Goal: Task Accomplishment & Management: Manage account settings

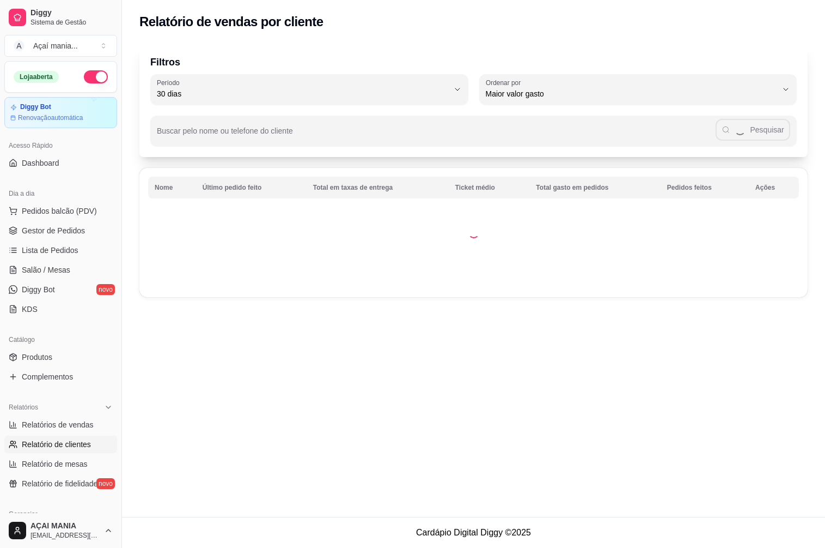
select select "30"
select select "HIGHEST_TOTAL_SPENT_WITH_ORDERS"
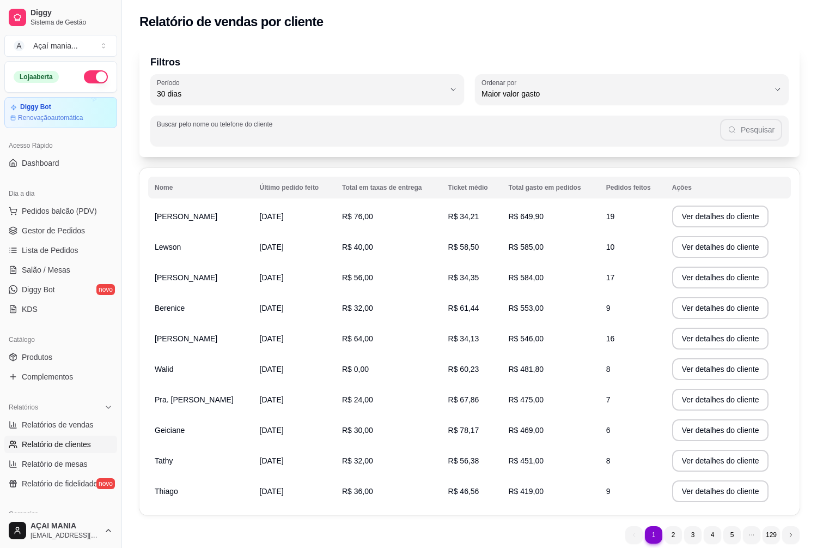
click at [354, 139] on input "Buscar pelo nome ou telefone do cliente" at bounding box center [438, 135] width 563 height 11
type input "93255328"
click at [772, 122] on button "Pesquisar" at bounding box center [752, 130] width 62 height 22
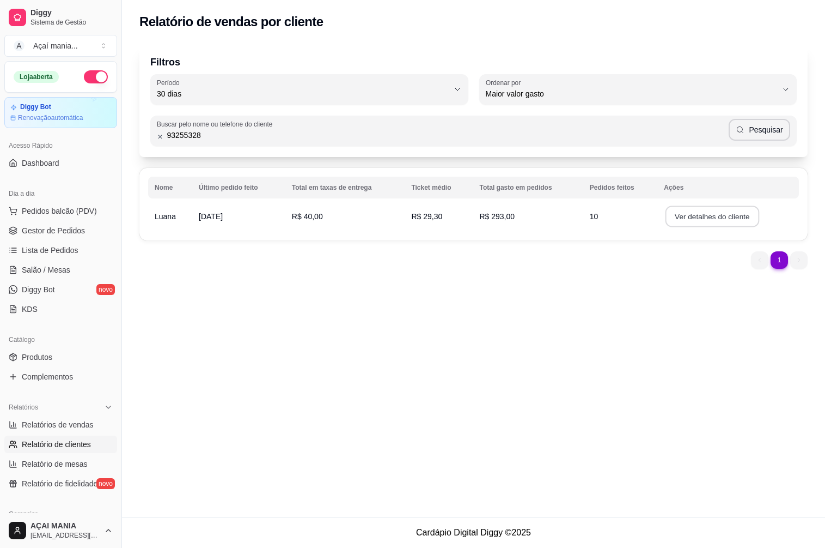
click at [704, 216] on button "Ver detalhes do cliente" at bounding box center [713, 216] width 94 height 21
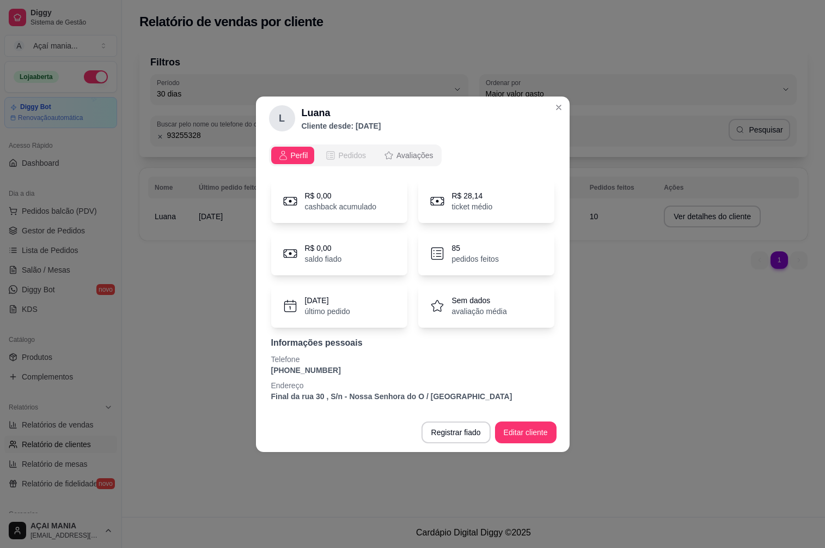
click at [348, 155] on span "Pedidos" at bounding box center [352, 155] width 28 height 11
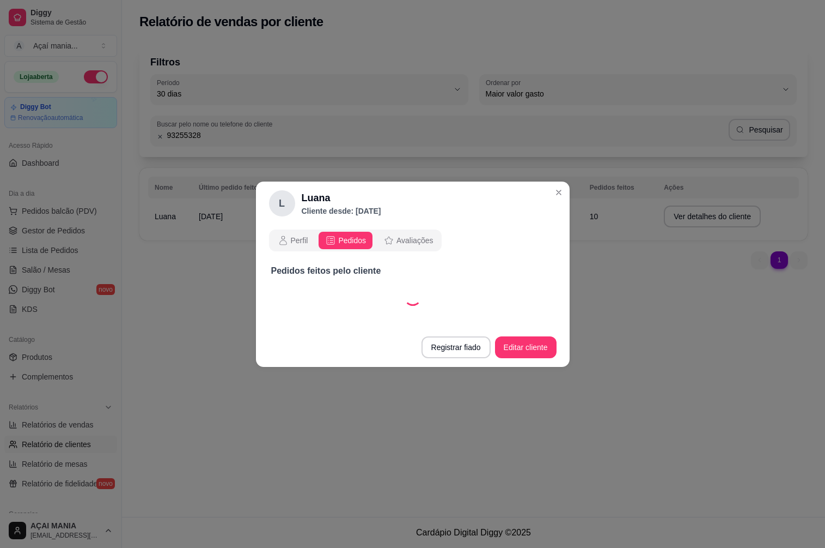
select select "30"
select select "ALL"
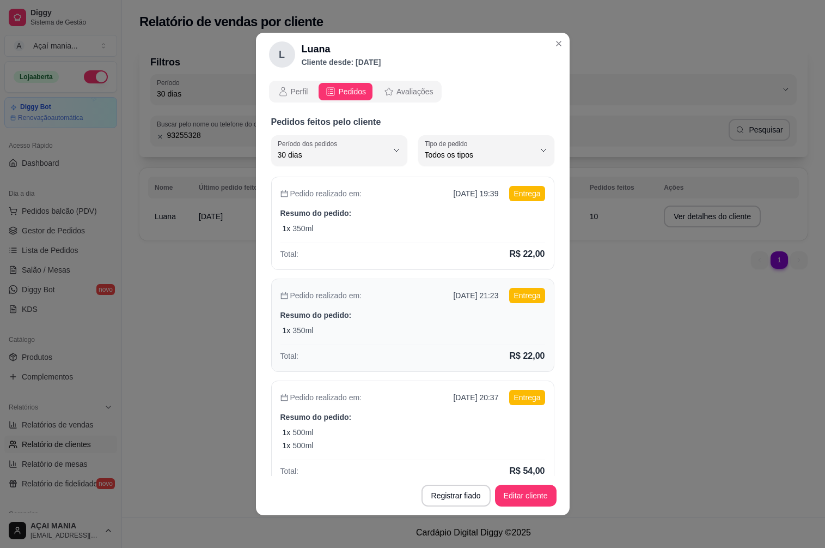
click at [377, 331] on div "1 x 350ml" at bounding box center [414, 330] width 263 height 11
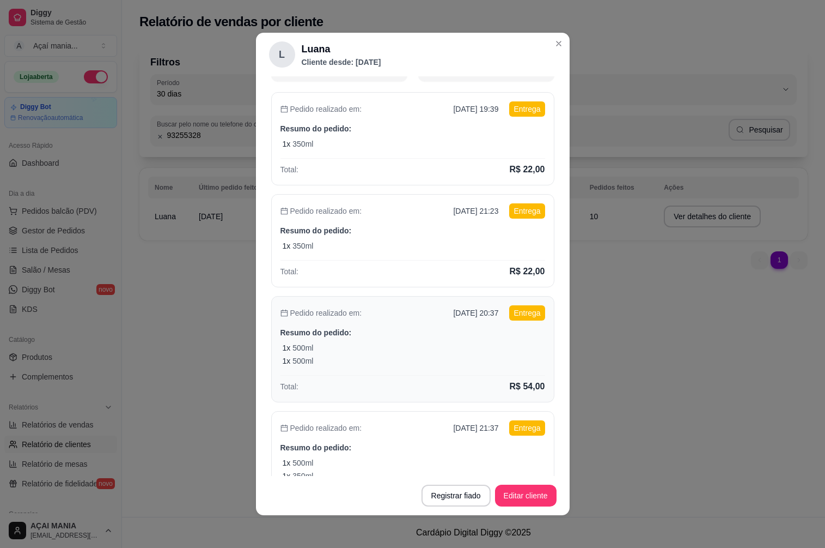
scroll to position [109, 0]
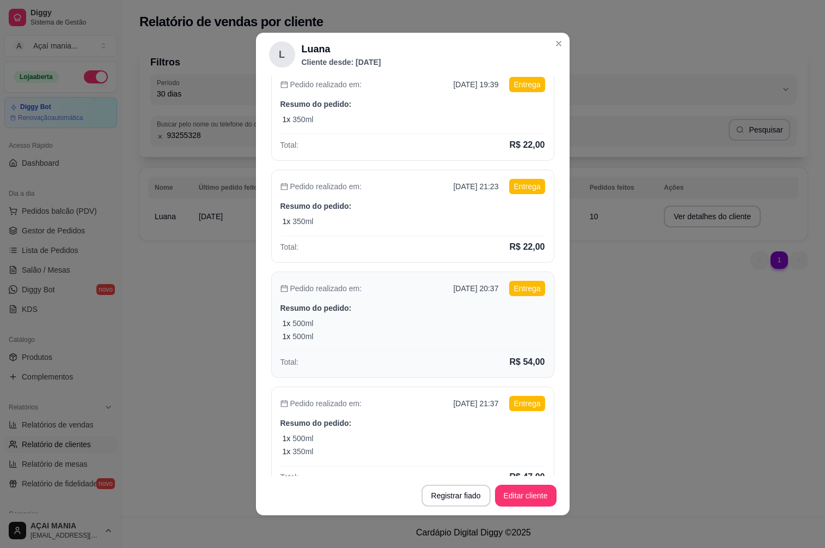
click at [327, 333] on div "1 x 500ml" at bounding box center [414, 336] width 263 height 11
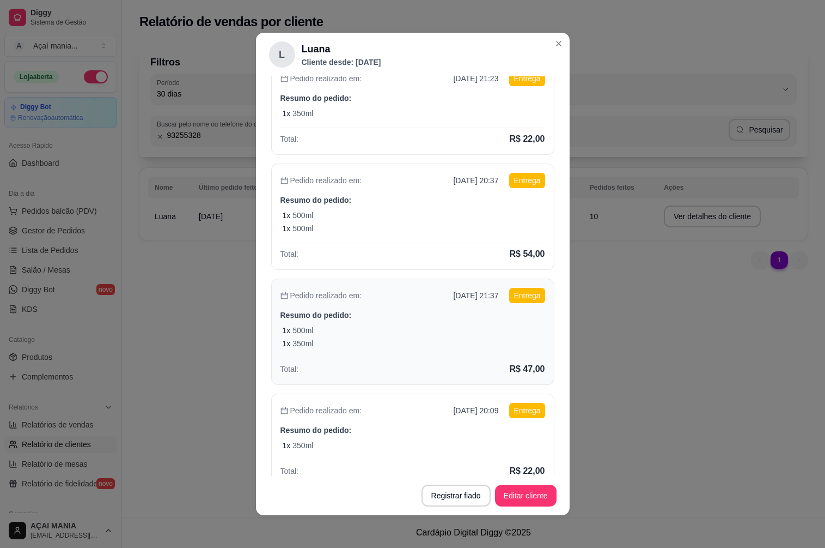
scroll to position [218, 0]
click at [317, 430] on p "Resumo do pedido:" at bounding box center [413, 428] width 265 height 11
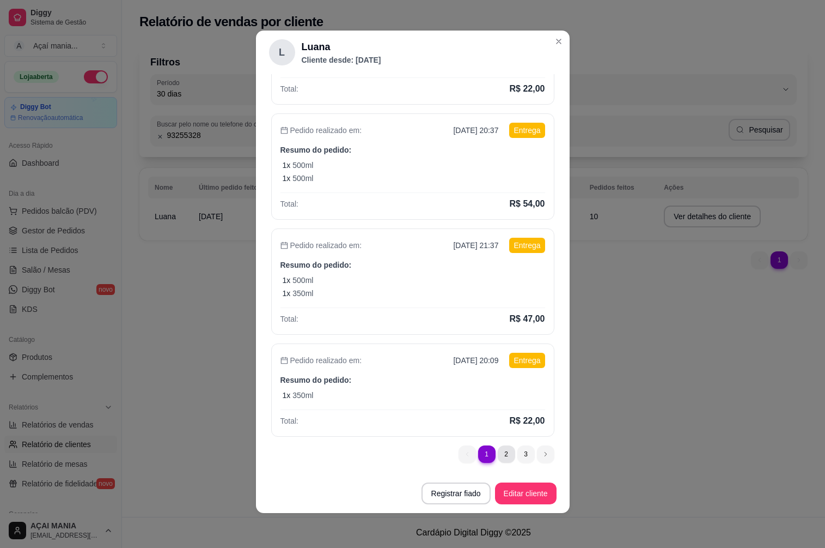
scroll to position [0, 0]
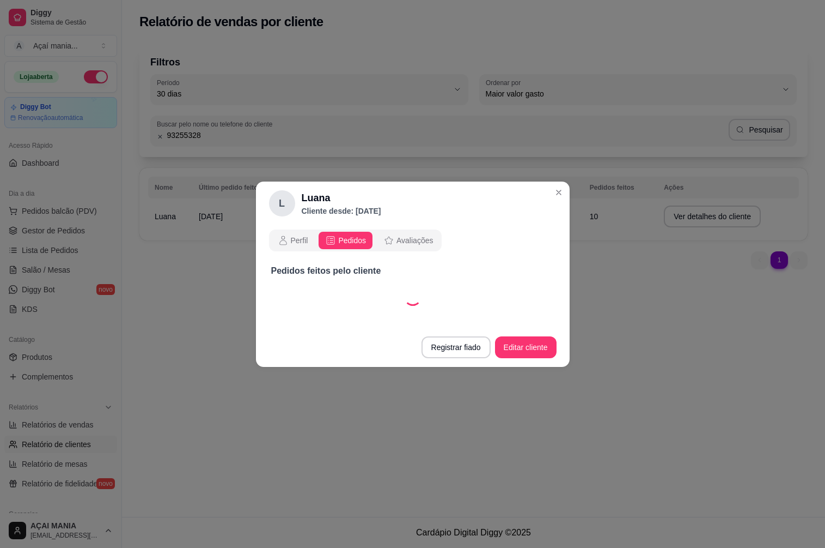
select select "30"
select select "ALL"
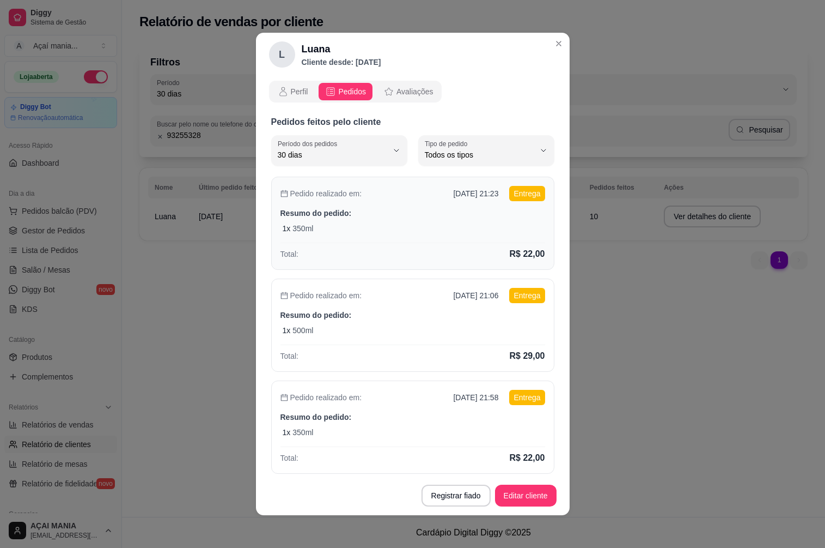
click at [330, 232] on div "1 x 350ml" at bounding box center [414, 228] width 263 height 11
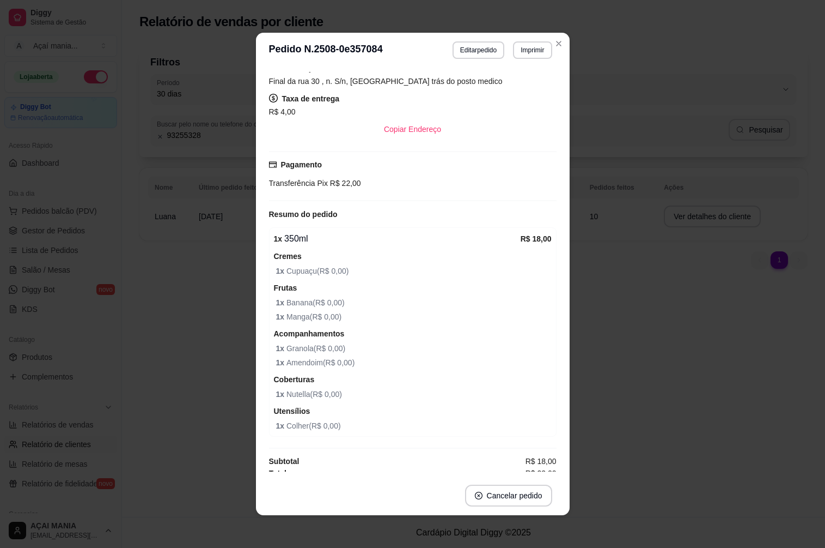
scroll to position [185, 0]
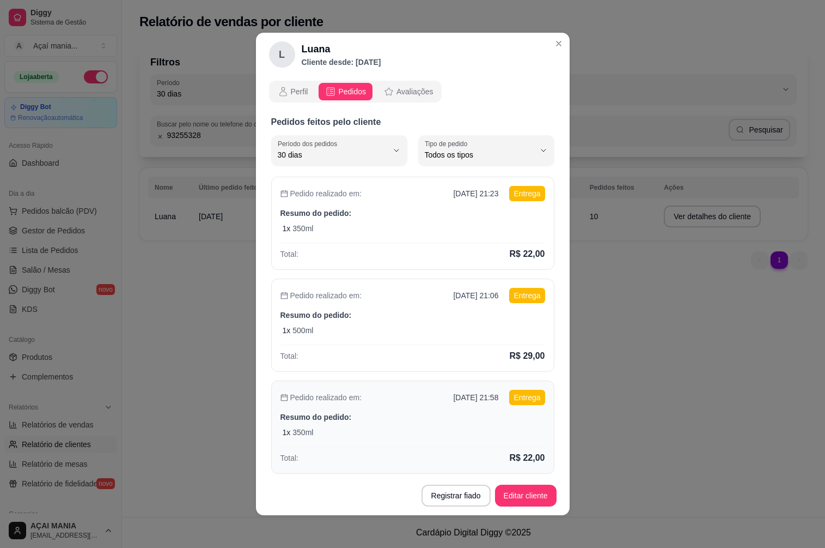
click at [338, 426] on div "Pedido realizado em: [DATE] 21:58 Entrega Resumo do pedido: 1 x 350ml Total: R$…" at bounding box center [412, 426] width 283 height 93
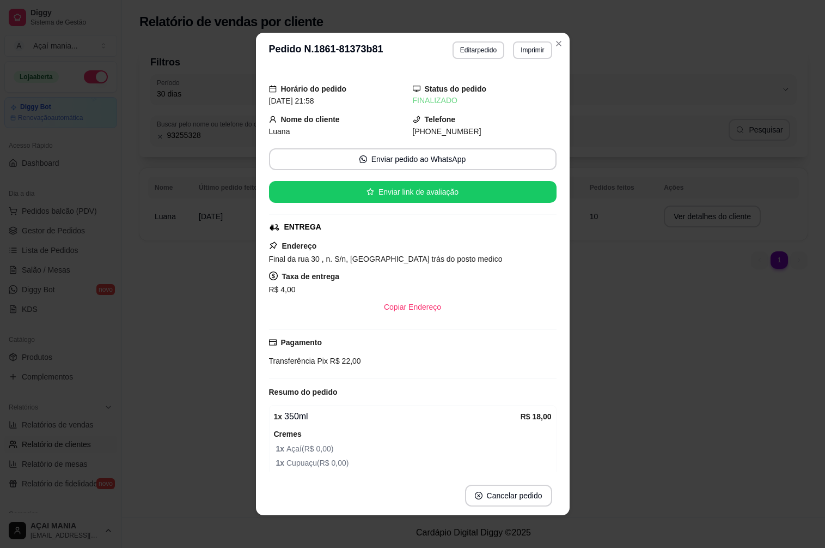
scroll to position [2, 0]
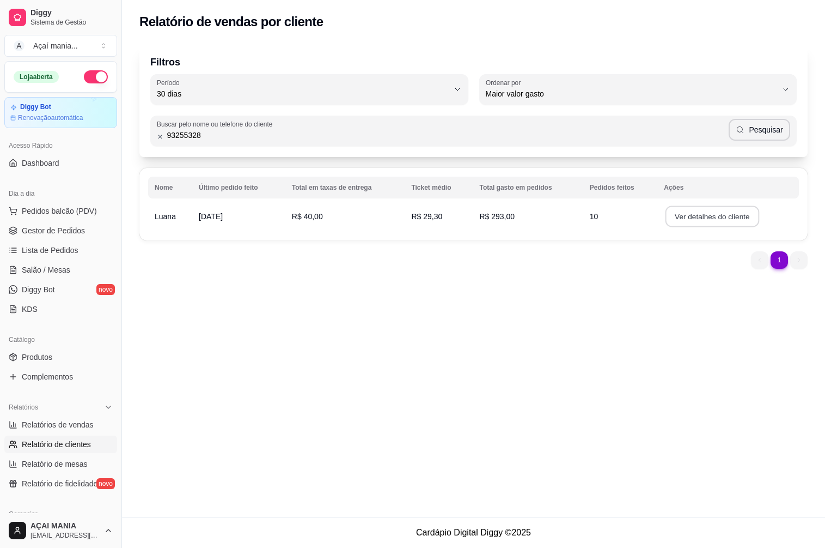
click at [713, 208] on button "Ver detalhes do cliente" at bounding box center [713, 216] width 94 height 21
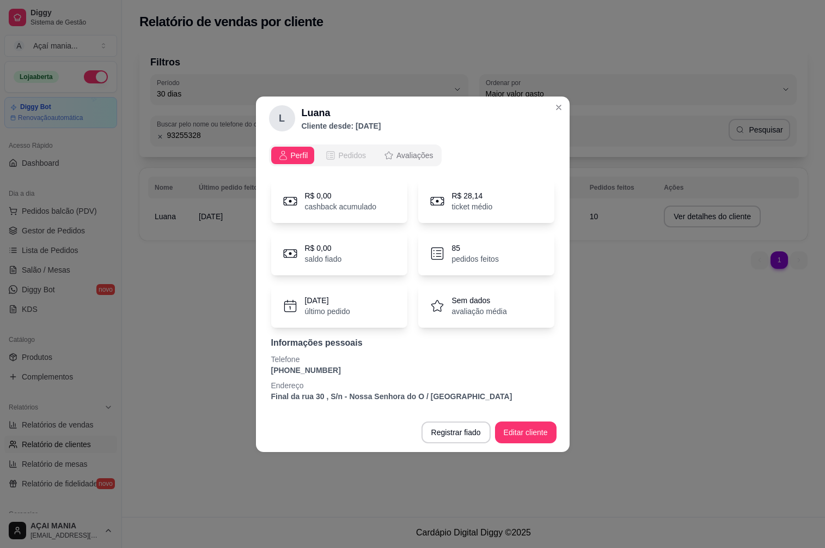
click at [345, 151] on span "Pedidos" at bounding box center [352, 155] width 28 height 11
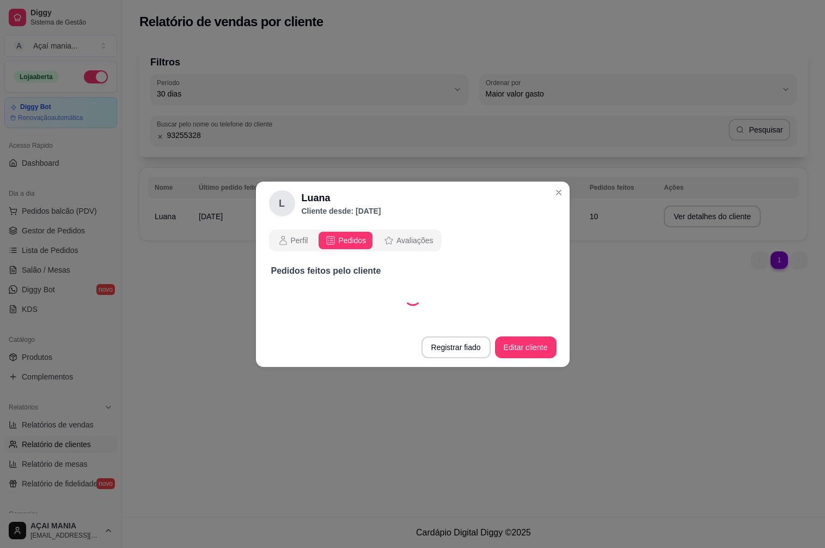
select select "30"
select select "ALL"
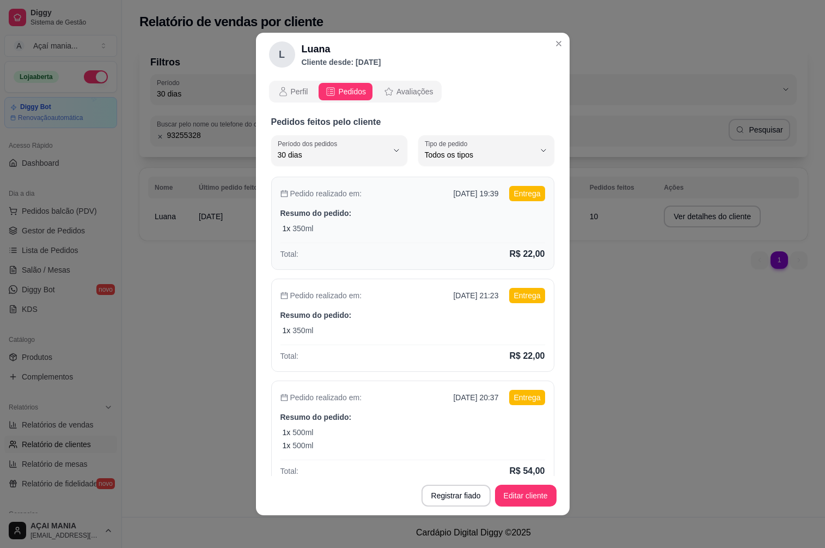
click at [387, 227] on div "1 x 350ml" at bounding box center [414, 228] width 263 height 11
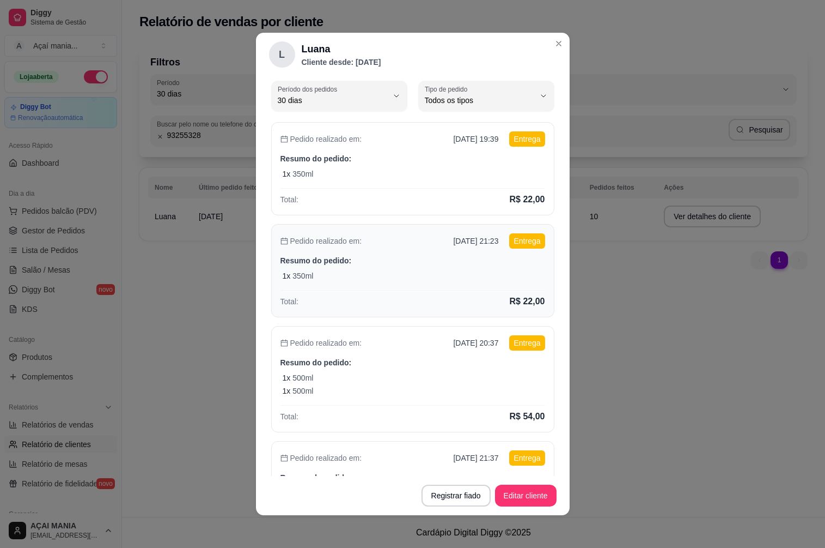
click at [373, 293] on div "Total: R$ 22,00" at bounding box center [413, 299] width 265 height 18
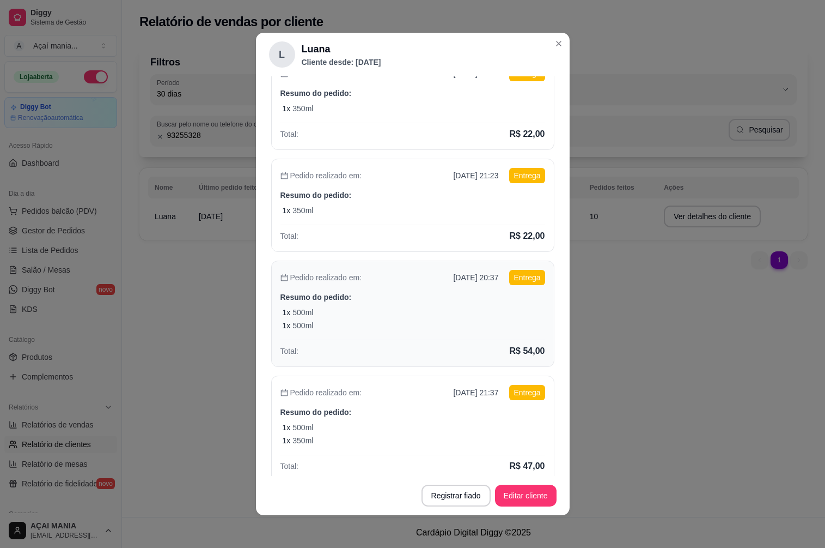
scroll to position [163, 0]
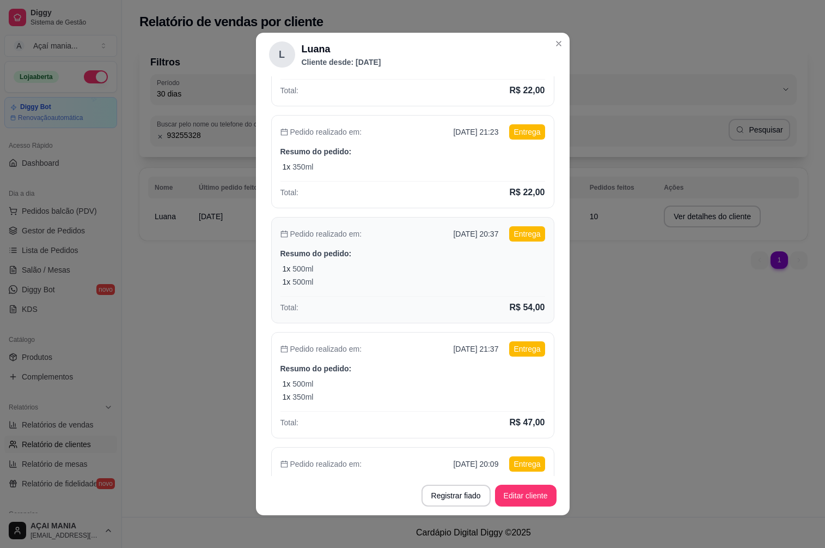
click at [365, 289] on div "Pedido realizado em: [DATE] 20:37 Entrega Resumo do pedido: 1 x 500ml 1 x 500ml…" at bounding box center [412, 270] width 283 height 106
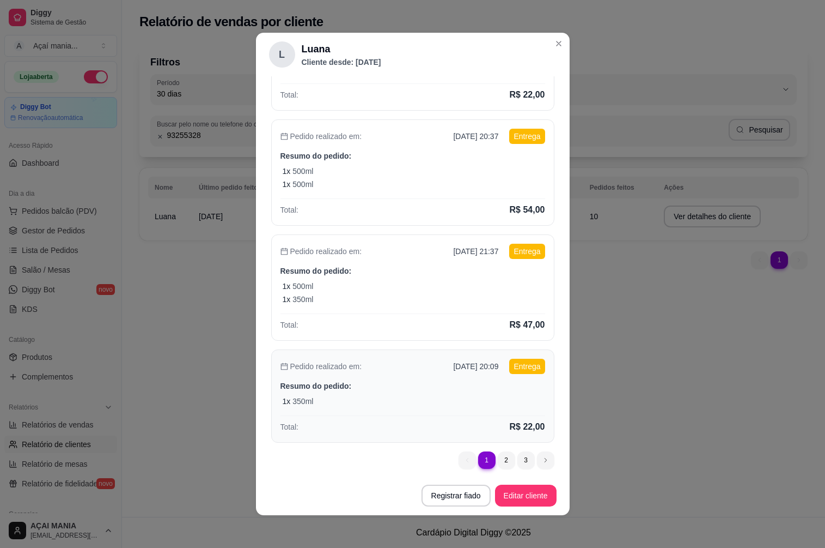
scroll to position [265, 0]
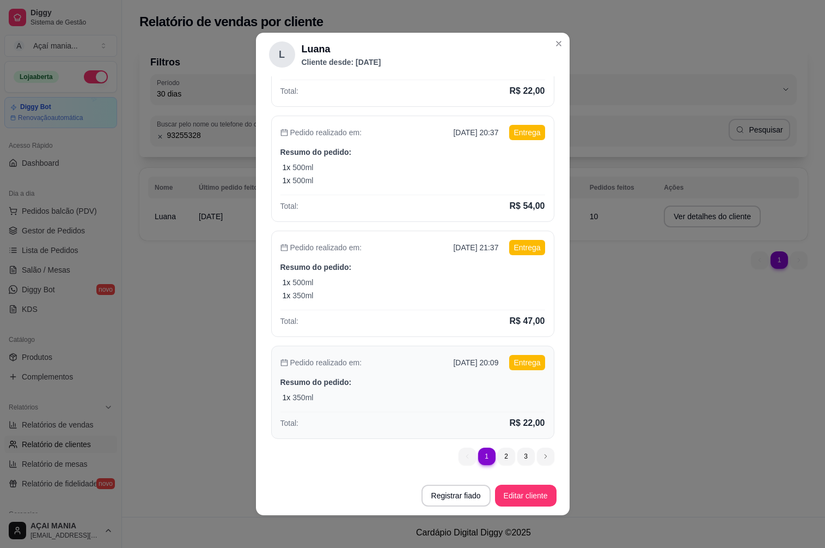
click at [326, 382] on p "Resumo do pedido:" at bounding box center [413, 381] width 265 height 11
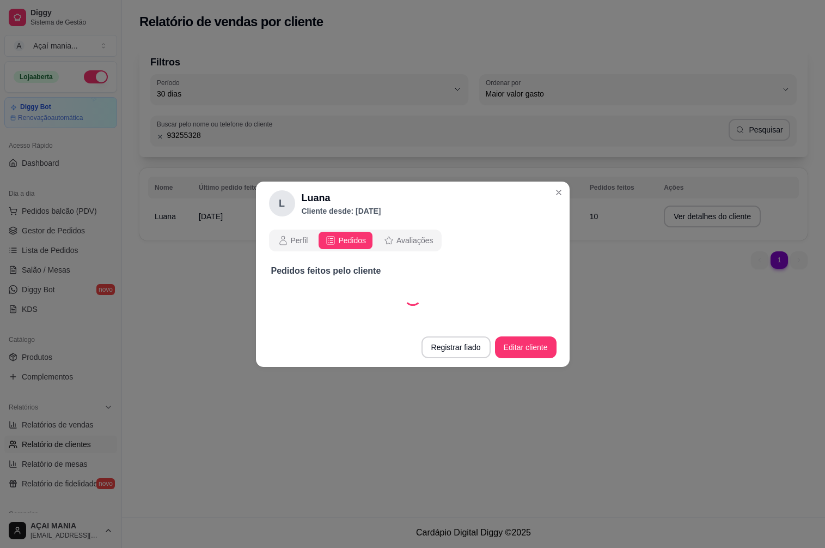
scroll to position [0, 0]
select select "30"
select select "ALL"
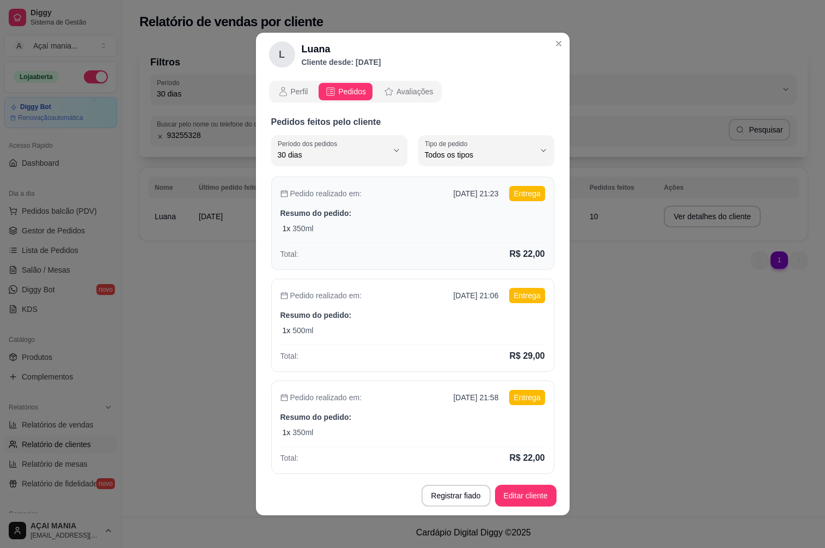
click at [367, 222] on div "Pedido realizado em: [DATE] 21:23 Entrega Resumo do pedido: 1 x 350ml Total: R$…" at bounding box center [412, 223] width 283 height 93
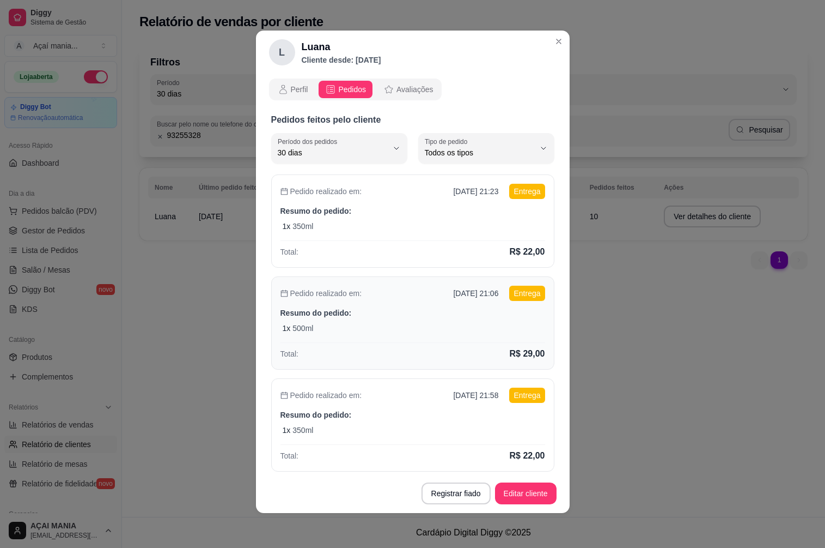
click at [319, 345] on div "Total: R$ 29,00" at bounding box center [413, 351] width 265 height 18
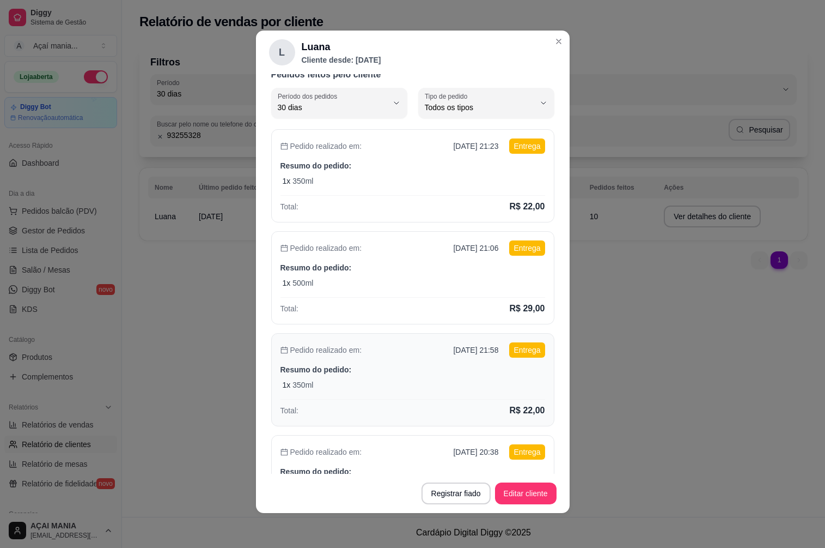
scroll to position [109, 0]
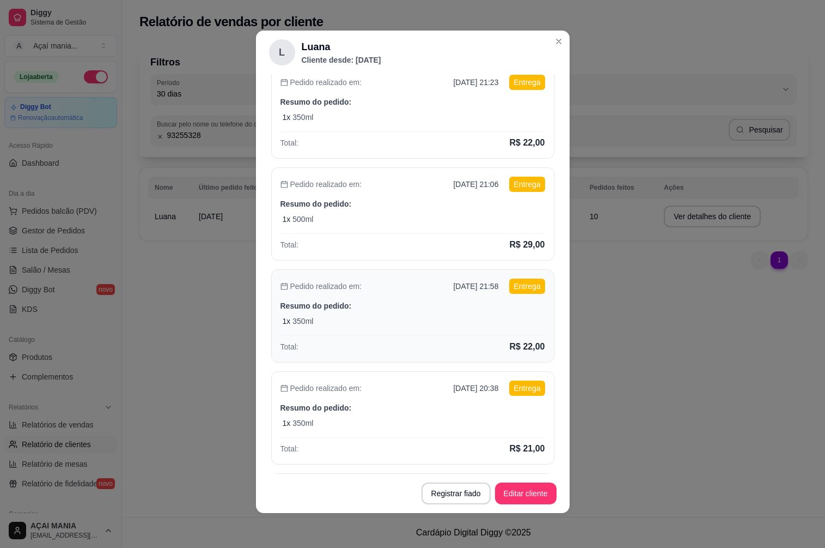
click at [353, 326] on div "Pedido realizado em: [DATE] 21:58 Entrega Resumo do pedido: 1 x 350ml Total: R$…" at bounding box center [412, 315] width 283 height 93
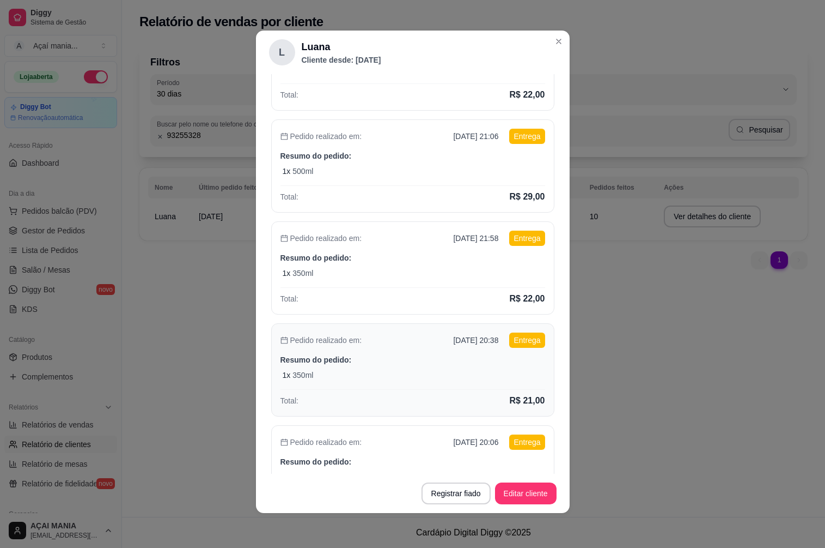
scroll to position [218, 0]
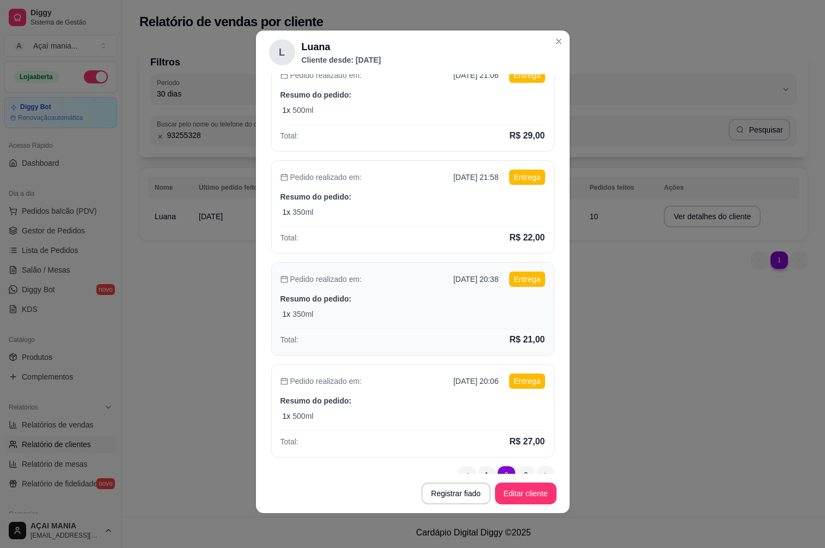
click at [378, 334] on div "Total: R$ 21,00" at bounding box center [413, 337] width 265 height 18
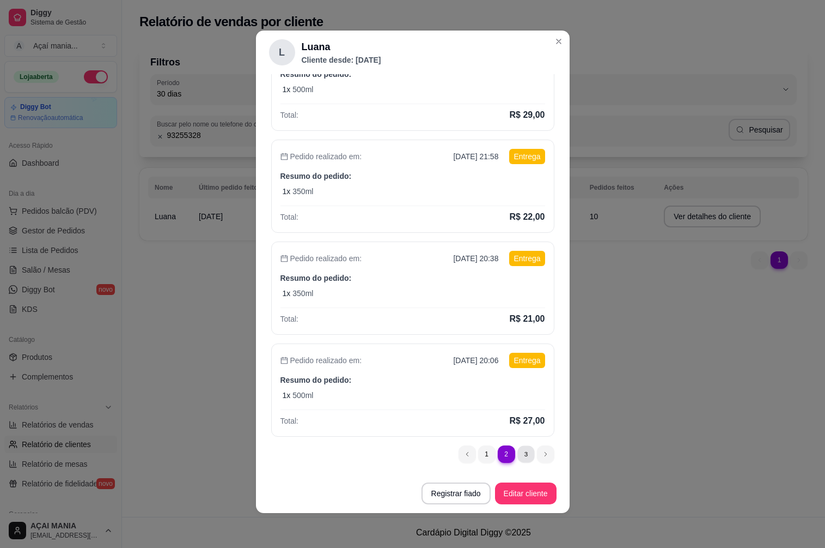
scroll to position [0, 0]
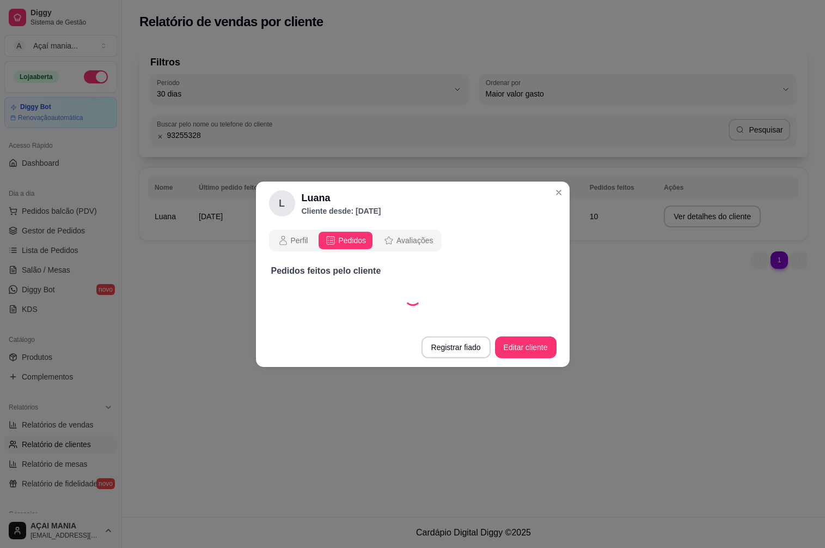
select select "30"
select select "ALL"
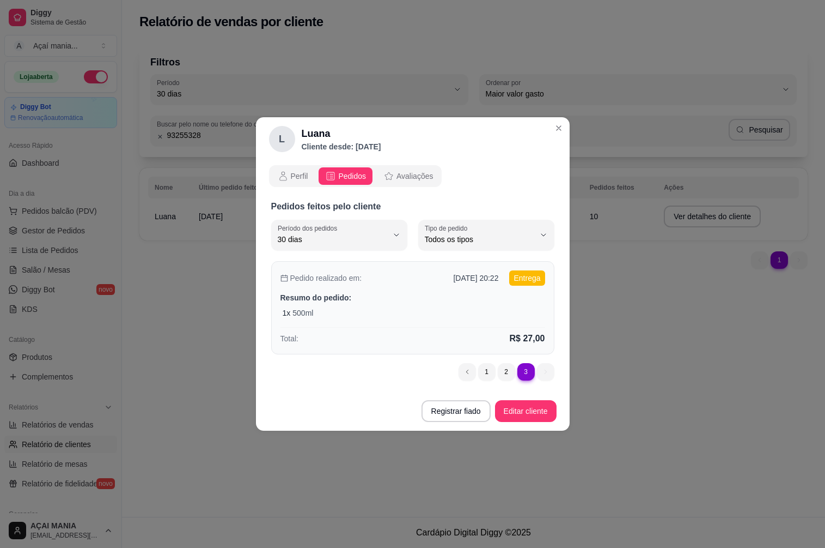
click at [372, 313] on div "1 x 500ml" at bounding box center [414, 312] width 263 height 11
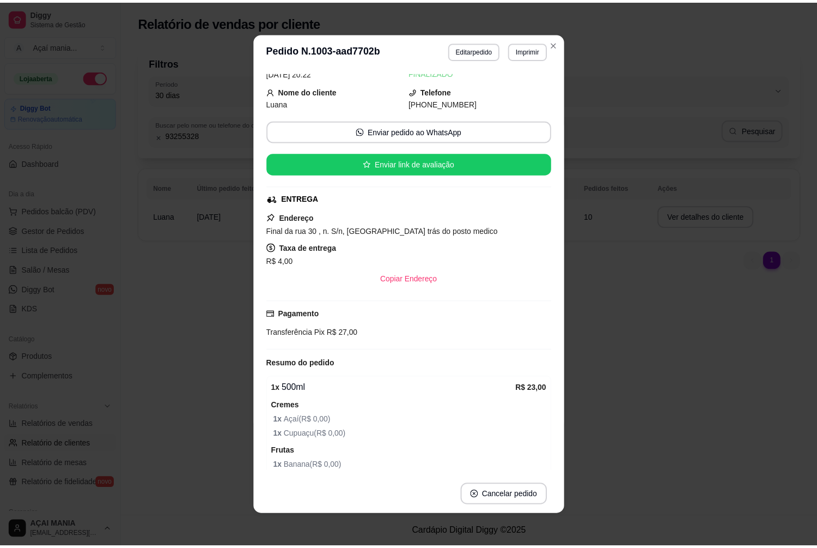
scroll to position [54, 0]
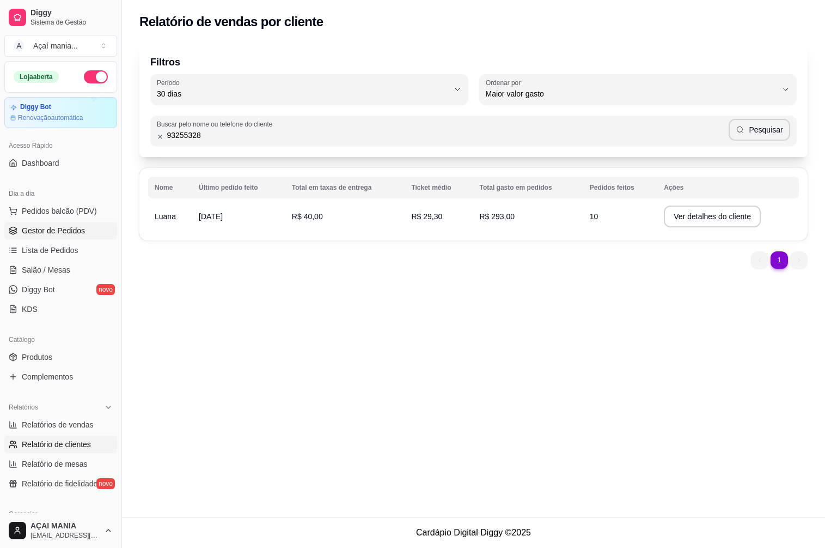
click at [80, 236] on link "Gestor de Pedidos" at bounding box center [60, 230] width 113 height 17
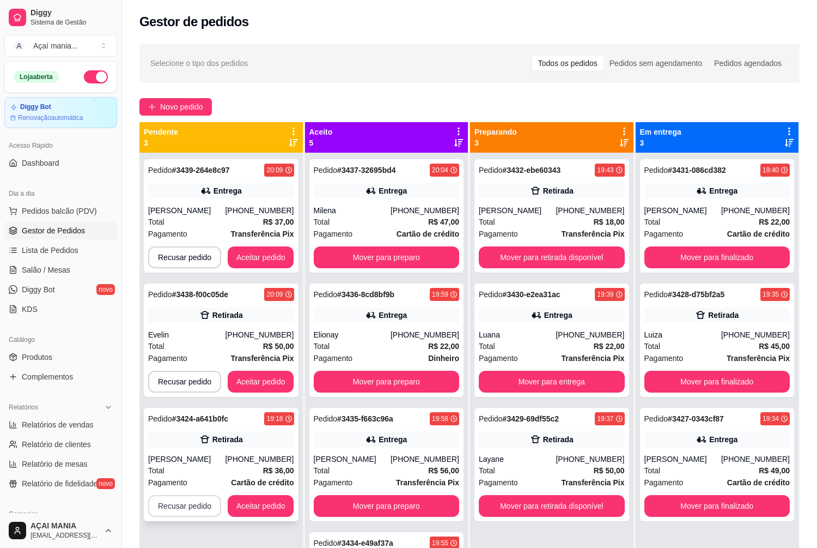
click at [187, 501] on button "Recusar pedido" at bounding box center [184, 506] width 73 height 22
click at [244, 435] on div "Retirada" at bounding box center [221, 439] width 146 height 15
click at [225, 457] on div "[PERSON_NAME]" at bounding box center [186, 458] width 77 height 11
click at [184, 509] on button "Recusar pedido" at bounding box center [184, 505] width 71 height 21
click at [208, 473] on button "Sim" at bounding box center [214, 478] width 44 height 22
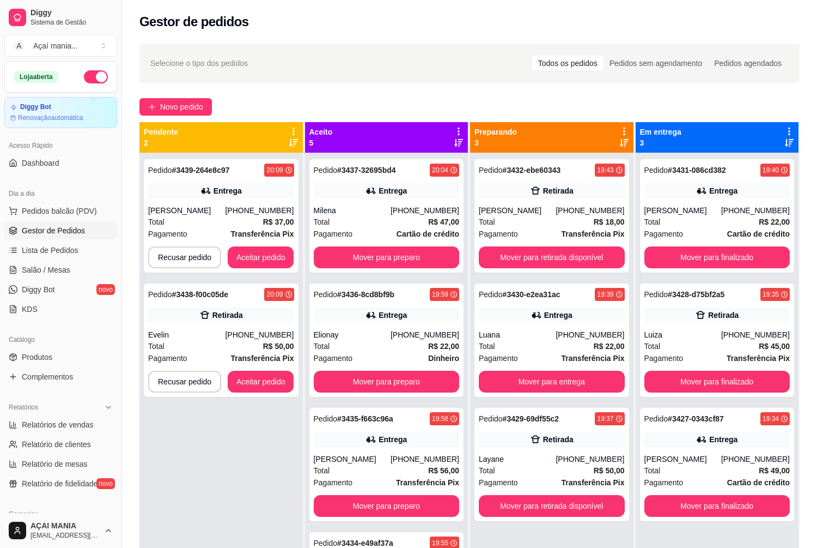
drag, startPoint x: 178, startPoint y: 528, endPoint x: 188, endPoint y: 523, distance: 11.2
click at [181, 526] on div "Pedido # 3439-264e8c97 20:09 Entrega [PERSON_NAME] [PHONE_NUMBER] Total R$ 37,0…" at bounding box center [220, 427] width 163 height 548
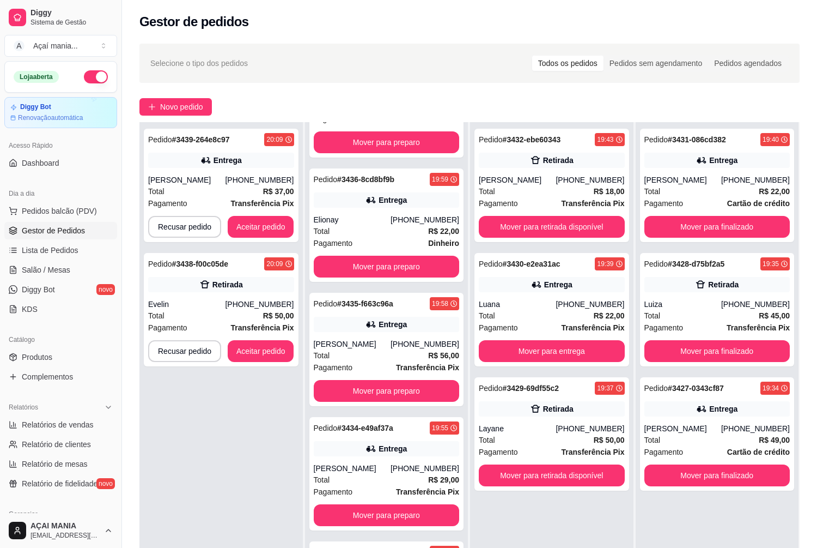
scroll to position [166, 0]
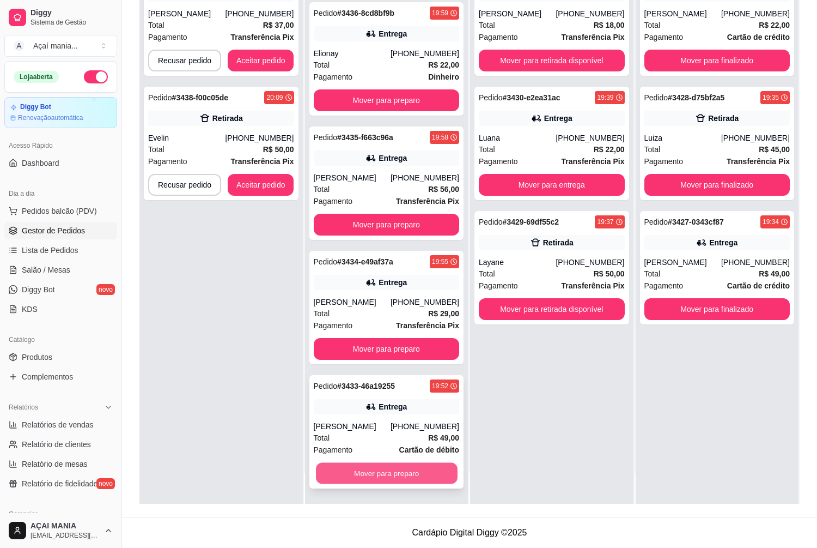
click at [373, 482] on button "Mover para preparo" at bounding box center [386, 473] width 141 height 21
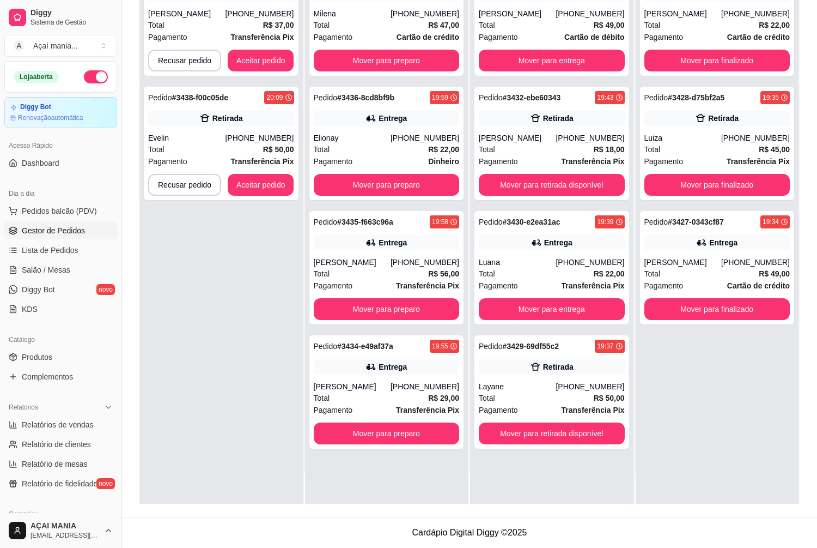
scroll to position [0, 0]
click at [367, 428] on button "Mover para preparo" at bounding box center [387, 433] width 146 height 22
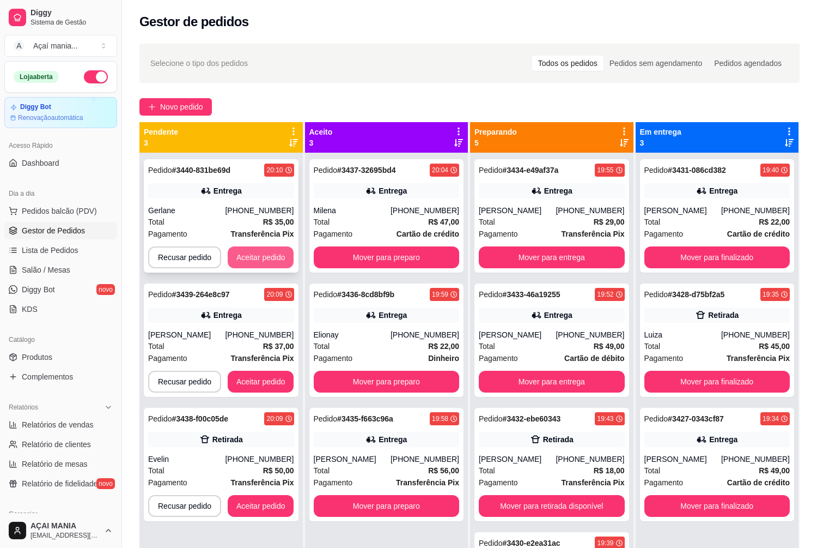
click at [258, 256] on button "Aceitar pedido" at bounding box center [261, 257] width 66 height 22
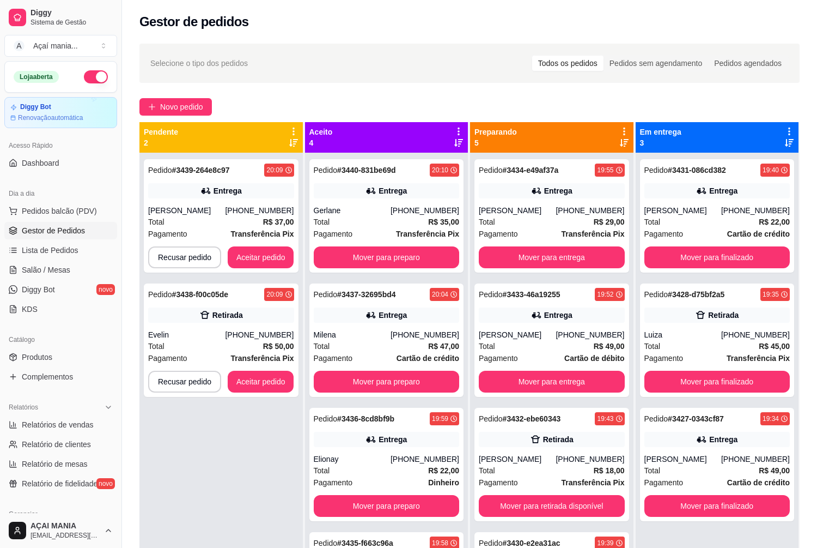
click at [526, 71] on div "Selecione o tipo dos pedidos Todos os pedidos Pedidos sem agendamento Pedidos a…" at bounding box center [469, 62] width 639 height 17
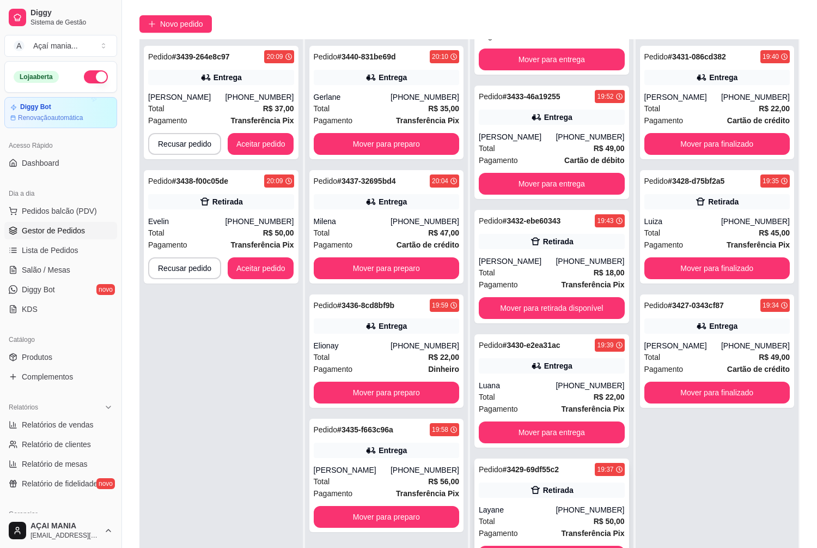
scroll to position [166, 0]
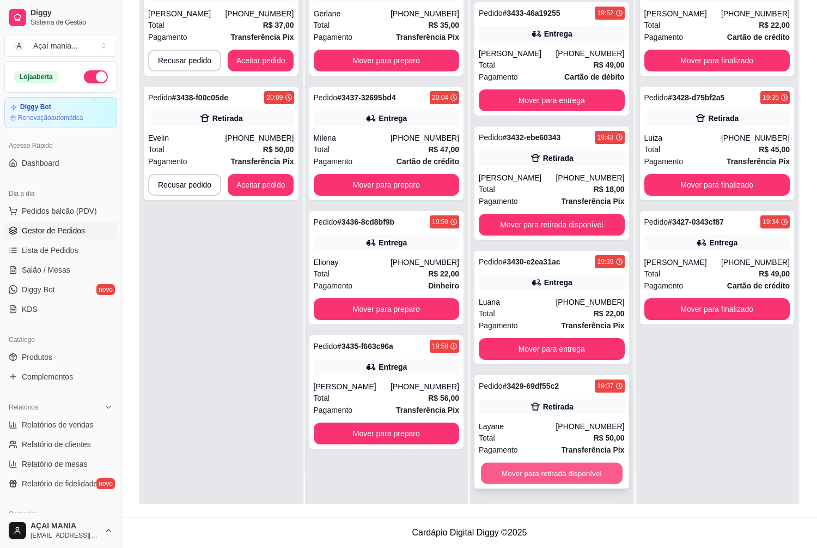
click at [542, 476] on button "Mover para retirada disponível" at bounding box center [551, 473] width 141 height 21
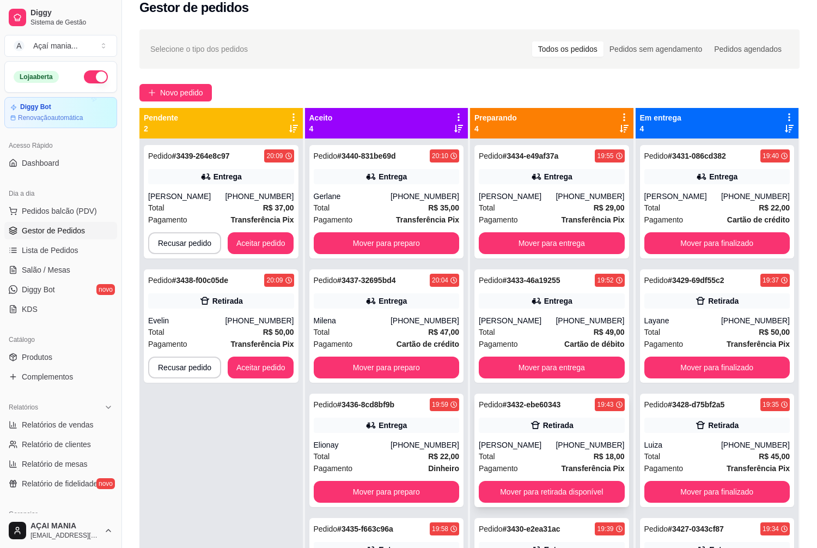
scroll to position [0, 0]
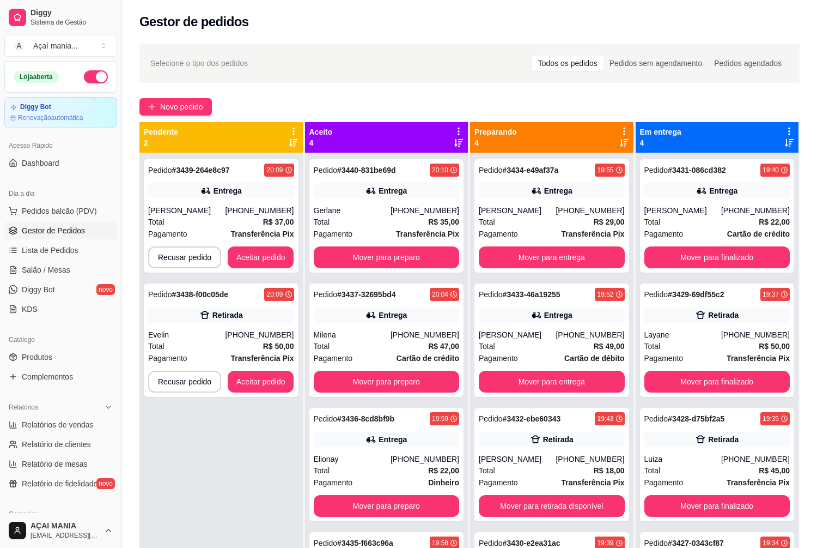
click at [185, 433] on div "Pedido # 3439-264e8c97 20:09 Entrega [PERSON_NAME] [PHONE_NUMBER] Total R$ 37,0…" at bounding box center [220, 427] width 163 height 548
click at [276, 257] on button "Aceitar pedido" at bounding box center [261, 257] width 66 height 22
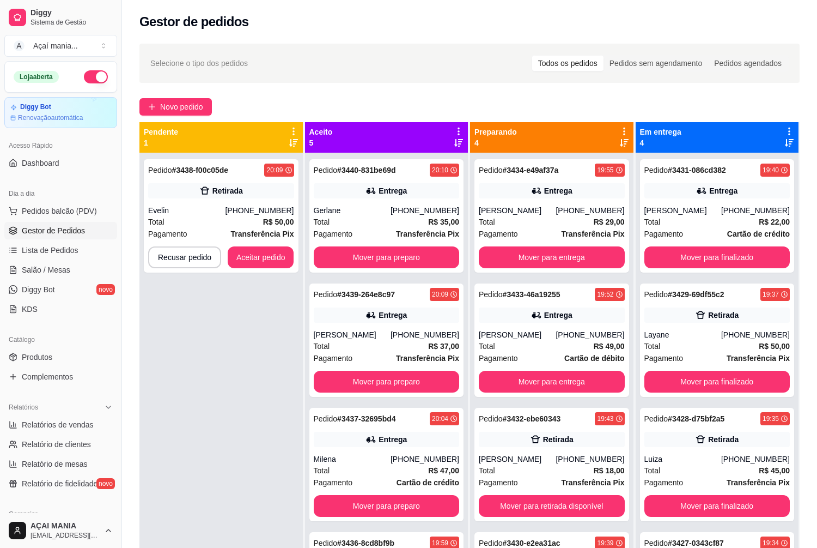
click at [259, 319] on div "Pedido # 3438-f00c05de 20:09 Retirada Evelin [PHONE_NUMBER] Total R$ 50,00 Paga…" at bounding box center [220, 427] width 163 height 548
click at [281, 256] on button "Aceitar pedido" at bounding box center [261, 257] width 66 height 22
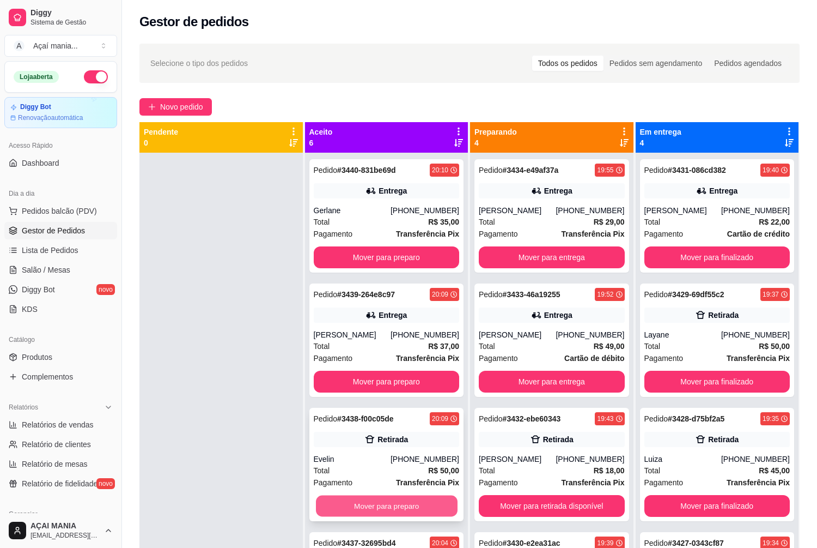
click at [406, 507] on button "Mover para preparo" at bounding box center [386, 505] width 141 height 21
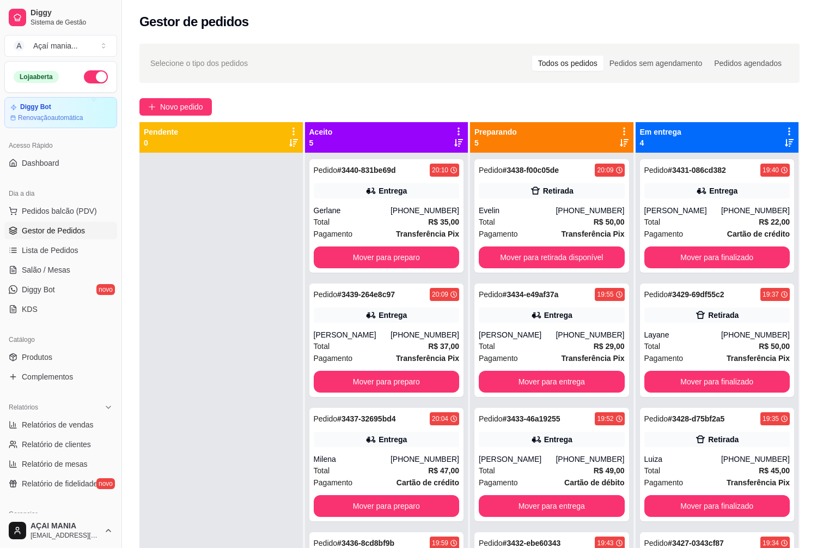
drag, startPoint x: 240, startPoint y: 430, endPoint x: 153, endPoint y: 392, distance: 94.9
click at [237, 430] on div at bounding box center [220, 427] width 163 height 548
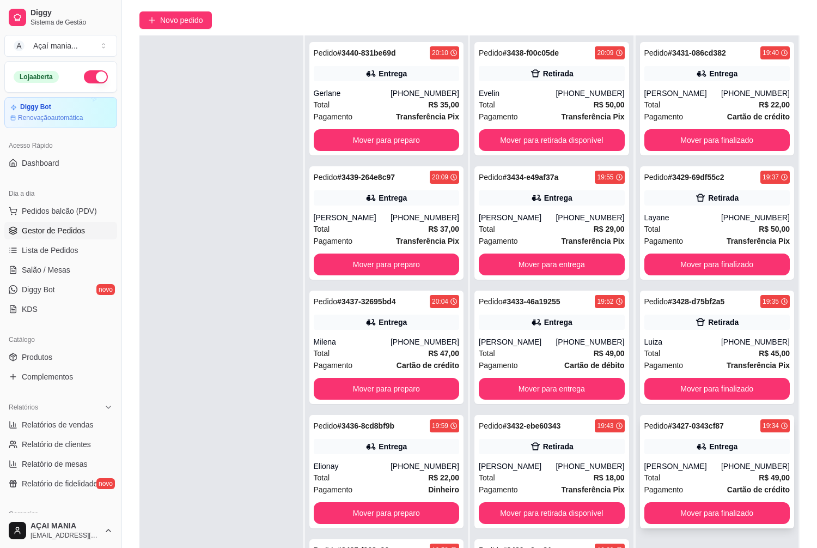
scroll to position [166, 0]
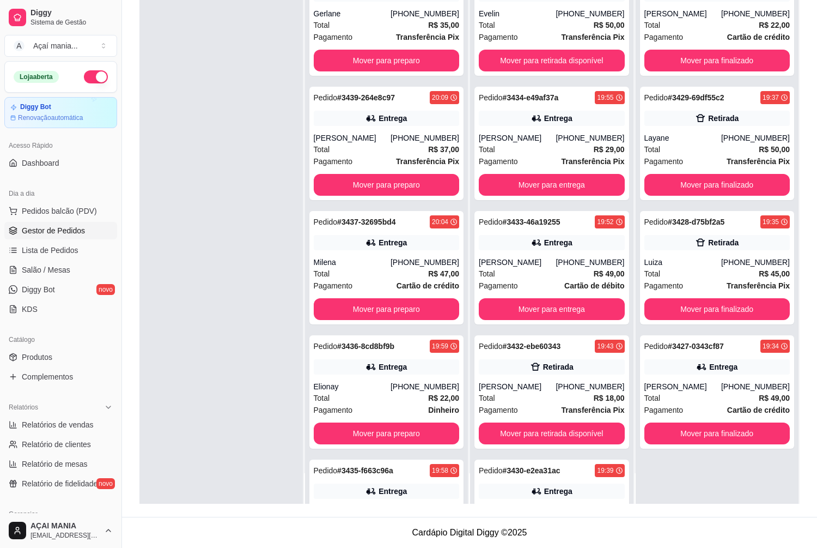
click at [184, 368] on div at bounding box center [220, 230] width 163 height 548
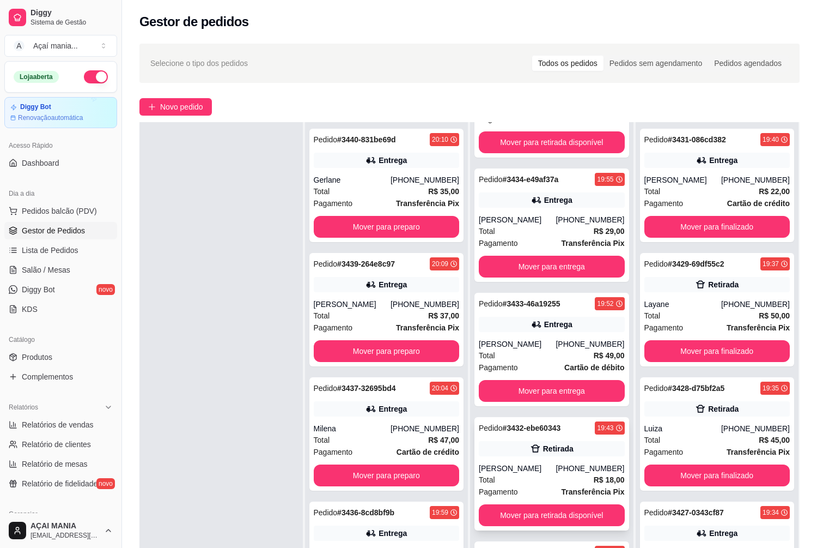
scroll to position [54, 0]
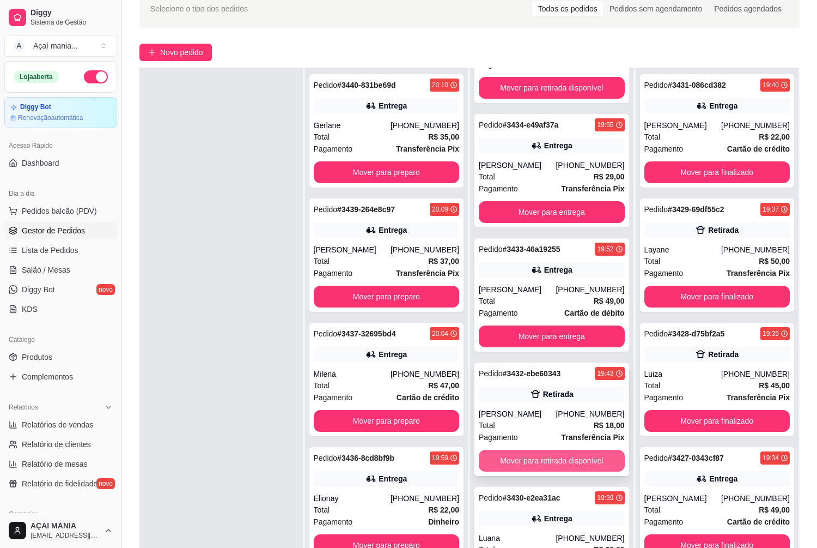
click at [574, 457] on button "Mover para retirada disponível" at bounding box center [552, 461] width 146 height 22
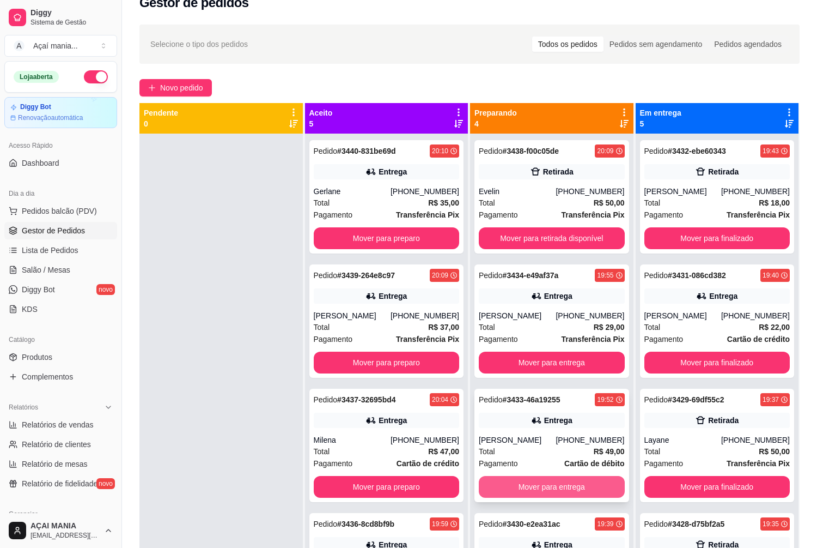
scroll to position [0, 0]
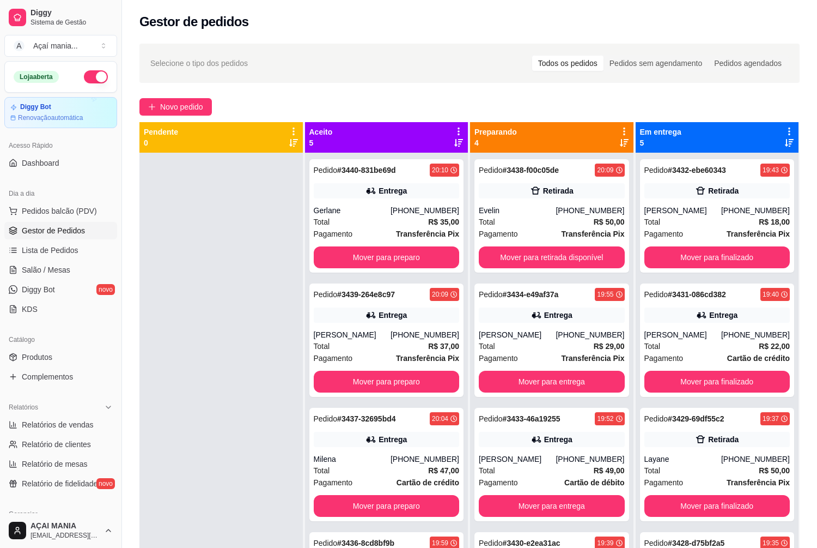
click at [190, 281] on div at bounding box center [220, 427] width 163 height 548
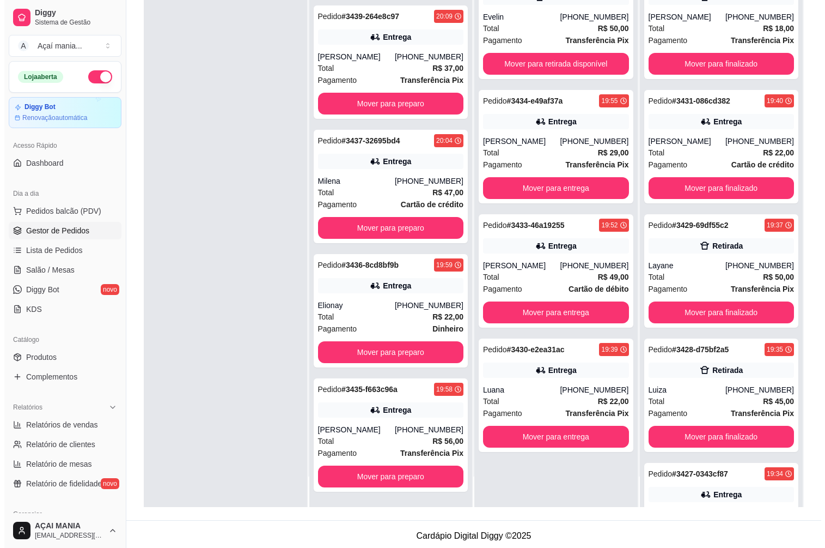
scroll to position [166, 0]
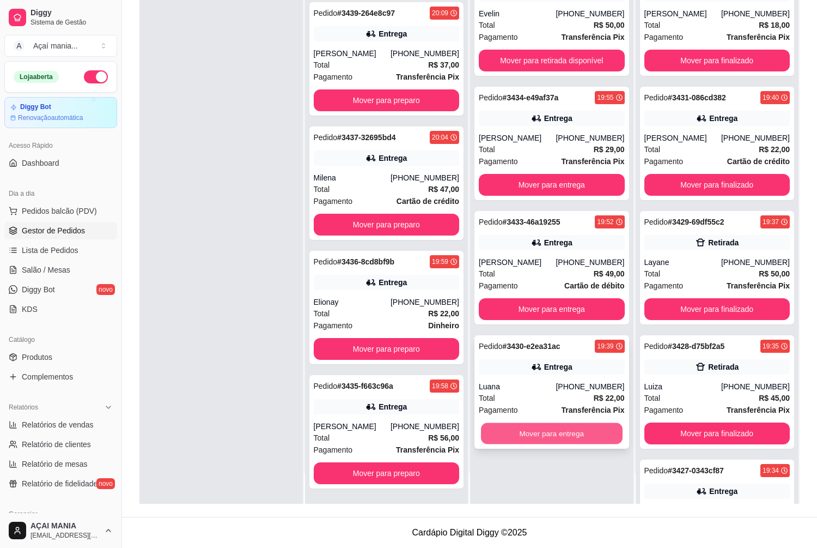
click at [509, 434] on button "Mover para entrega" at bounding box center [551, 433] width 141 height 21
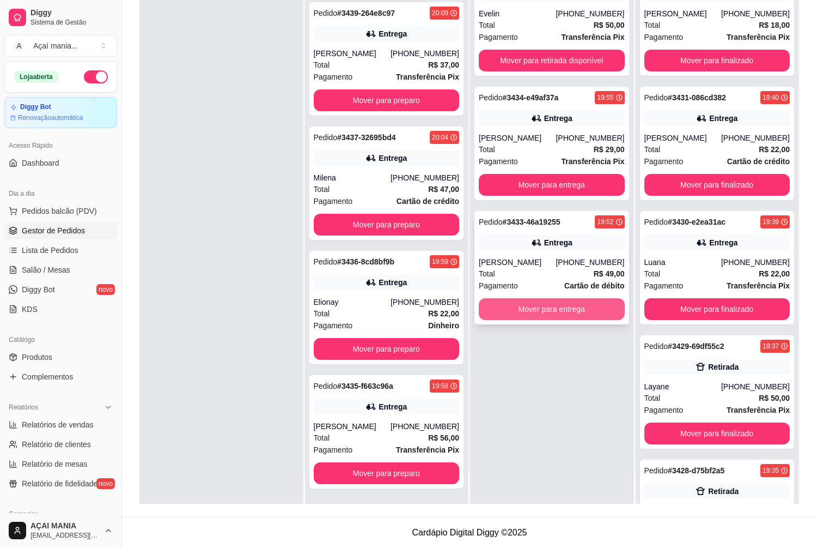
click at [518, 306] on button "Mover para entrega" at bounding box center [552, 309] width 146 height 22
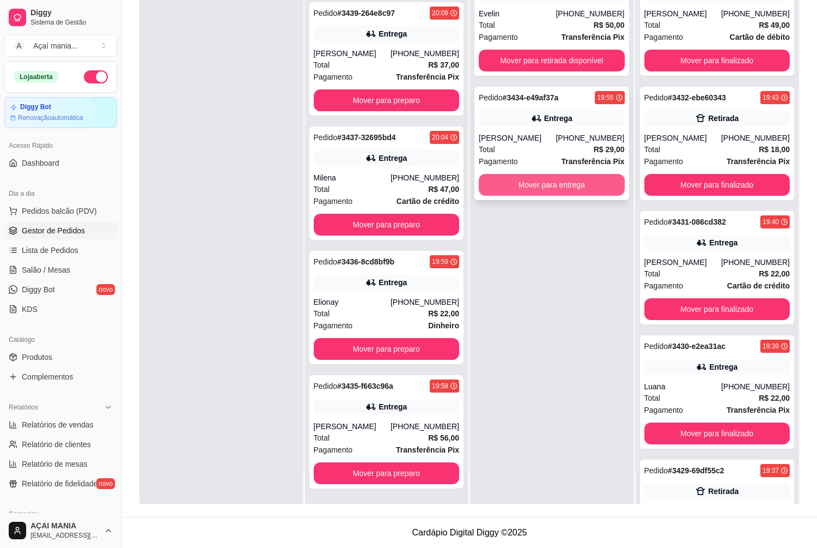
click at [544, 183] on button "Mover para entrega" at bounding box center [552, 185] width 146 height 22
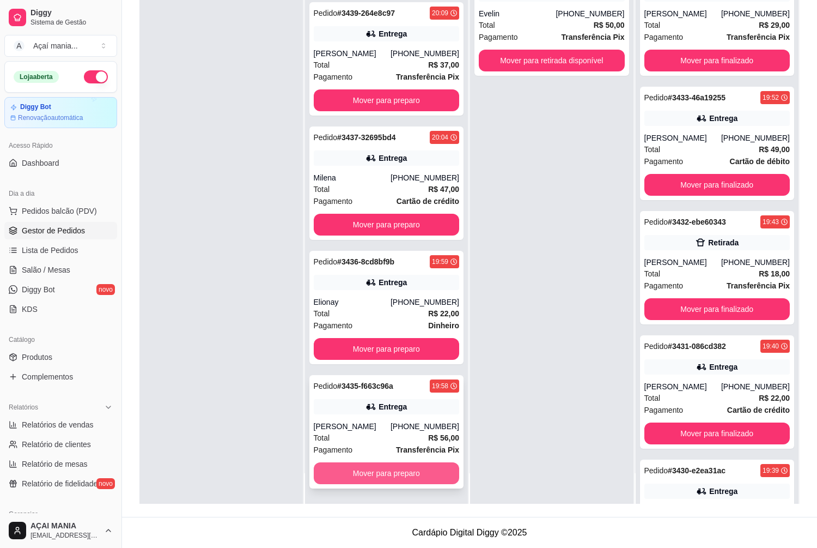
click at [368, 466] on button "Mover para preparo" at bounding box center [387, 473] width 146 height 22
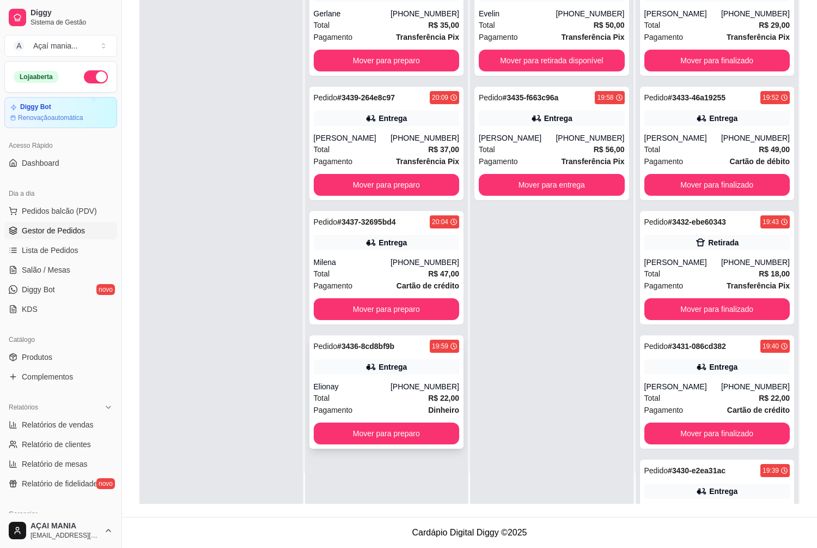
click at [388, 350] on strong "# 3436-8cd8bf9b" at bounding box center [365, 346] width 57 height 9
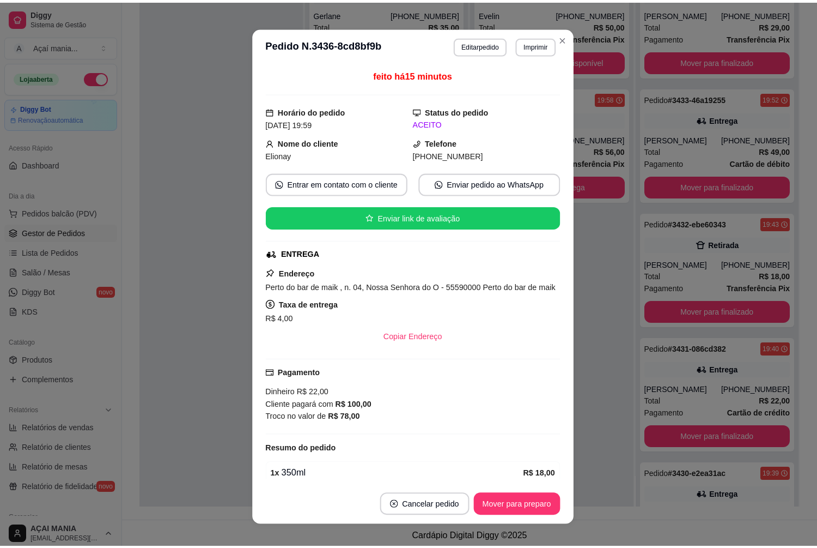
scroll to position [0, 0]
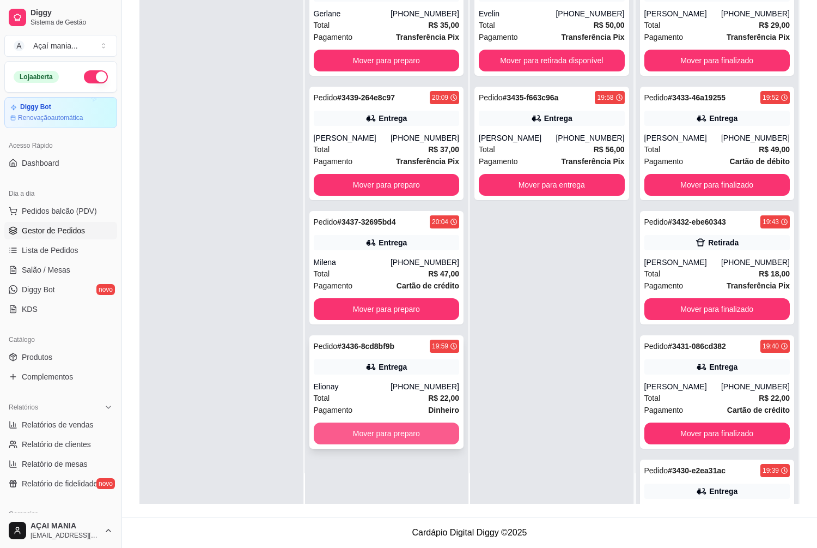
click at [337, 434] on button "Mover para preparo" at bounding box center [387, 433] width 146 height 22
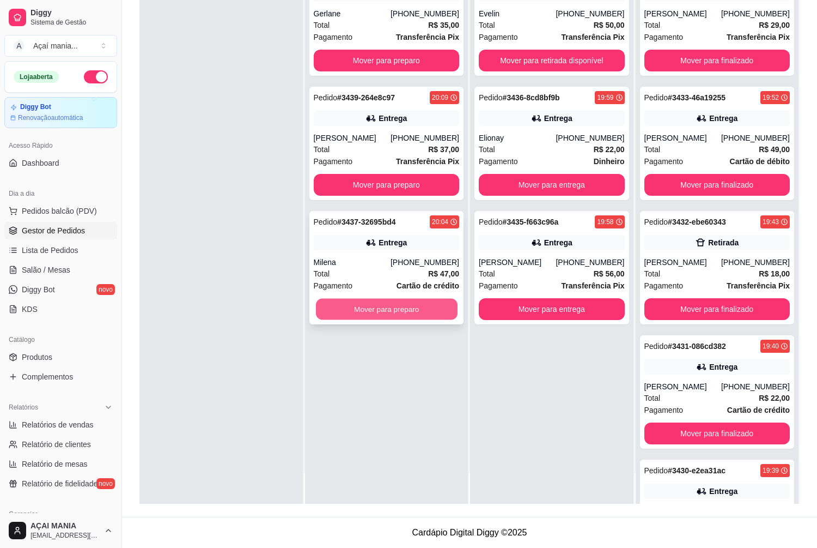
click at [366, 312] on button "Mover para preparo" at bounding box center [386, 309] width 141 height 21
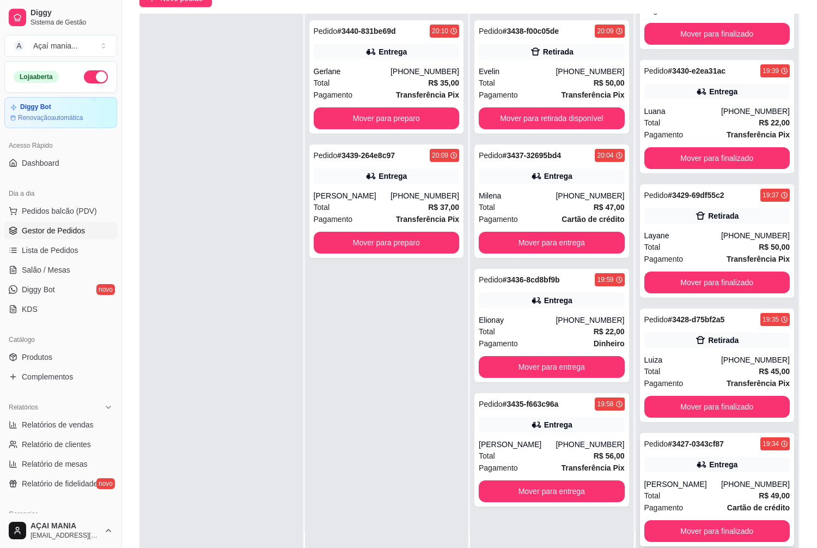
scroll to position [166, 0]
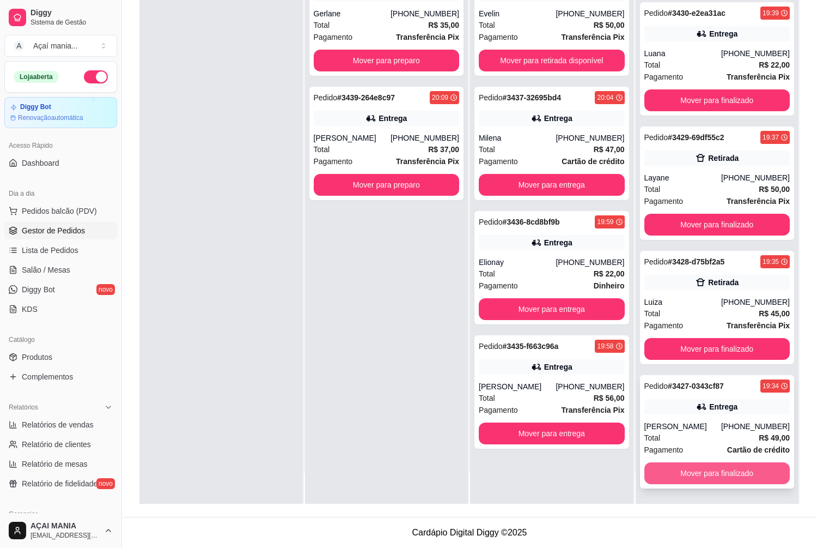
click at [687, 479] on button "Mover para finalizado" at bounding box center [718, 473] width 146 height 22
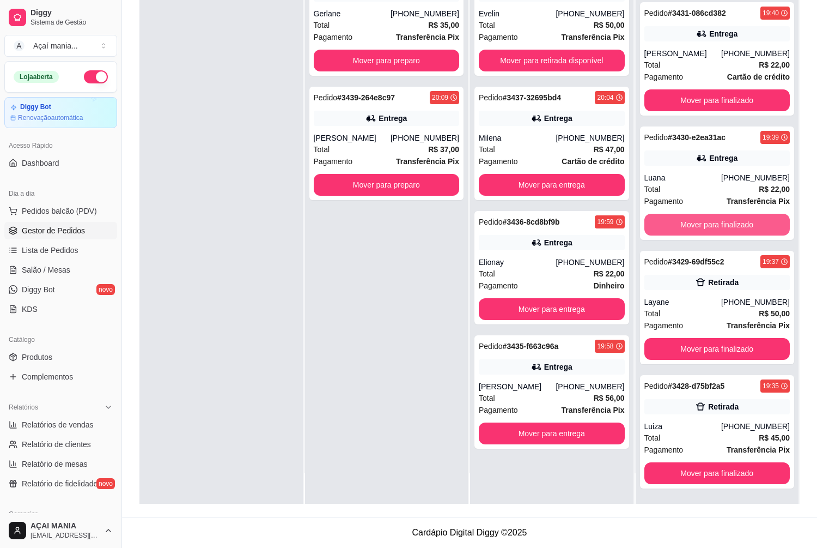
click at [696, 222] on button "Mover para finalizado" at bounding box center [718, 225] width 146 height 22
drag, startPoint x: 206, startPoint y: 461, endPoint x: 287, endPoint y: 429, distance: 86.8
click at [207, 460] on div at bounding box center [220, 230] width 163 height 548
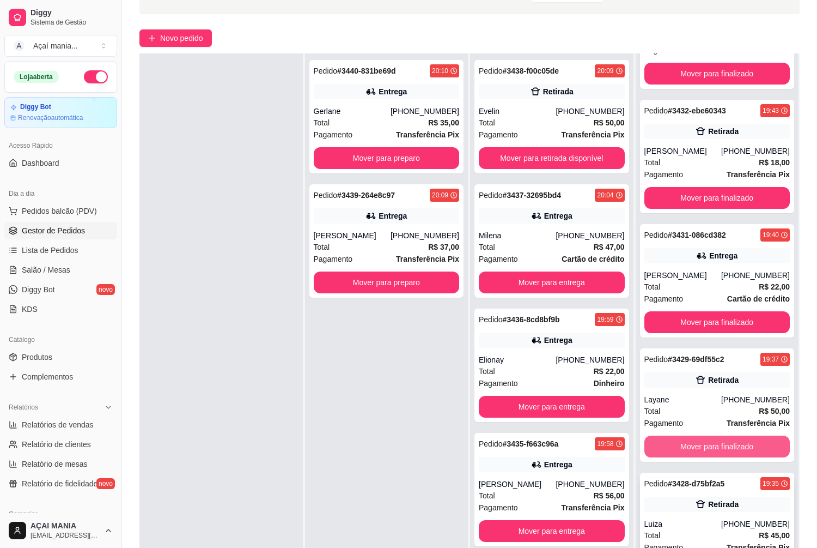
scroll to position [166, 0]
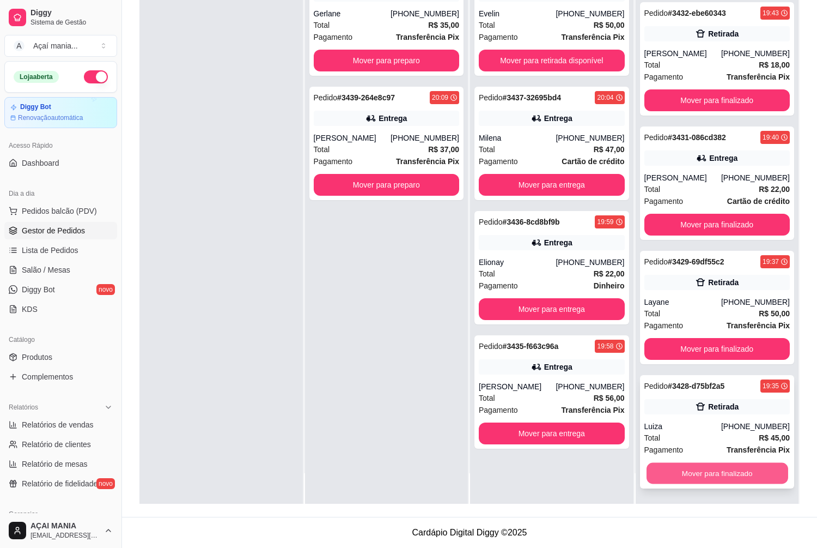
click at [693, 472] on button "Mover para finalizado" at bounding box center [717, 473] width 141 height 21
drag, startPoint x: 297, startPoint y: 420, endPoint x: 452, endPoint y: 459, distance: 159.0
click at [297, 421] on div at bounding box center [220, 230] width 163 height 548
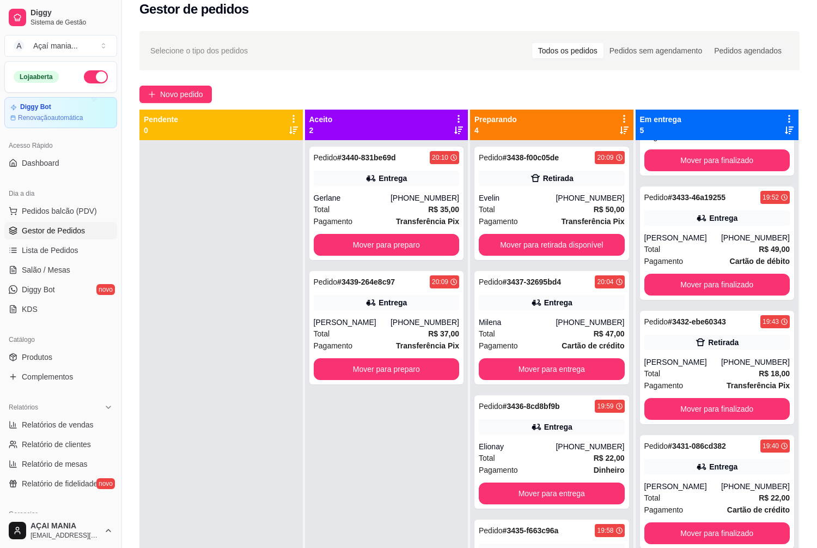
scroll to position [0, 0]
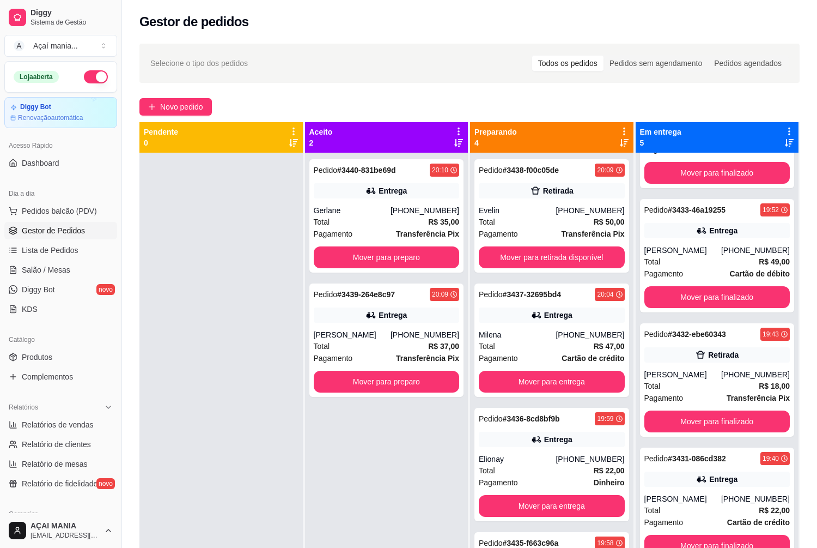
click at [190, 490] on div at bounding box center [220, 427] width 163 height 548
drag, startPoint x: 446, startPoint y: 447, endPoint x: 437, endPoint y: 450, distance: 9.5
click at [442, 447] on div "Pedido # 3440-831be69d 20:10 Entrega Gerlane [PHONE_NUMBER] Total R$ 35,00 Paga…" at bounding box center [386, 427] width 163 height 548
click at [230, 420] on div at bounding box center [220, 427] width 163 height 548
click at [289, 469] on div at bounding box center [220, 427] width 163 height 548
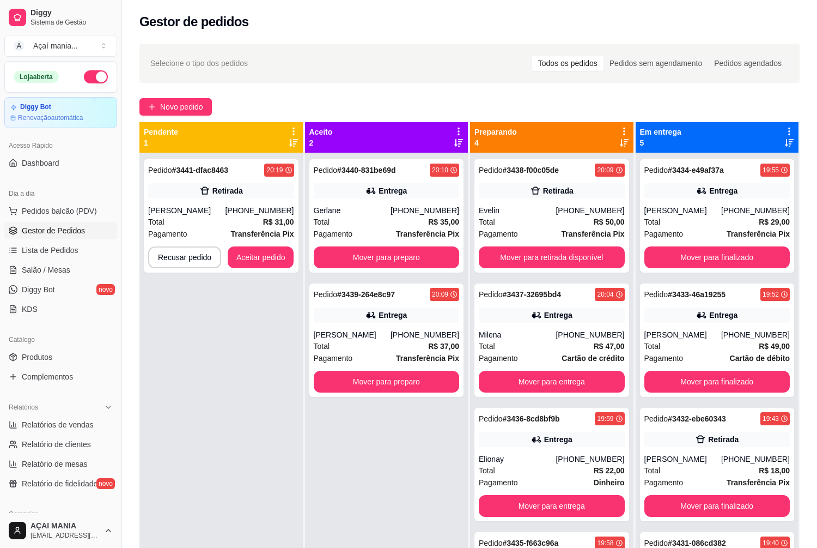
click at [333, 493] on div "Pedido # 3440-831be69d 20:10 Entrega Gerlane [PHONE_NUMBER] Total R$ 35,00 Paga…" at bounding box center [386, 427] width 163 height 548
click at [269, 256] on button "Aceitar pedido" at bounding box center [261, 257] width 66 height 22
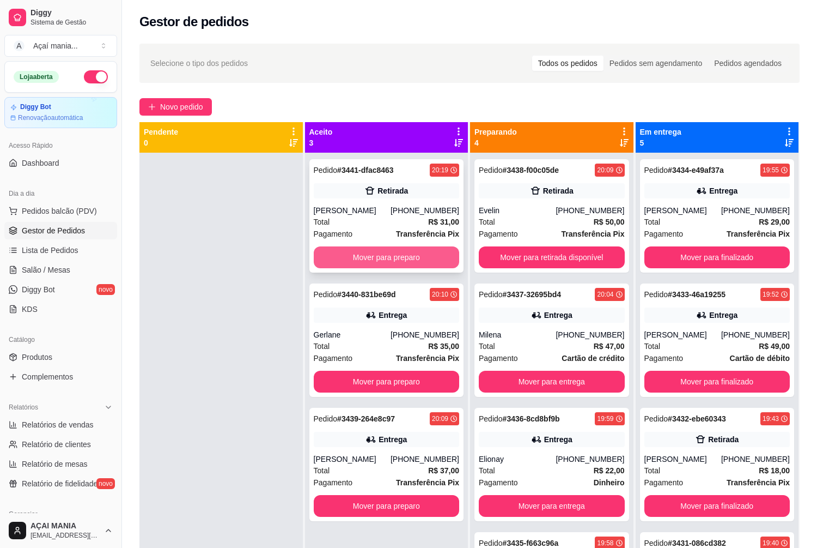
click at [415, 262] on button "Mover para preparo" at bounding box center [387, 257] width 146 height 22
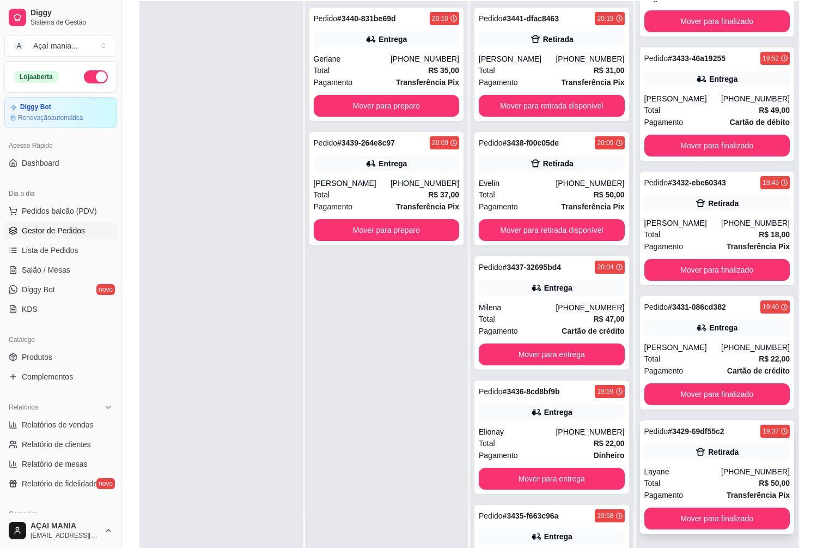
scroll to position [166, 0]
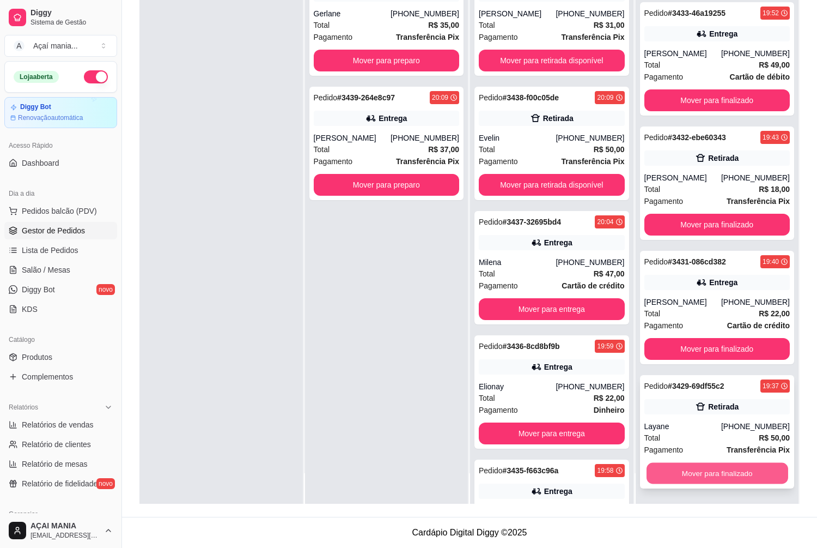
click at [687, 477] on button "Mover para finalizado" at bounding box center [717, 473] width 141 height 21
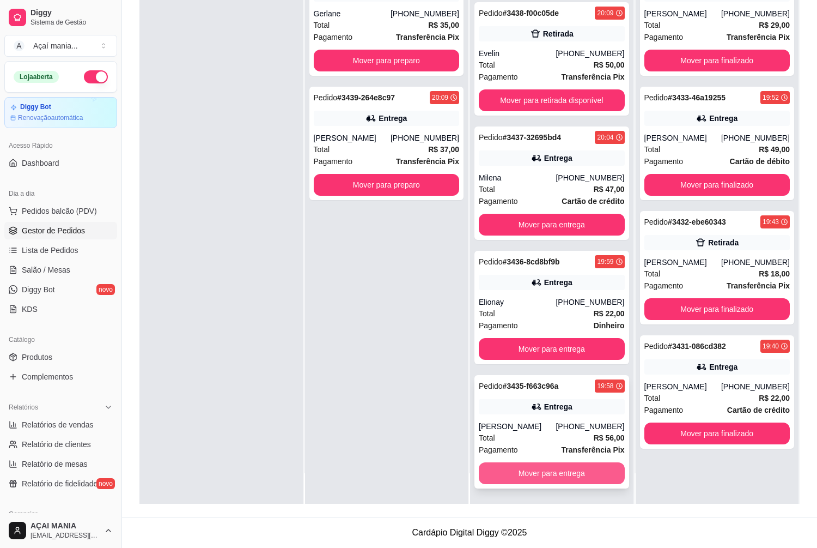
click at [549, 474] on button "Mover para entrega" at bounding box center [552, 473] width 146 height 22
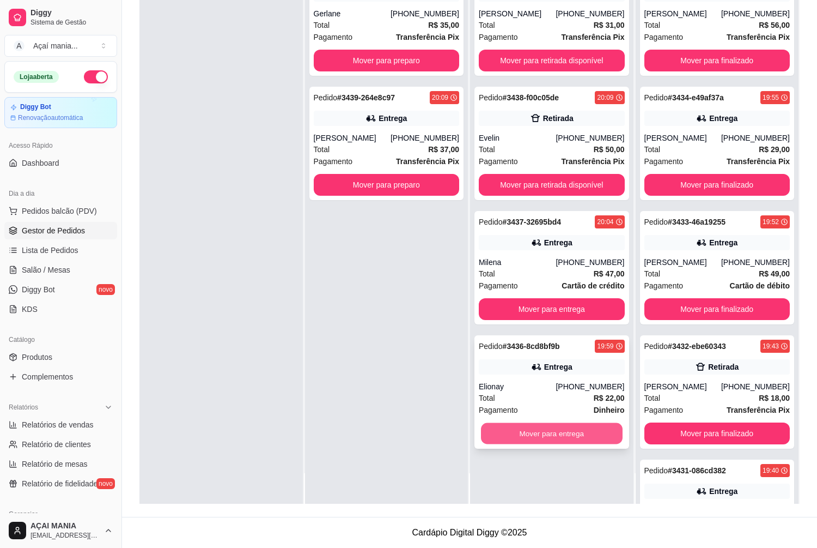
click at [530, 434] on button "Mover para entrega" at bounding box center [551, 433] width 141 height 21
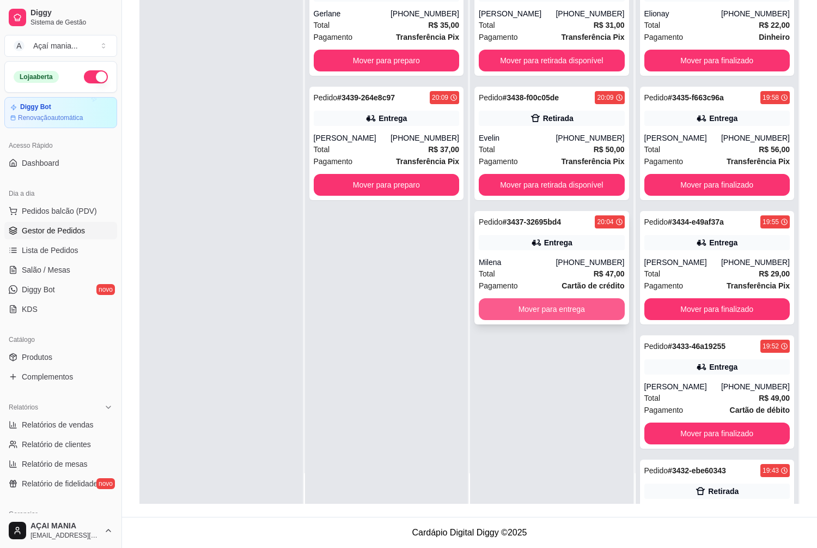
click at [514, 320] on div "Pedido # 3437-32695bd4 20:04 Entrega Milena [PHONE_NUMBER] Total R$ 47,00 Pagam…" at bounding box center [552, 267] width 155 height 113
click at [584, 312] on button "Mover para entrega" at bounding box center [551, 309] width 141 height 21
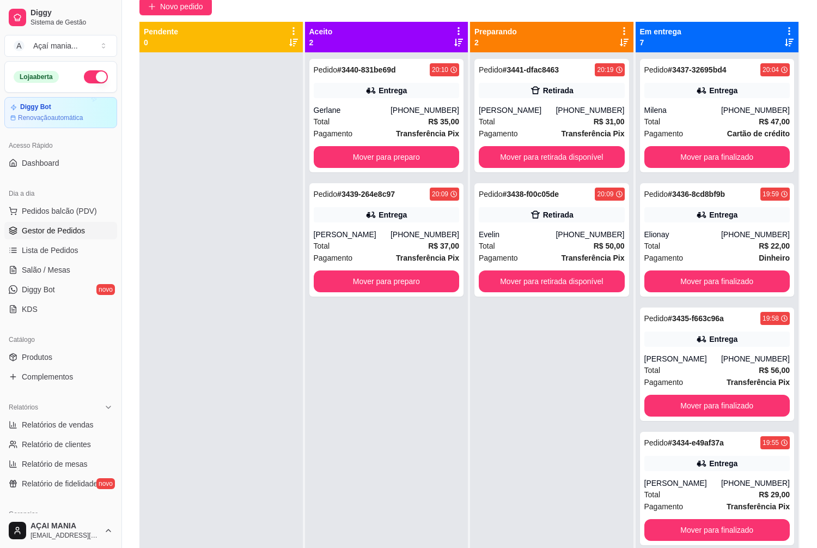
scroll to position [3, 0]
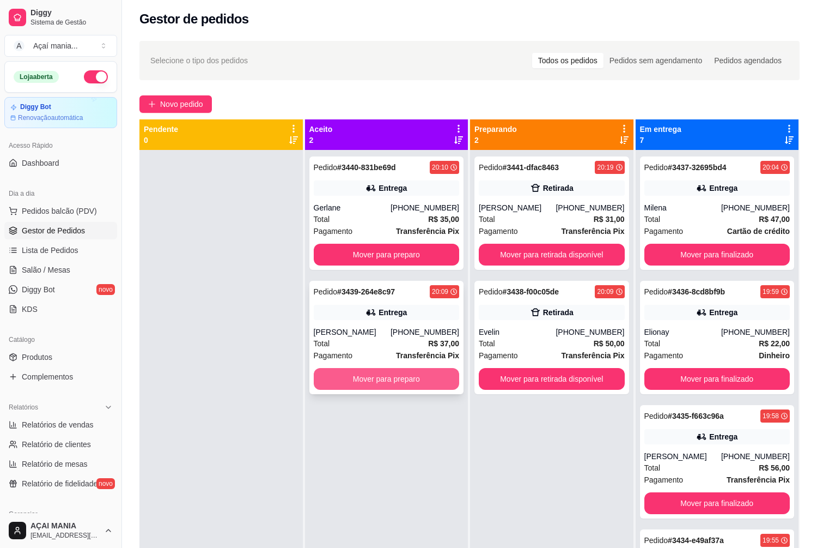
click at [369, 379] on button "Mover para preparo" at bounding box center [387, 379] width 146 height 22
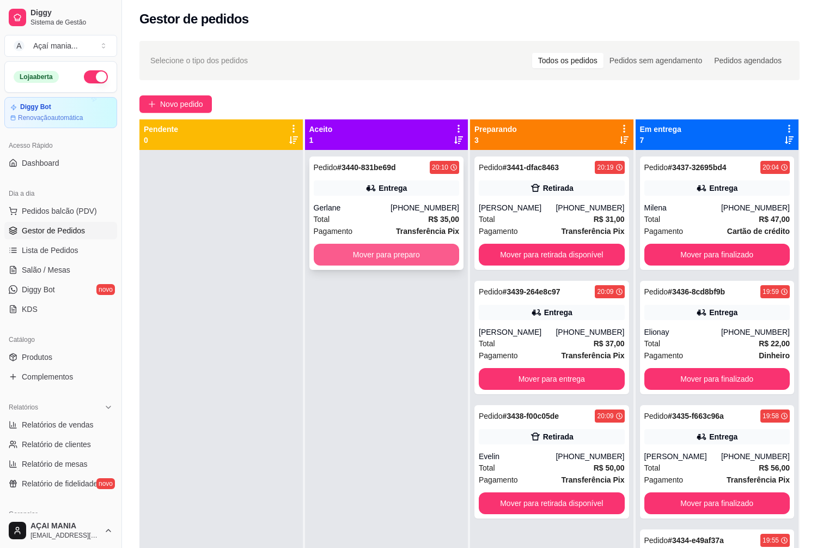
click at [401, 257] on button "Mover para preparo" at bounding box center [387, 255] width 146 height 22
click at [282, 395] on div at bounding box center [220, 424] width 163 height 548
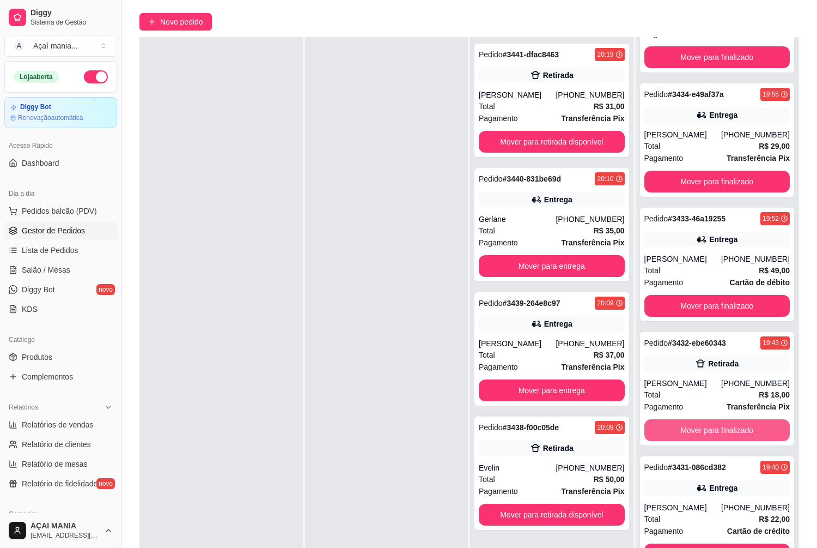
scroll to position [166, 0]
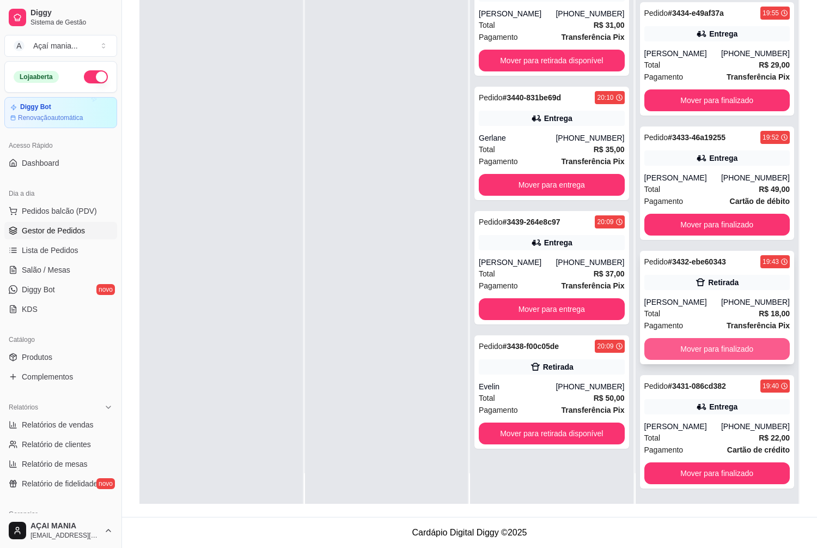
click at [722, 348] on button "Mover para finalizado" at bounding box center [718, 349] width 146 height 22
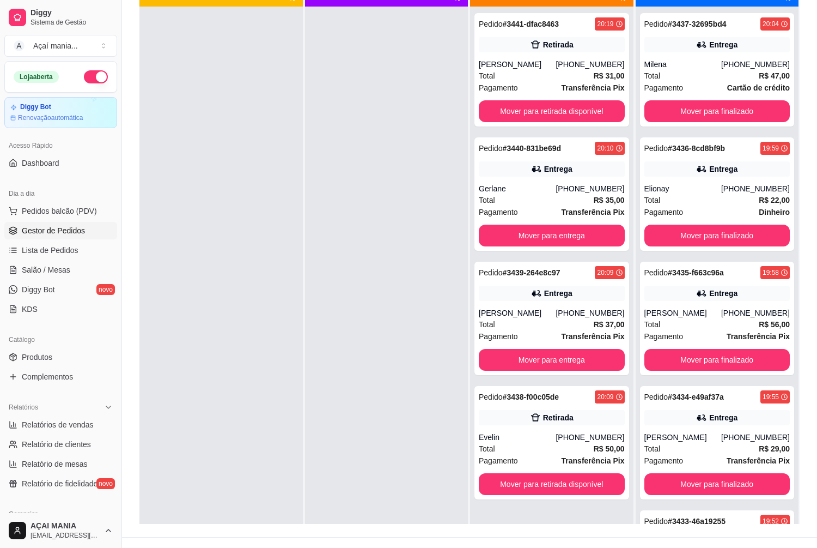
scroll to position [0, 0]
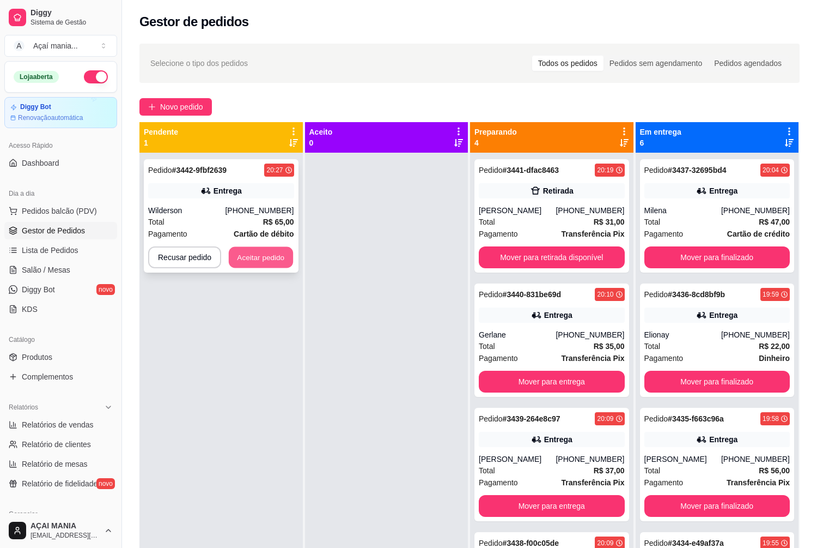
click at [283, 252] on button "Aceitar pedido" at bounding box center [261, 257] width 64 height 21
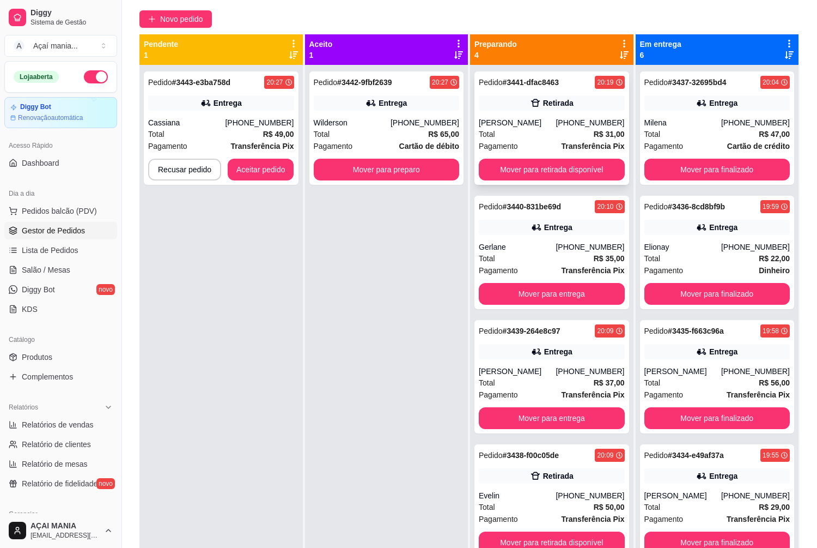
scroll to position [3, 0]
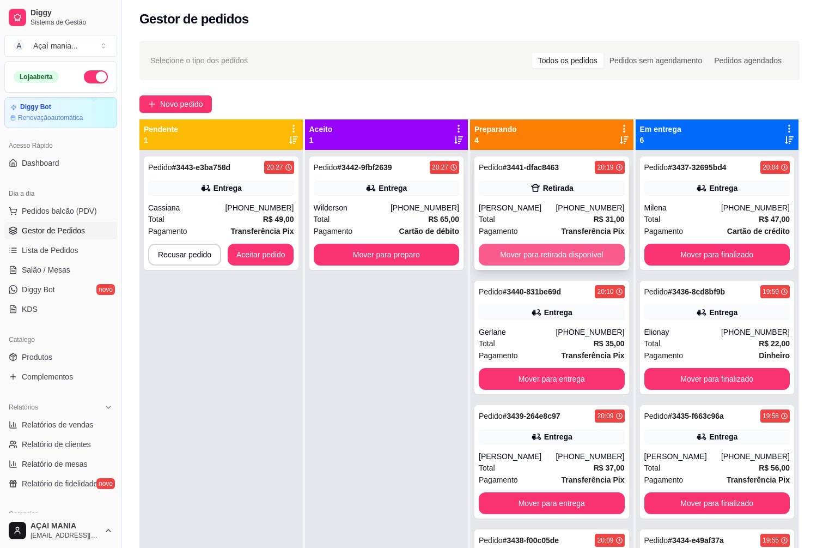
click at [519, 248] on button "Mover para retirada disponível" at bounding box center [552, 255] width 146 height 22
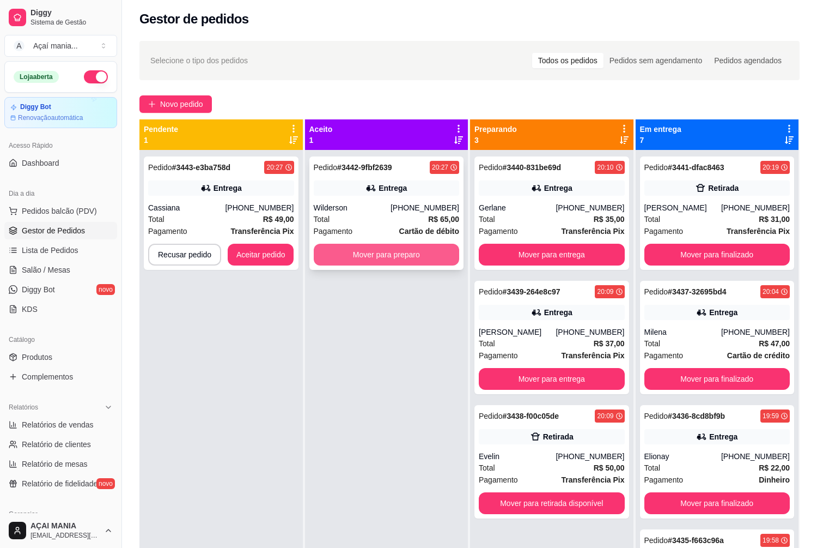
click at [397, 251] on button "Mover para preparo" at bounding box center [387, 255] width 146 height 22
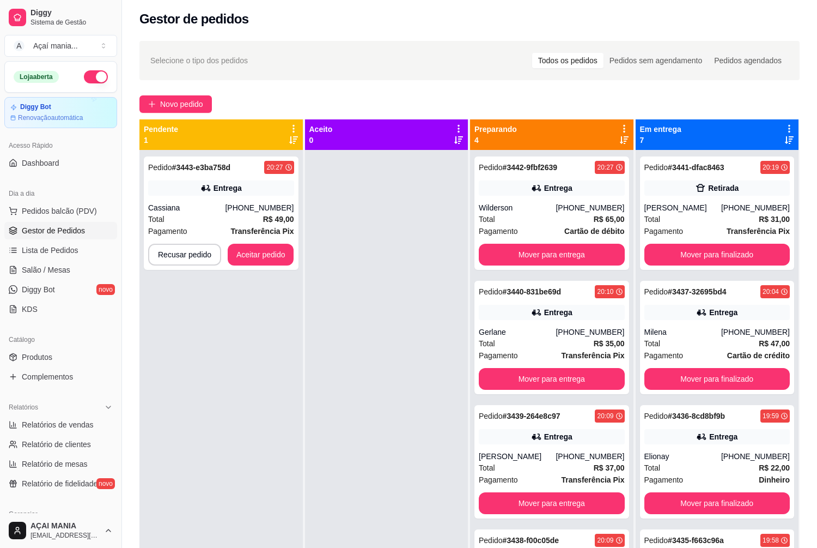
click at [258, 391] on div "Pedido # 3443-e3ba758d 20:27 Entrega Cassiana [PHONE_NUMBER] Total R$ 49,00 Pag…" at bounding box center [220, 424] width 163 height 548
click at [325, 379] on div at bounding box center [386, 424] width 163 height 548
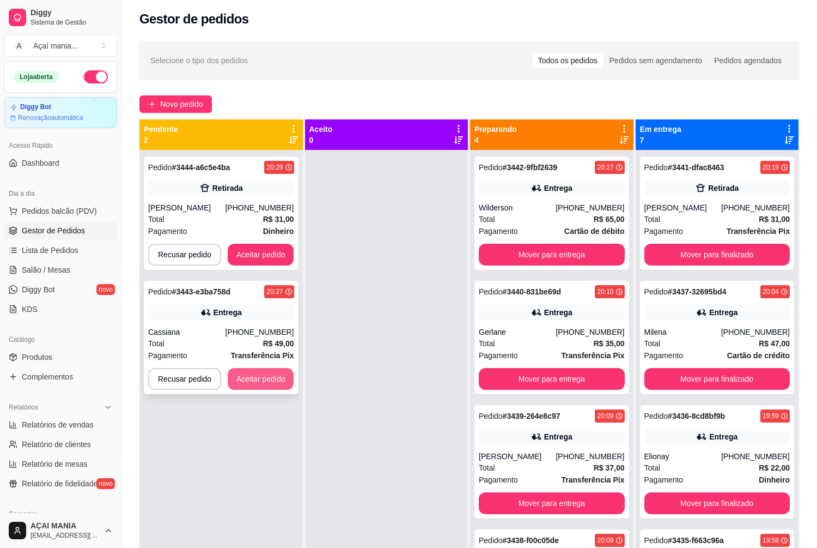
click at [268, 377] on button "Aceitar pedido" at bounding box center [261, 379] width 66 height 22
click at [265, 491] on div "Pedido # 3444-a6c5e4ba 20:29 Retirada [PERSON_NAME] [PHONE_NUMBER] Total R$ 31,…" at bounding box center [220, 424] width 163 height 548
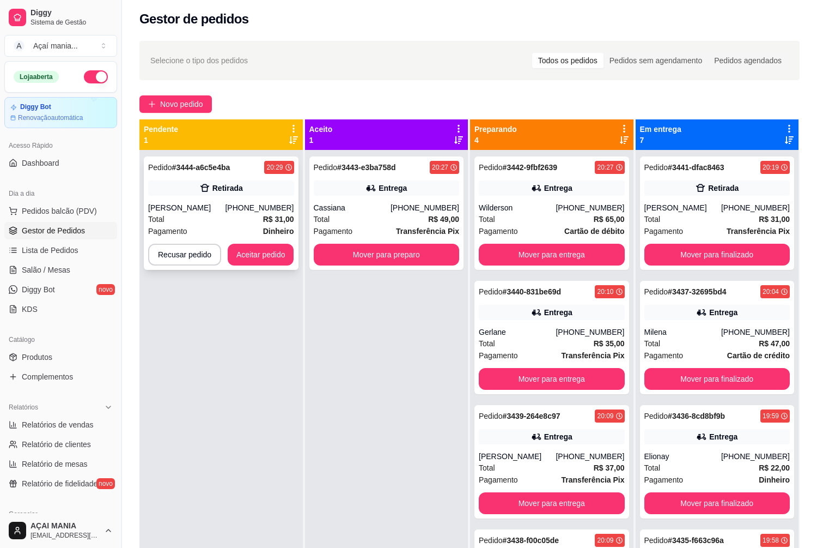
click at [191, 212] on div "Pedido # 3444-a6c5e4ba 20:29 Retirada [PERSON_NAME] [PHONE_NUMBER] Total R$ 31,…" at bounding box center [221, 212] width 155 height 113
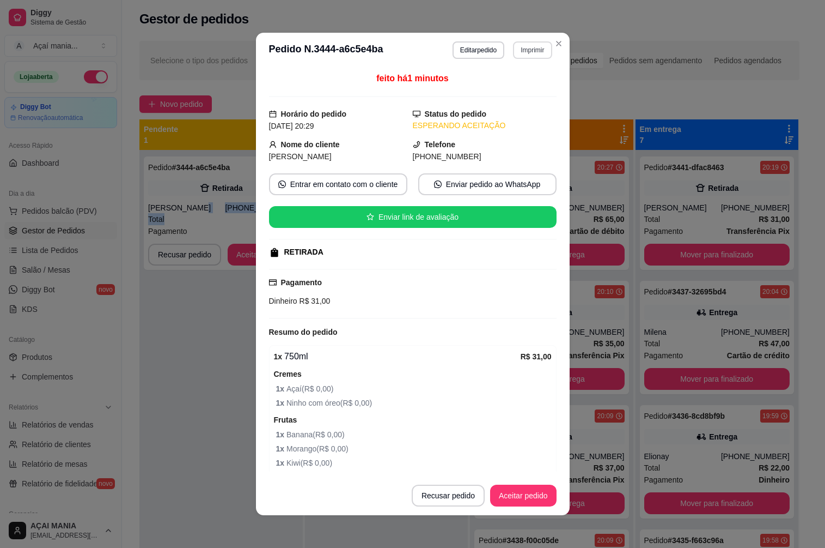
click at [530, 45] on button "Imprimir" at bounding box center [532, 49] width 39 height 17
click at [519, 87] on button "IMPRESSORA" at bounding box center [509, 88] width 79 height 17
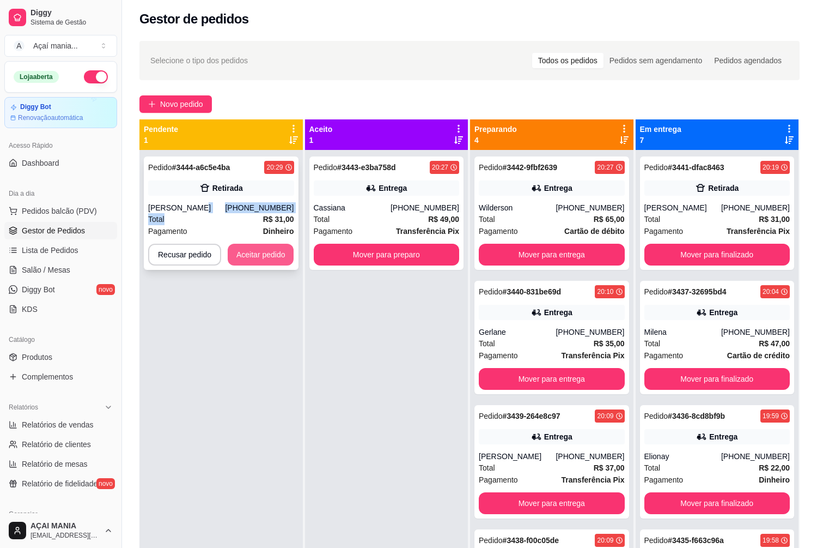
click at [248, 262] on button "Aceitar pedido" at bounding box center [261, 255] width 66 height 22
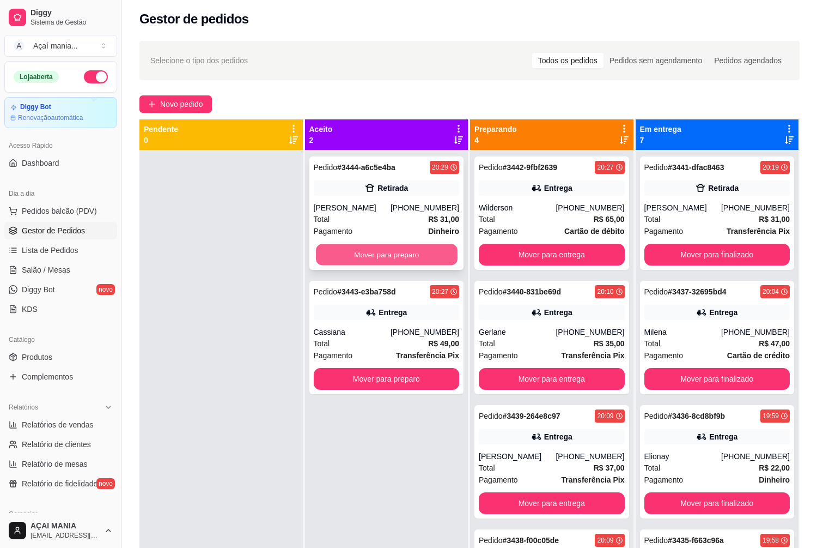
click at [367, 253] on button "Mover para preparo" at bounding box center [386, 254] width 141 height 21
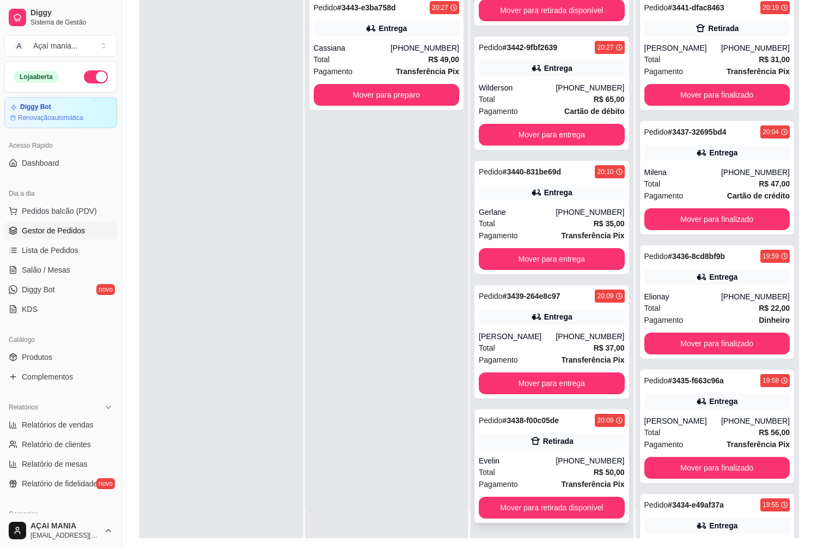
scroll to position [166, 0]
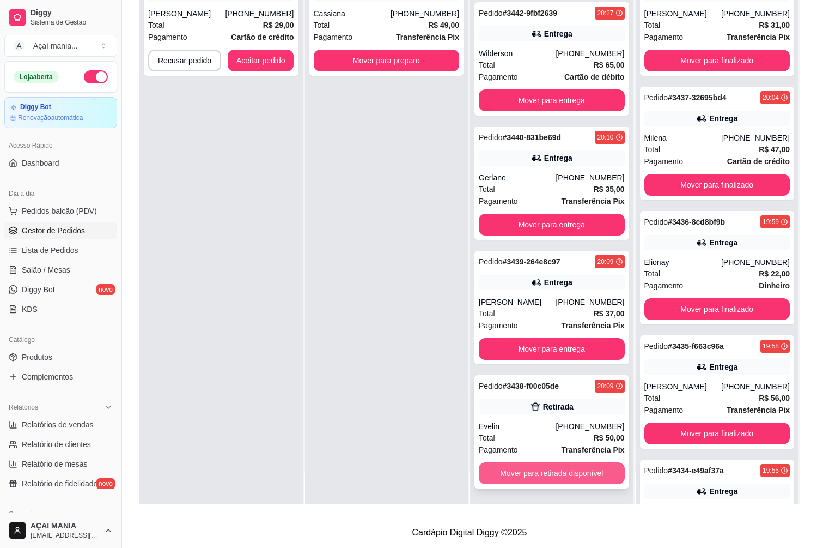
click at [500, 479] on button "Mover para retirada disponível" at bounding box center [552, 473] width 146 height 22
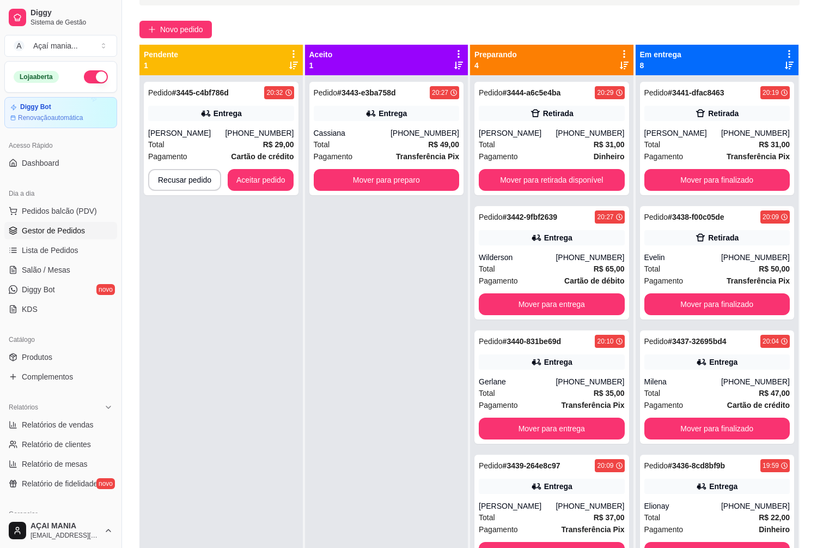
scroll to position [0, 0]
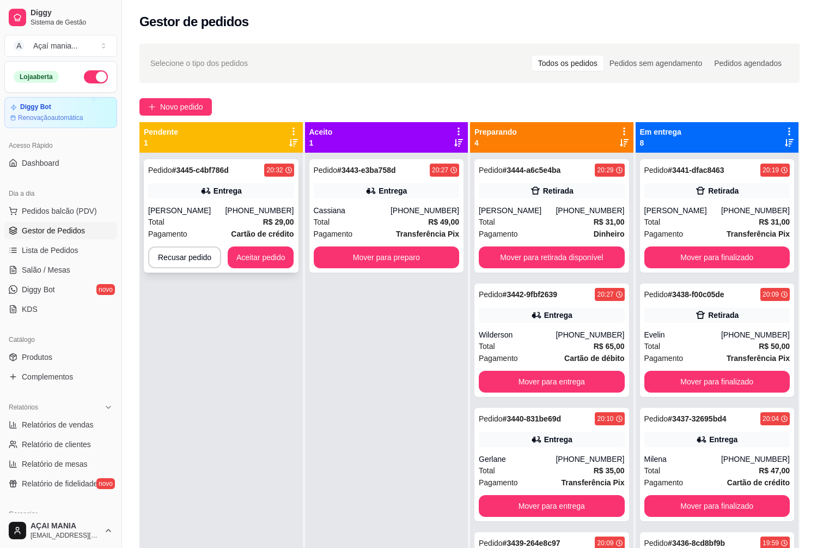
click at [252, 245] on div "Pedido # 3445-c4bf786d 20:32 Entrega [PERSON_NAME] [PHONE_NUMBER] Total R$ 29,0…" at bounding box center [221, 215] width 155 height 113
click at [264, 250] on button "Aceitar pedido" at bounding box center [261, 257] width 64 height 21
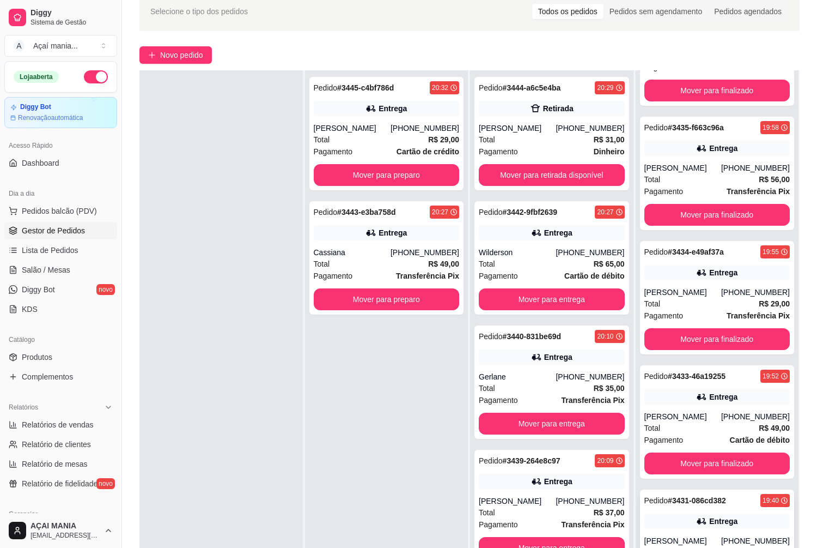
scroll to position [166, 0]
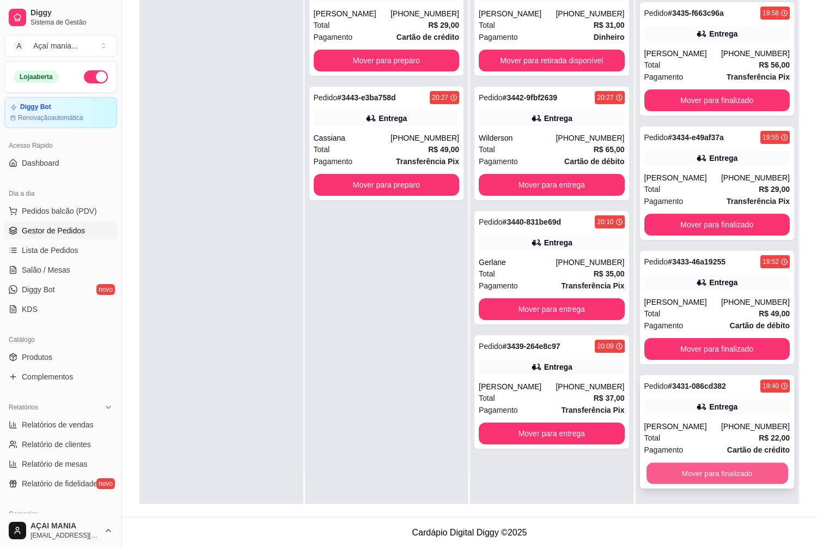
click at [728, 475] on button "Mover para finalizado" at bounding box center [717, 473] width 141 height 21
click at [754, 480] on button "Mover para finalizado" at bounding box center [718, 473] width 146 height 22
click at [733, 476] on button "Mover para finalizado" at bounding box center [717, 473] width 141 height 21
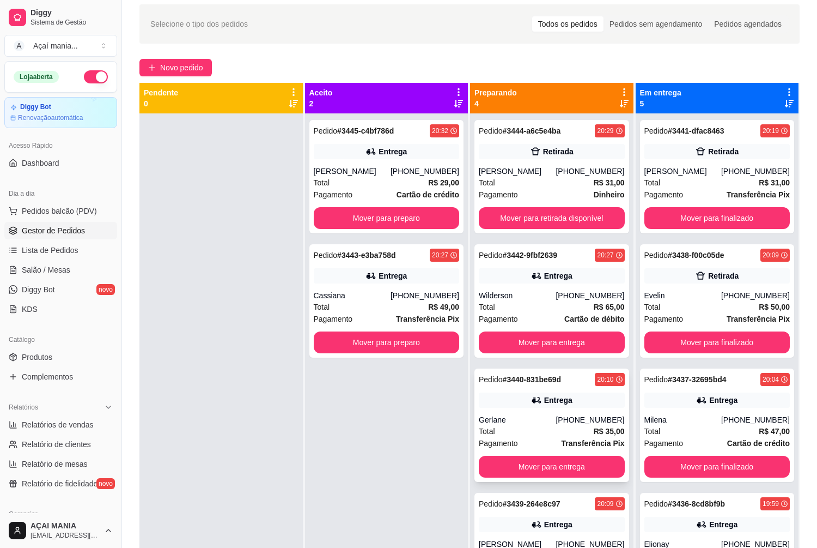
scroll to position [0, 0]
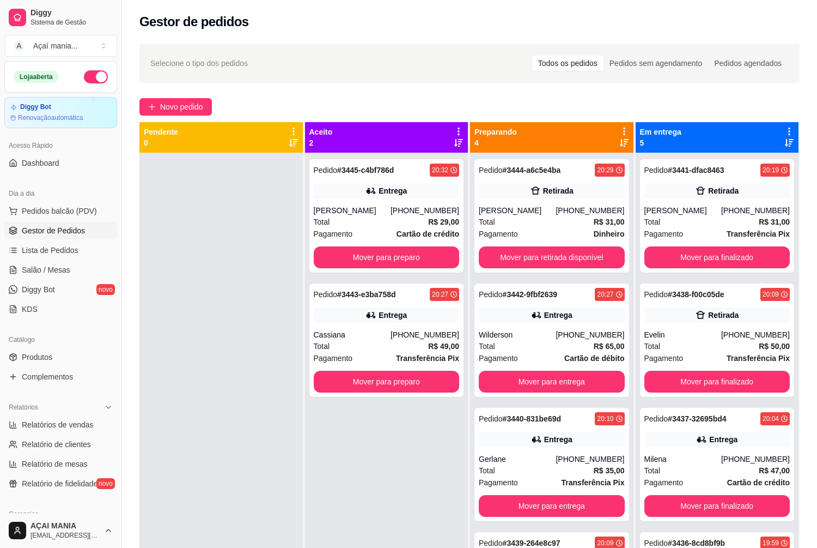
click at [243, 336] on div at bounding box center [220, 427] width 163 height 548
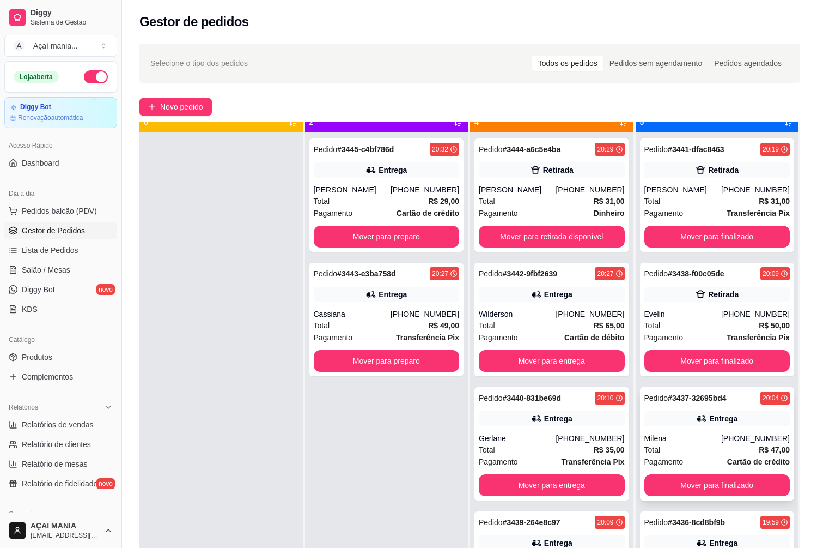
scroll to position [31, 0]
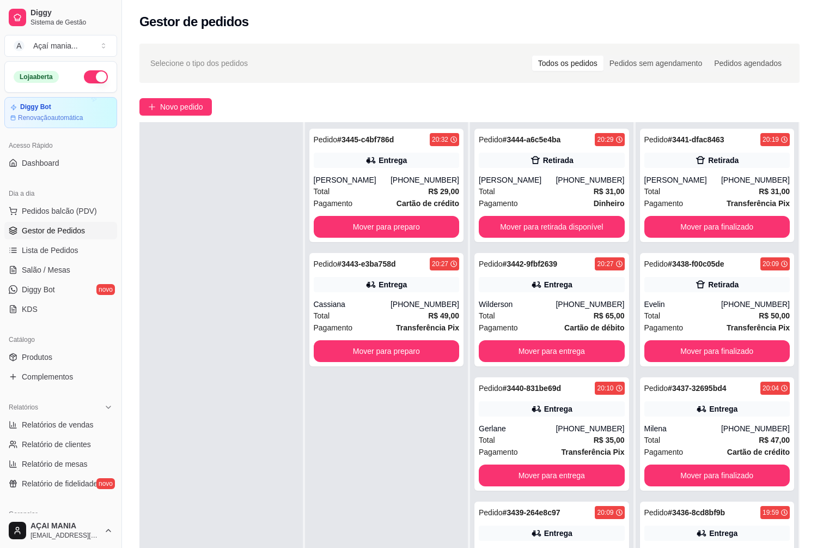
click at [272, 477] on div at bounding box center [220, 396] width 163 height 548
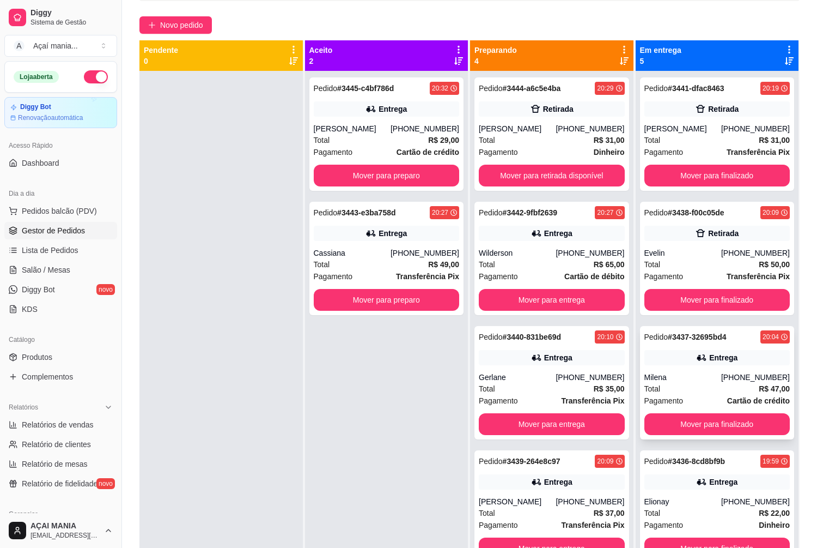
scroll to position [0, 0]
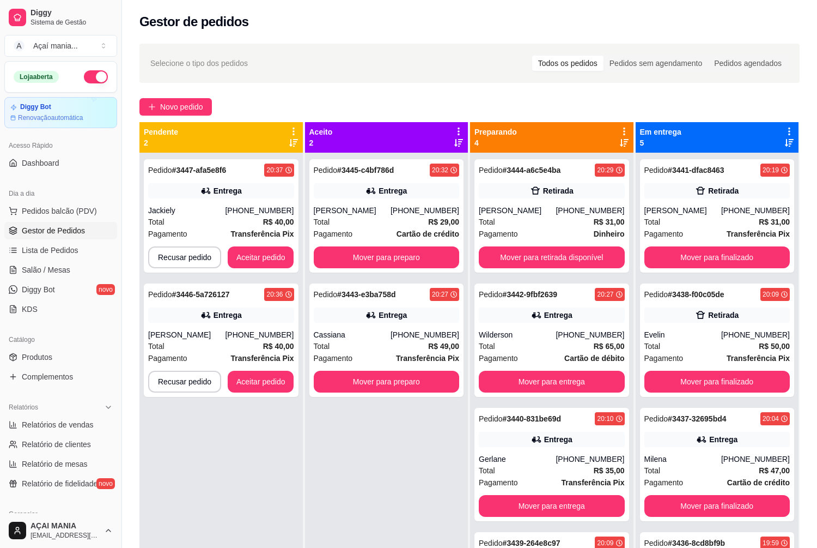
click at [274, 525] on div "Pedido # 3447-afa5e8f6 20:37 Entrega Jackiely [PHONE_NUMBER] Total R$ 40,00 Pag…" at bounding box center [220, 427] width 163 height 548
click at [327, 435] on div "Pedido # 3445-c4bf786d 20:32 Entrega Guilherme [PHONE_NUMBER] Total R$ 29,00 Pa…" at bounding box center [386, 427] width 163 height 548
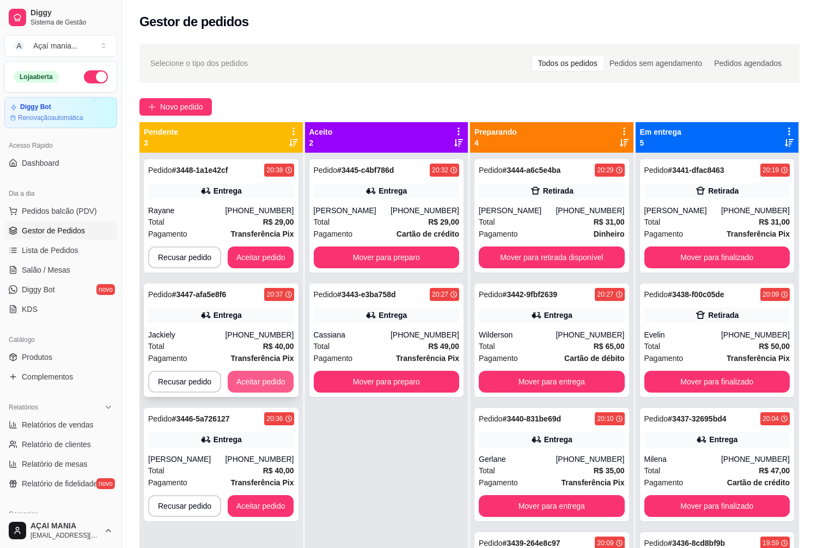
click at [240, 387] on button "Aceitar pedido" at bounding box center [261, 381] width 66 height 22
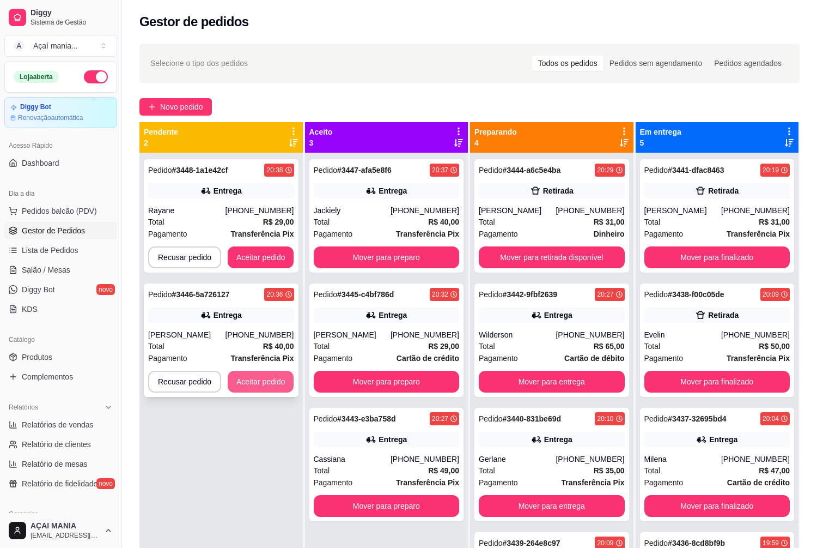
click at [261, 390] on button "Aceitar pedido" at bounding box center [261, 381] width 66 height 22
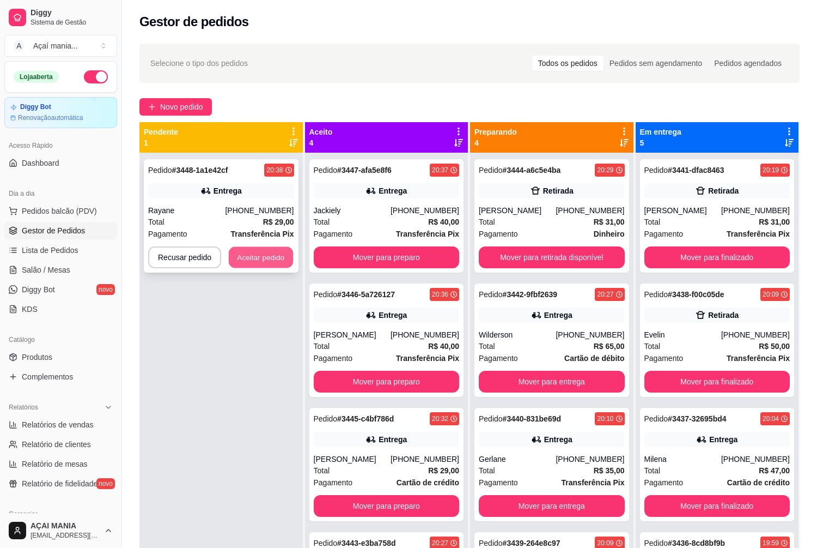
click at [265, 252] on button "Aceitar pedido" at bounding box center [261, 257] width 64 height 21
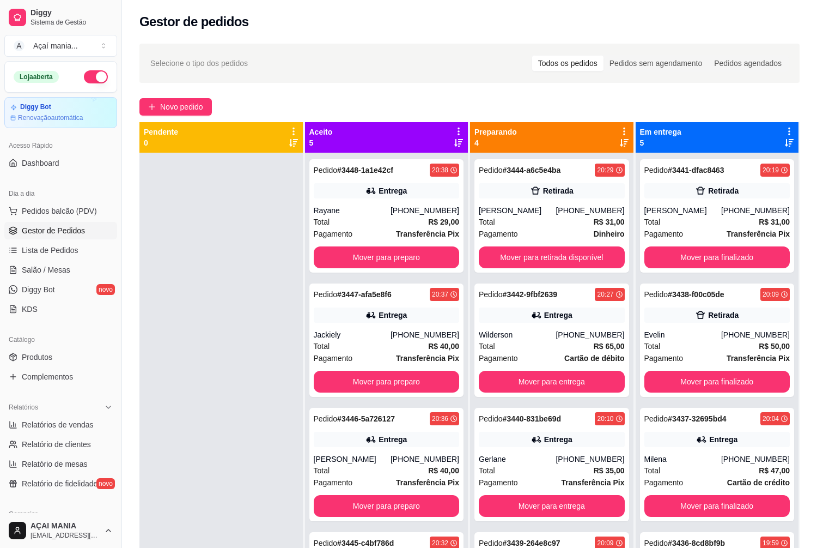
click at [186, 399] on div at bounding box center [220, 427] width 163 height 548
click at [271, 385] on div at bounding box center [220, 427] width 163 height 548
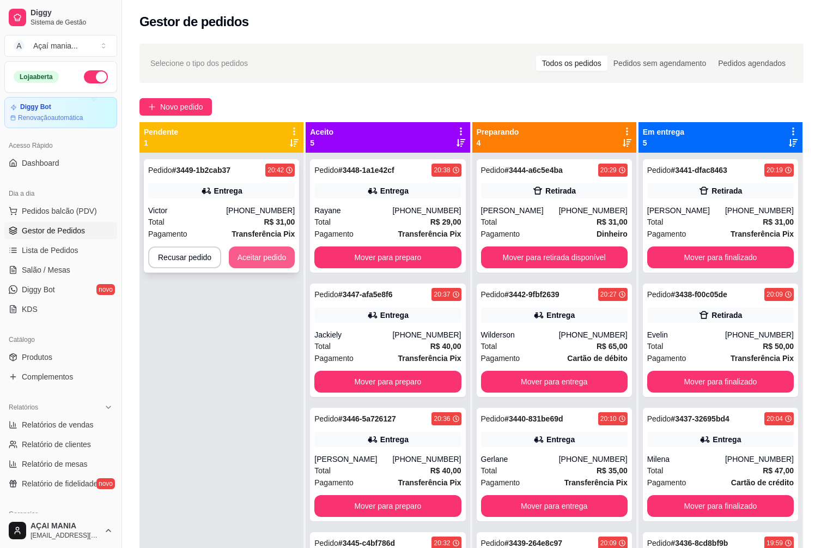
click at [268, 256] on button "Aceitar pedido" at bounding box center [262, 257] width 66 height 22
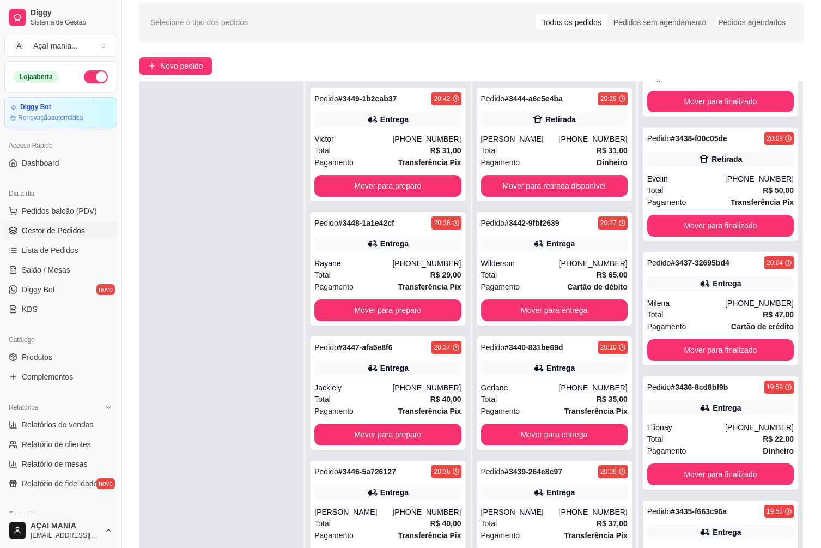
scroll to position [166, 0]
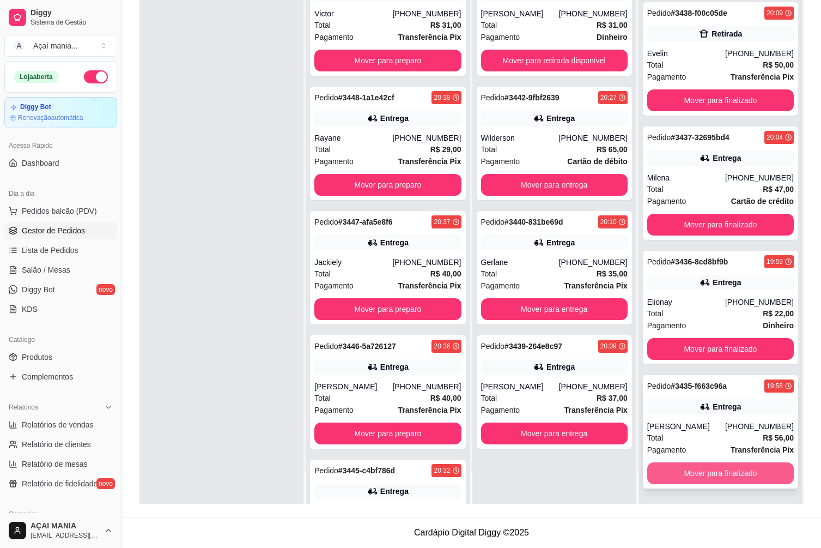
click at [745, 470] on button "Mover para finalizado" at bounding box center [720, 473] width 147 height 22
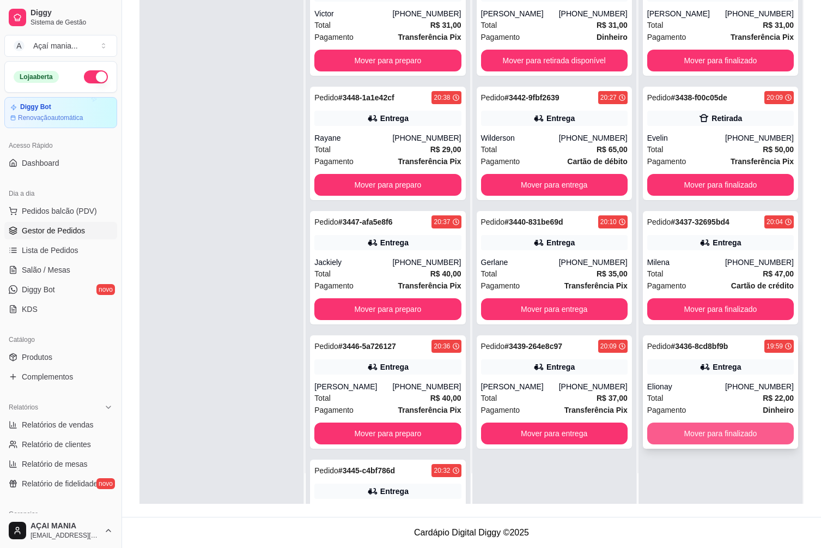
click at [712, 430] on button "Mover para finalizado" at bounding box center [720, 433] width 147 height 22
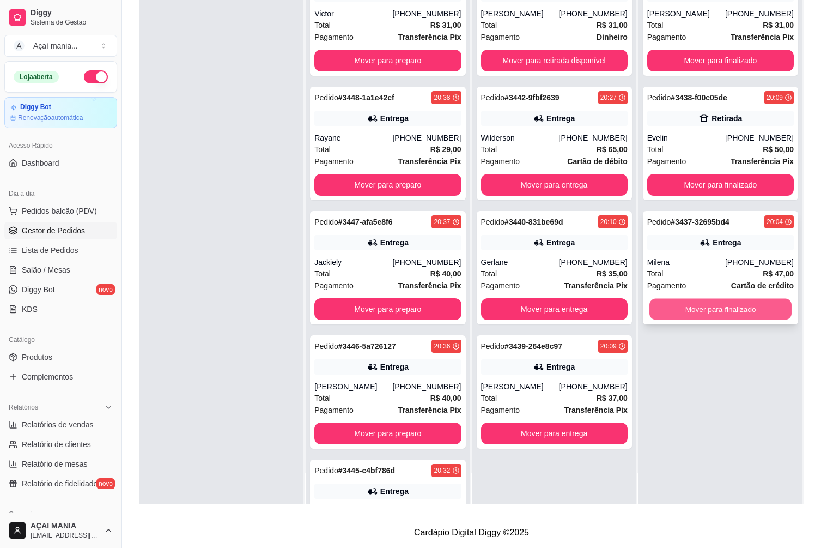
click at [723, 312] on button "Mover para finalizado" at bounding box center [720, 309] width 142 height 21
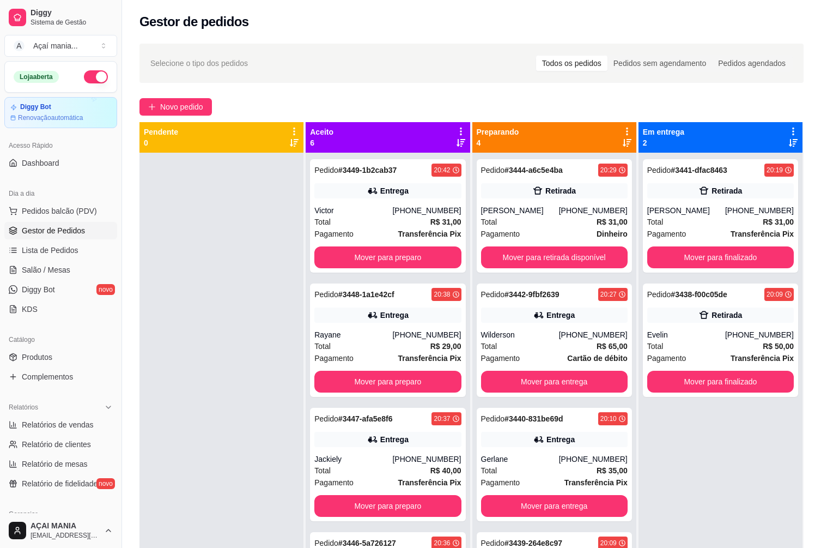
drag, startPoint x: 251, startPoint y: 375, endPoint x: 239, endPoint y: 391, distance: 19.7
click at [247, 380] on div at bounding box center [221, 427] width 164 height 548
click at [163, 406] on div at bounding box center [221, 427] width 164 height 548
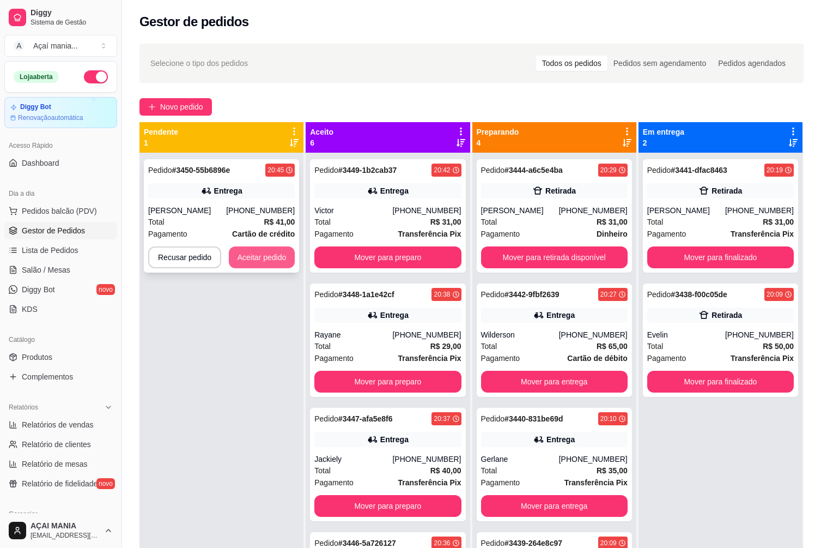
click at [264, 253] on button "Aceitar pedido" at bounding box center [262, 257] width 66 height 22
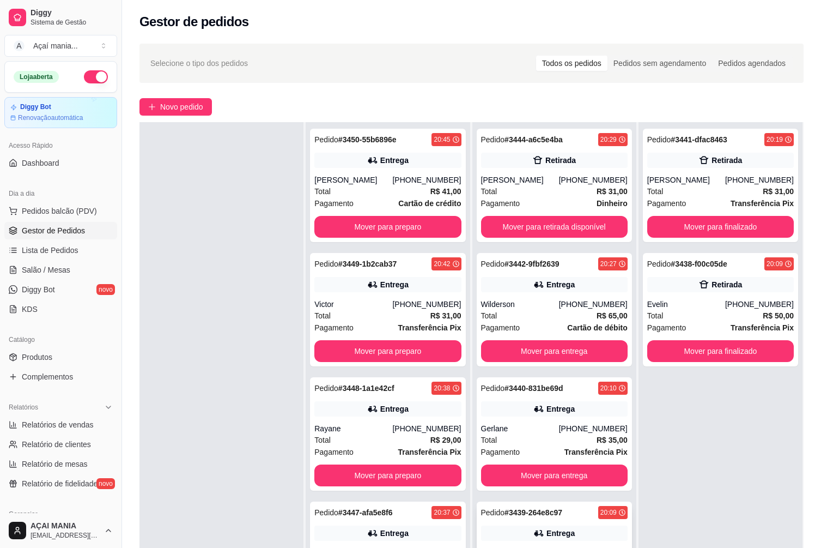
scroll to position [166, 0]
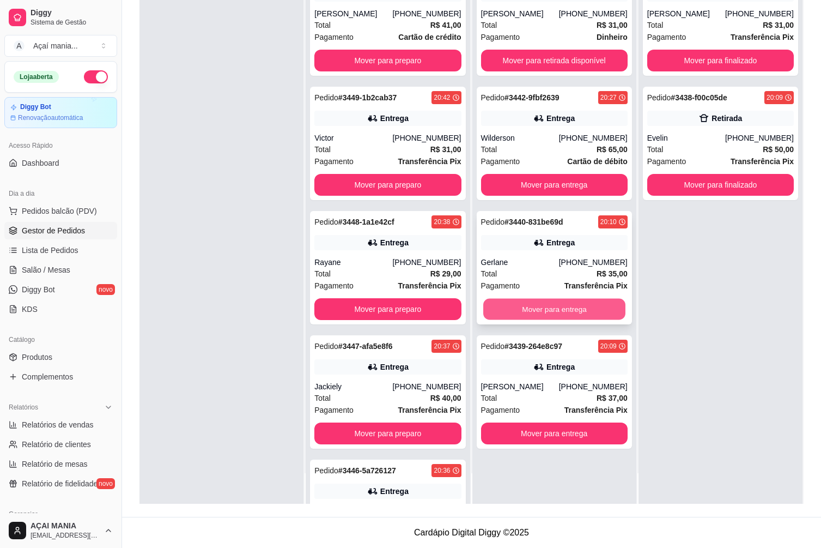
click at [526, 308] on button "Mover para entrega" at bounding box center [554, 309] width 142 height 21
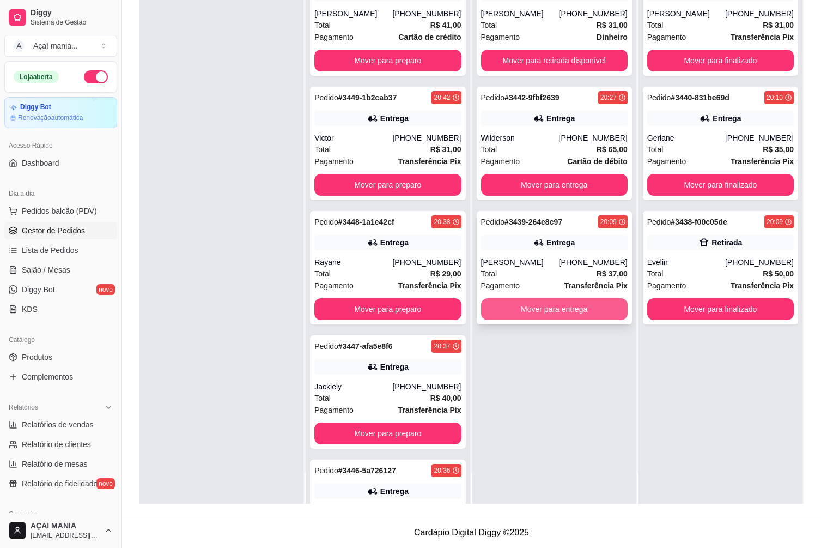
click at [514, 308] on button "Mover para entrega" at bounding box center [554, 309] width 147 height 22
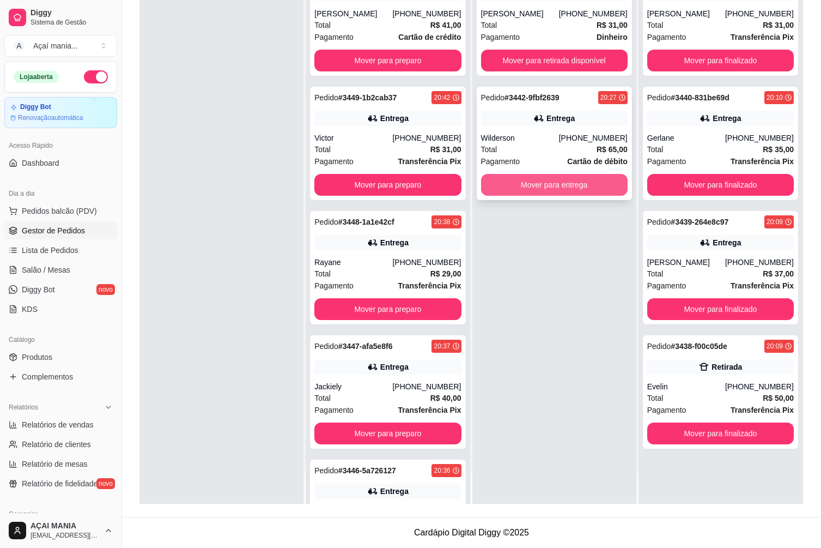
click at [529, 181] on button "Mover para entrega" at bounding box center [554, 185] width 147 height 22
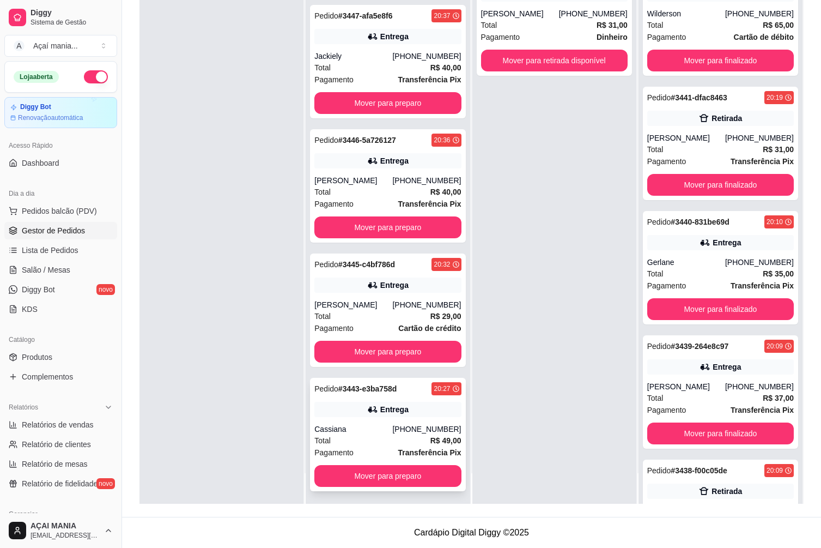
scroll to position [333, 0]
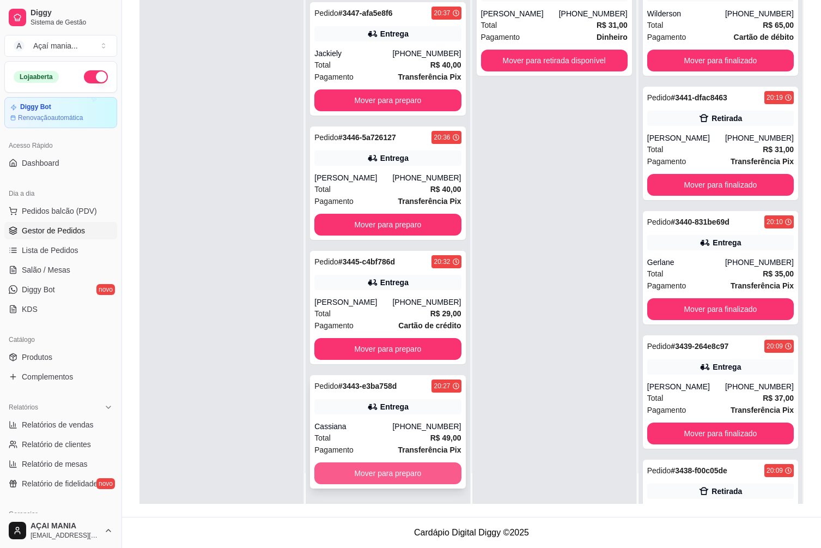
click at [392, 470] on button "Mover para preparo" at bounding box center [387, 473] width 147 height 22
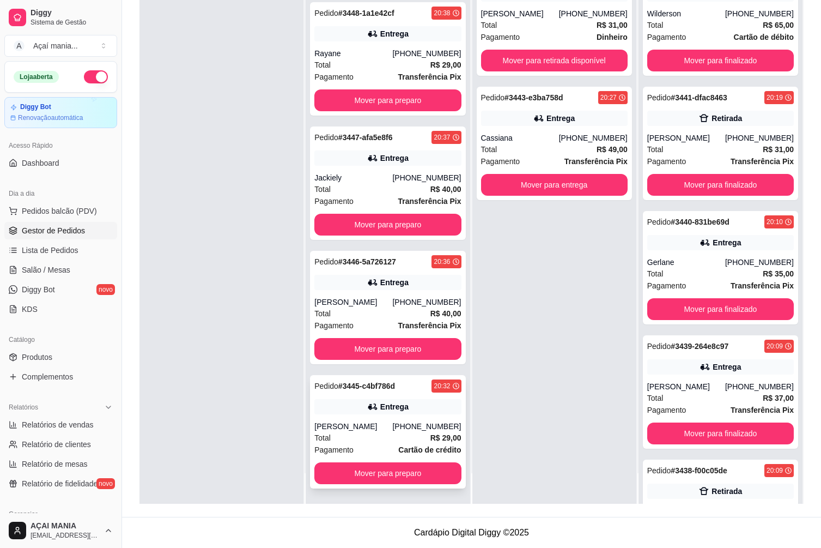
scroll to position [209, 0]
click at [390, 471] on button "Mover para preparo" at bounding box center [388, 473] width 142 height 21
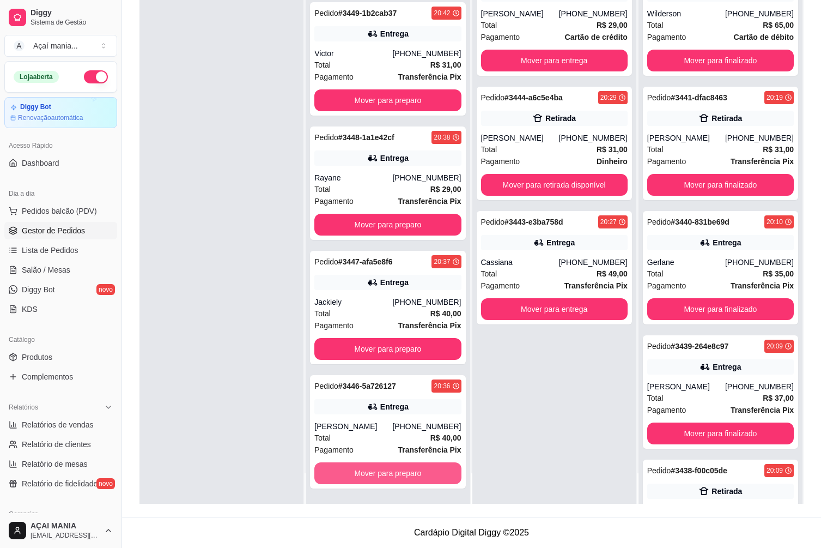
scroll to position [84, 0]
click at [389, 475] on button "Mover para preparo" at bounding box center [387, 473] width 147 height 22
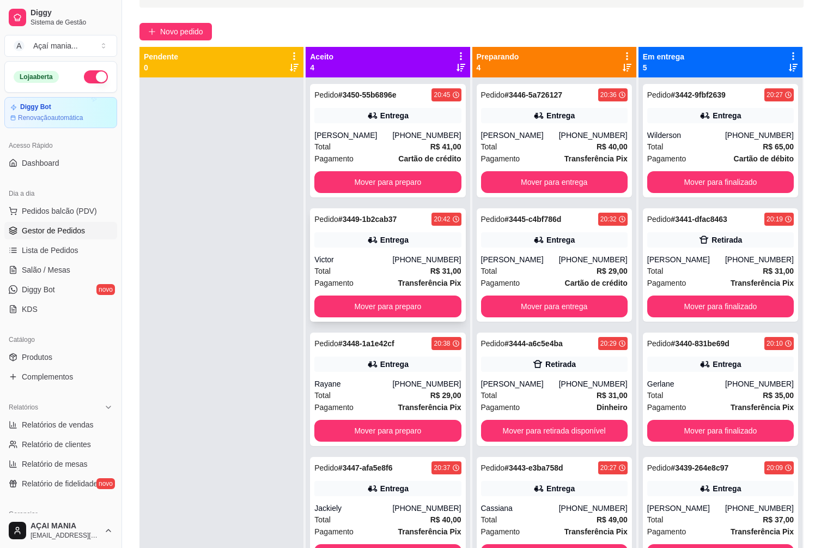
scroll to position [0, 0]
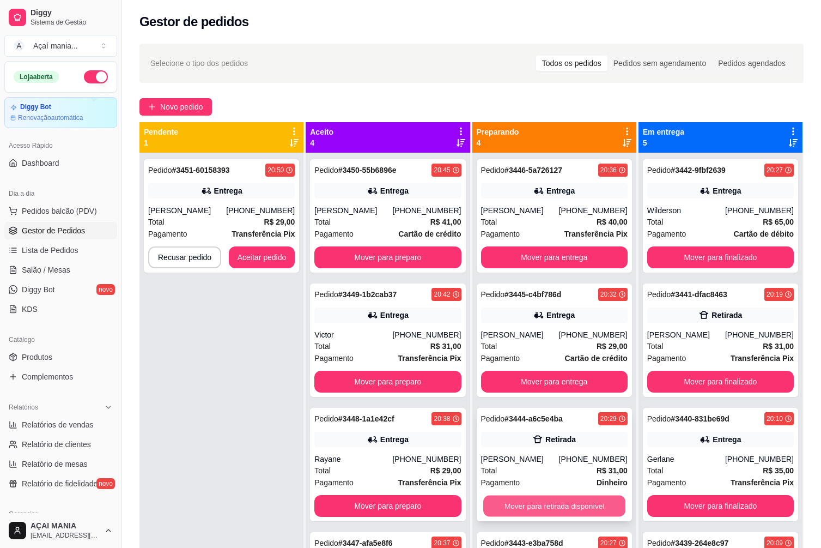
click at [548, 512] on button "Mover para retirada disponível" at bounding box center [554, 505] width 142 height 21
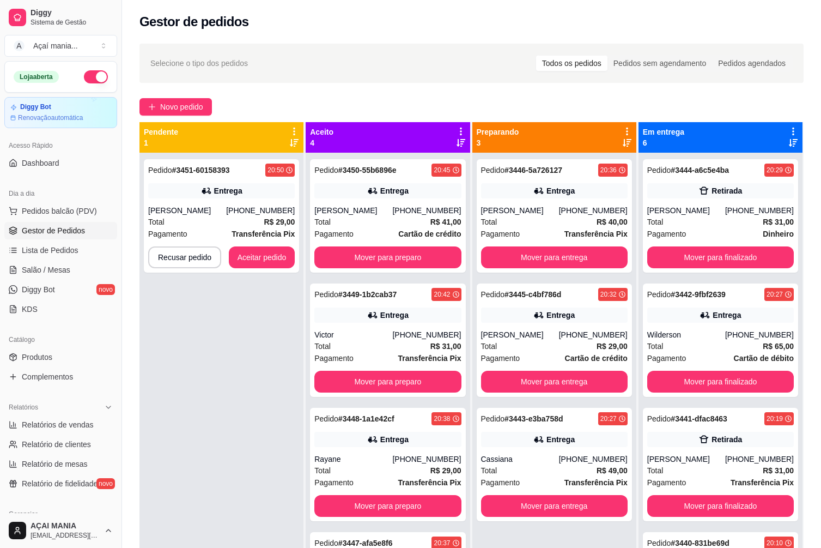
click at [215, 390] on div "Pedido # 3451-60158393 20:50 Entrega [PERSON_NAME] [PHONE_NUMBER] Total R$ 29,0…" at bounding box center [221, 427] width 164 height 548
click at [227, 425] on div "Pedido # 3451-60158393 20:50 Entrega [PERSON_NAME] [PHONE_NUMBER] Total R$ 29,0…" at bounding box center [221, 427] width 164 height 548
click at [218, 481] on div "Pedido # 3451-60158393 20:50 Entrega [PERSON_NAME] [PHONE_NUMBER] Total R$ 29,0…" at bounding box center [221, 427] width 164 height 548
click at [74, 423] on span "Relatórios de vendas" at bounding box center [58, 424] width 72 height 11
select select "ALL"
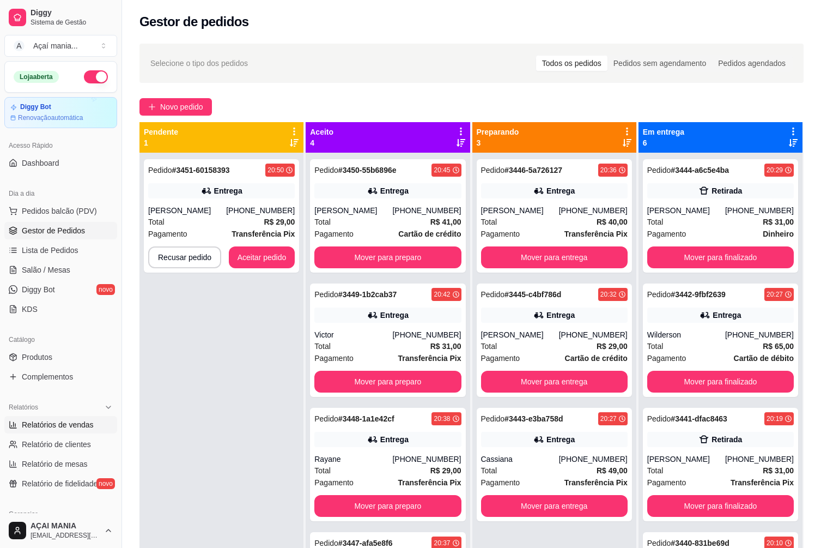
select select "ALL"
select select "0"
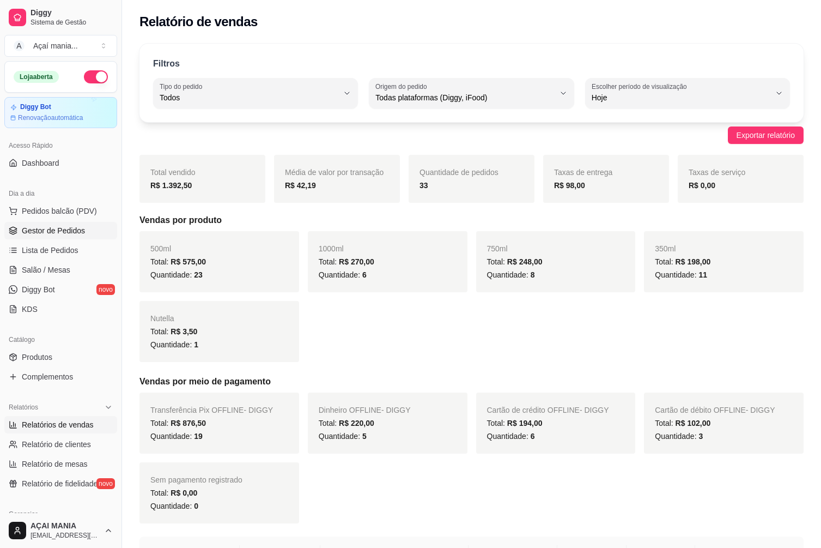
click at [44, 226] on span "Gestor de Pedidos" at bounding box center [53, 230] width 63 height 11
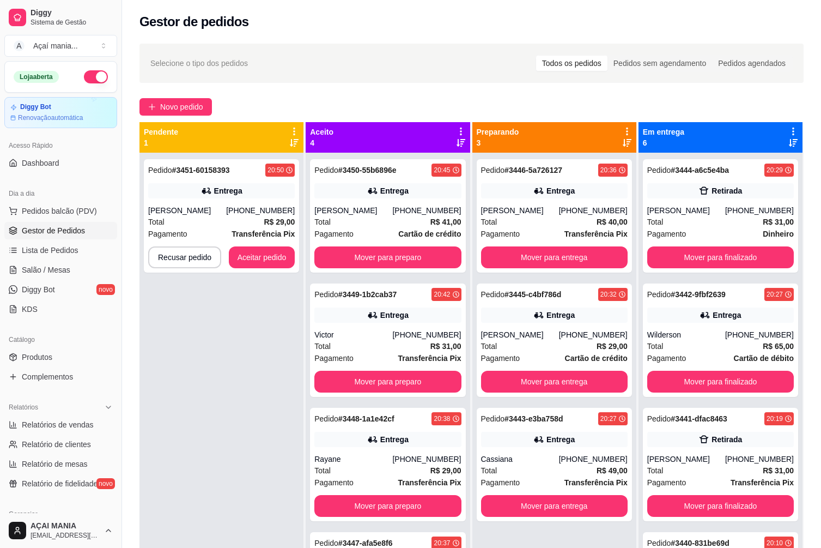
click at [214, 395] on div "Pedido # 3451-60158393 20:50 Entrega [PERSON_NAME] [PHONE_NUMBER] Total R$ 29,0…" at bounding box center [221, 427] width 164 height 548
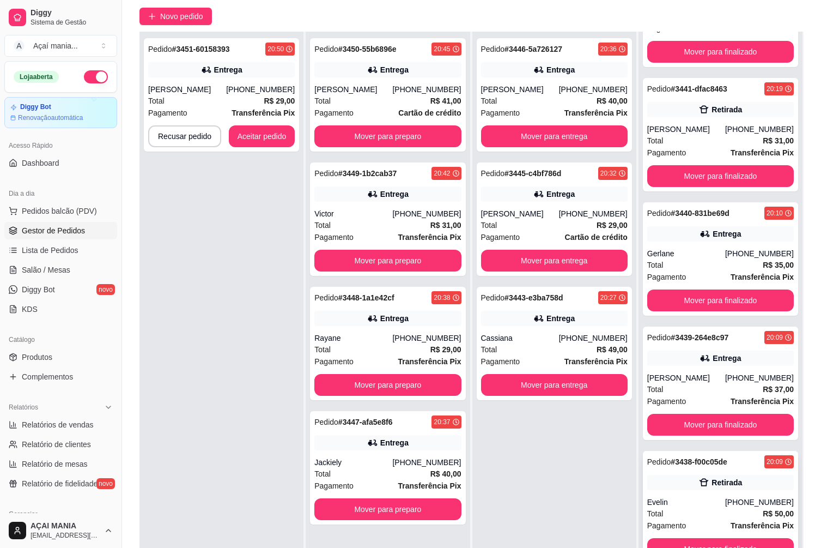
scroll to position [166, 0]
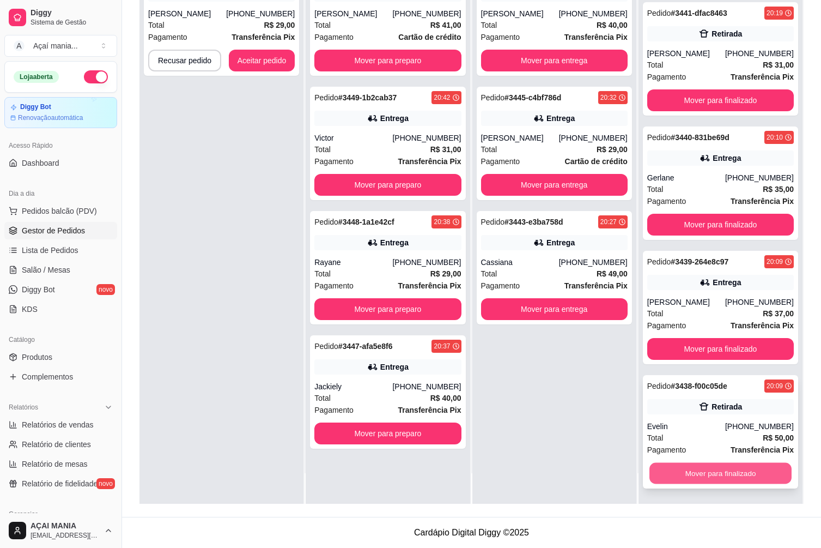
click at [692, 469] on button "Mover para finalizado" at bounding box center [720, 473] width 142 height 21
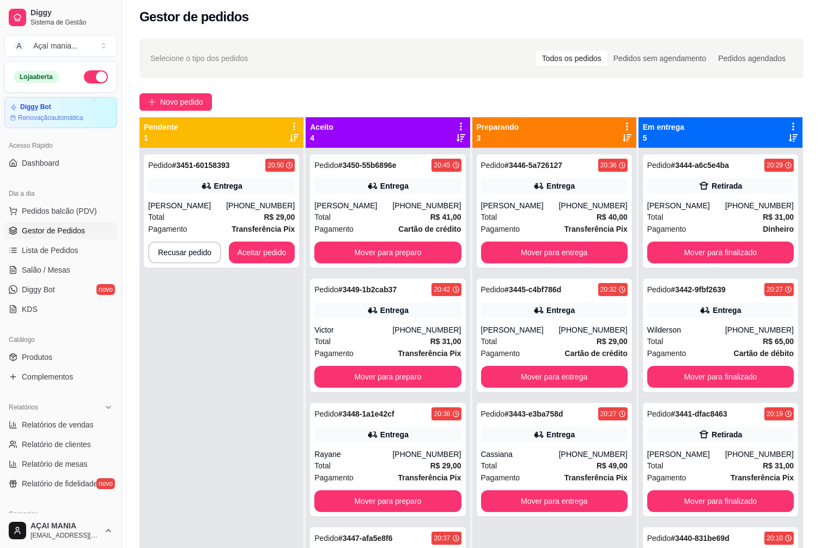
scroll to position [0, 0]
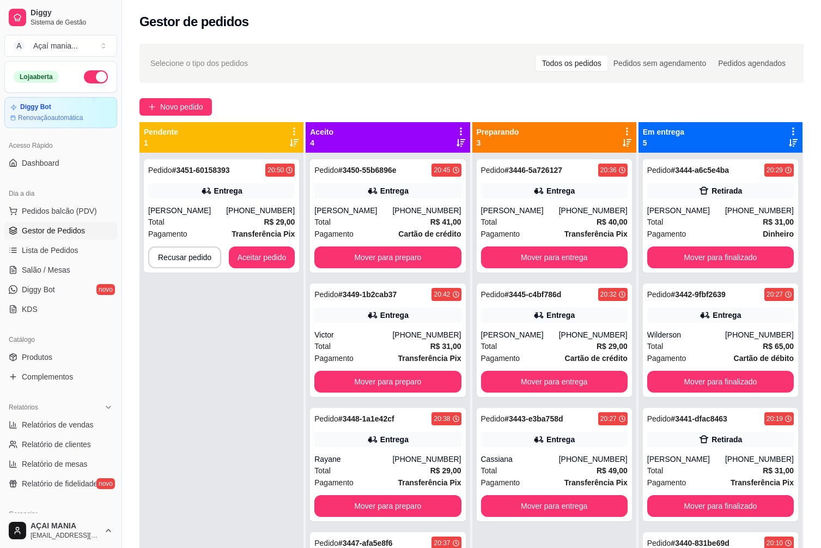
click at [195, 442] on div "Pedido # 3451-60158393 20:50 Entrega [PERSON_NAME] [PHONE_NUMBER] Total R$ 29,0…" at bounding box center [221, 427] width 164 height 548
click at [283, 258] on button "Aceitar pedido" at bounding box center [262, 257] width 66 height 22
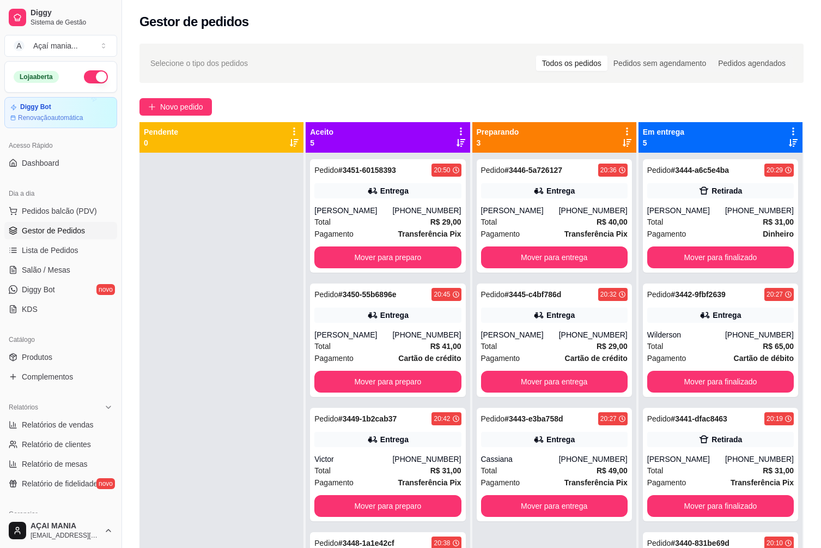
click at [264, 444] on div at bounding box center [221, 427] width 164 height 548
click at [537, 464] on div "Cassiana" at bounding box center [520, 458] width 78 height 11
click at [243, 379] on div at bounding box center [221, 427] width 164 height 548
click at [541, 499] on button "Mover para entrega" at bounding box center [554, 506] width 147 height 22
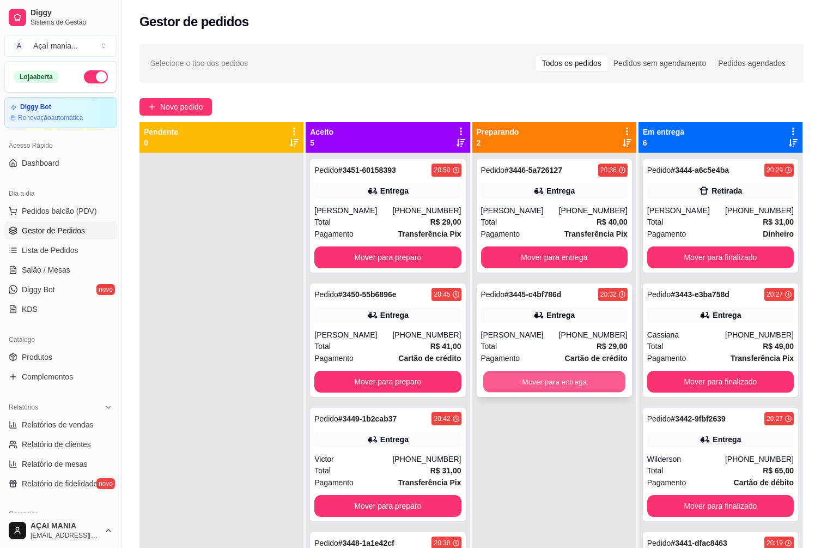
click at [542, 374] on button "Mover para entrega" at bounding box center [554, 381] width 142 height 21
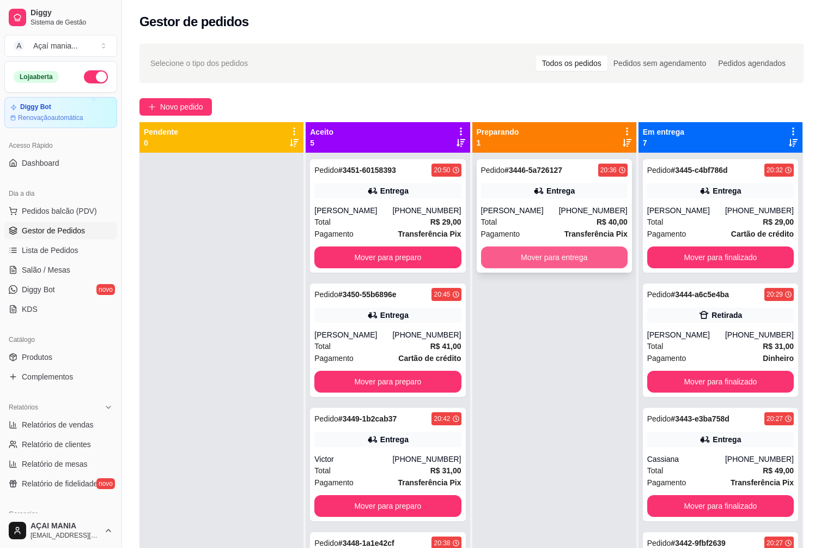
click at [556, 255] on button "Mover para entrega" at bounding box center [554, 257] width 147 height 22
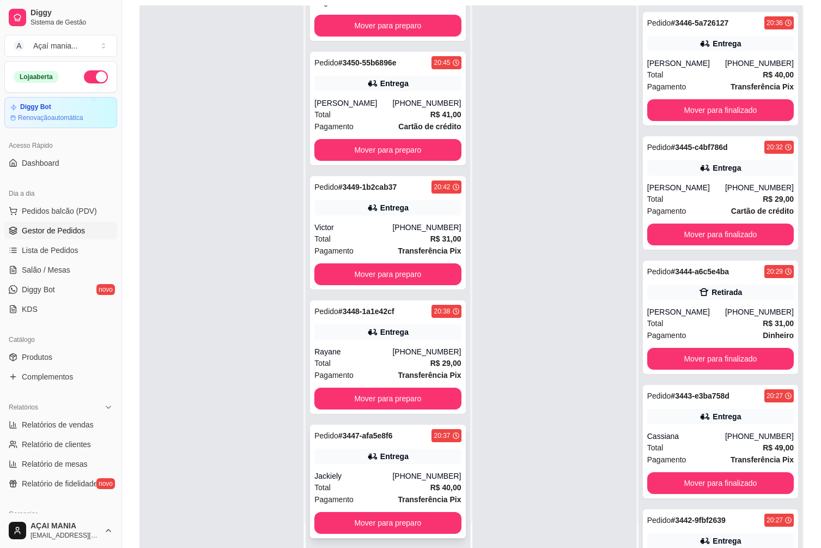
scroll to position [166, 0]
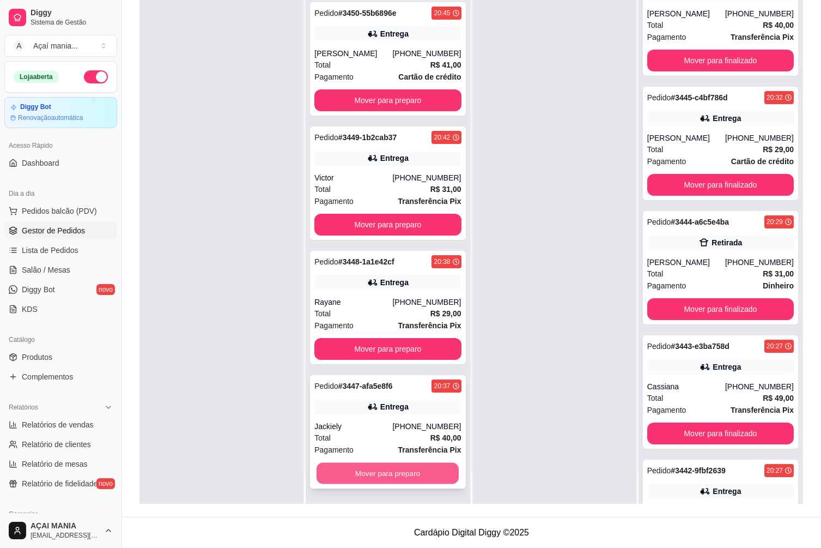
click at [392, 475] on button "Mover para preparo" at bounding box center [388, 473] width 142 height 21
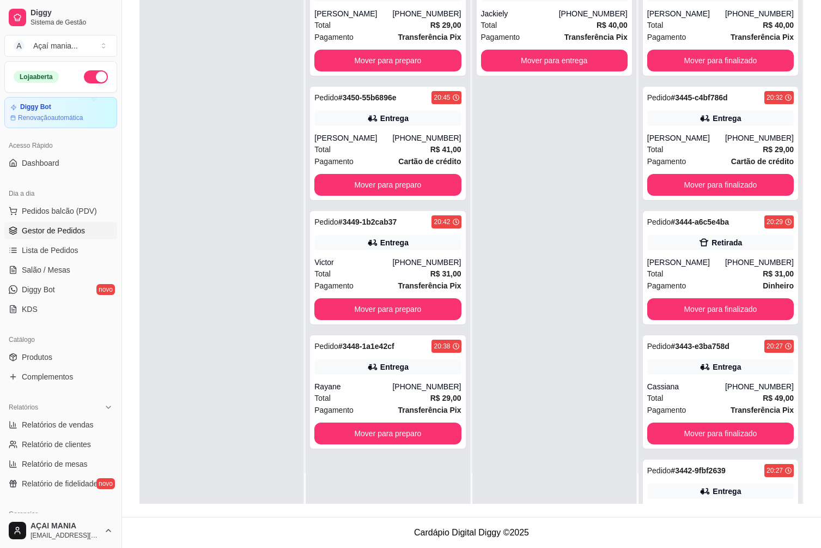
scroll to position [0, 0]
click at [402, 434] on button "Mover para preparo" at bounding box center [387, 433] width 147 height 22
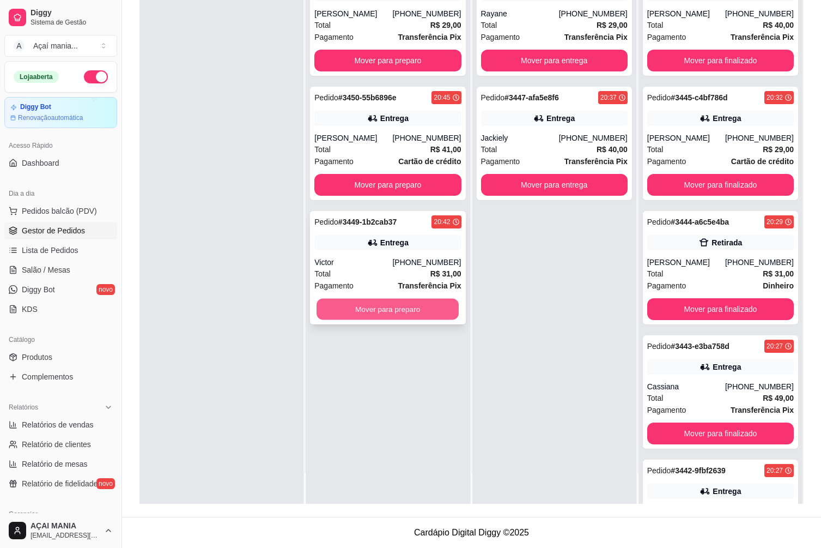
click at [408, 303] on button "Mover para preparo" at bounding box center [388, 309] width 142 height 21
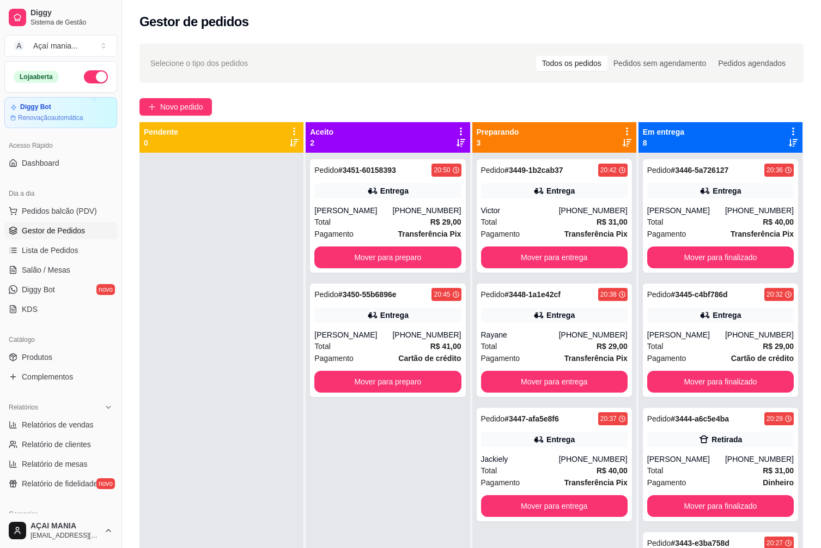
click at [312, 463] on div "Pedido # 3451-60158393 20:50 Entrega Evelyn [PHONE_NUMBER] Total R$ 29,00 Pagam…" at bounding box center [388, 427] width 164 height 548
click at [719, 500] on button "Mover para finalizado" at bounding box center [720, 506] width 147 height 22
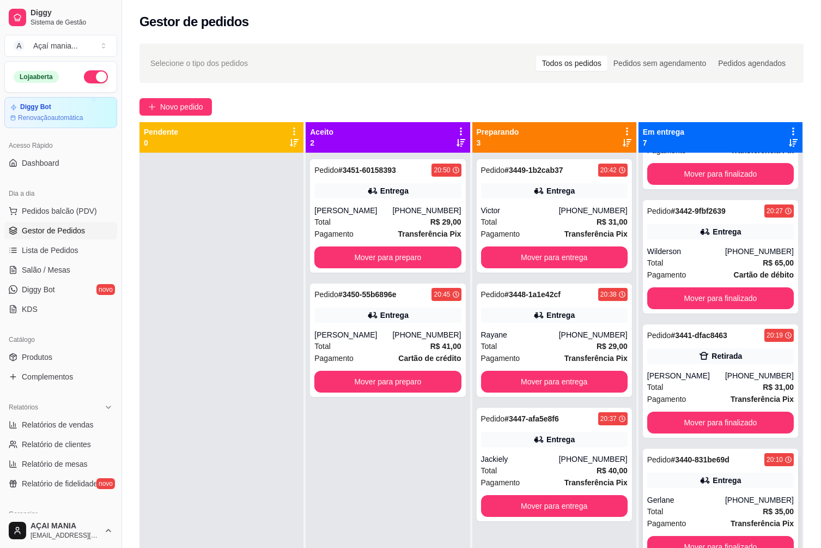
scroll to position [333, 0]
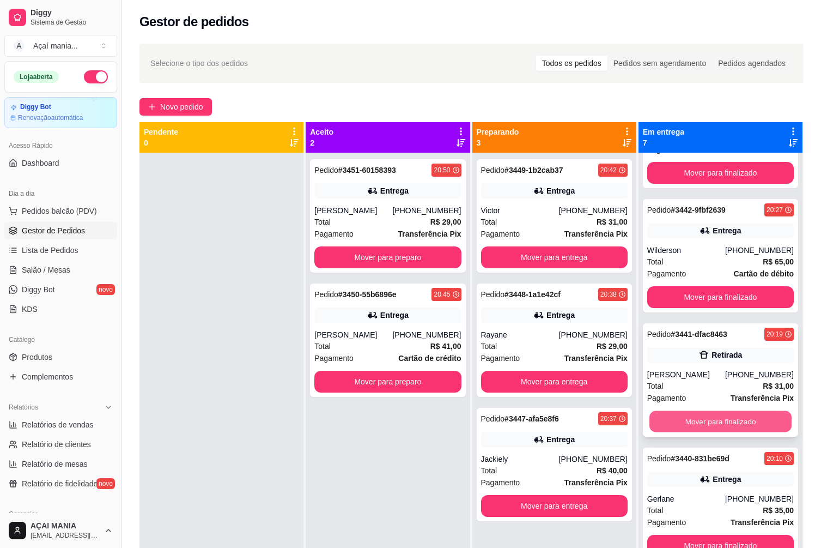
click at [746, 415] on button "Mover para finalizado" at bounding box center [720, 421] width 142 height 21
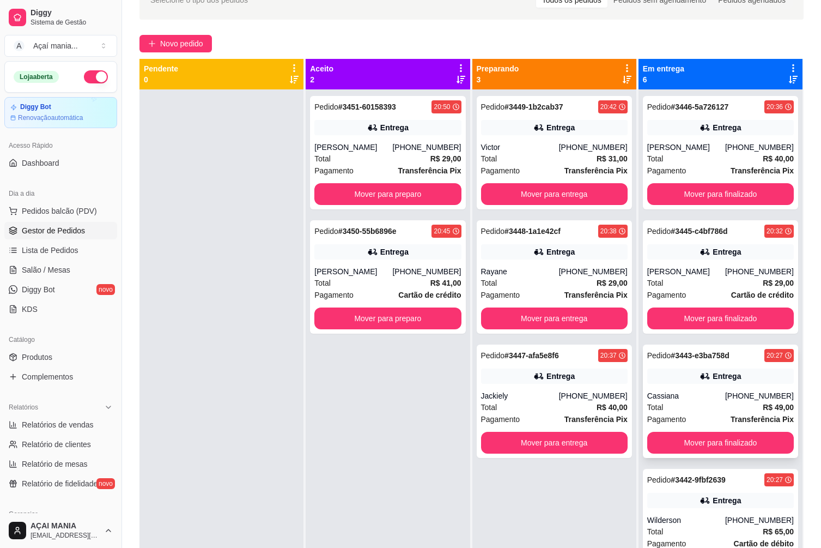
scroll to position [0, 0]
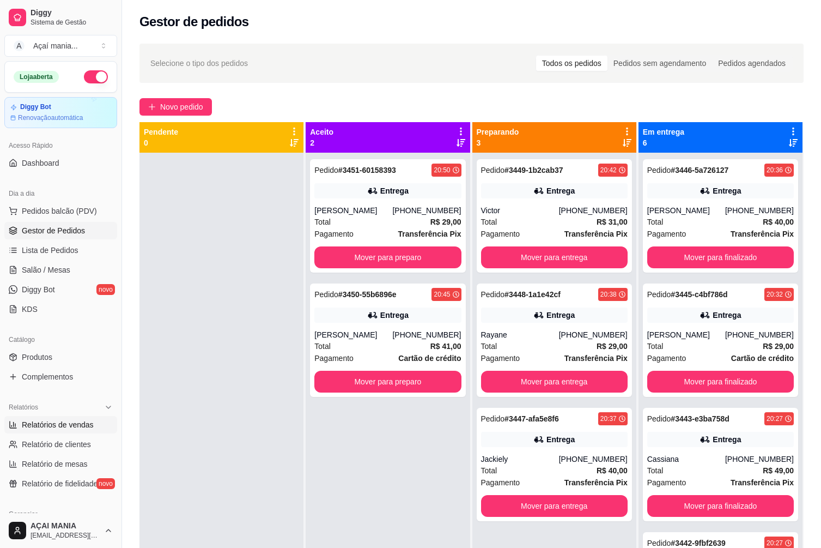
click at [43, 423] on span "Relatórios de vendas" at bounding box center [58, 424] width 72 height 11
select select "ALL"
select select "0"
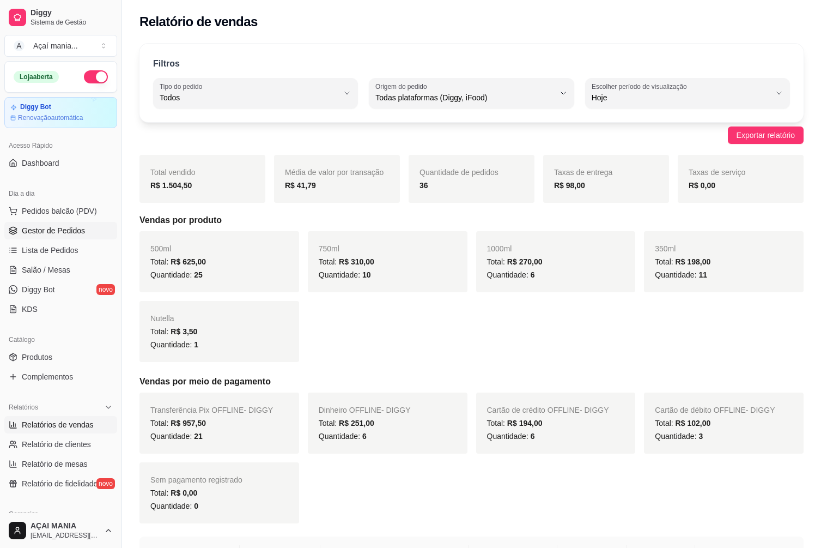
click at [35, 234] on span "Gestor de Pedidos" at bounding box center [53, 230] width 63 height 11
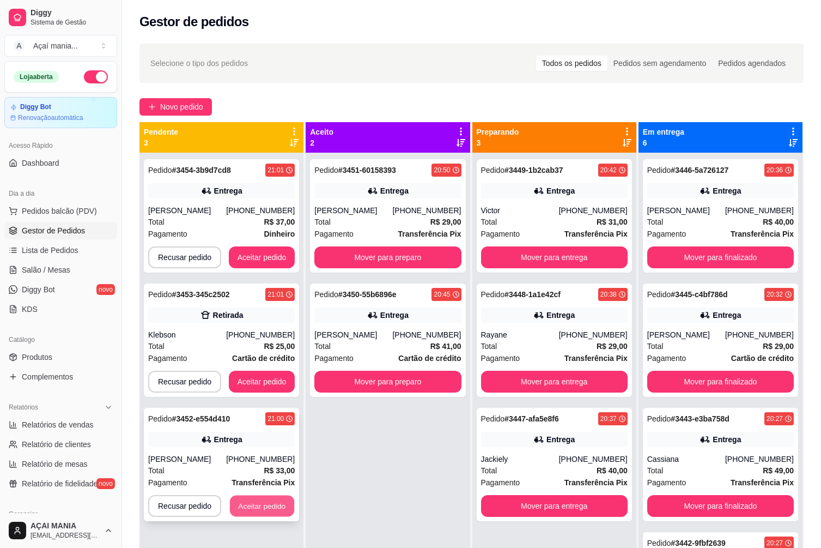
click at [268, 497] on button "Aceitar pedido" at bounding box center [262, 505] width 64 height 21
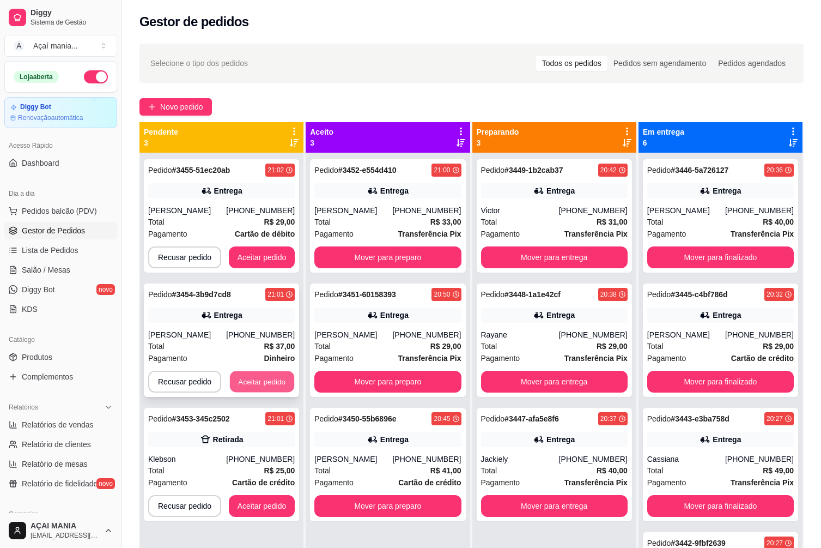
click at [272, 381] on button "Aceitar pedido" at bounding box center [262, 381] width 64 height 21
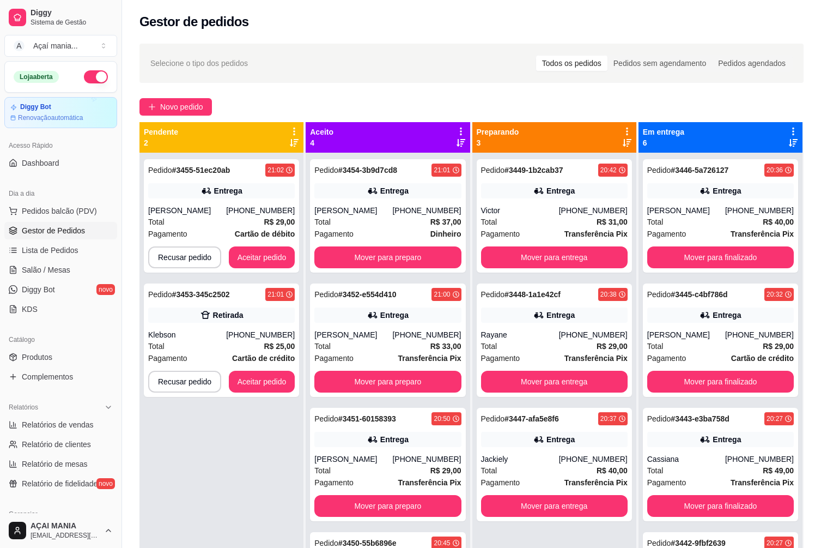
click at [199, 458] on div "Pedido # 3455-51ec20ab 21:02 Entrega [PERSON_NAME] [PHONE_NUMBER] Total R$ 29,0…" at bounding box center [221, 427] width 164 height 548
click at [260, 380] on button "Aceitar pedido" at bounding box center [262, 381] width 66 height 22
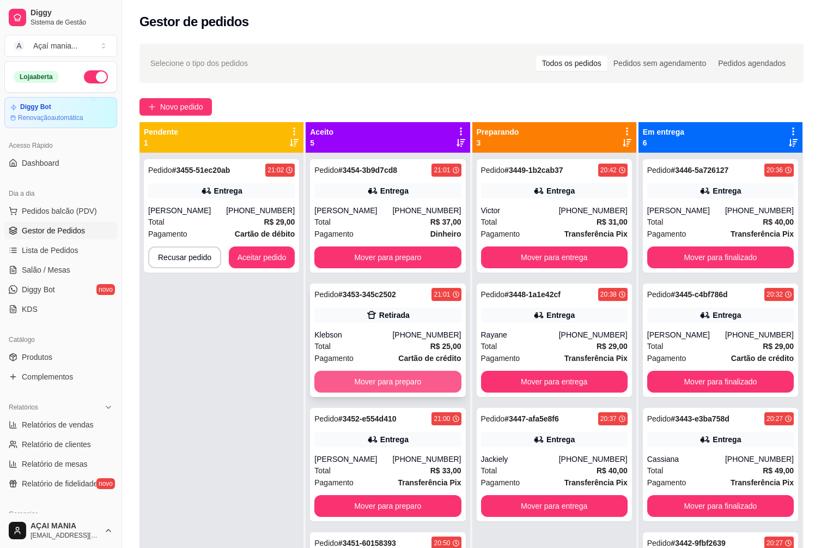
click at [374, 378] on button "Mover para preparo" at bounding box center [387, 381] width 147 height 22
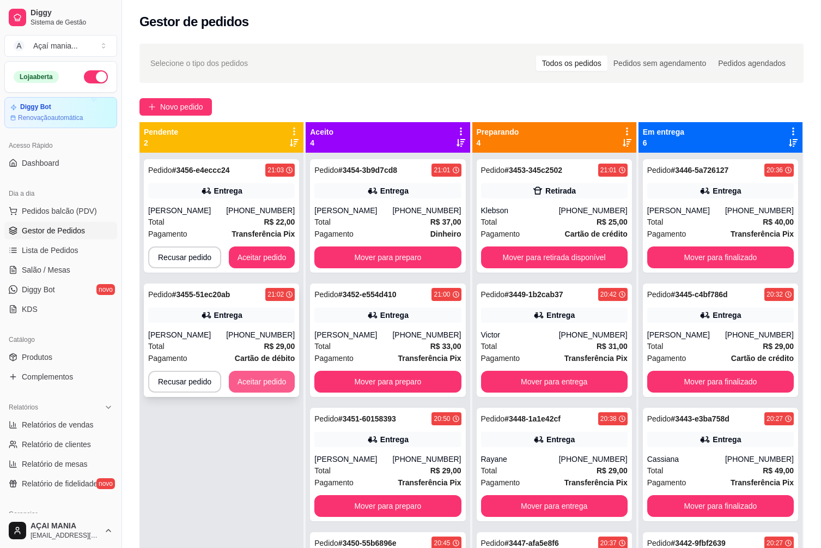
click at [260, 380] on button "Aceitar pedido" at bounding box center [262, 381] width 66 height 22
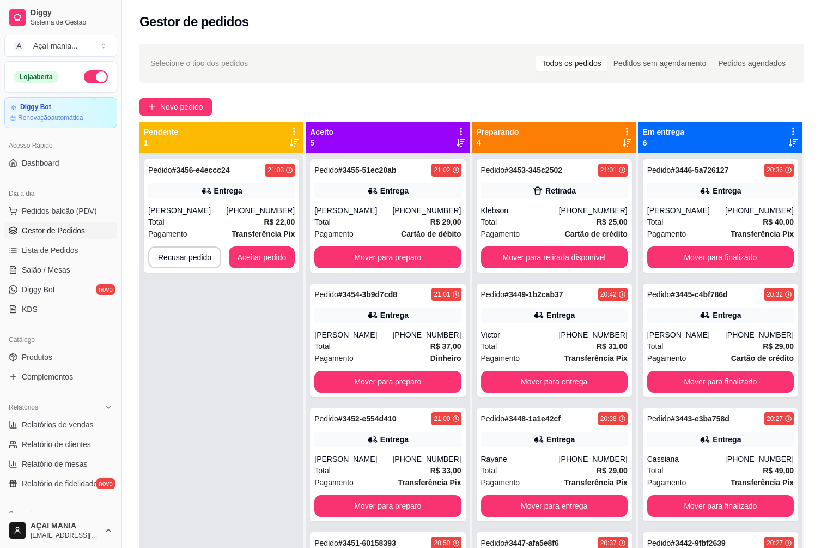
click at [186, 450] on div "Pedido # 3456-e4eccc24 21:03 Entrega [PERSON_NAME] [PHONE_NUMBER] Total R$ 22,0…" at bounding box center [221, 427] width 164 height 548
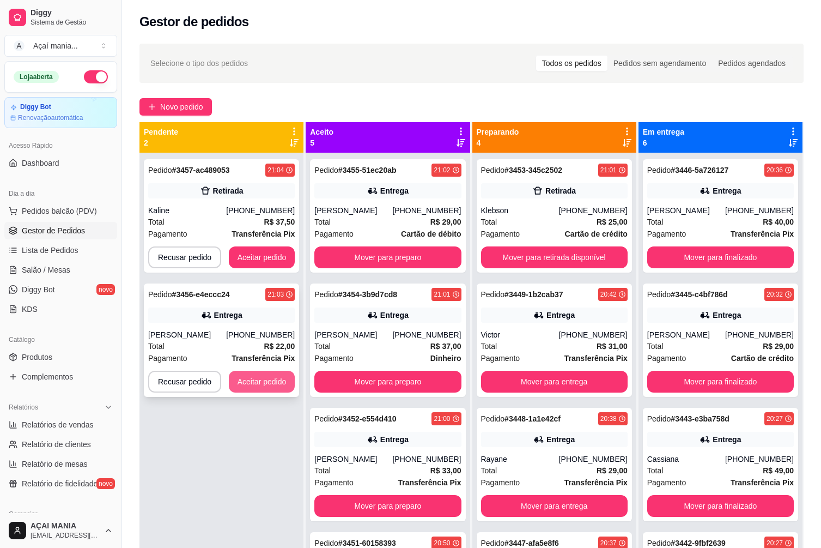
click at [235, 383] on button "Aceitar pedido" at bounding box center [262, 381] width 66 height 22
click at [392, 339] on div "[PERSON_NAME]" at bounding box center [353, 334] width 78 height 11
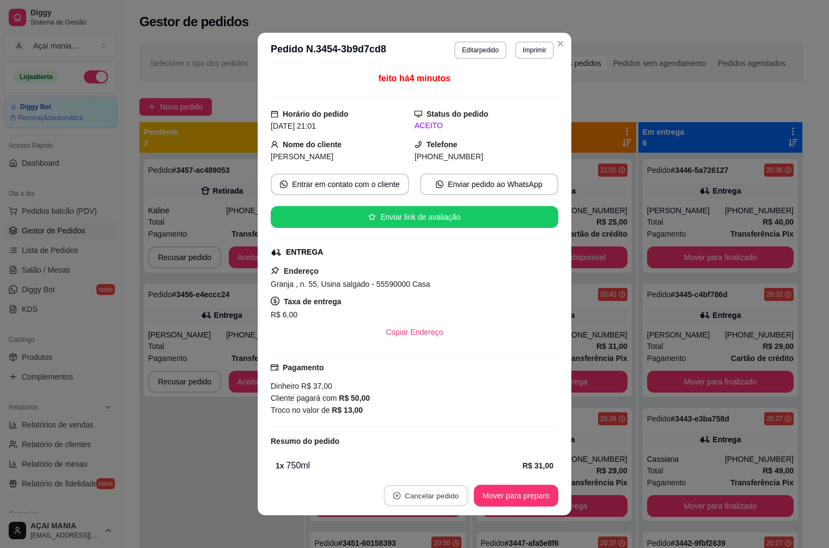
click at [428, 495] on button "Cancelar pedido" at bounding box center [426, 495] width 84 height 21
click at [443, 467] on button "Sim" at bounding box center [452, 468] width 44 height 22
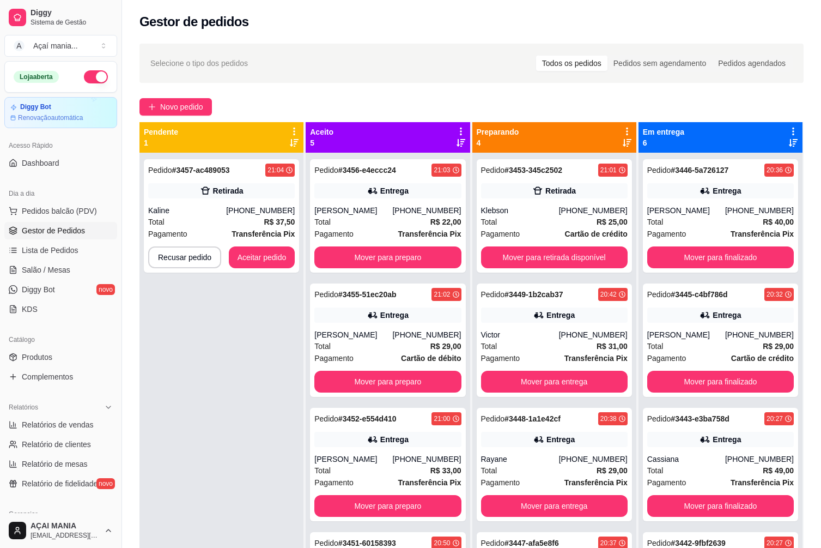
drag, startPoint x: 193, startPoint y: 469, endPoint x: 464, endPoint y: 479, distance: 271.5
click at [205, 469] on div "Pedido # 3457-ac489053 21:04 Retirada Kaline [PHONE_NUMBER] Total R$ 37,50 Paga…" at bounding box center [221, 427] width 164 height 548
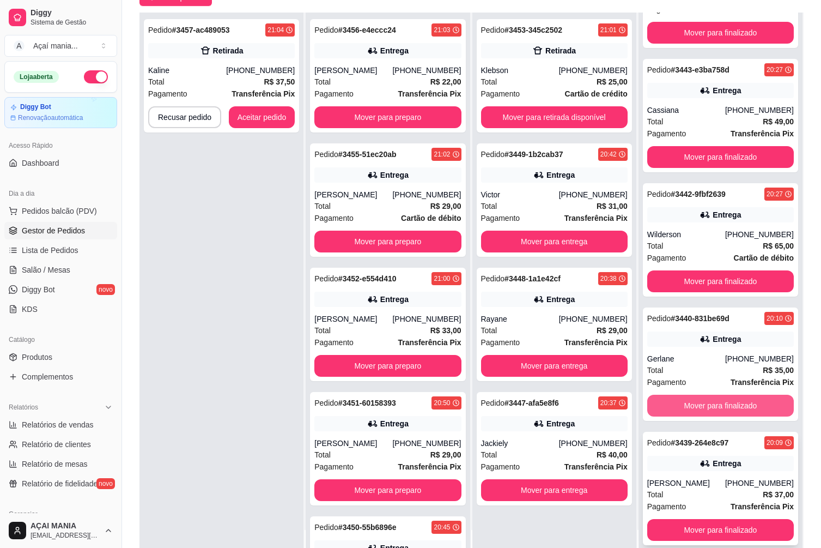
scroll to position [166, 0]
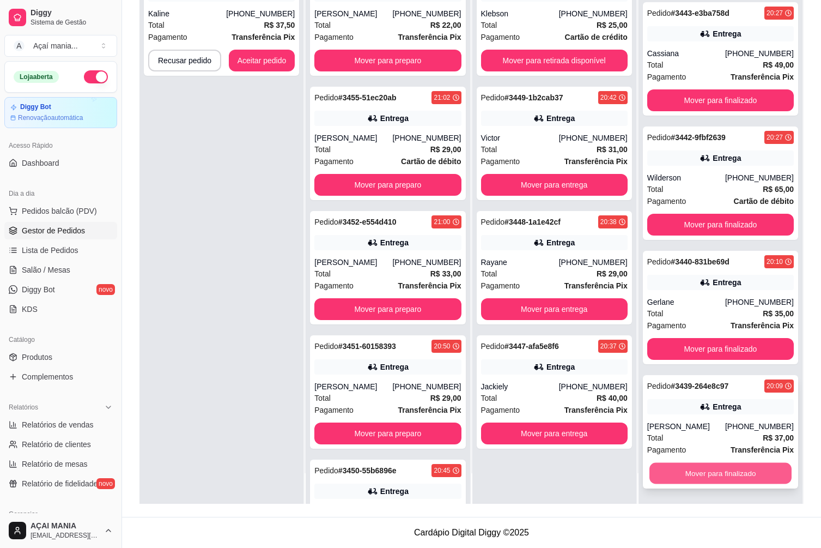
click at [730, 474] on button "Mover para finalizado" at bounding box center [720, 473] width 142 height 21
click at [727, 475] on button "Mover para finalizado" at bounding box center [720, 473] width 147 height 22
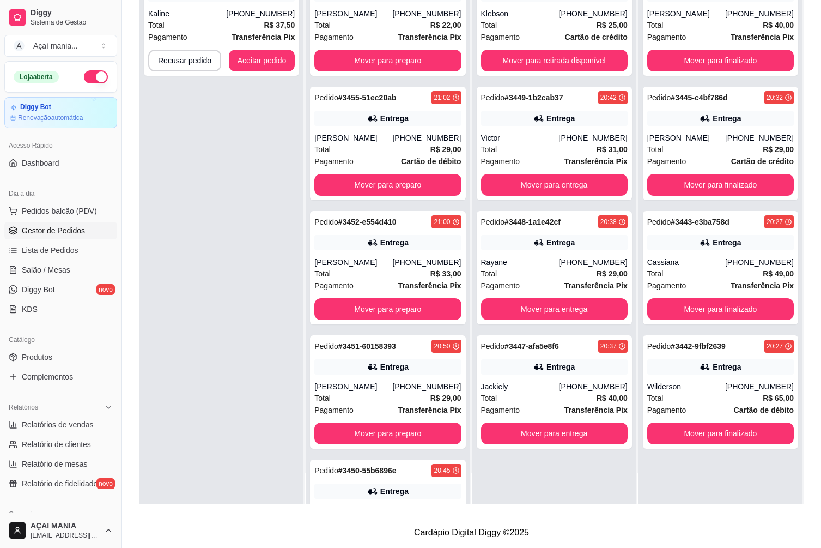
scroll to position [0, 0]
click at [722, 431] on button "Mover para finalizado" at bounding box center [720, 433] width 147 height 22
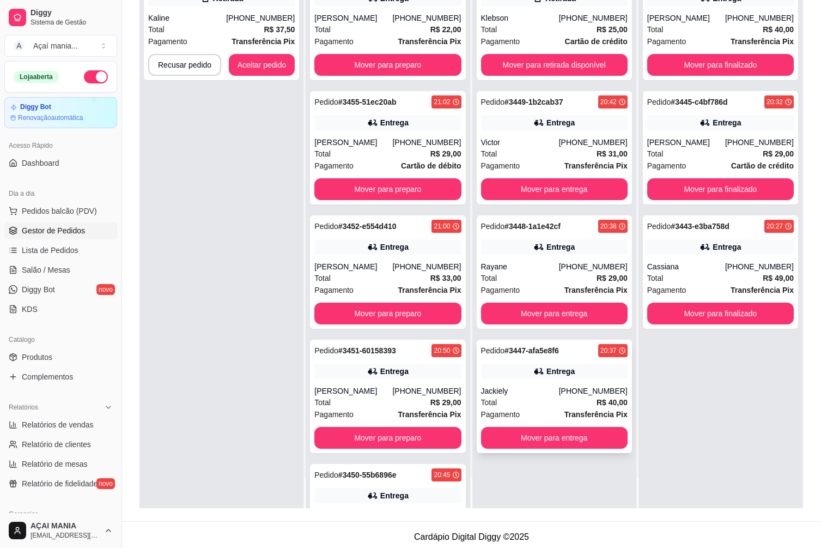
scroll to position [166, 0]
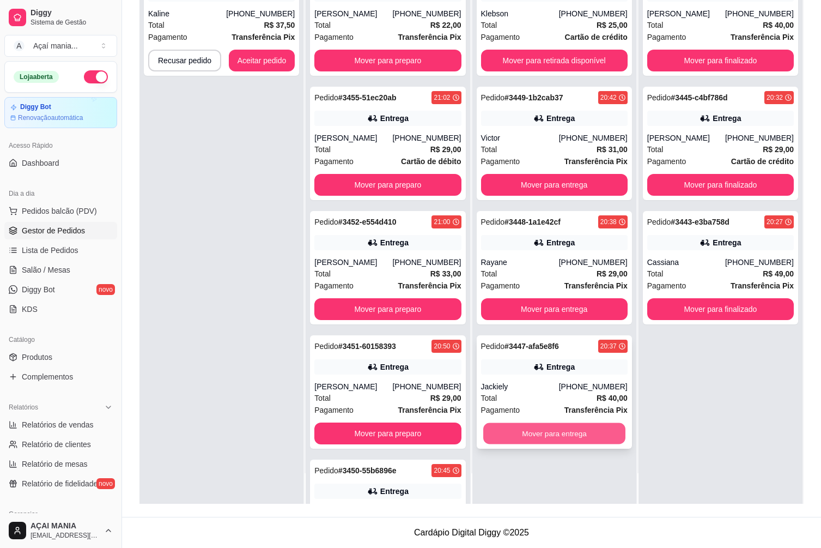
click at [529, 432] on button "Mover para entrega" at bounding box center [554, 433] width 142 height 21
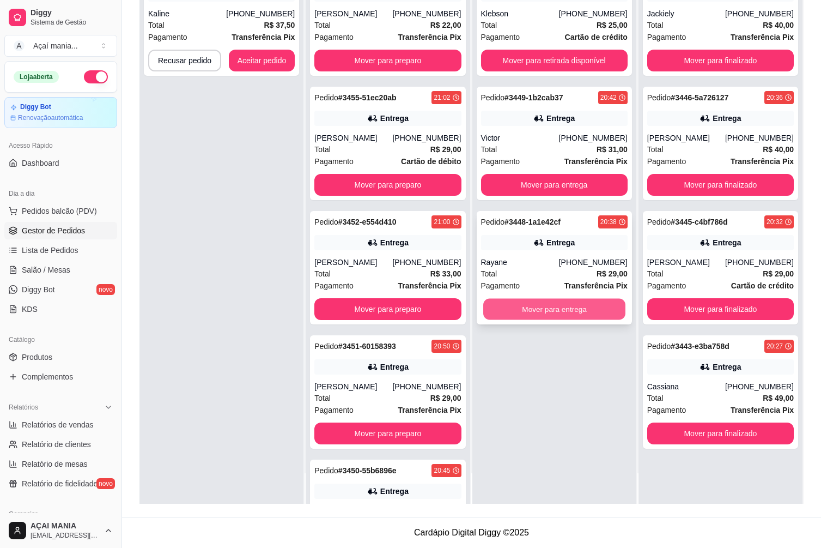
click at [534, 309] on button "Mover para entrega" at bounding box center [554, 309] width 142 height 21
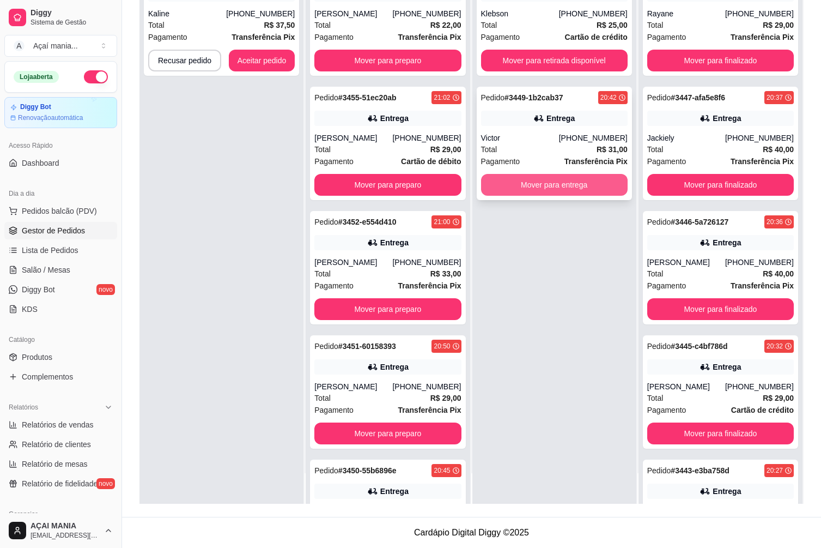
click at [520, 187] on button "Mover para entrega" at bounding box center [554, 185] width 147 height 22
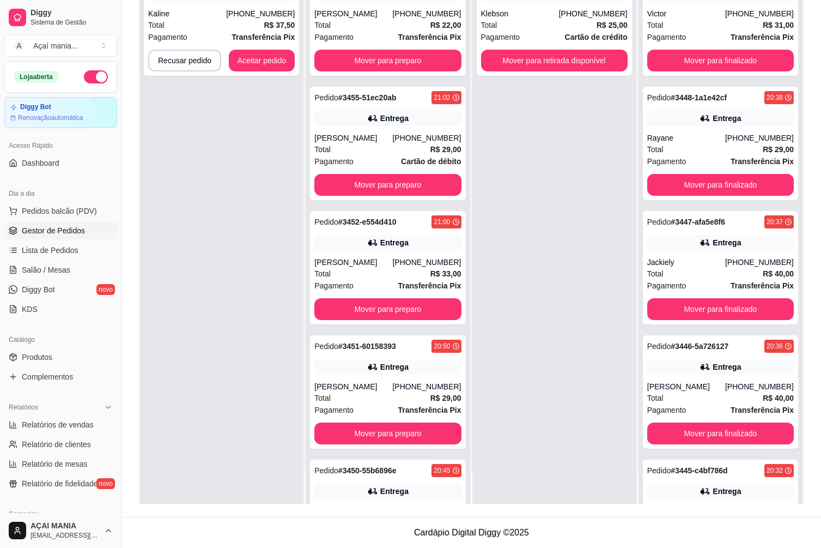
scroll to position [84, 0]
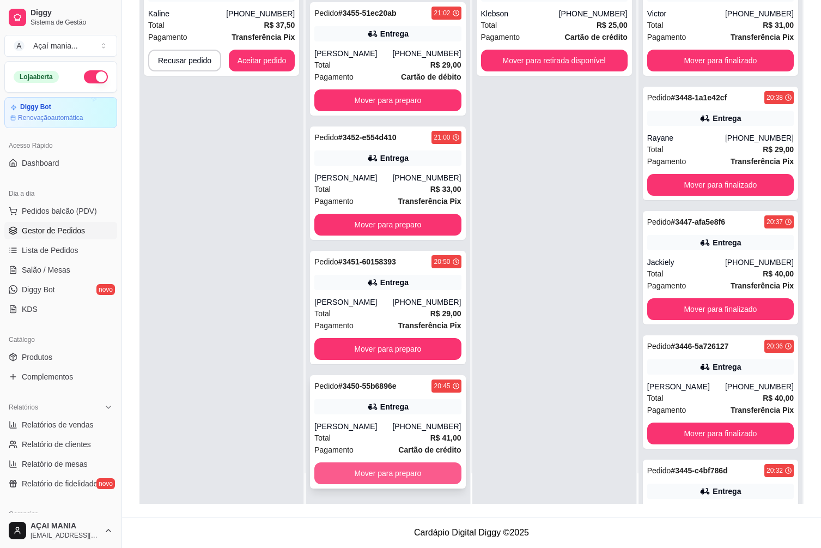
click at [387, 470] on button "Mover para preparo" at bounding box center [387, 473] width 147 height 22
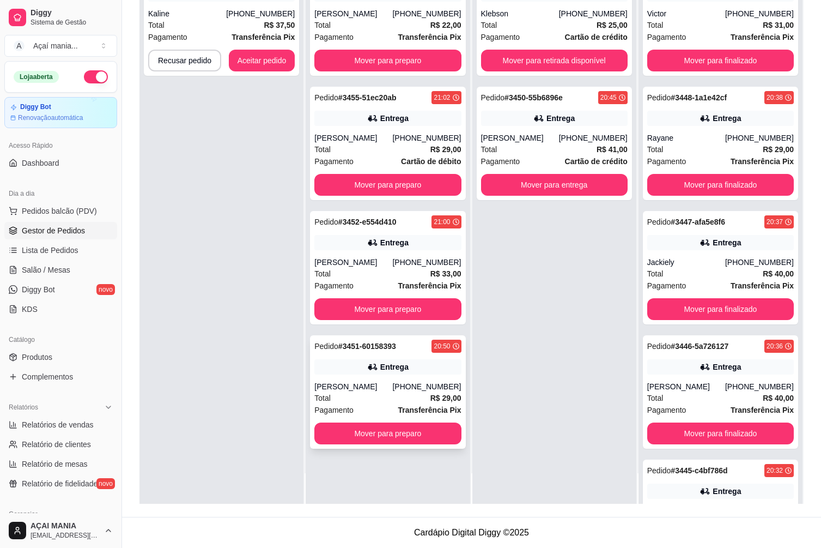
scroll to position [0, 0]
click at [374, 438] on button "Mover para preparo" at bounding box center [388, 433] width 142 height 21
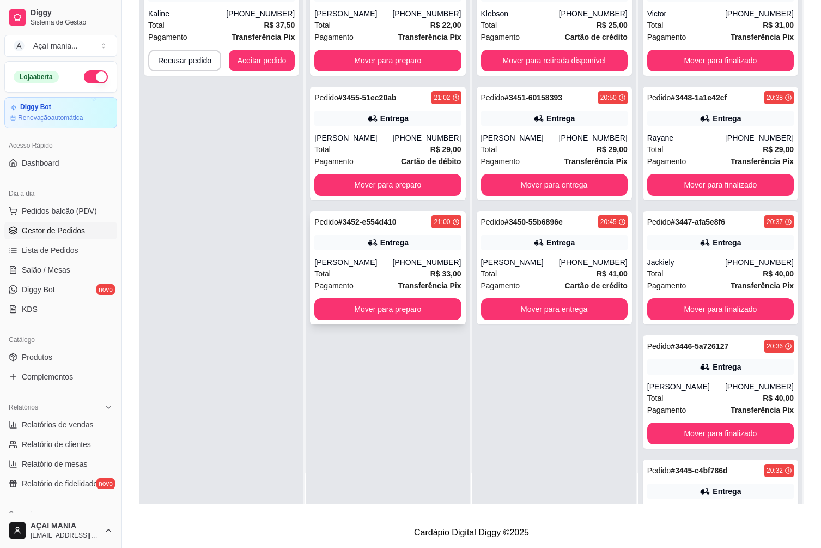
click at [394, 313] on button "Mover para preparo" at bounding box center [387, 309] width 147 height 22
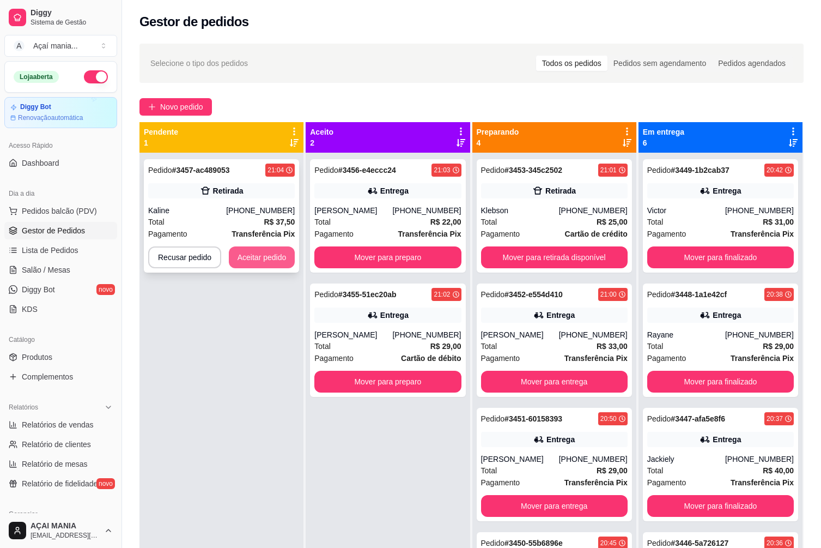
click at [272, 259] on button "Aceitar pedido" at bounding box center [262, 257] width 66 height 22
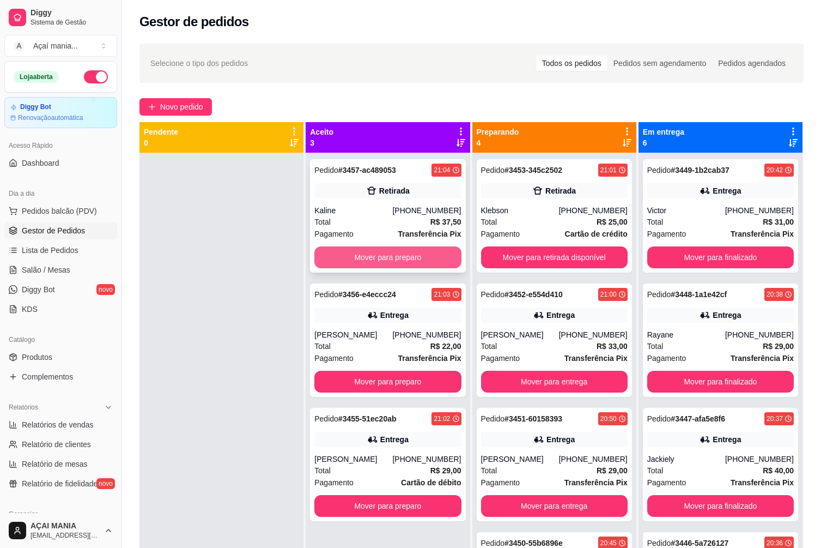
click at [397, 264] on button "Mover para preparo" at bounding box center [387, 257] width 147 height 22
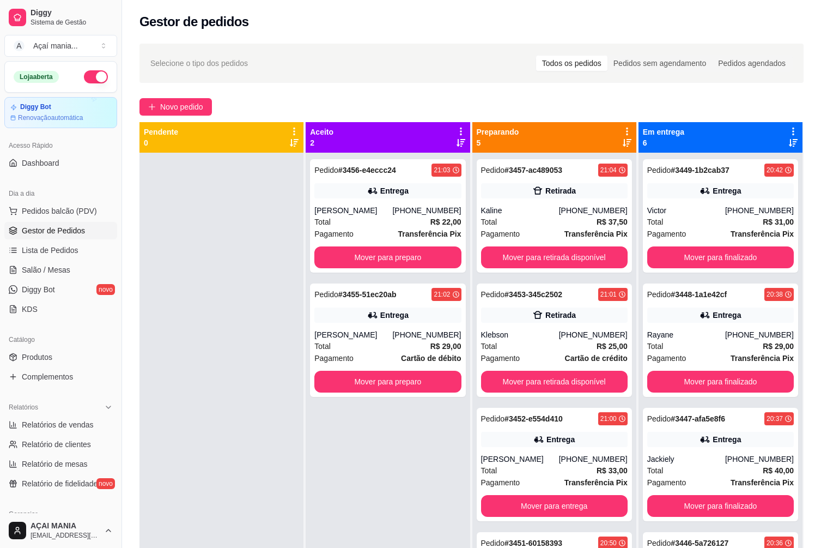
click at [443, 455] on div "Pedido # 3456-e4eccc24 21:03 Entrega [PERSON_NAME] [PHONE_NUMBER] Total R$ 22,0…" at bounding box center [388, 427] width 164 height 548
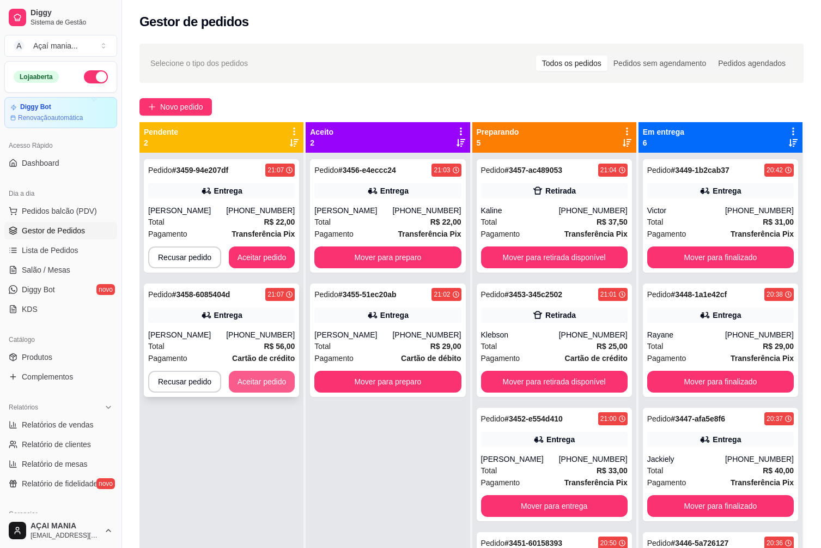
click at [271, 377] on button "Aceitar pedido" at bounding box center [262, 381] width 66 height 22
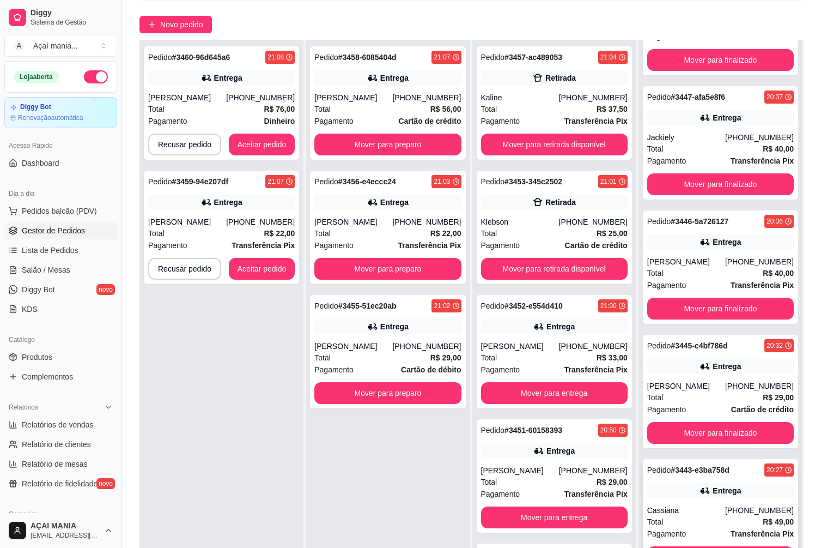
scroll to position [166, 0]
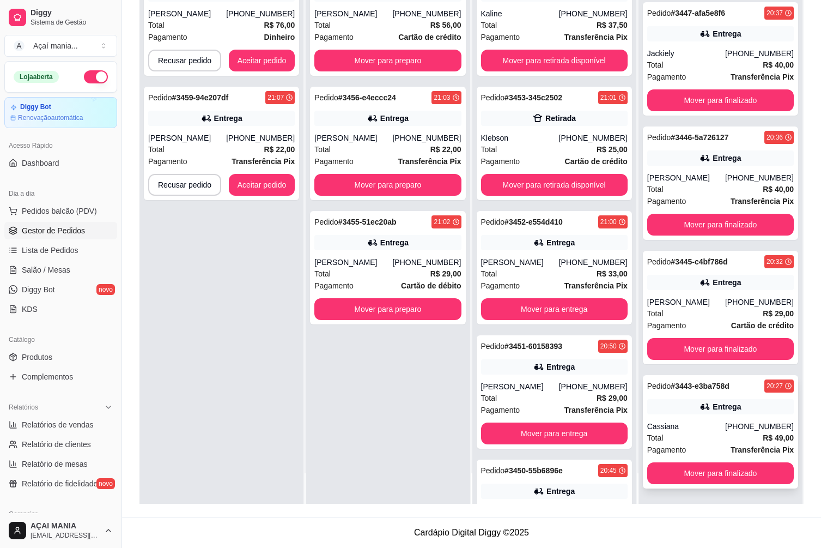
click at [705, 429] on div "Cassiana" at bounding box center [686, 426] width 78 height 11
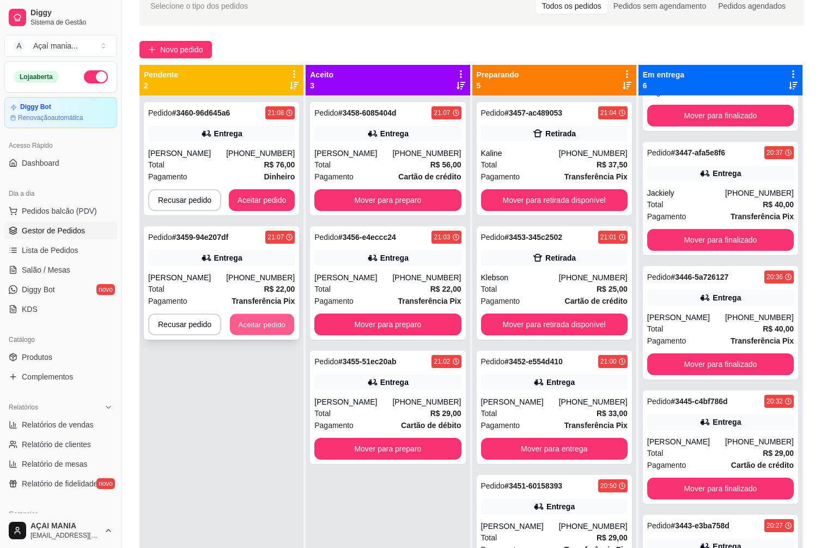
click at [260, 330] on button "Aceitar pedido" at bounding box center [262, 324] width 64 height 21
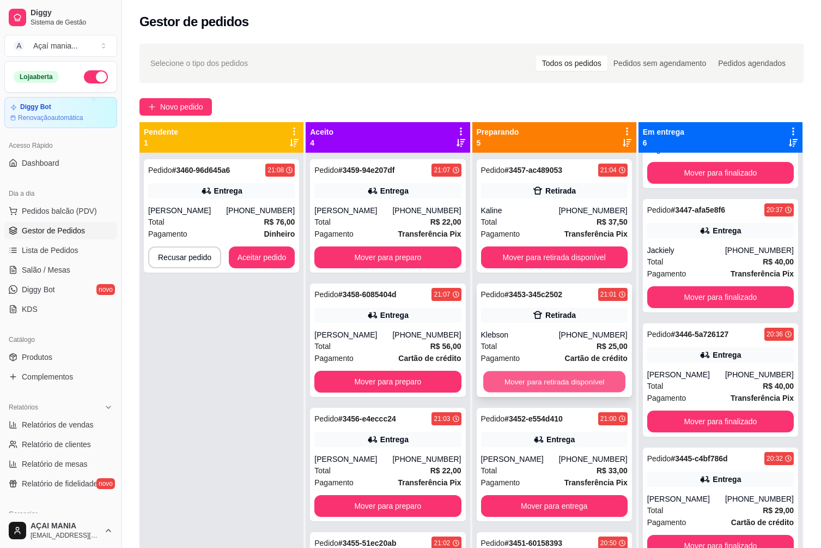
click at [580, 384] on button "Mover para retirada disponível" at bounding box center [554, 381] width 142 height 21
click at [227, 433] on div "Pedido # 3460-96d645a6 21:08 Entrega [PERSON_NAME] [PHONE_NUMBER] Total R$ 76,0…" at bounding box center [221, 427] width 164 height 548
click at [233, 346] on div "Pedido # 3460-96d645a6 21:08 Entrega [PERSON_NAME] [PHONE_NUMBER] Total R$ 76,0…" at bounding box center [221, 427] width 164 height 548
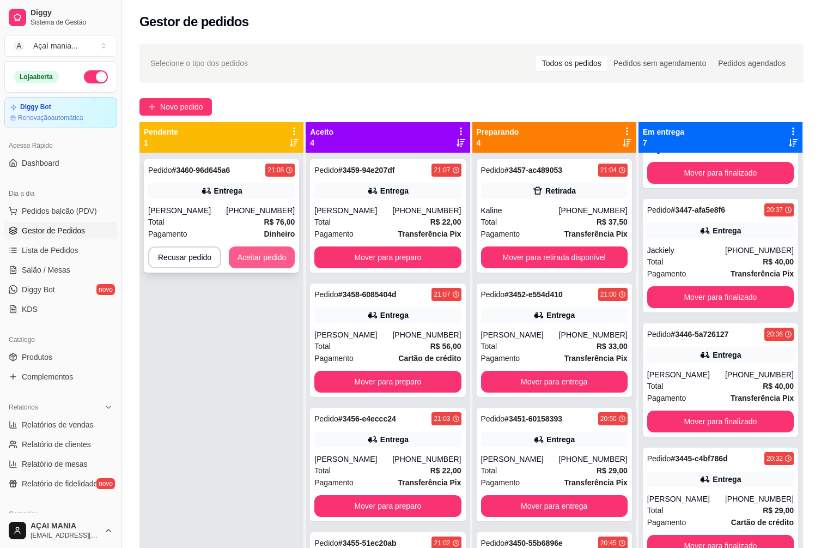
click at [256, 252] on button "Aceitar pedido" at bounding box center [262, 257] width 66 height 22
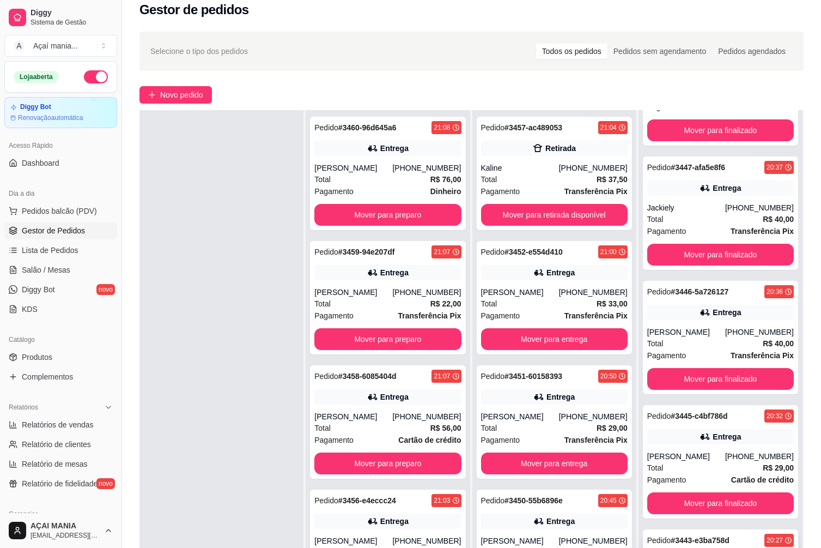
scroll to position [166, 0]
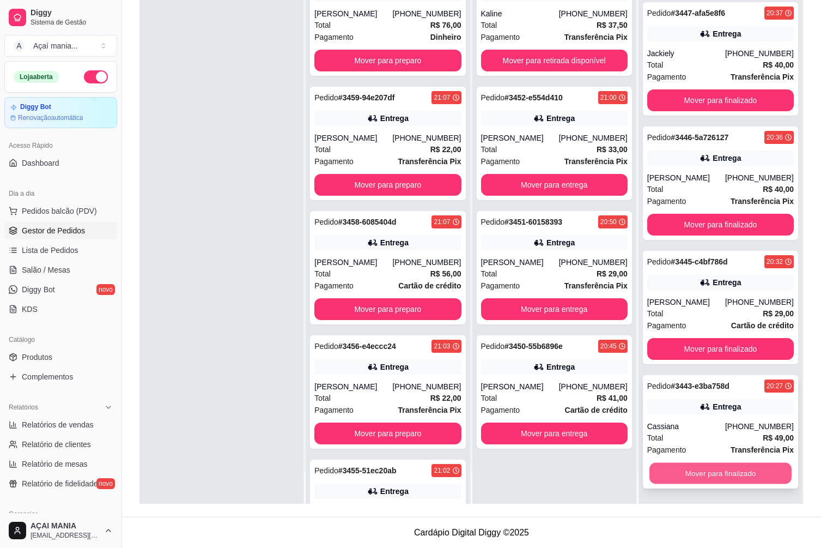
click at [695, 475] on button "Mover para finalizado" at bounding box center [720, 473] width 142 height 21
click at [694, 472] on button "Mover para finalizado" at bounding box center [720, 473] width 142 height 21
click at [694, 470] on button "Mover para finalizado" at bounding box center [720, 473] width 142 height 21
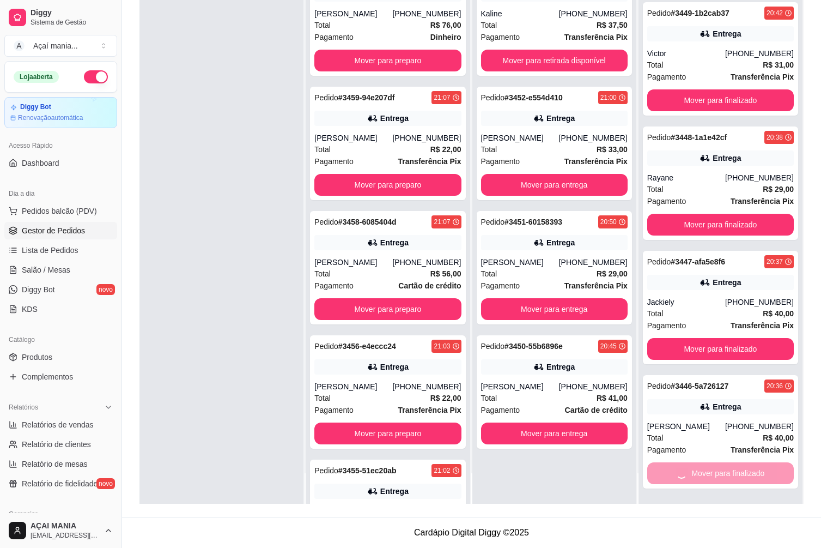
scroll to position [0, 0]
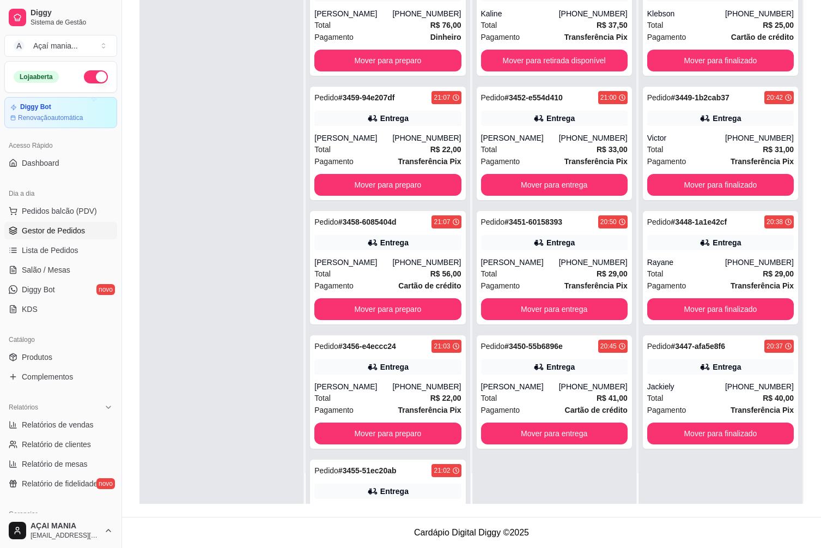
click at [234, 463] on div at bounding box center [221, 230] width 164 height 548
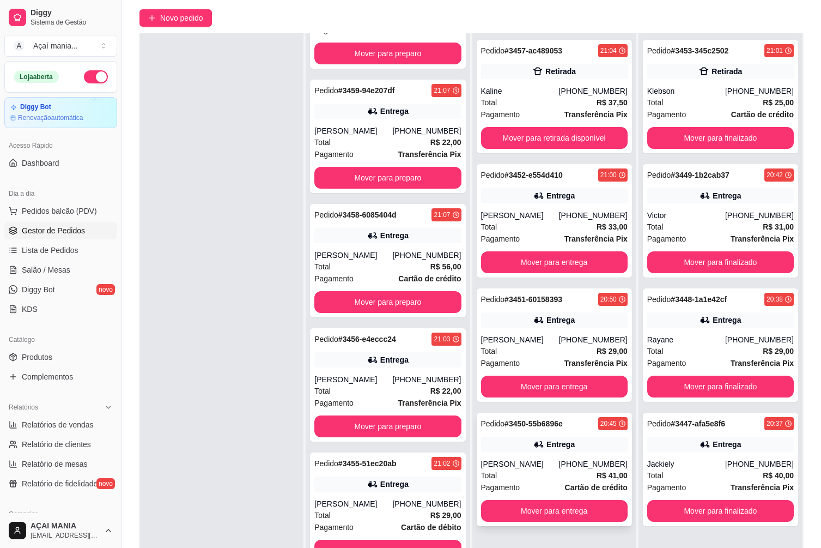
scroll to position [166, 0]
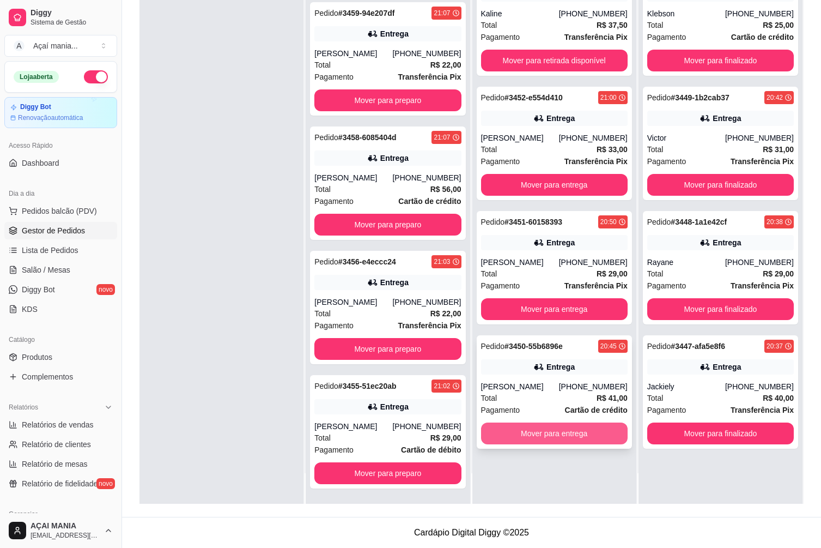
click at [552, 431] on button "Mover para entrega" at bounding box center [554, 433] width 147 height 22
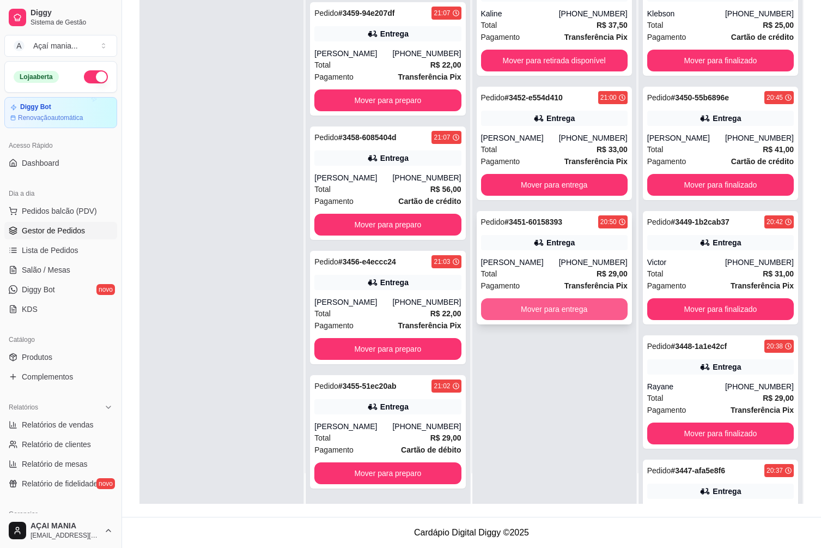
click at [536, 313] on button "Mover para entrega" at bounding box center [554, 309] width 147 height 22
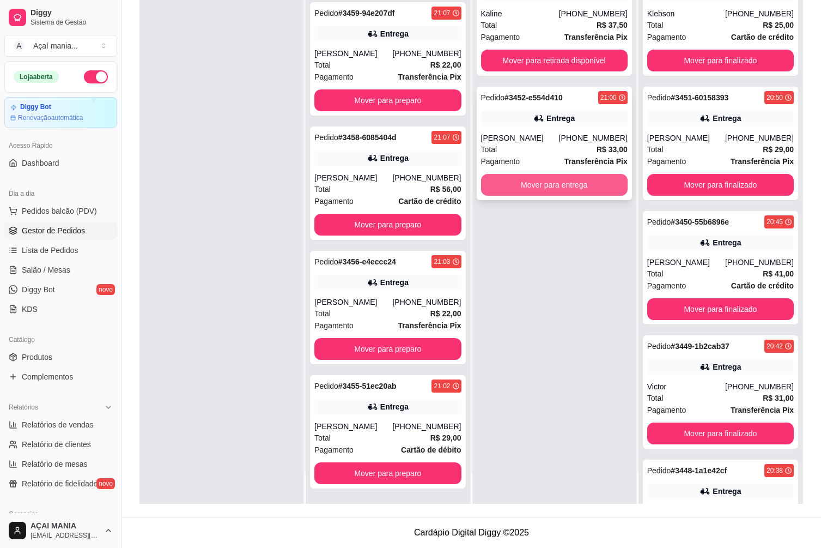
click at [534, 186] on button "Mover para entrega" at bounding box center [554, 185] width 147 height 22
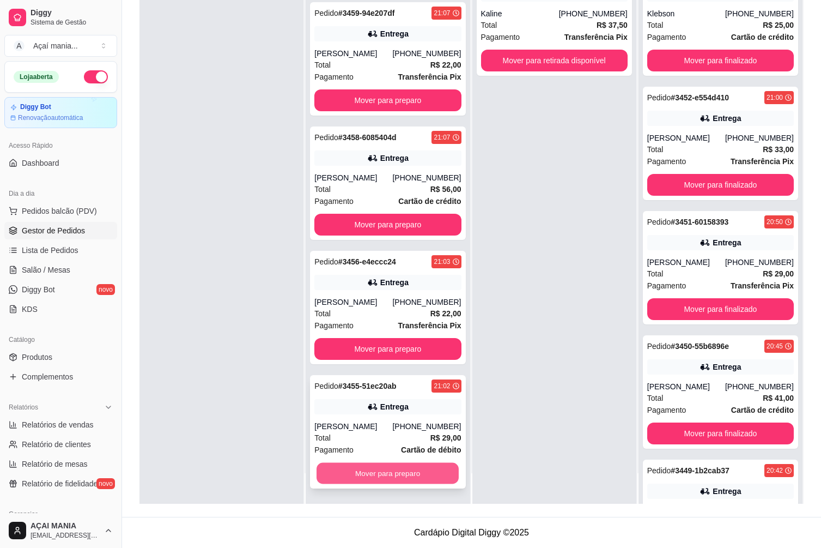
click at [361, 470] on button "Mover para preparo" at bounding box center [388, 473] width 142 height 21
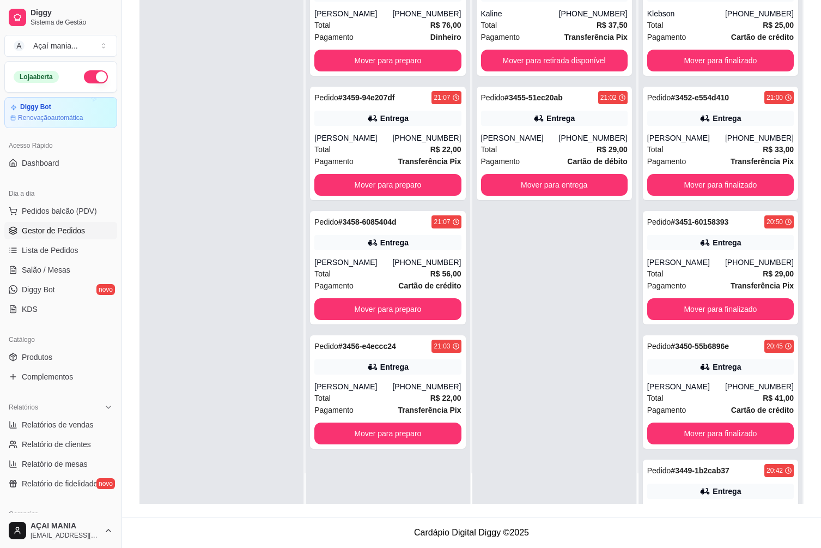
scroll to position [0, 0]
click at [367, 433] on button "Mover para preparo" at bounding box center [388, 433] width 142 height 21
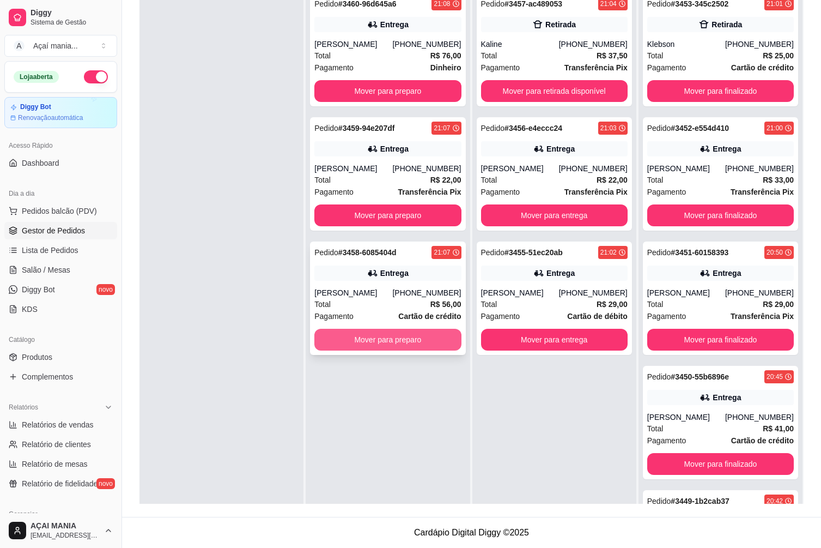
click at [374, 340] on button "Mover para preparo" at bounding box center [387, 340] width 147 height 22
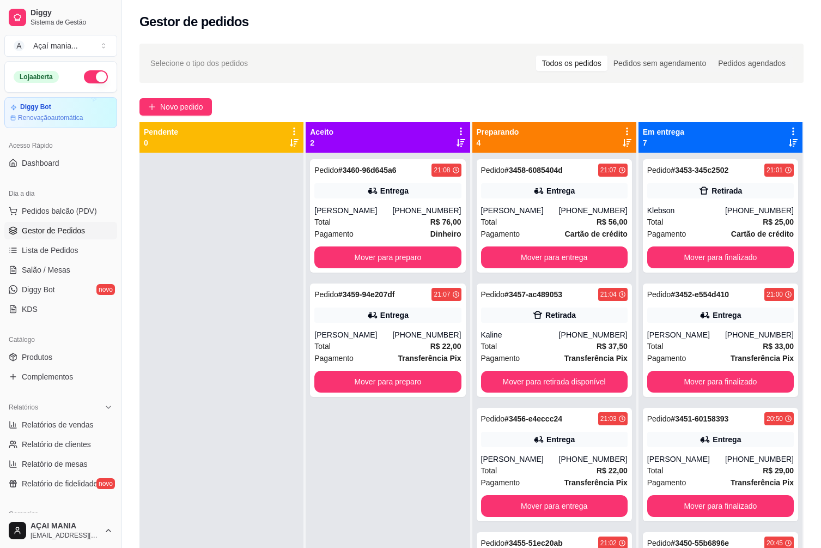
click at [233, 263] on div at bounding box center [221, 427] width 164 height 548
click at [335, 439] on div "Pedido # 3460-96d645a6 21:08 Entrega Laura [PHONE_NUMBER] Total R$ 76,00 Pagame…" at bounding box center [388, 427] width 164 height 548
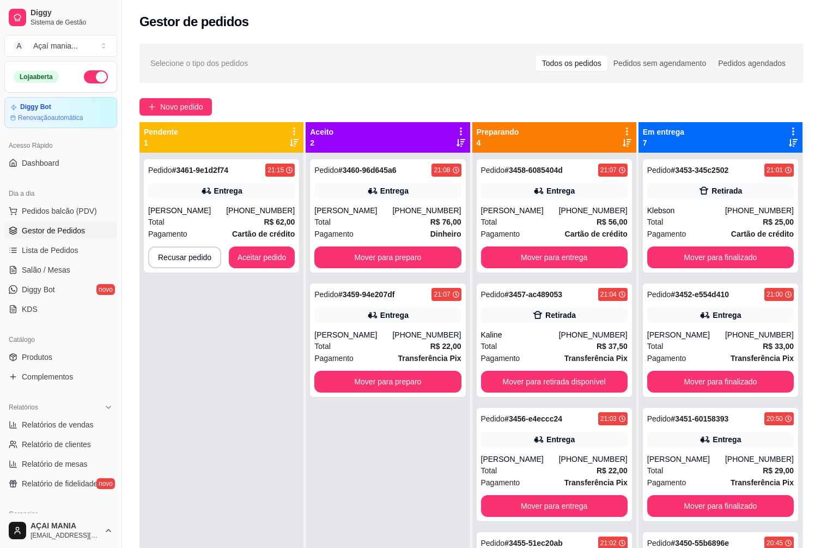
click at [344, 442] on div "Pedido # 3460-96d645a6 21:08 Entrega Laura [PHONE_NUMBER] Total R$ 76,00 Pagame…" at bounding box center [388, 427] width 164 height 548
click at [603, 377] on button "Mover para retirada disponível" at bounding box center [554, 381] width 147 height 22
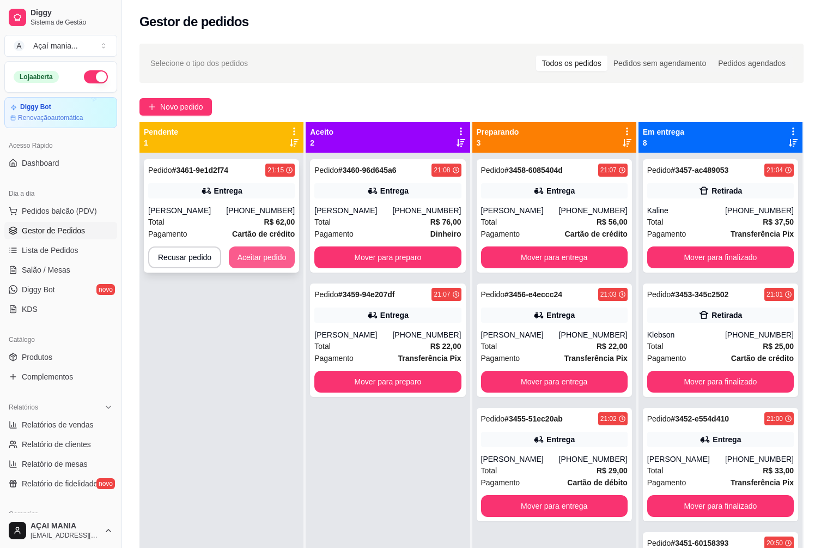
click at [269, 254] on button "Aceitar pedido" at bounding box center [262, 257] width 66 height 22
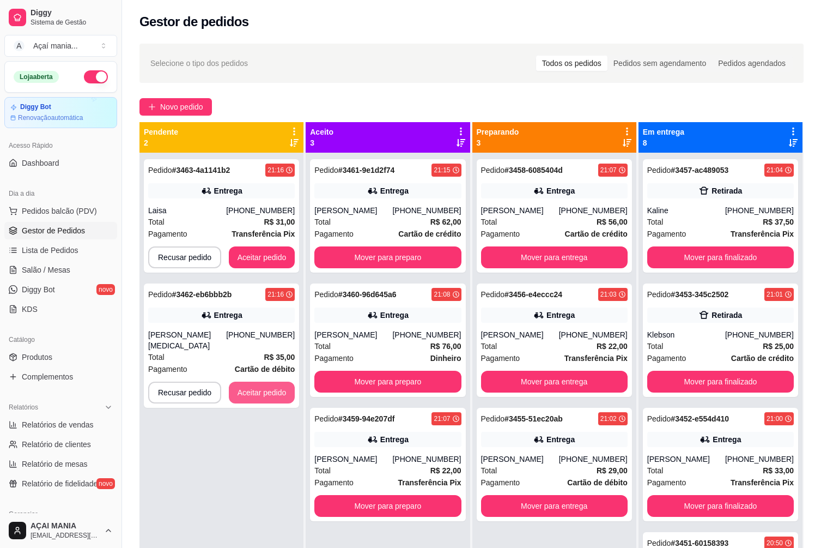
click at [229, 381] on button "Aceitar pedido" at bounding box center [262, 392] width 66 height 22
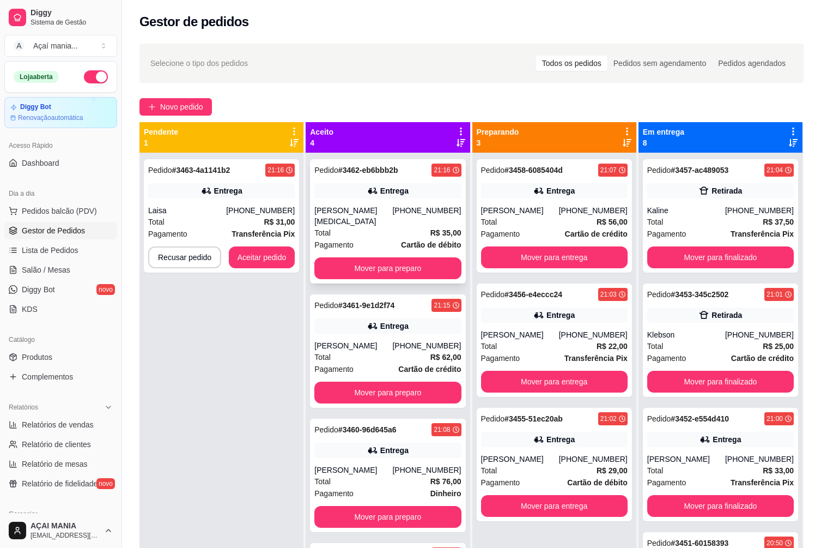
click at [391, 209] on div "[PERSON_NAME][MEDICAL_DATA]" at bounding box center [353, 216] width 78 height 22
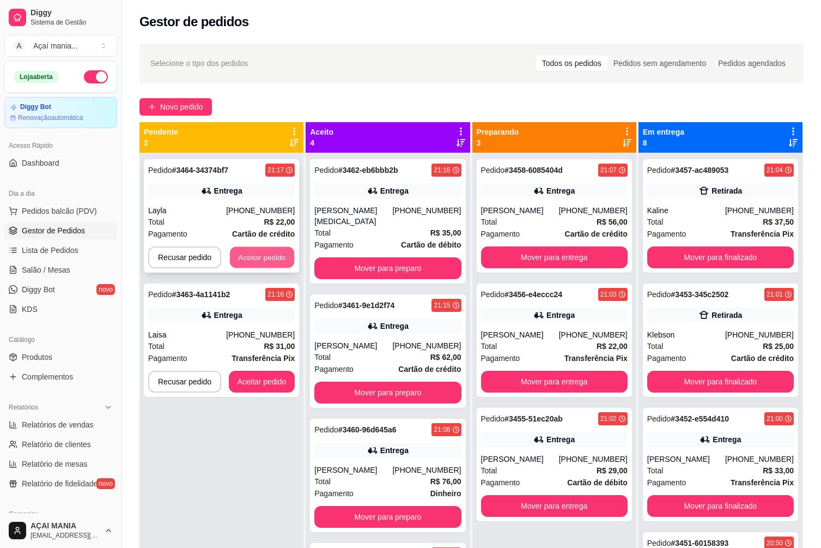
click at [256, 249] on button "Aceitar pedido" at bounding box center [262, 257] width 64 height 21
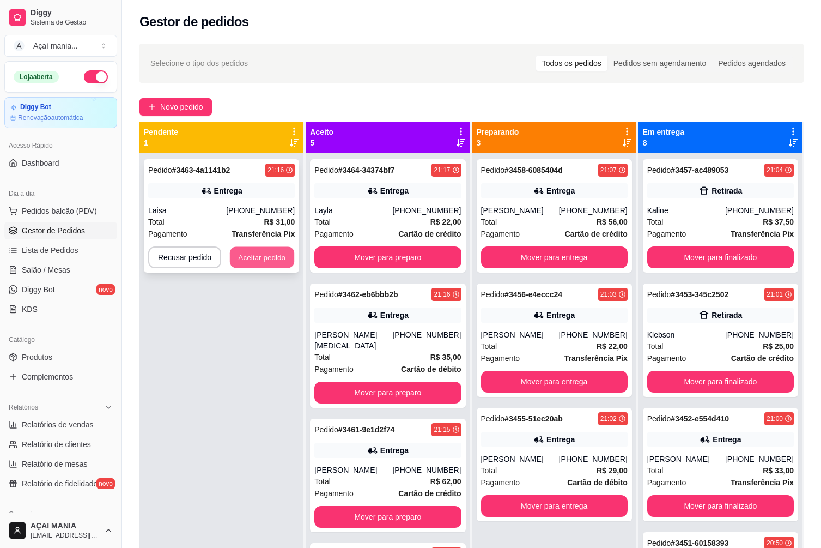
click at [245, 256] on button "Aceitar pedido" at bounding box center [262, 257] width 64 height 21
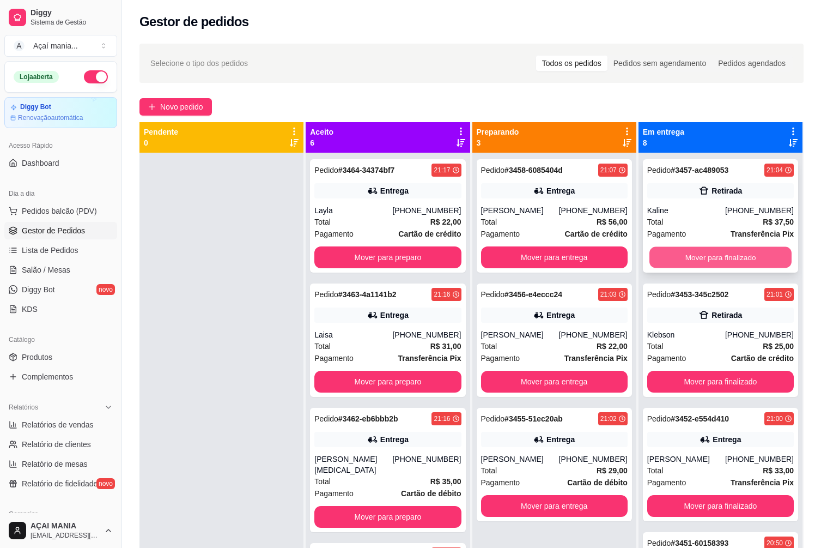
click at [700, 260] on button "Mover para finalizado" at bounding box center [720, 257] width 142 height 21
click at [272, 349] on div at bounding box center [221, 427] width 164 height 548
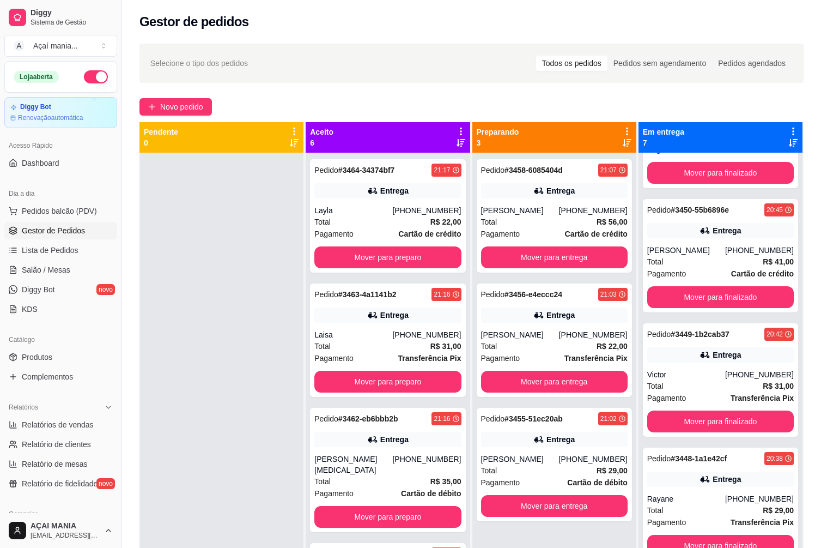
drag, startPoint x: 190, startPoint y: 234, endPoint x: 188, endPoint y: 241, distance: 6.9
click at [190, 238] on div at bounding box center [221, 427] width 164 height 548
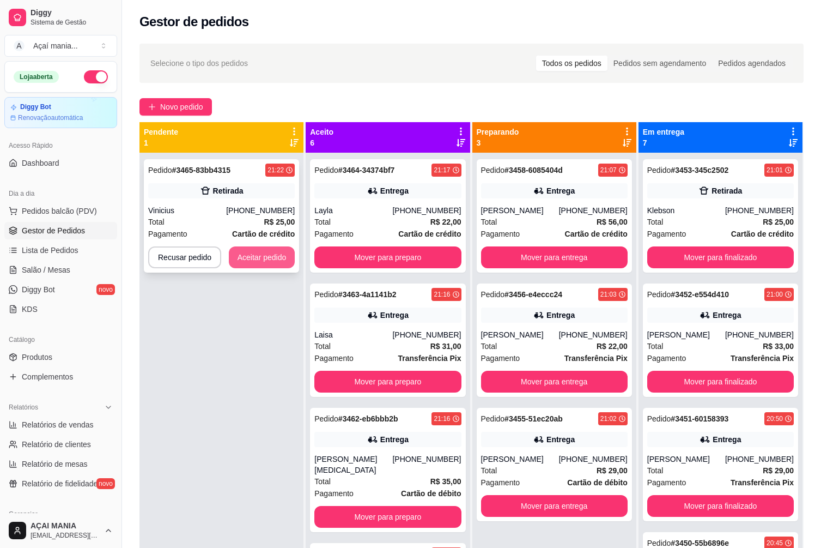
click at [271, 251] on button "Aceitar pedido" at bounding box center [262, 257] width 66 height 22
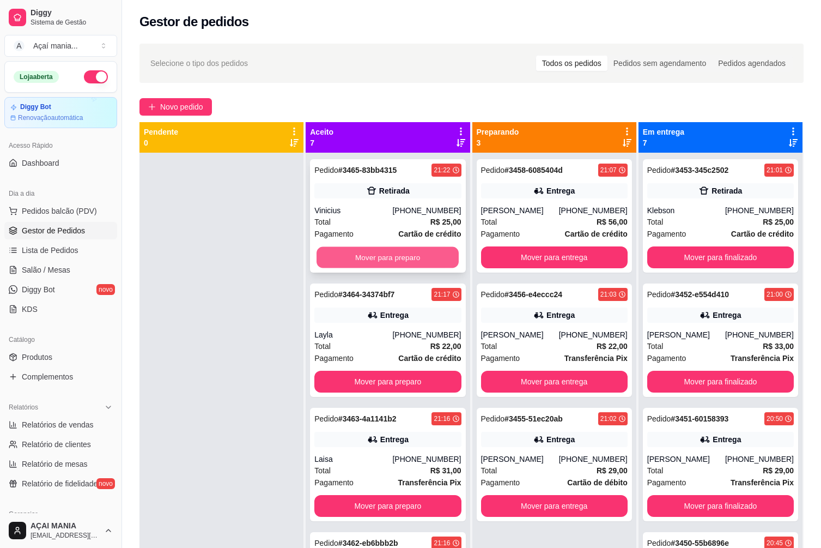
click at [373, 262] on button "Mover para preparo" at bounding box center [388, 257] width 142 height 21
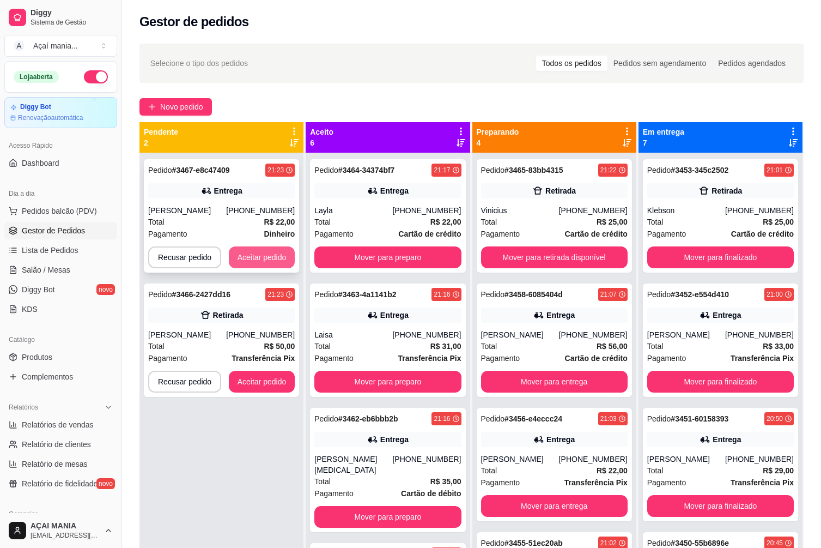
click at [265, 253] on button "Aceitar pedido" at bounding box center [262, 257] width 66 height 22
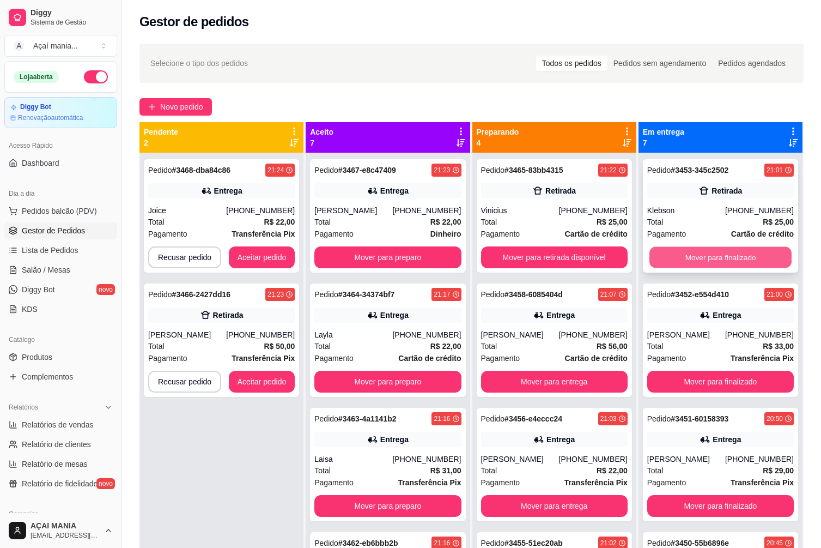
click at [704, 254] on button "Mover para finalizado" at bounding box center [720, 257] width 142 height 21
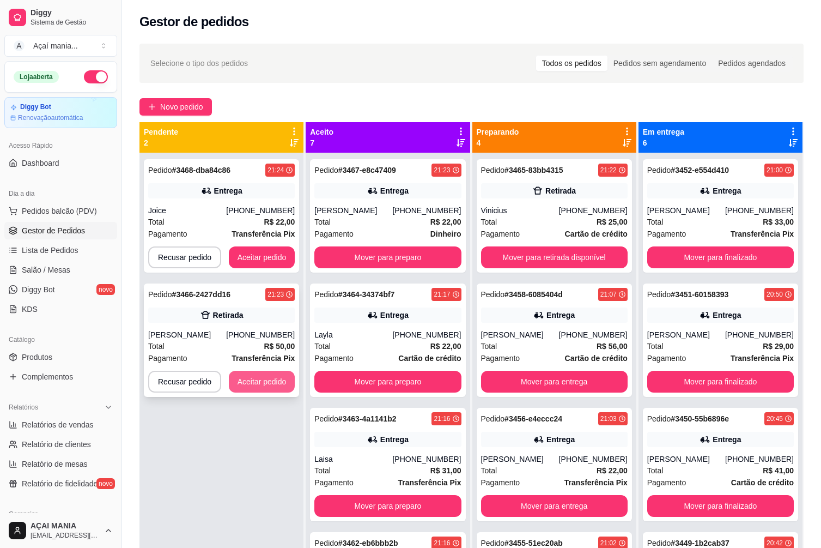
click at [280, 376] on button "Aceitar pedido" at bounding box center [262, 381] width 66 height 22
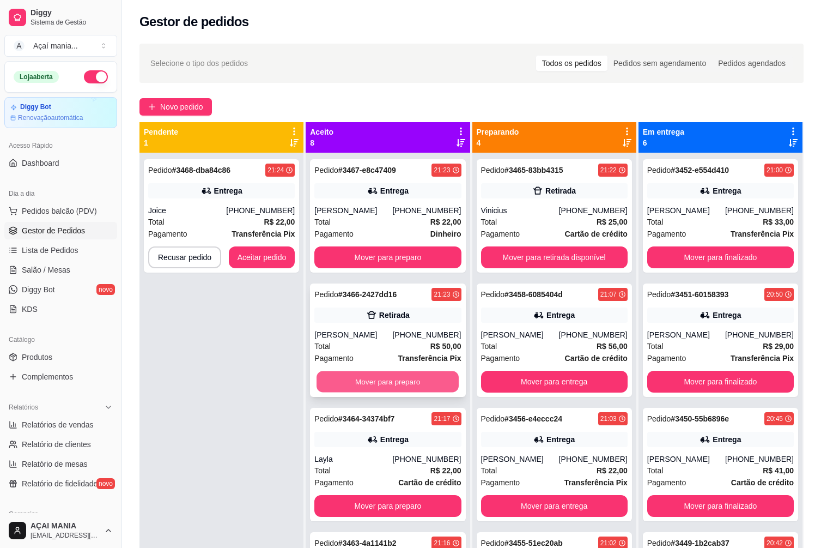
click at [396, 380] on button "Mover para preparo" at bounding box center [388, 381] width 142 height 21
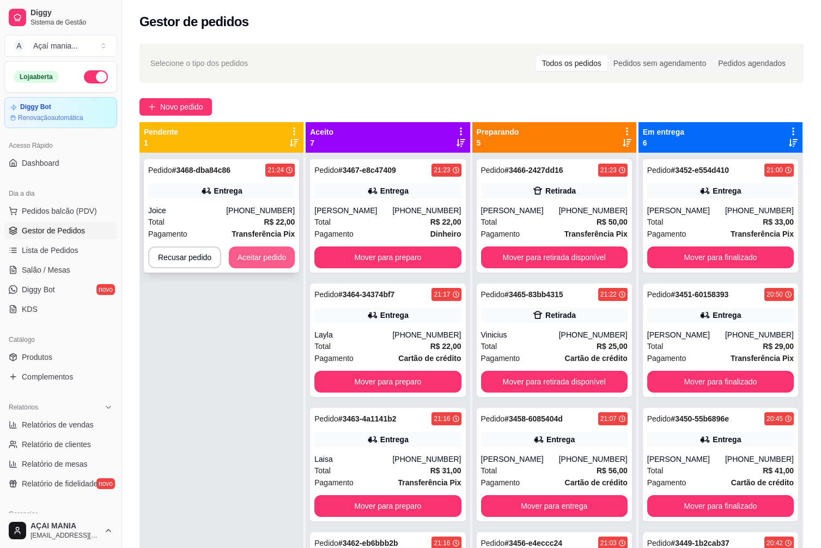
click at [253, 257] on button "Aceitar pedido" at bounding box center [262, 257] width 66 height 22
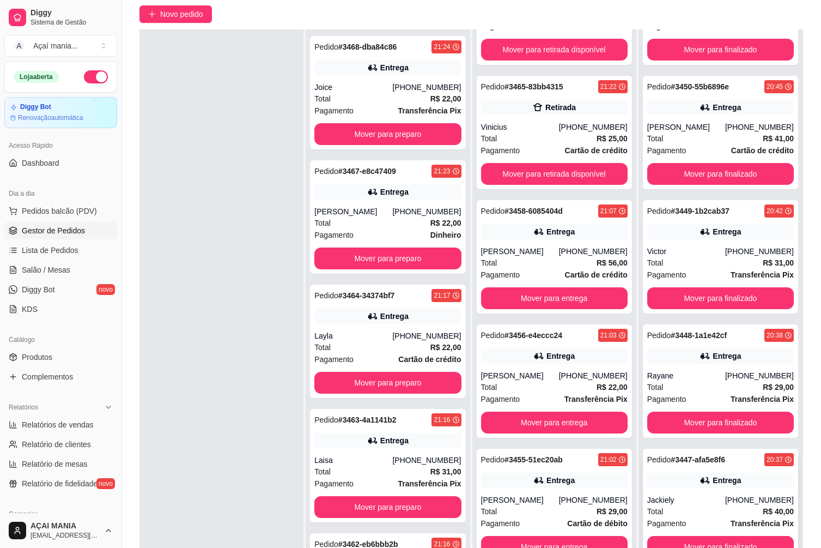
scroll to position [166, 0]
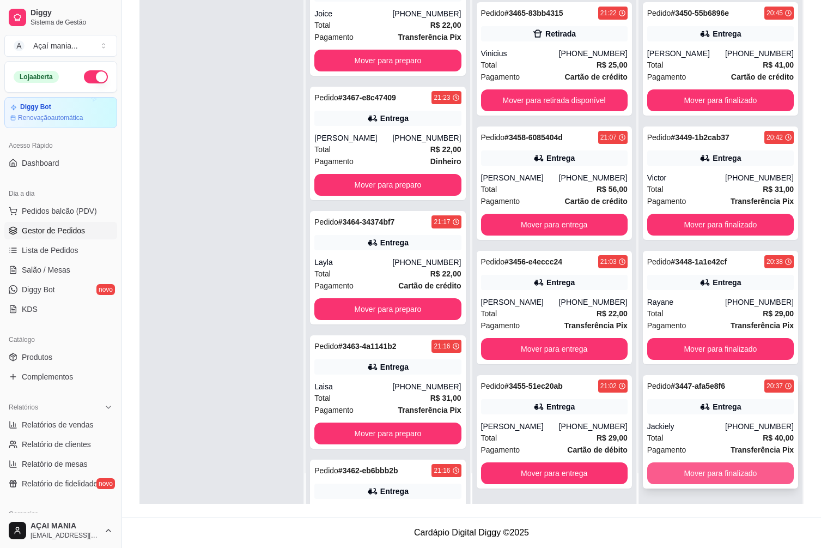
click at [750, 475] on button "Mover para finalizado" at bounding box center [720, 473] width 147 height 22
click at [745, 471] on button "Mover para finalizado" at bounding box center [720, 473] width 147 height 22
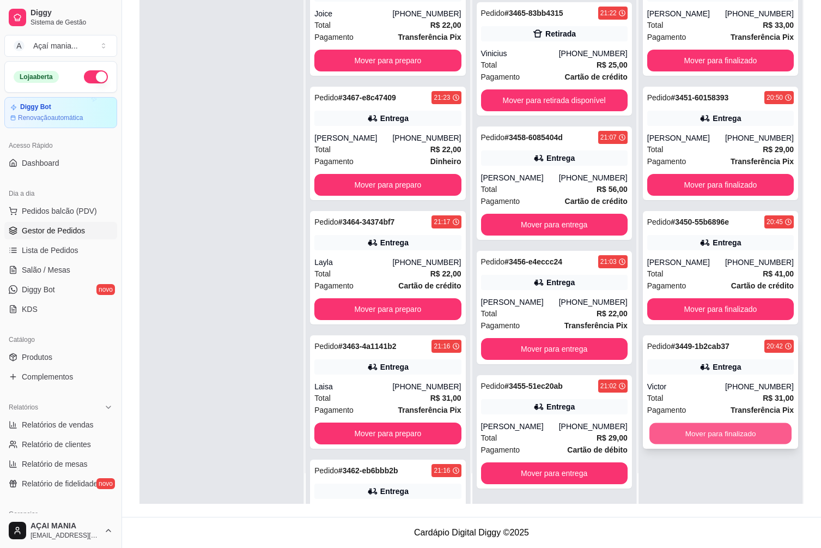
click at [739, 428] on button "Mover para finalizado" at bounding box center [720, 433] width 142 height 21
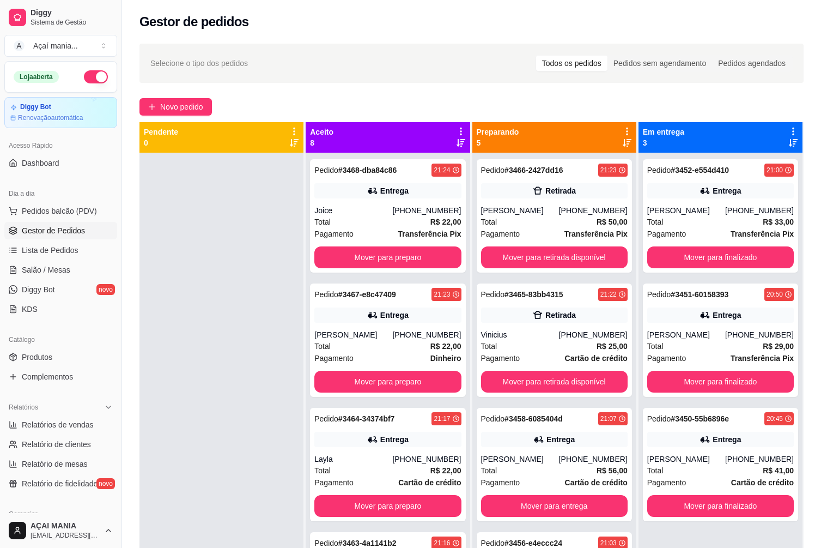
click at [256, 424] on div at bounding box center [221, 427] width 164 height 548
click at [187, 380] on div at bounding box center [221, 427] width 164 height 548
click at [210, 454] on div at bounding box center [221, 427] width 164 height 548
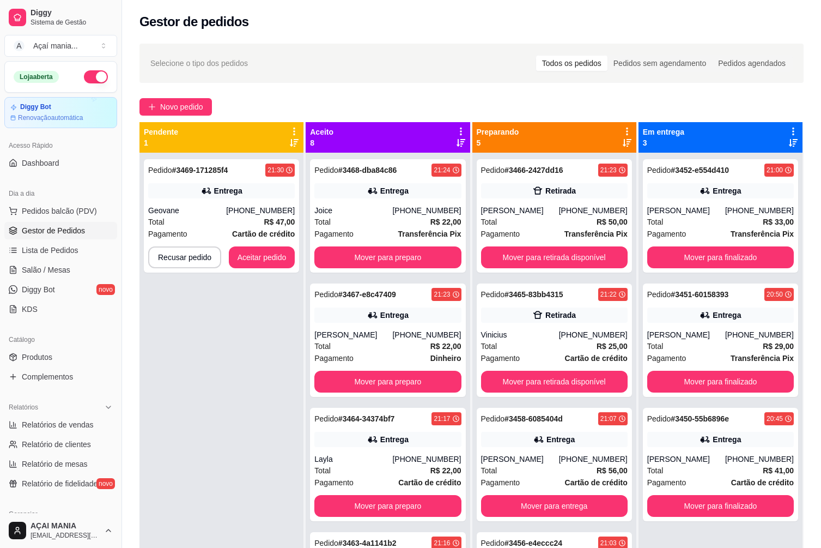
click at [248, 426] on div "Pedido # 3469-171285f4 21:30 Entrega Geovane [PHONE_NUMBER] Total R$ 47,00 Paga…" at bounding box center [221, 427] width 164 height 548
click at [272, 258] on button "Aceitar pedido" at bounding box center [262, 257] width 64 height 21
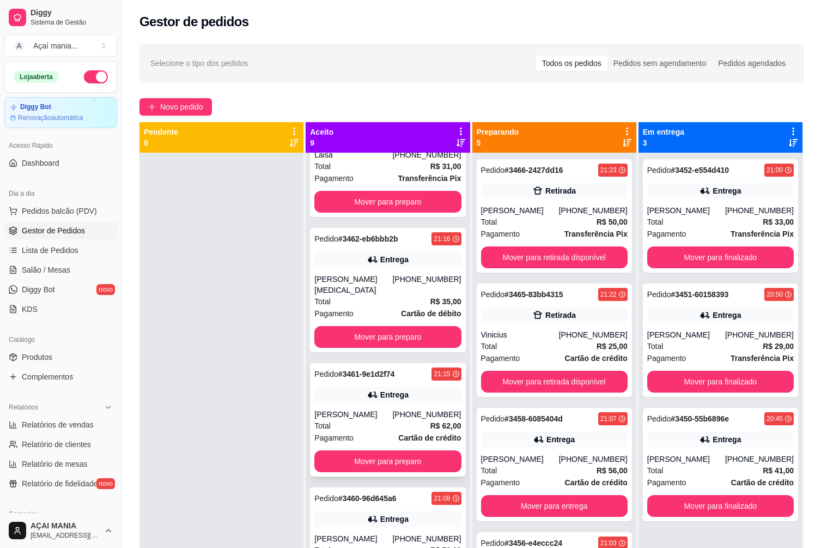
scroll to position [592, 0]
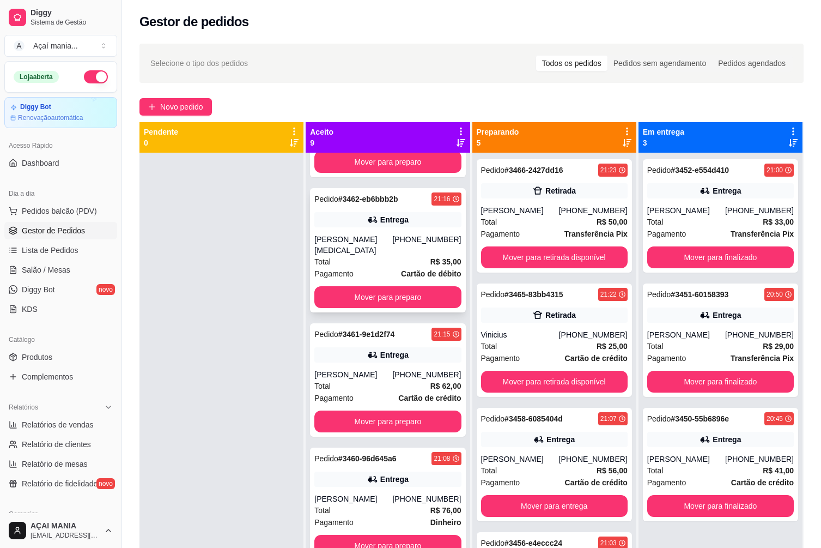
click at [378, 242] on div "[PERSON_NAME][MEDICAL_DATA]" at bounding box center [353, 245] width 78 height 22
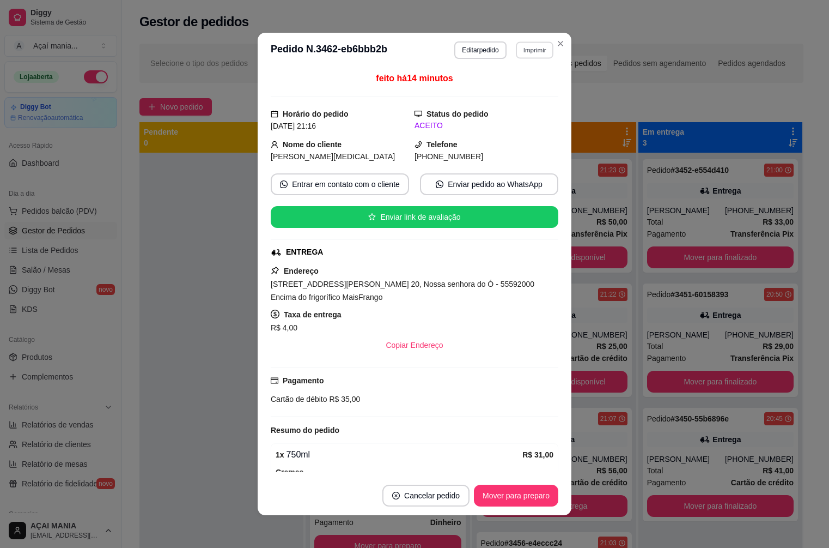
click at [524, 52] on button "Imprimir" at bounding box center [535, 49] width 38 height 17
click at [508, 81] on button "IMPRESSORA" at bounding box center [511, 88] width 76 height 17
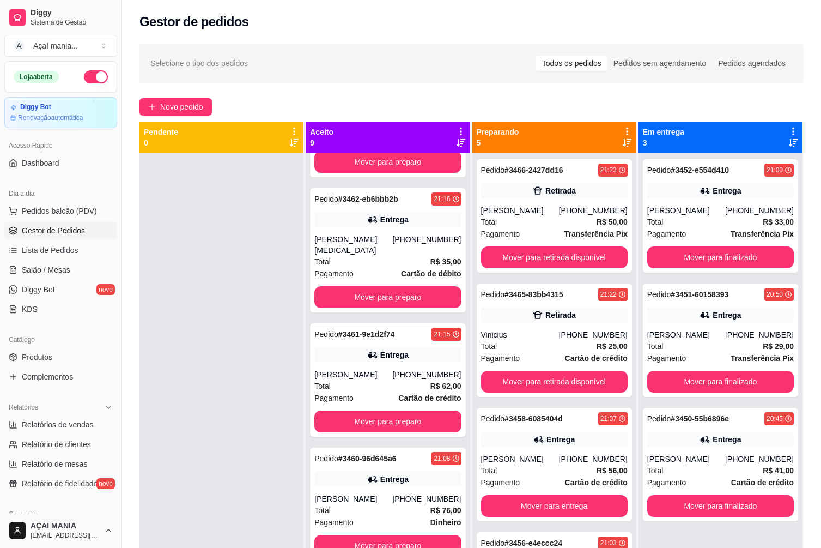
click at [182, 256] on div at bounding box center [221, 427] width 164 height 548
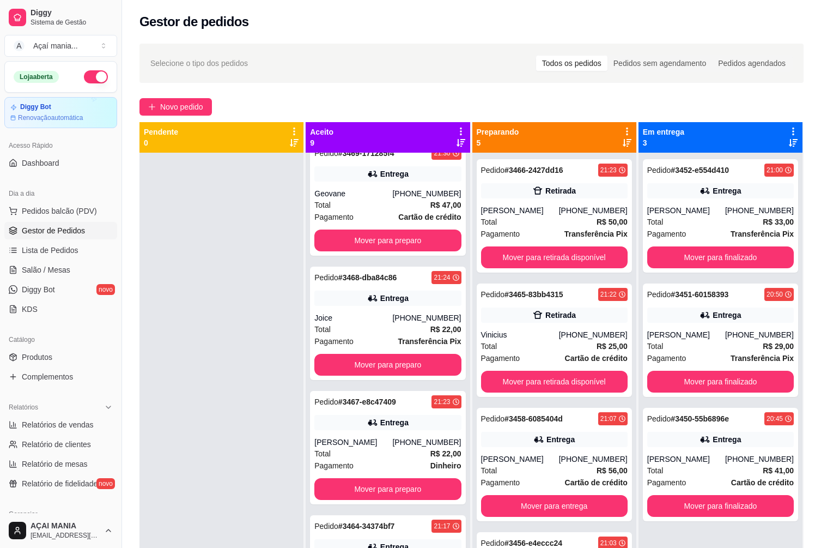
scroll to position [0, 0]
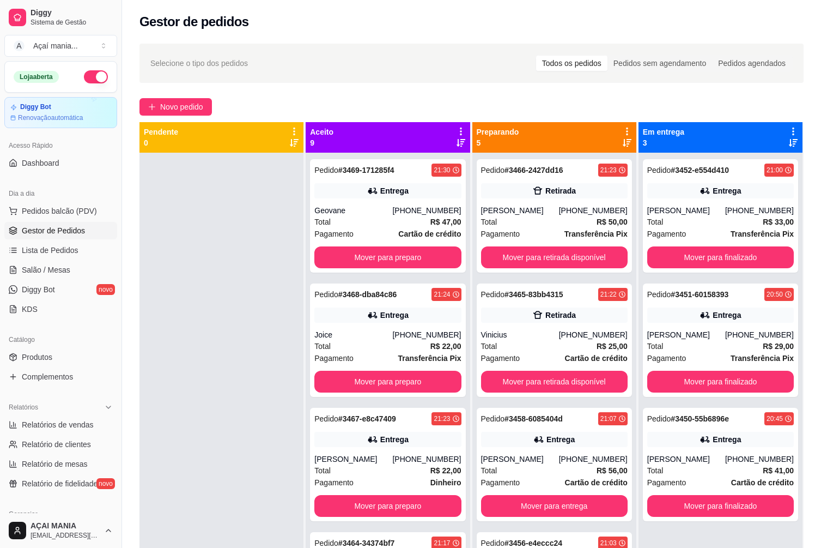
click at [271, 403] on div at bounding box center [221, 427] width 164 height 548
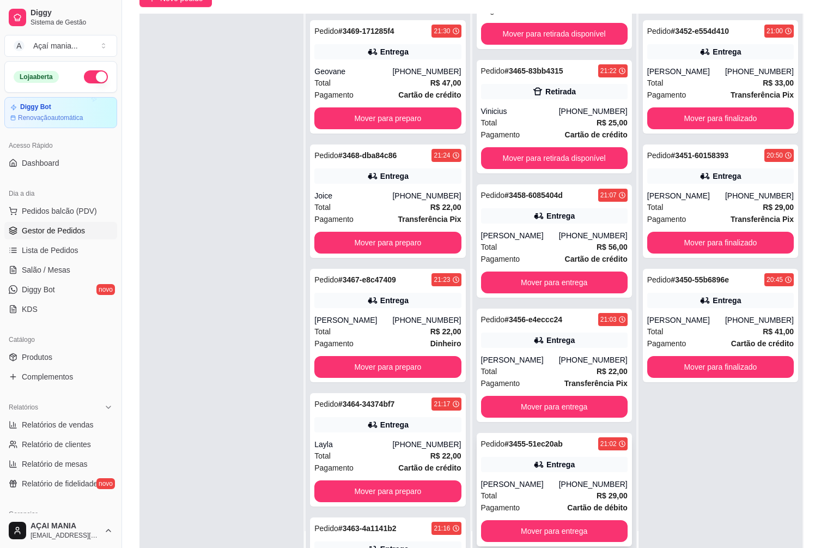
scroll to position [166, 0]
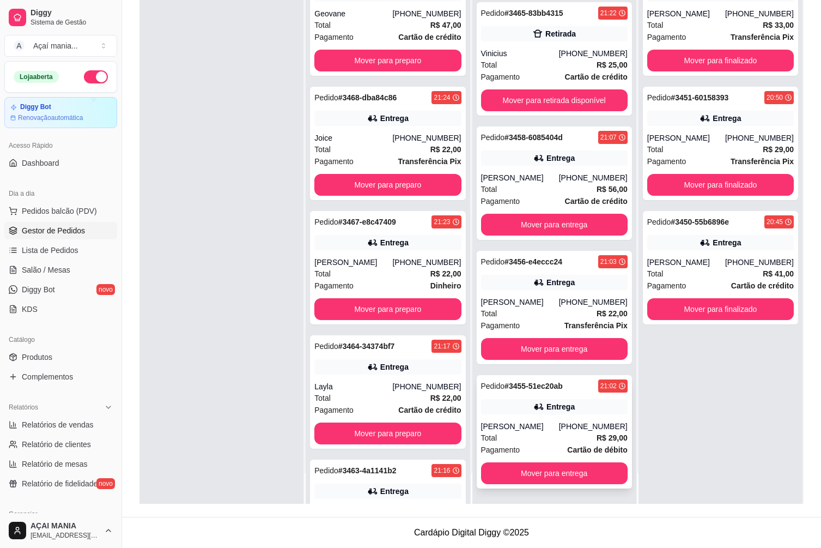
click at [537, 439] on div "Total R$ 29,00" at bounding box center [554, 438] width 147 height 12
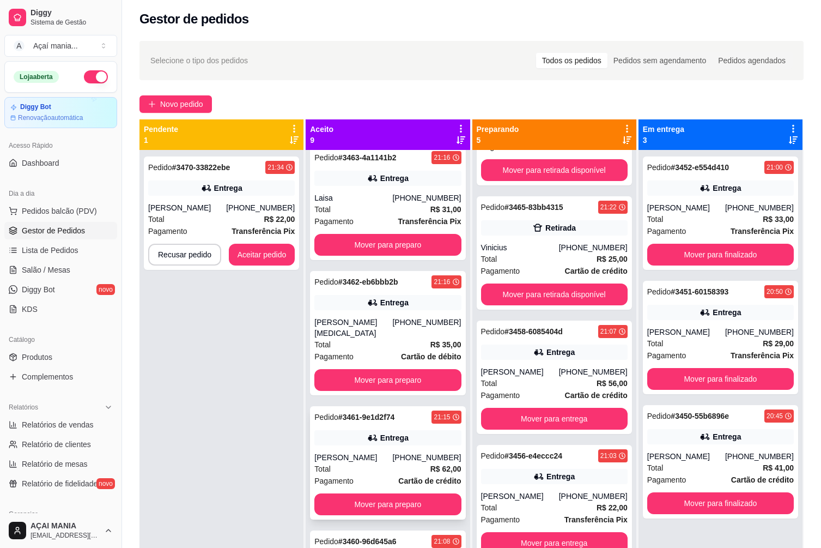
scroll to position [545, 0]
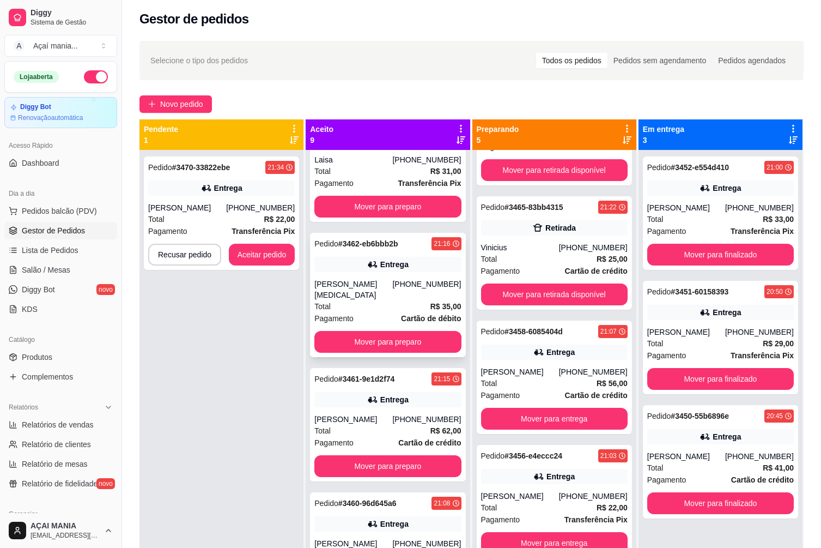
click at [368, 277] on div "Pedido # 3462-eb6bbb2b 21:16 Entrega Rebeca [MEDICAL_DATA] [PHONE_NUMBER] Total…" at bounding box center [387, 295] width 155 height 124
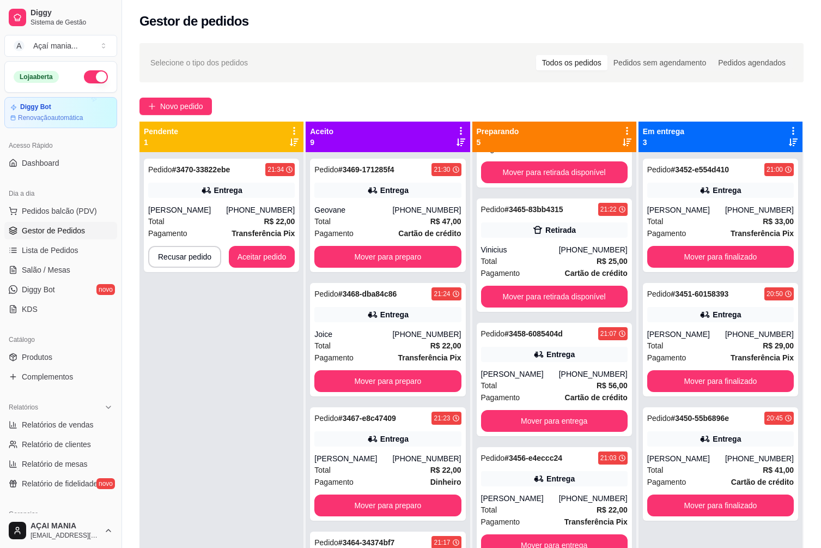
scroll to position [0, 0]
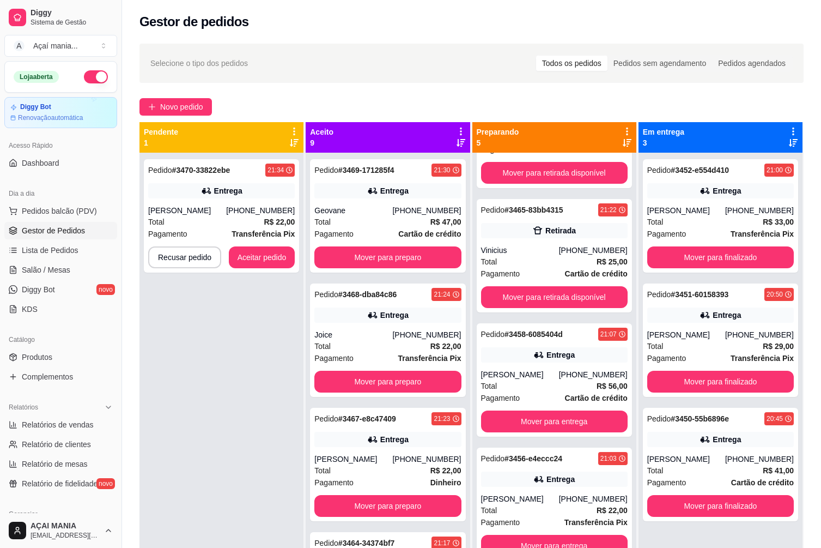
click at [227, 399] on div "Pedido # 3470-33822ebe 21:34 Entrega [PERSON_NAME] [PHONE_NUMBER] Total R$ 22,0…" at bounding box center [221, 427] width 164 height 548
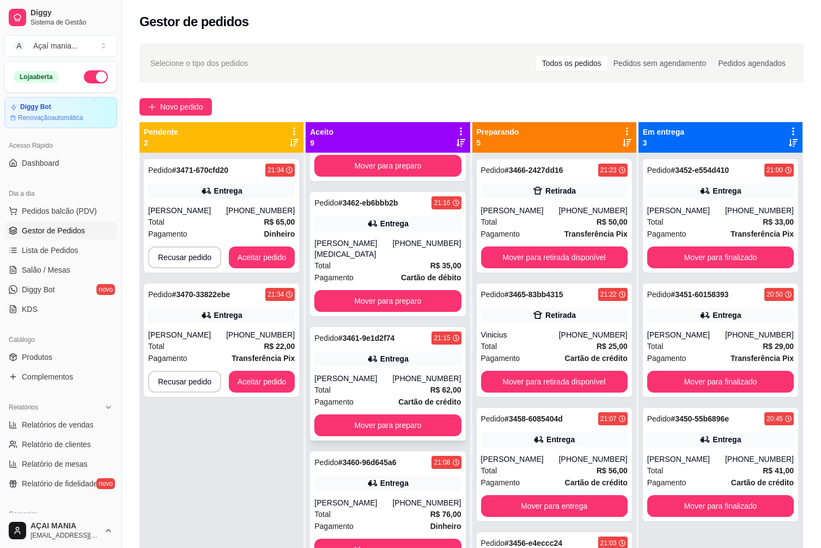
scroll to position [592, 0]
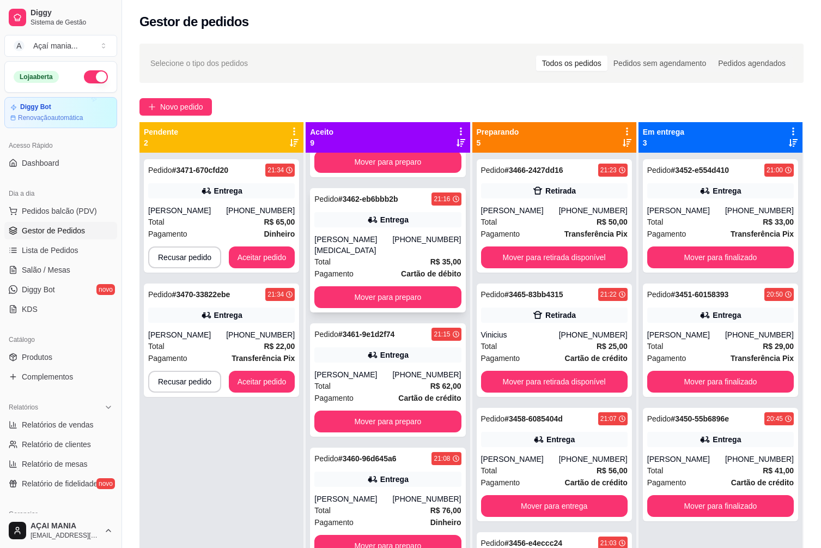
click at [363, 256] on div "Total R$ 35,00" at bounding box center [387, 262] width 147 height 12
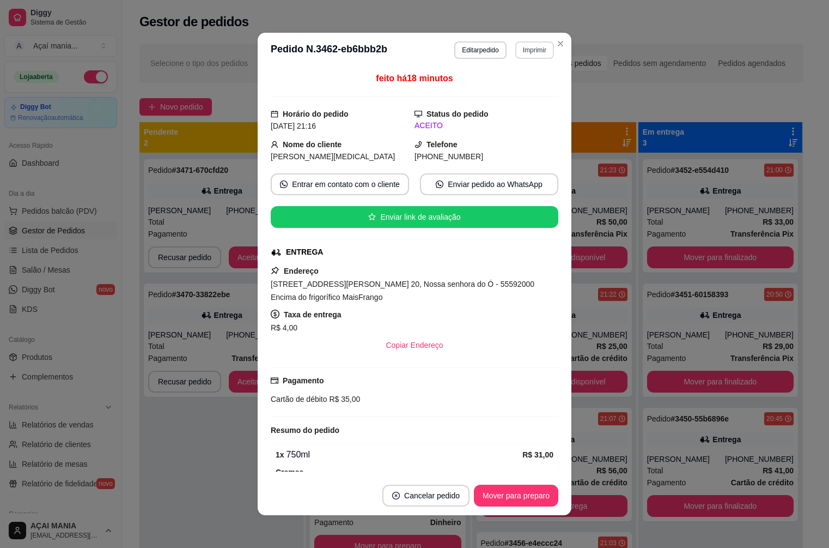
click at [533, 51] on button "Imprimir" at bounding box center [534, 49] width 39 height 17
click at [515, 84] on button "IMPRESSORA" at bounding box center [511, 88] width 79 height 17
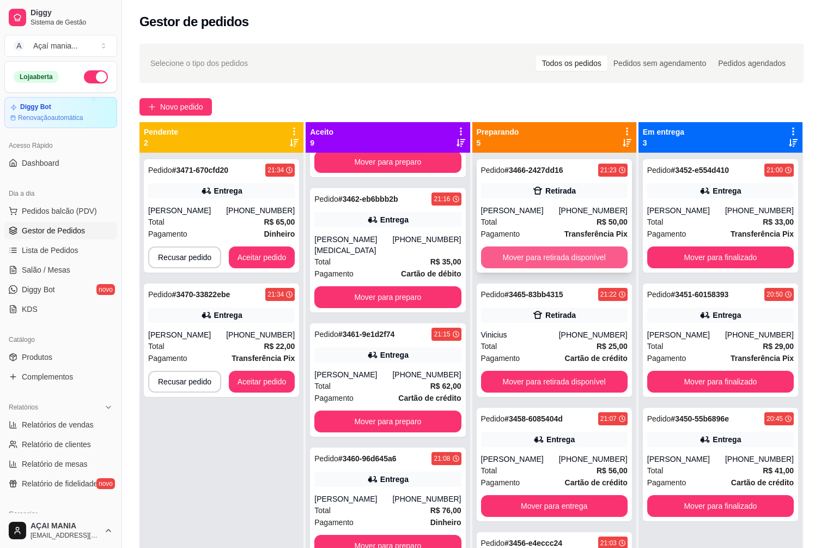
click at [549, 260] on button "Mover para retirada disponível" at bounding box center [554, 257] width 147 height 22
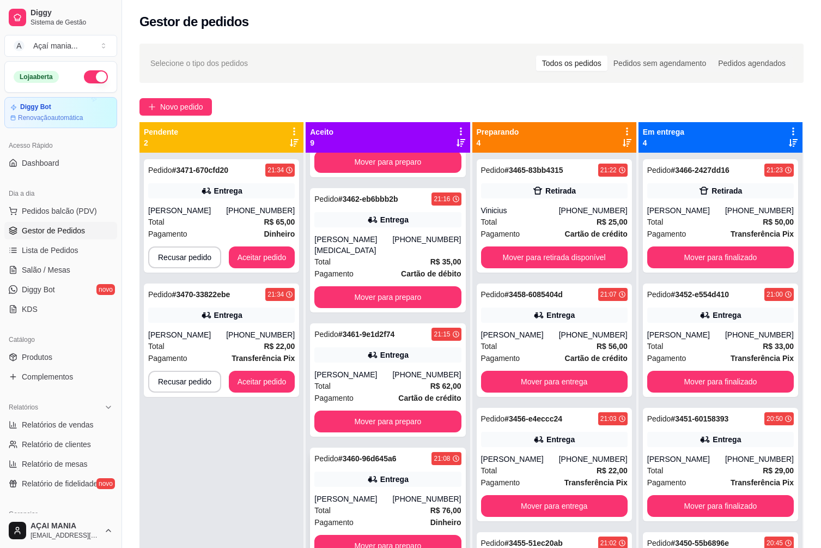
drag, startPoint x: 253, startPoint y: 484, endPoint x: 339, endPoint y: 472, distance: 87.5
click at [253, 484] on div "Pedido # 3471-670cfd20 21:34 Entrega [PERSON_NAME] [PHONE_NUMBER] Total R$ 65,0…" at bounding box center [221, 427] width 164 height 548
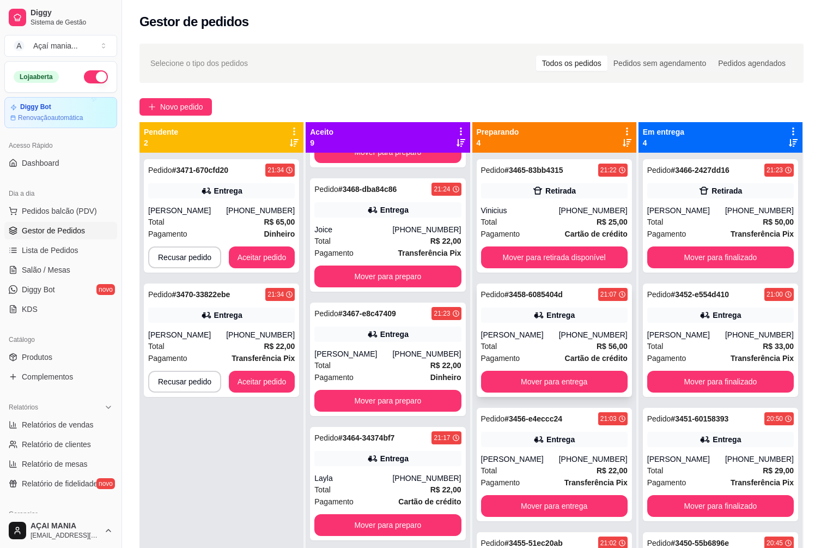
scroll to position [0, 0]
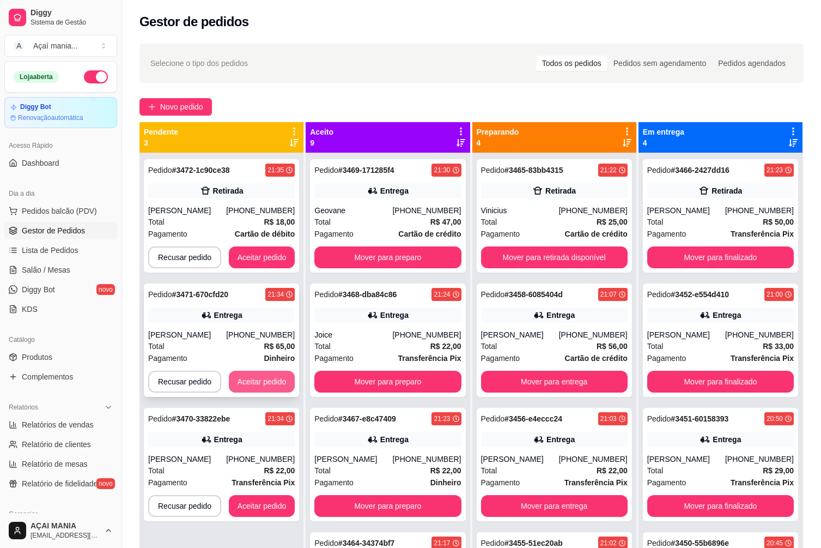
click at [254, 381] on button "Aceitar pedido" at bounding box center [262, 381] width 66 height 22
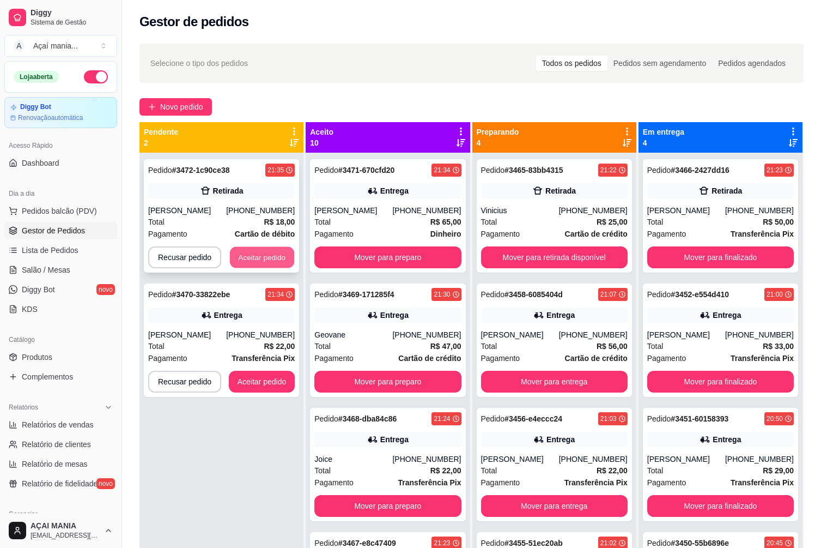
click at [248, 250] on button "Aceitar pedido" at bounding box center [262, 257] width 64 height 21
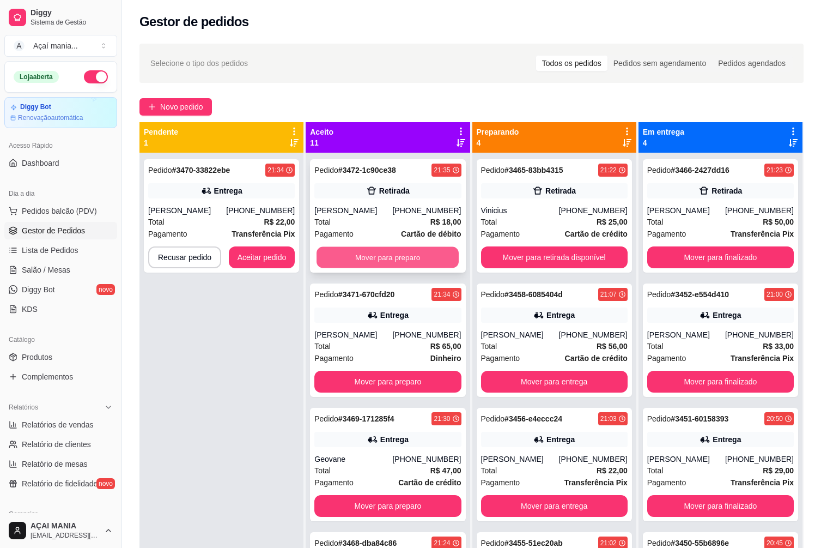
click at [393, 249] on button "Mover para preparo" at bounding box center [388, 257] width 142 height 21
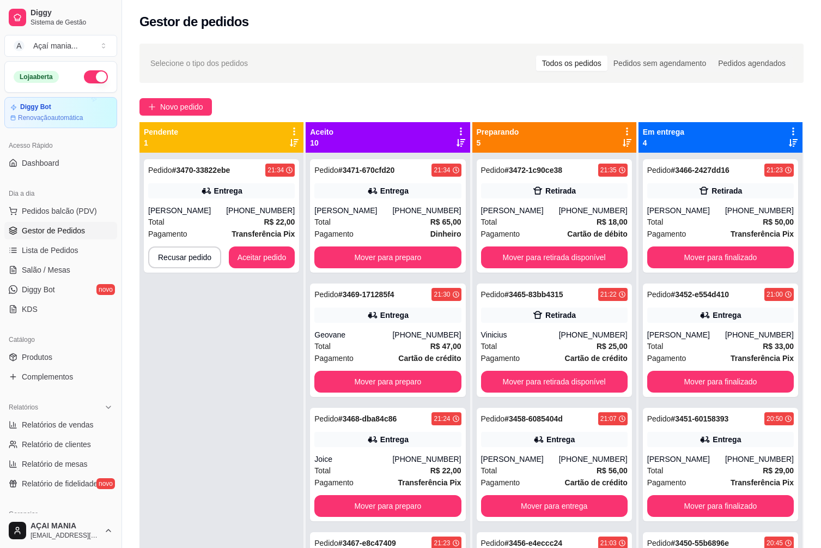
click at [256, 433] on div "Pedido # 3470-33822ebe 21:34 Entrega [PERSON_NAME] [PHONE_NUMBER] Total R$ 22,0…" at bounding box center [221, 427] width 164 height 548
click at [195, 325] on div "Pedido # 3470-33822ebe 21:34 Entrega [PERSON_NAME] [PHONE_NUMBER] Total R$ 22,0…" at bounding box center [221, 427] width 164 height 548
click at [240, 367] on div "Pedido # 3470-33822ebe 21:34 Entrega [PERSON_NAME] [PHONE_NUMBER] Total R$ 22,0…" at bounding box center [221, 427] width 164 height 548
click at [256, 260] on button "Aceitar pedido" at bounding box center [262, 257] width 66 height 22
click at [269, 379] on div "Pedido # 3473-3f1310df 21:37 Entrega Nara [PHONE_NUMBER] Total R$ 38,50 Pagamen…" at bounding box center [221, 427] width 164 height 548
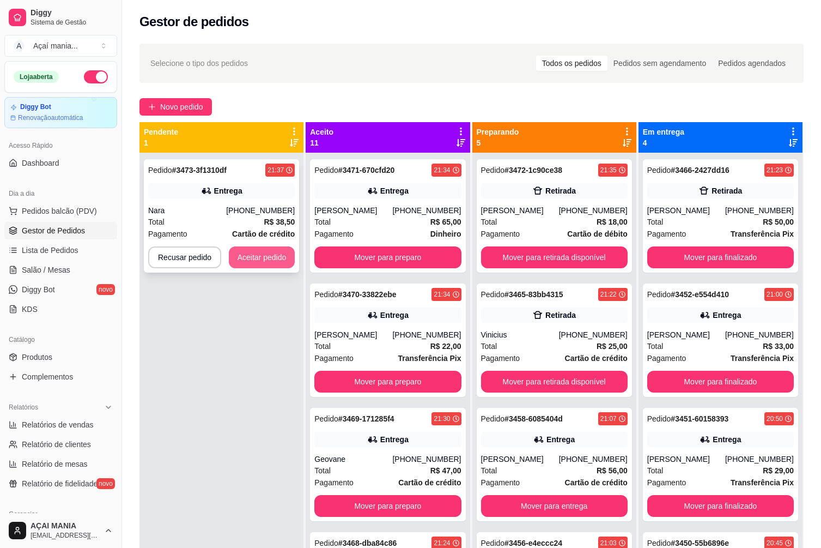
click at [262, 260] on button "Aceitar pedido" at bounding box center [262, 257] width 66 height 22
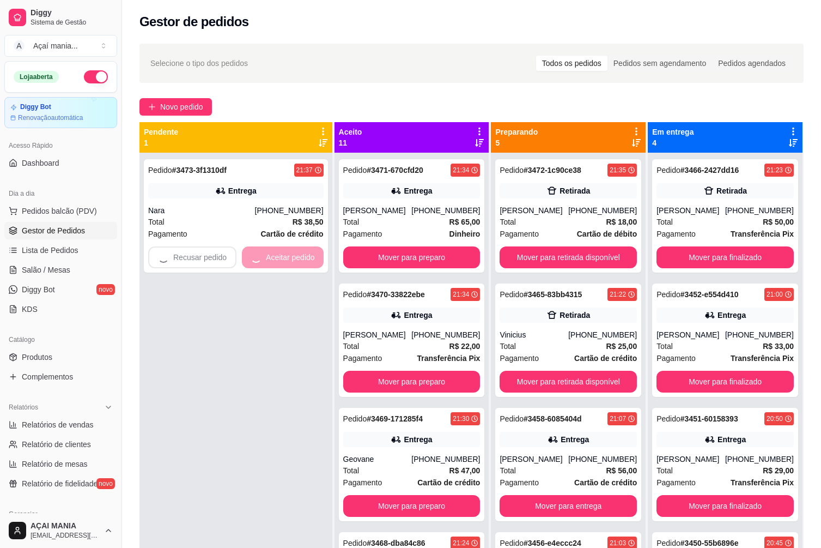
click at [241, 412] on div "Pedido # 3473-3f1310df 21:37 Entrega Nara [PHONE_NUMBER] Total R$ 38,50 Pagamen…" at bounding box center [235, 427] width 193 height 548
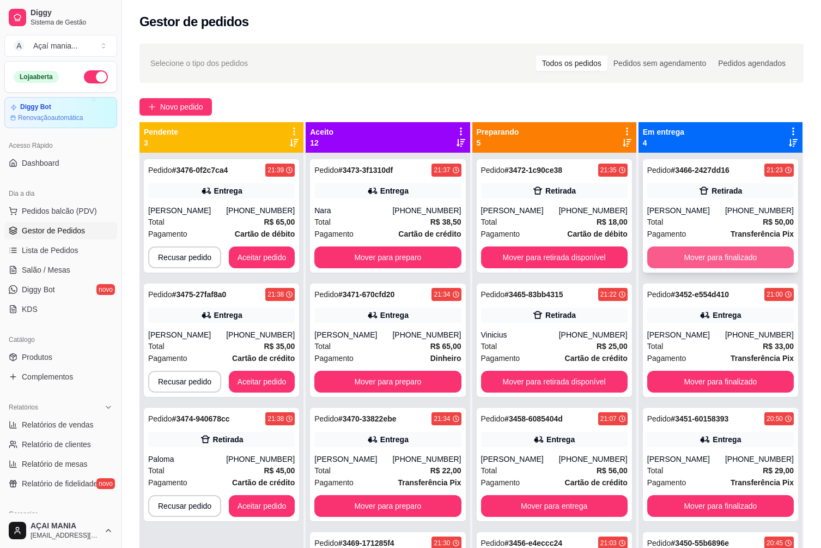
click at [721, 251] on button "Mover para finalizado" at bounding box center [720, 257] width 147 height 22
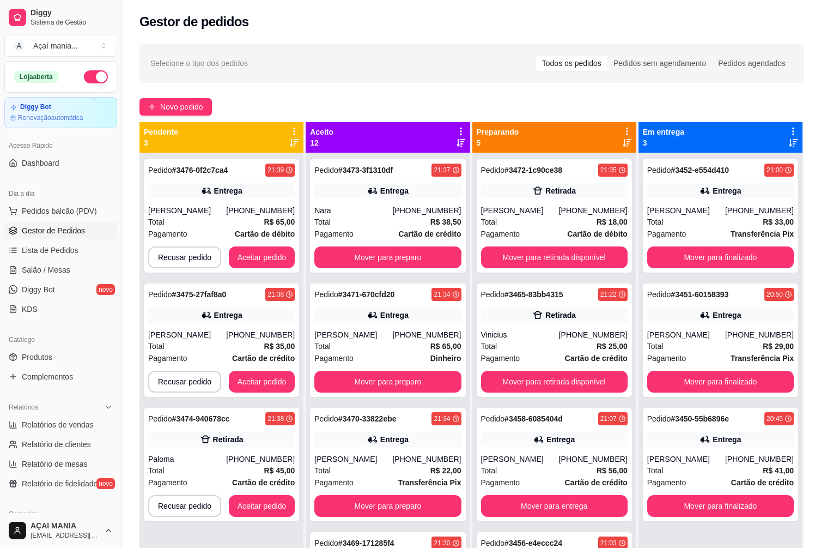
click at [418, 78] on div "Selecione o tipo dos pedidos Todos os pedidos Pedidos sem agendamento Pedidos a…" at bounding box center [471, 63] width 664 height 39
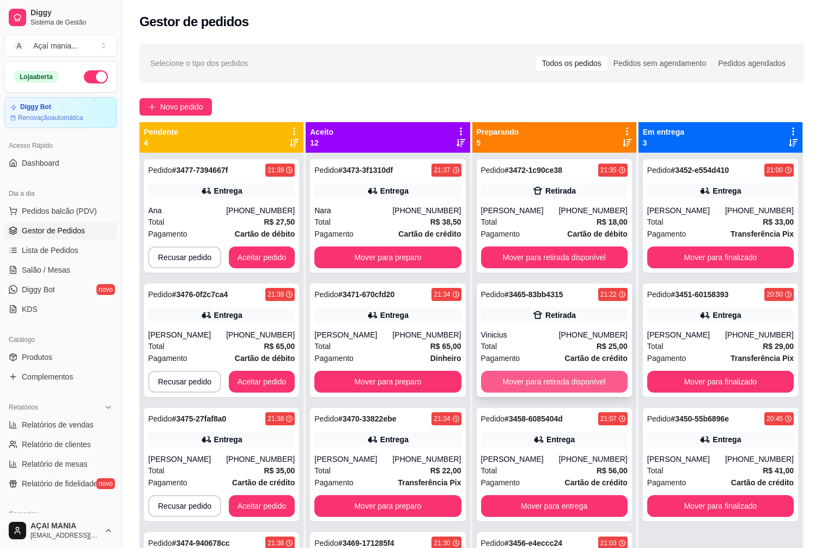
click at [598, 379] on button "Mover para retirada disponível" at bounding box center [554, 381] width 147 height 22
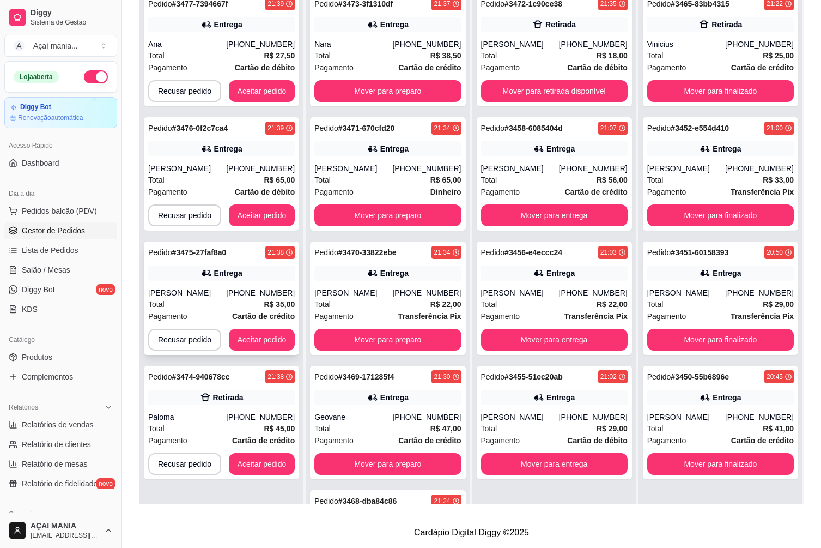
click at [250, 325] on div "Pedido # 3475-27faf8a0 21:38 Entrega Joyce [PHONE_NUMBER] Total R$ 35,00 Pagame…" at bounding box center [221, 297] width 155 height 113
click at [266, 333] on button "Aceitar pedido" at bounding box center [262, 340] width 66 height 22
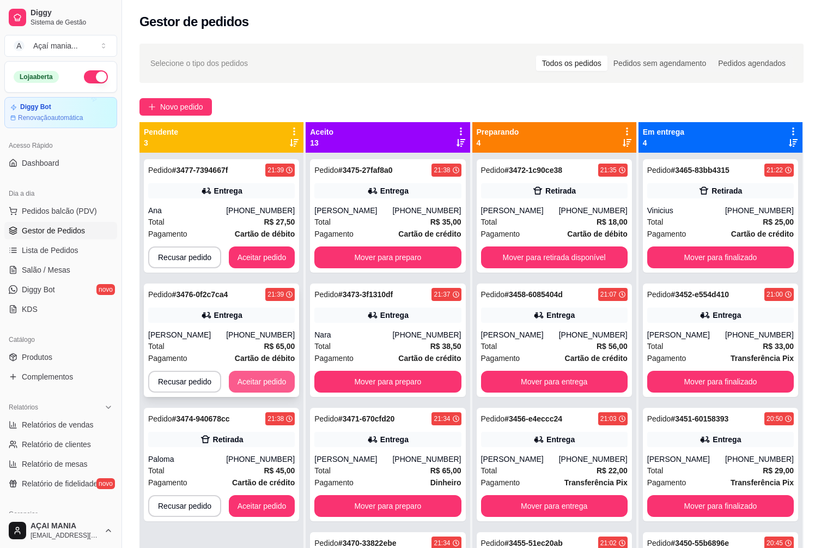
click at [250, 373] on button "Aceitar pedido" at bounding box center [262, 381] width 66 height 22
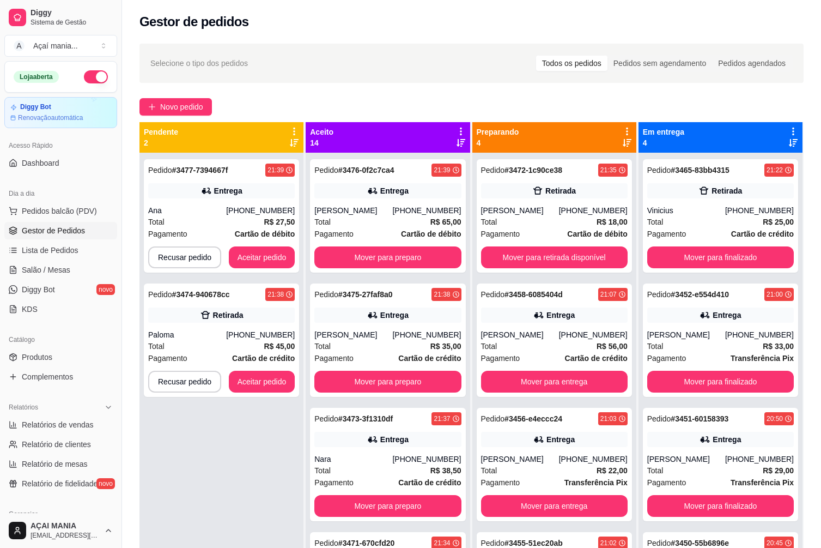
click at [272, 490] on div "Pedido # 3477-7394667f 21:39 Entrega Ana [PHONE_NUMBER] Total R$ 27,50 Pagament…" at bounding box center [221, 427] width 164 height 548
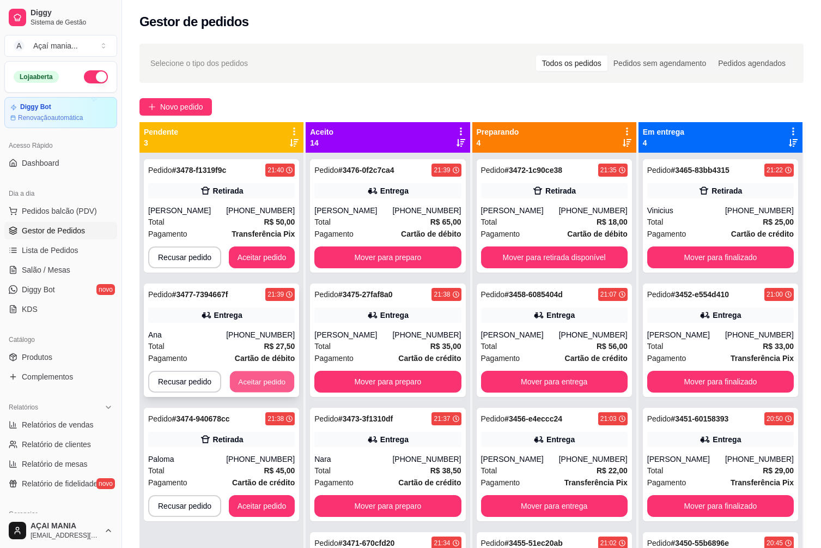
click at [266, 382] on button "Aceitar pedido" at bounding box center [262, 381] width 64 height 21
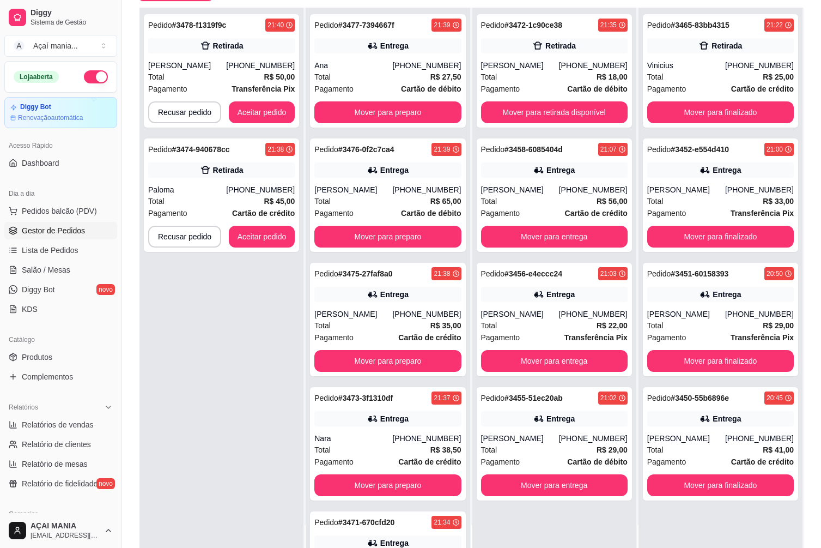
scroll to position [166, 0]
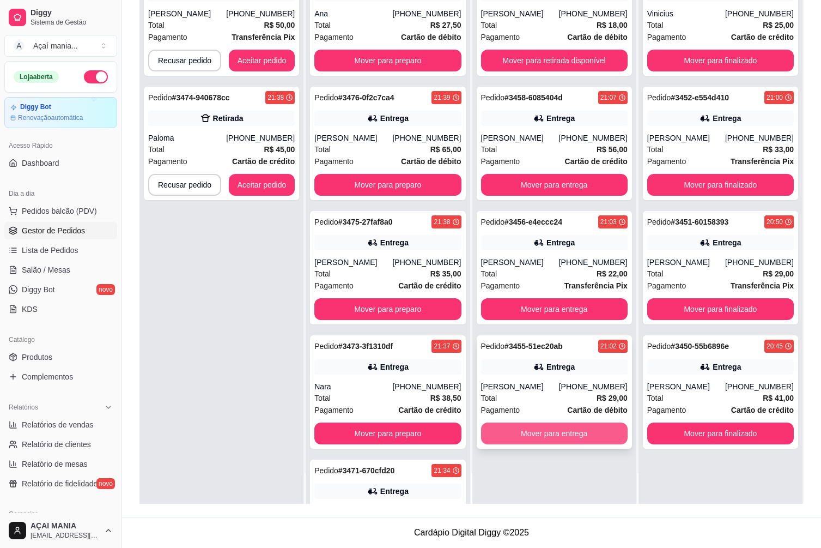
click at [536, 426] on button "Mover para entrega" at bounding box center [554, 433] width 147 height 22
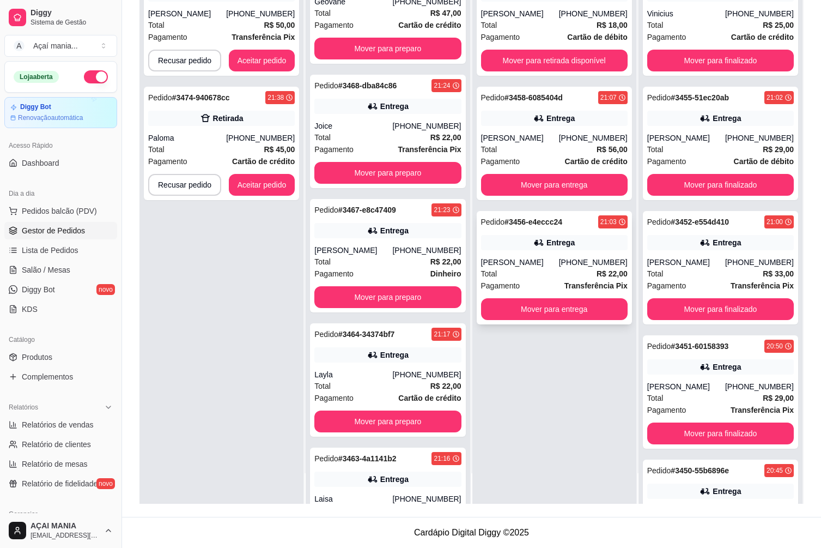
scroll to position [738, 0]
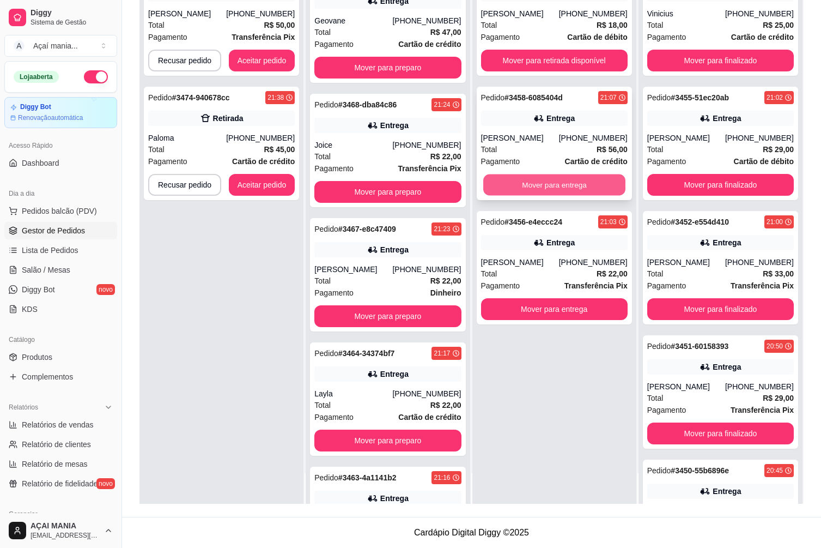
click at [520, 184] on button "Mover para entrega" at bounding box center [554, 184] width 142 height 21
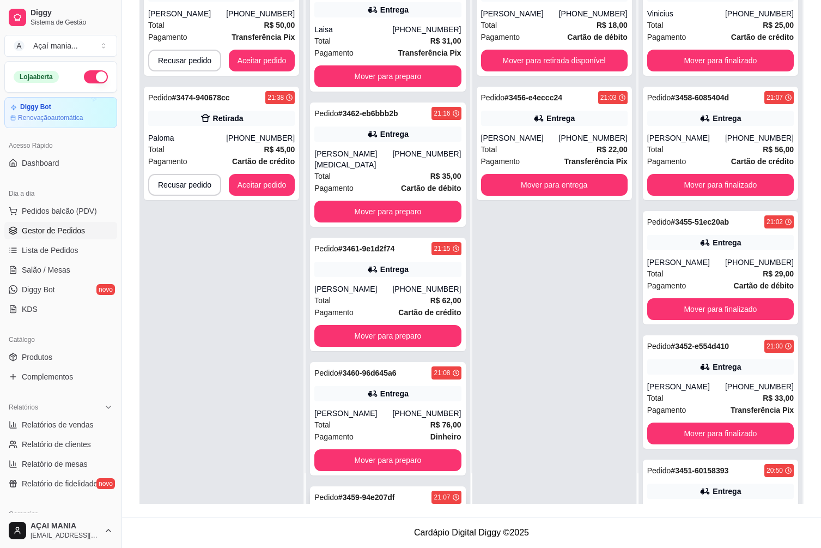
scroll to position [1338, 0]
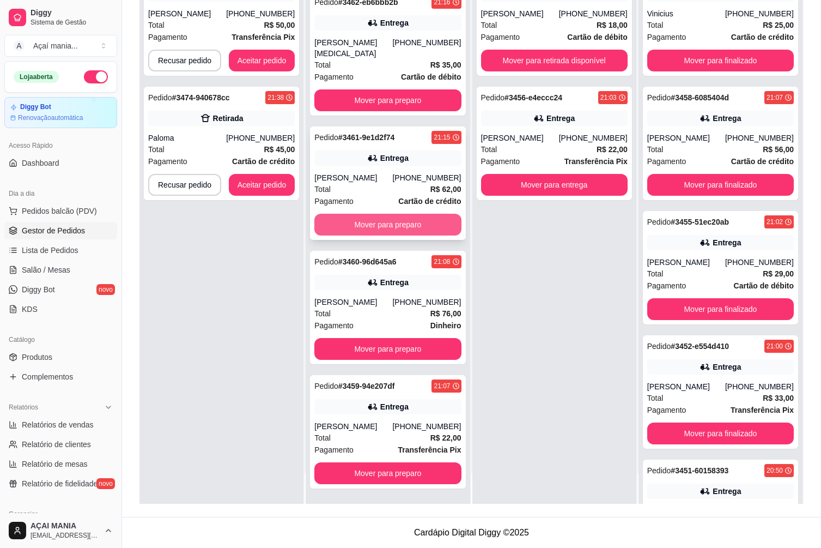
click at [376, 227] on button "Mover para preparo" at bounding box center [387, 225] width 147 height 22
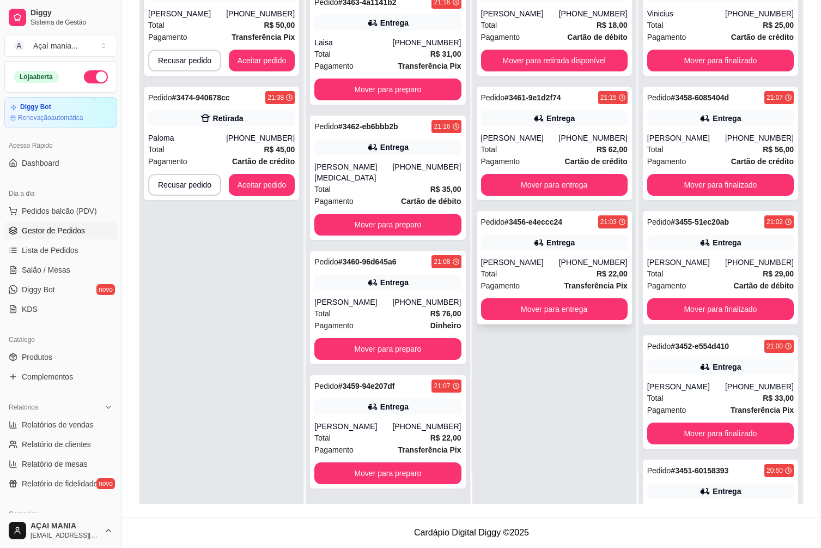
scroll to position [1202, 0]
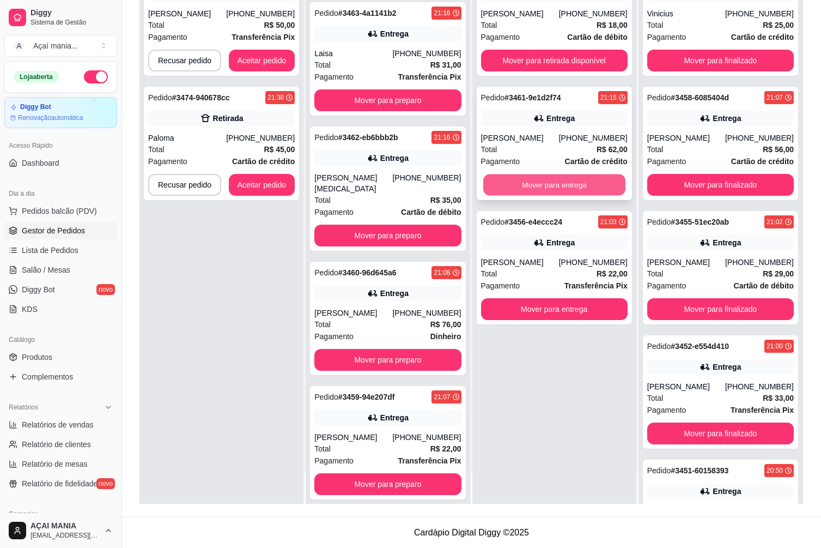
click at [557, 180] on button "Mover para entrega" at bounding box center [554, 184] width 142 height 21
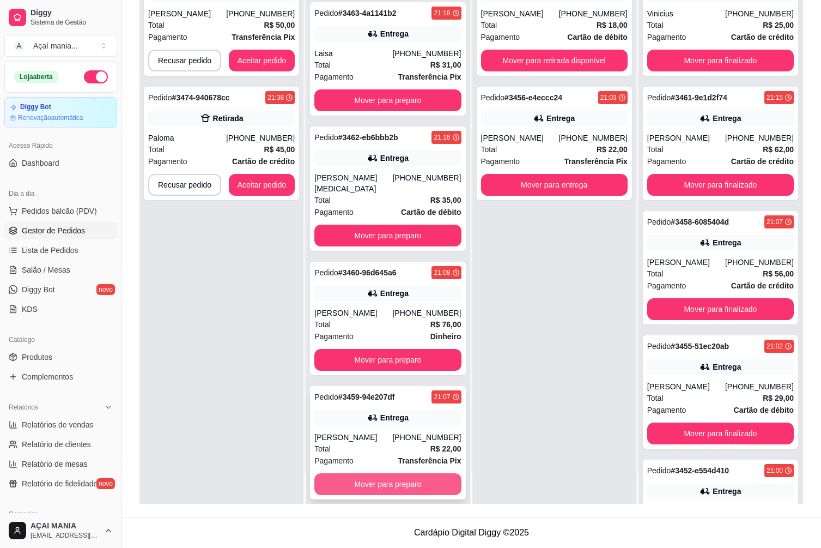
click at [392, 473] on button "Mover para preparo" at bounding box center [387, 484] width 147 height 22
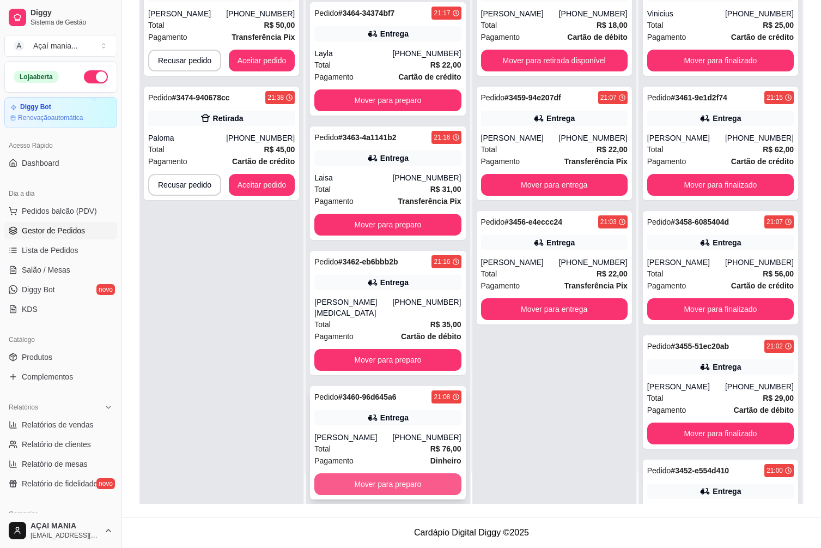
click at [393, 473] on button "Mover para preparo" at bounding box center [387, 484] width 147 height 22
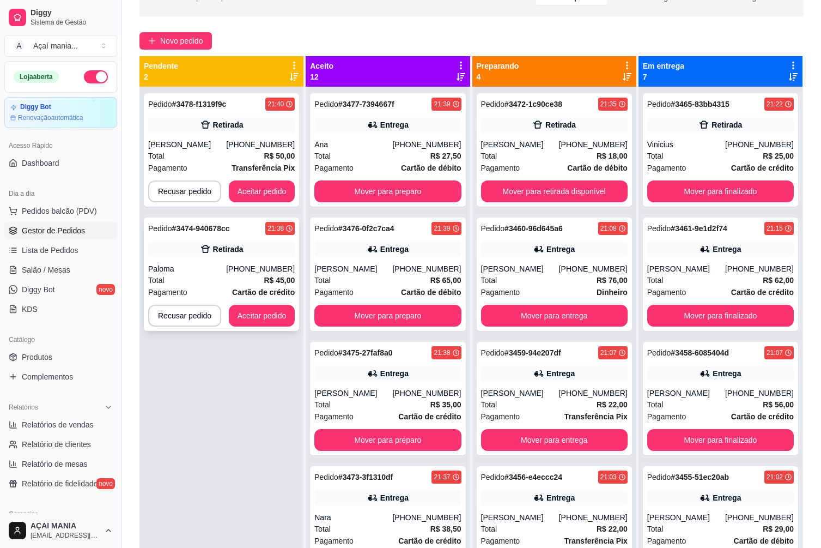
scroll to position [0, 0]
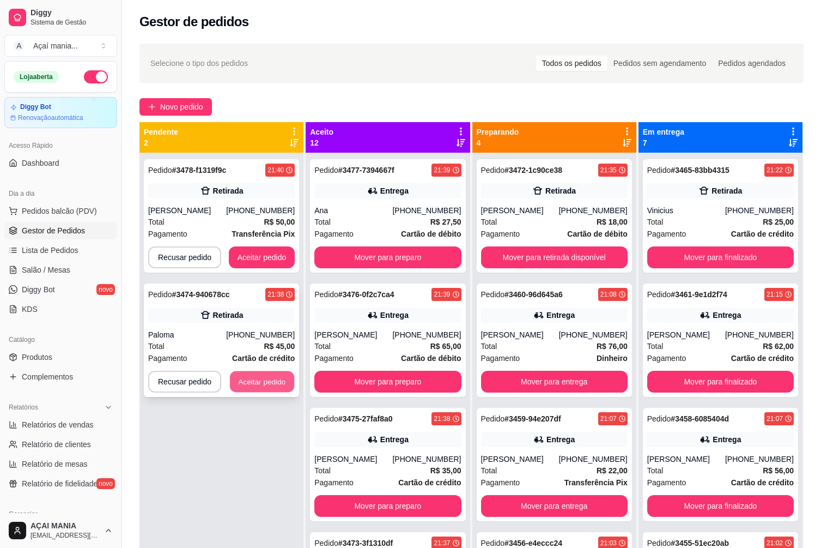
click at [286, 379] on button "Aceitar pedido" at bounding box center [262, 381] width 64 height 21
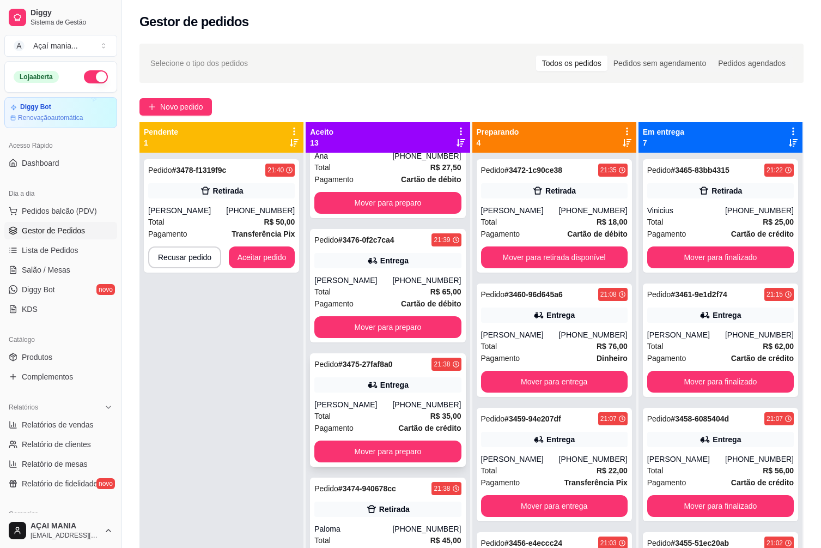
scroll to position [218, 0]
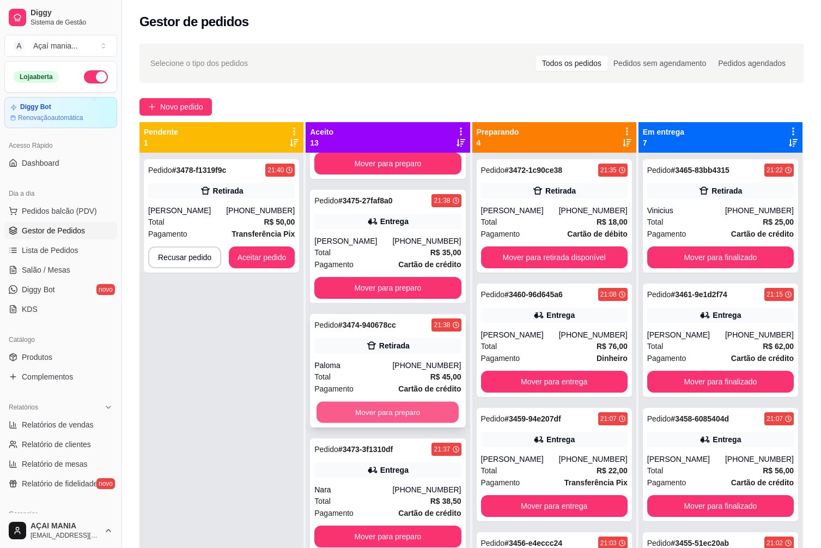
click at [393, 410] on button "Mover para preparo" at bounding box center [388, 412] width 142 height 21
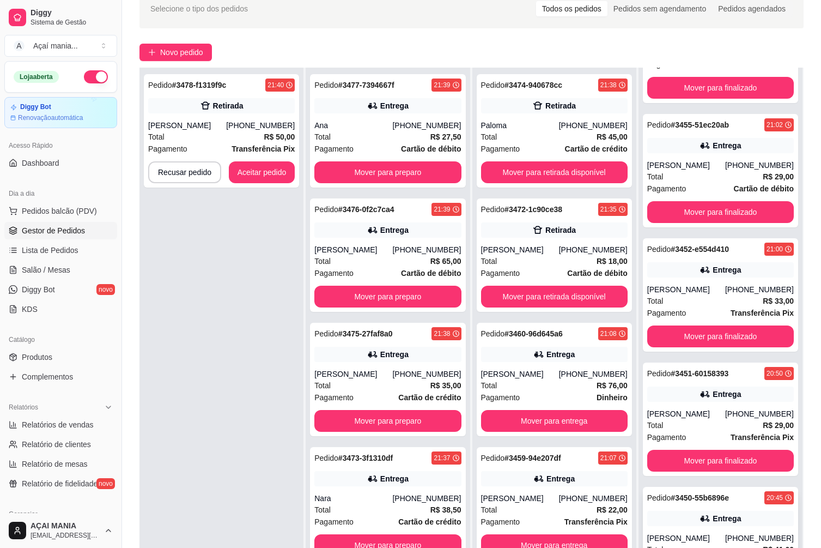
scroll to position [166, 0]
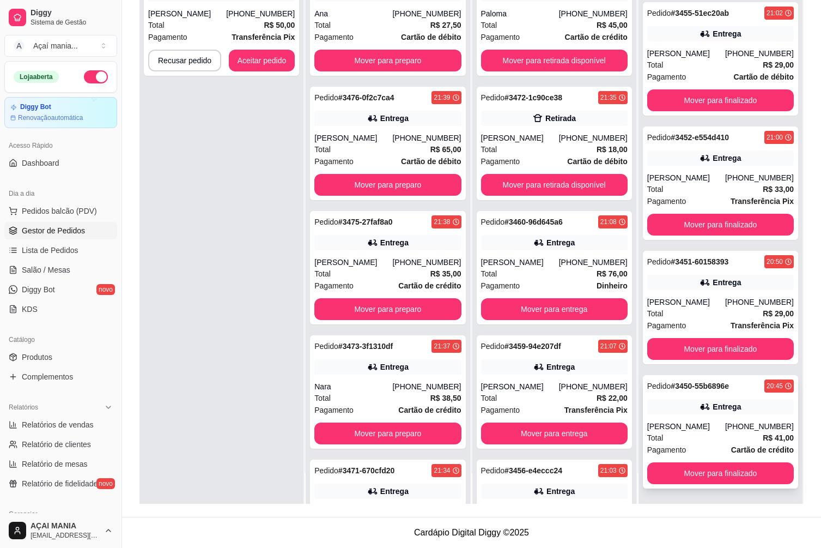
click at [703, 443] on div "Total R$ 41,00" at bounding box center [720, 438] width 147 height 12
click at [690, 307] on div "[PERSON_NAME]" at bounding box center [686, 301] width 78 height 11
click at [706, 184] on div "Total R$ 33,00" at bounding box center [720, 189] width 147 height 12
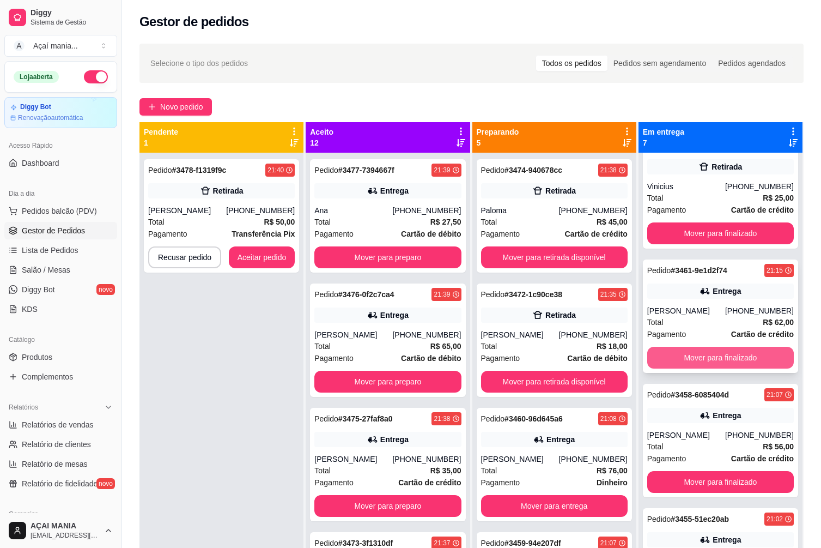
scroll to position [0, 0]
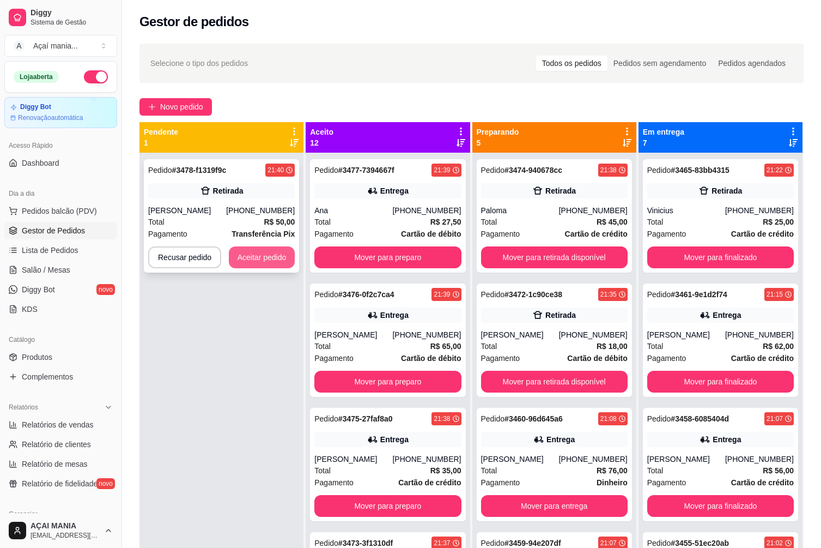
click at [277, 251] on button "Aceitar pedido" at bounding box center [262, 257] width 66 height 22
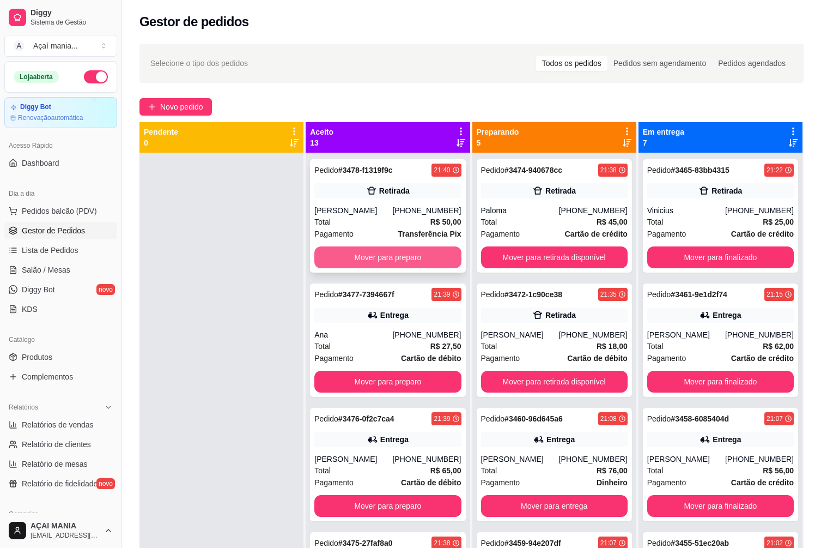
click at [396, 259] on button "Mover para preparo" at bounding box center [387, 257] width 147 height 22
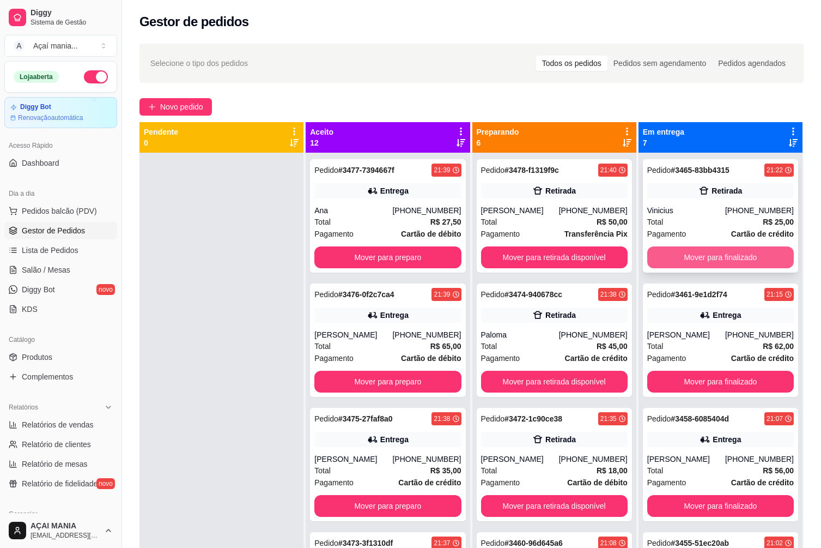
click at [684, 254] on button "Mover para finalizado" at bounding box center [720, 257] width 147 height 22
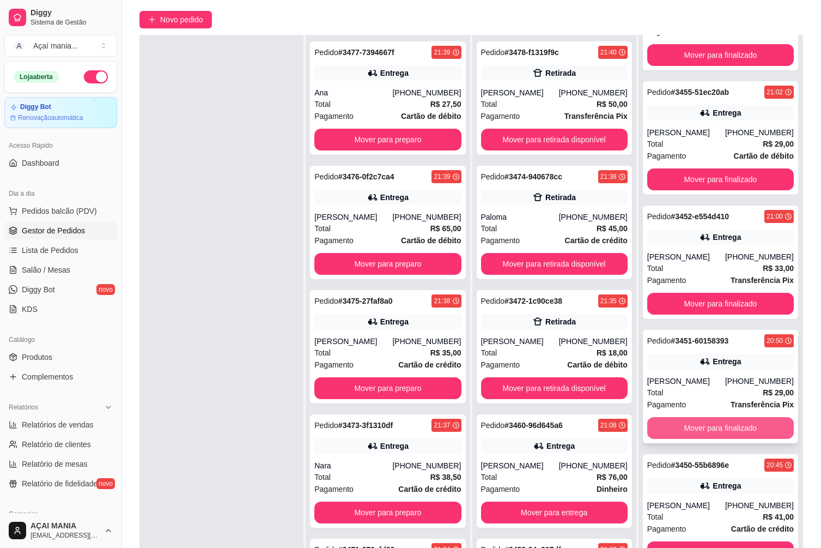
scroll to position [166, 0]
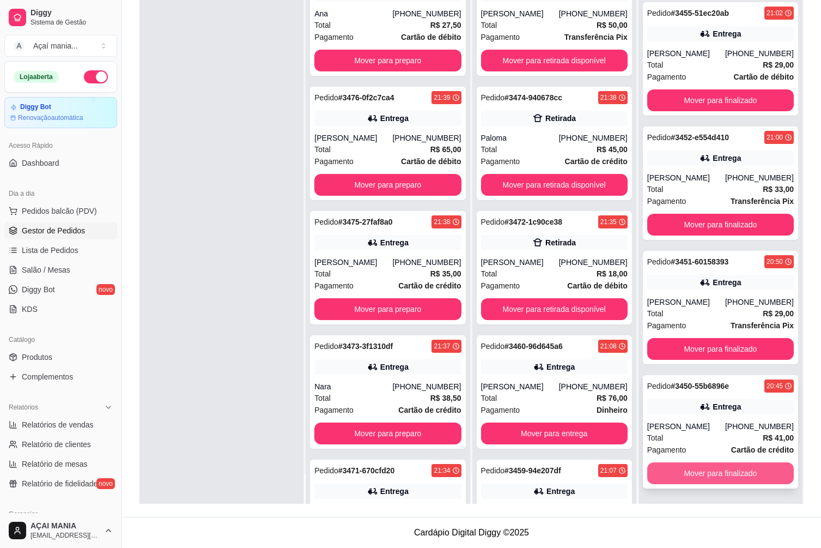
click at [727, 468] on button "Mover para finalizado" at bounding box center [720, 473] width 147 height 22
click at [709, 475] on button "Mover para finalizado" at bounding box center [720, 473] width 147 height 22
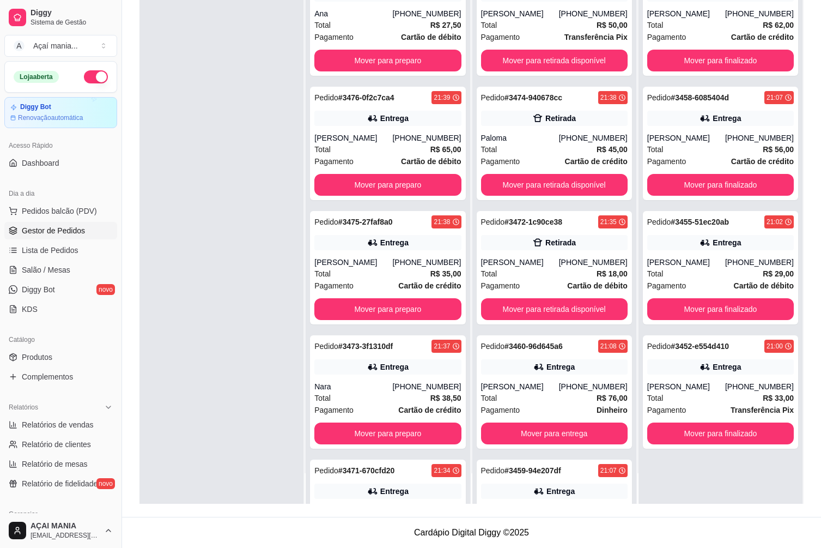
scroll to position [0, 0]
click at [709, 427] on button "Mover para finalizado" at bounding box center [720, 433] width 147 height 22
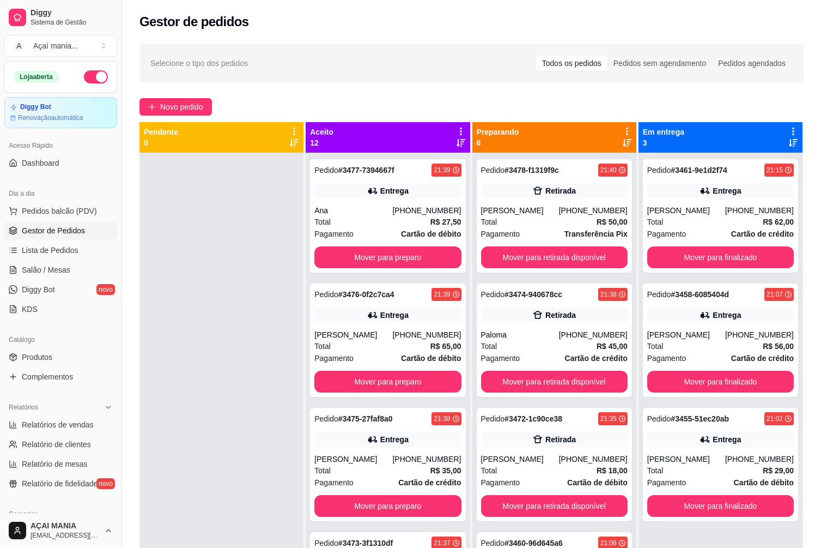
click at [226, 342] on div at bounding box center [221, 427] width 164 height 548
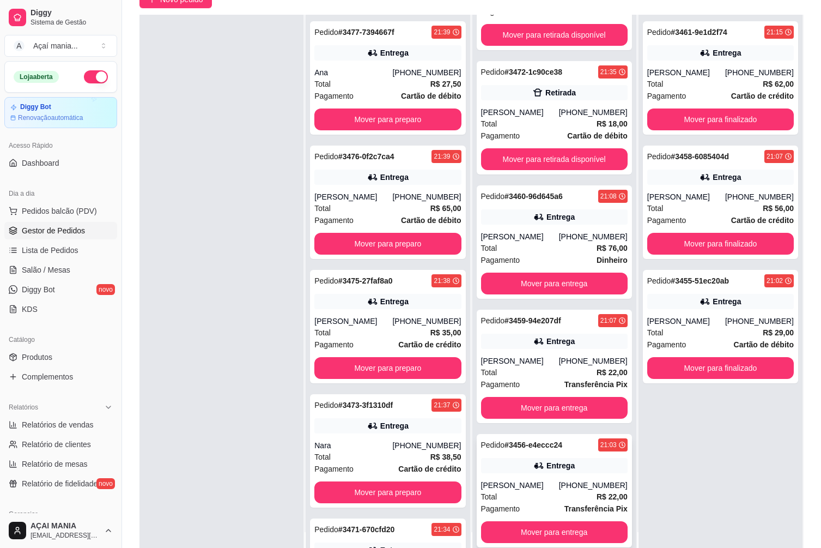
scroll to position [166, 0]
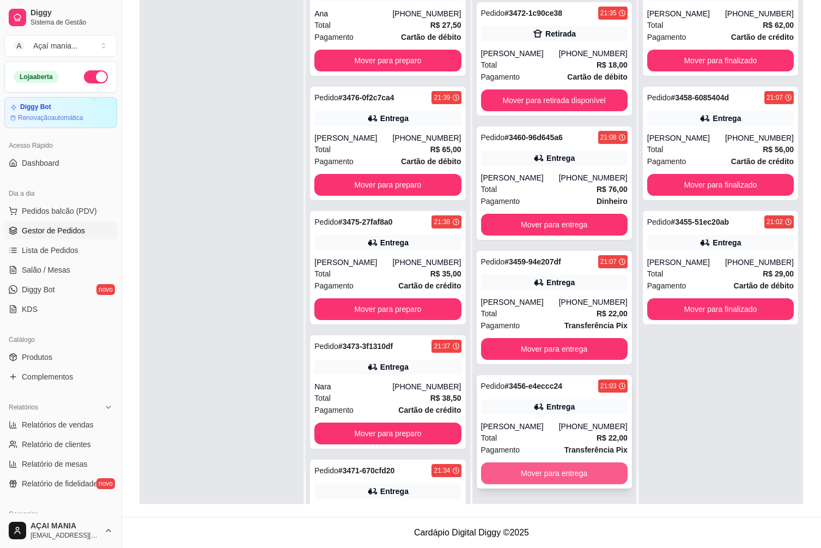
click at [540, 470] on button "Mover para entrega" at bounding box center [554, 473] width 147 height 22
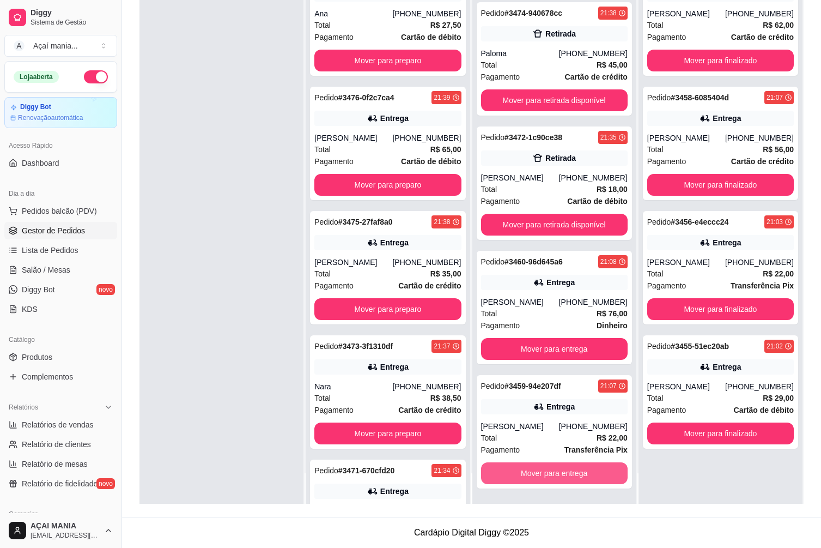
scroll to position [84, 0]
click at [539, 471] on button "Mover para entrega" at bounding box center [554, 473] width 147 height 22
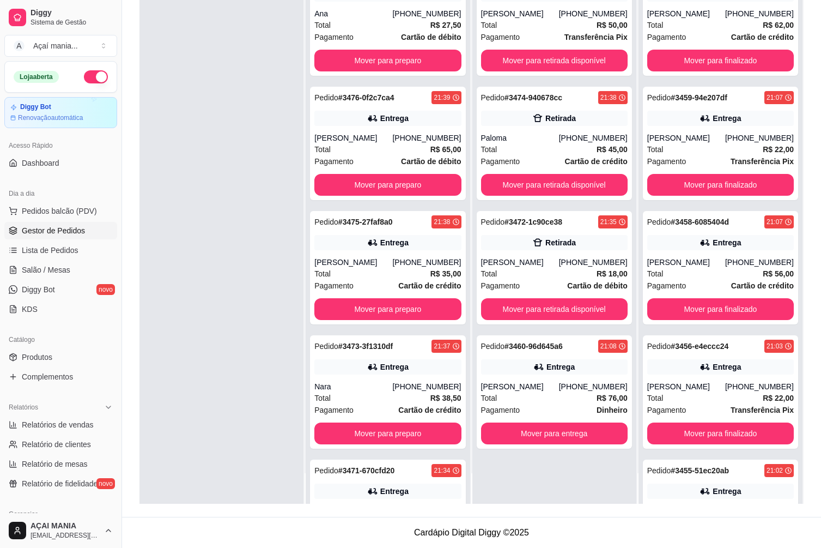
scroll to position [0, 0]
click at [526, 436] on button "Mover para entrega" at bounding box center [554, 433] width 142 height 21
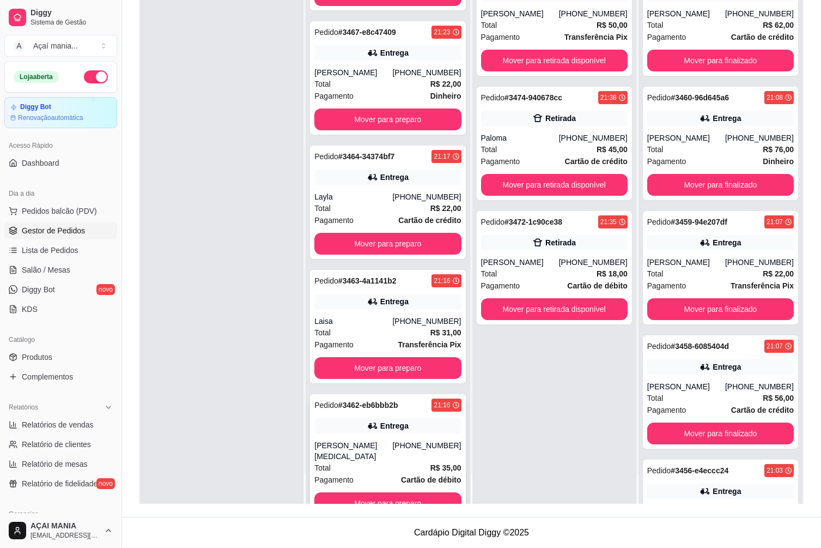
scroll to position [954, 0]
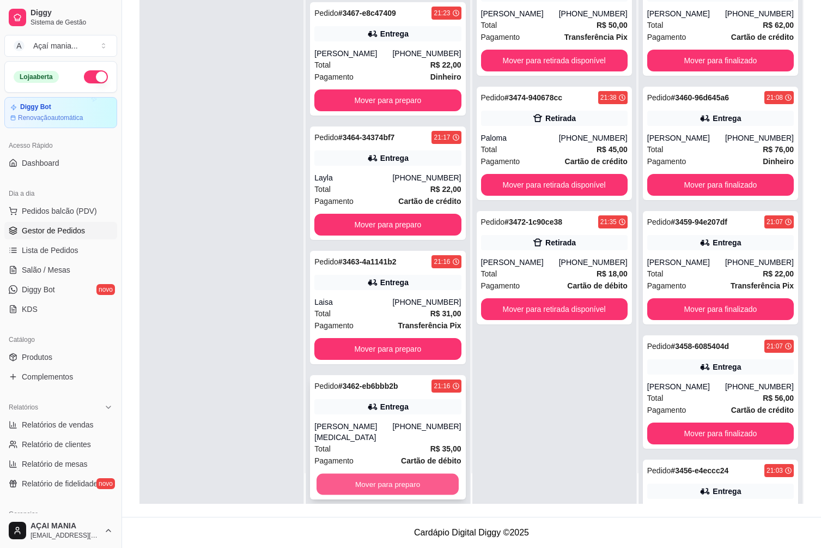
click at [390, 477] on button "Mover para preparo" at bounding box center [388, 483] width 142 height 21
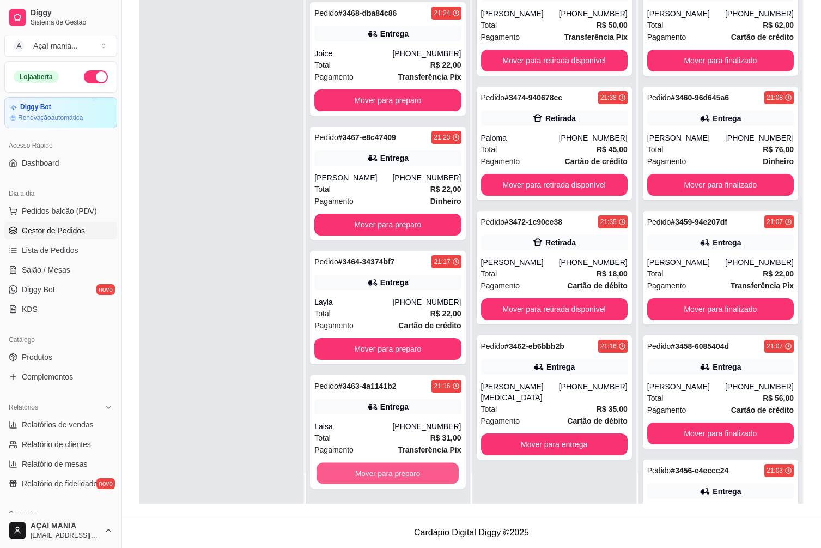
click at [390, 477] on button "Mover para preparo" at bounding box center [388, 473] width 142 height 21
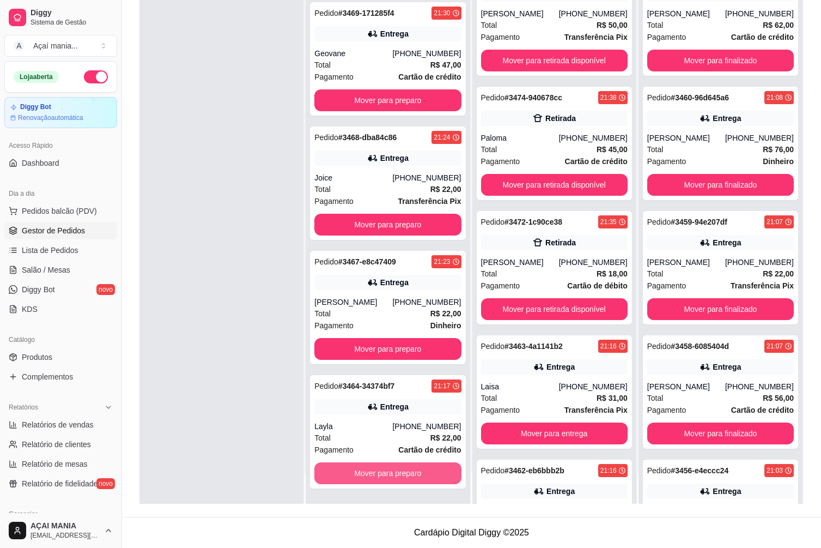
click at [390, 477] on button "Mover para preparo" at bounding box center [387, 473] width 147 height 22
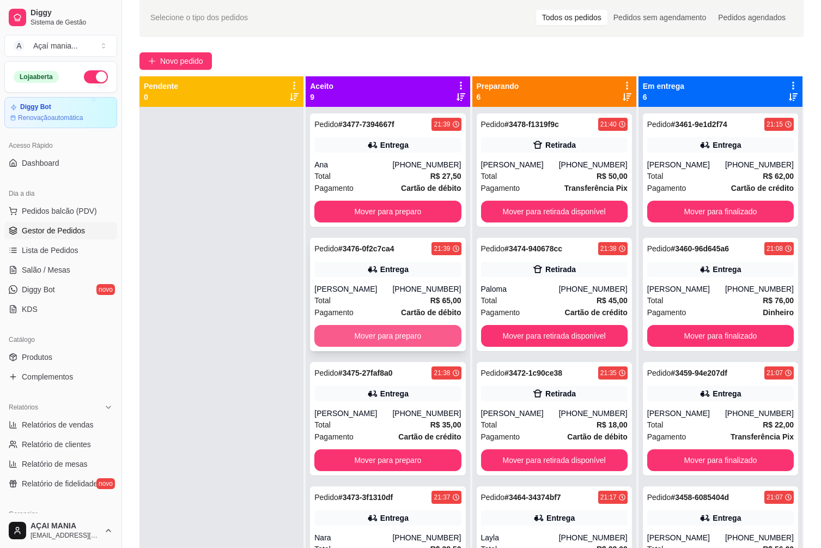
scroll to position [0, 0]
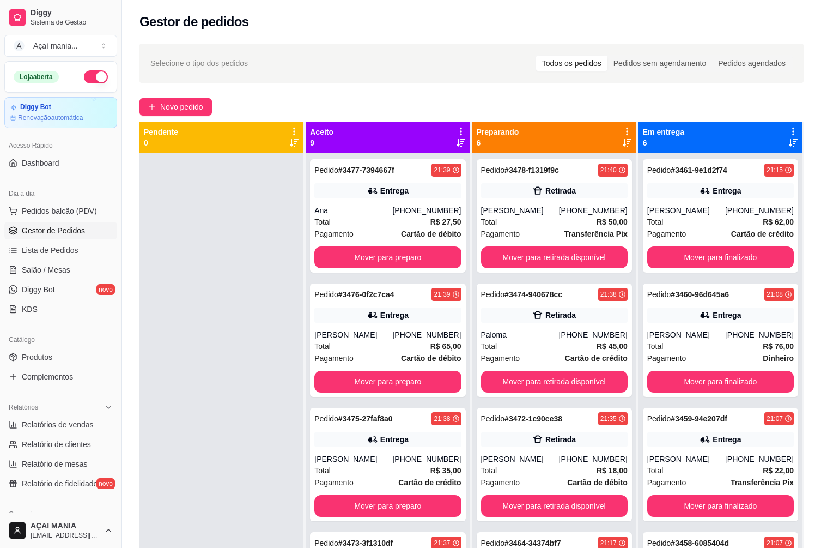
click at [243, 423] on div at bounding box center [221, 427] width 164 height 548
drag, startPoint x: 234, startPoint y: 324, endPoint x: 228, endPoint y: 313, distance: 12.4
click at [235, 324] on div at bounding box center [221, 427] width 164 height 548
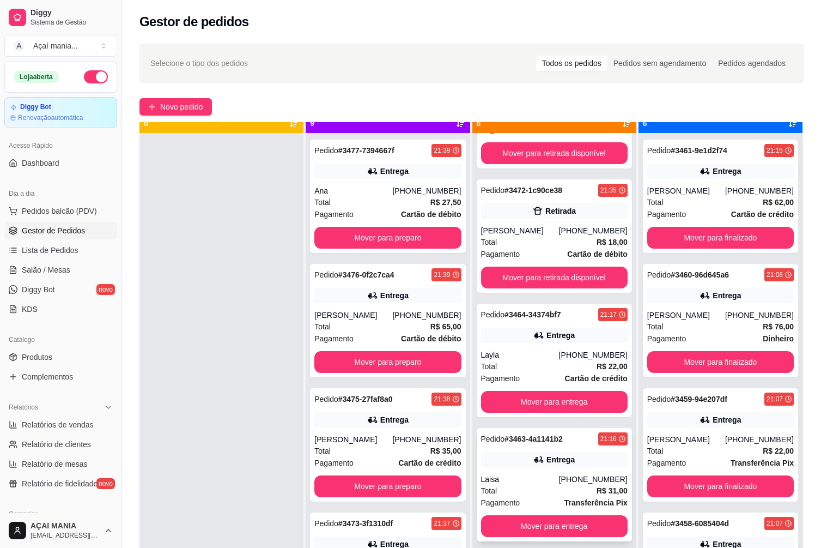
scroll to position [31, 0]
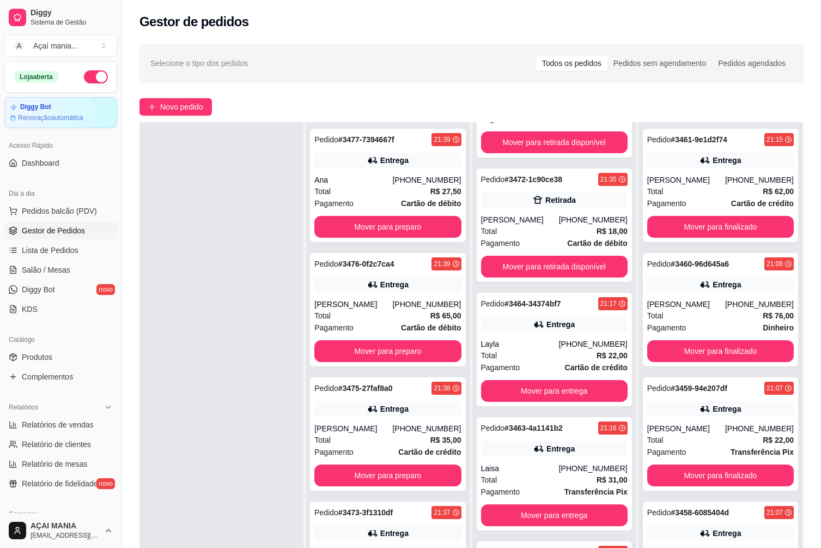
click at [274, 447] on div at bounding box center [221, 396] width 164 height 548
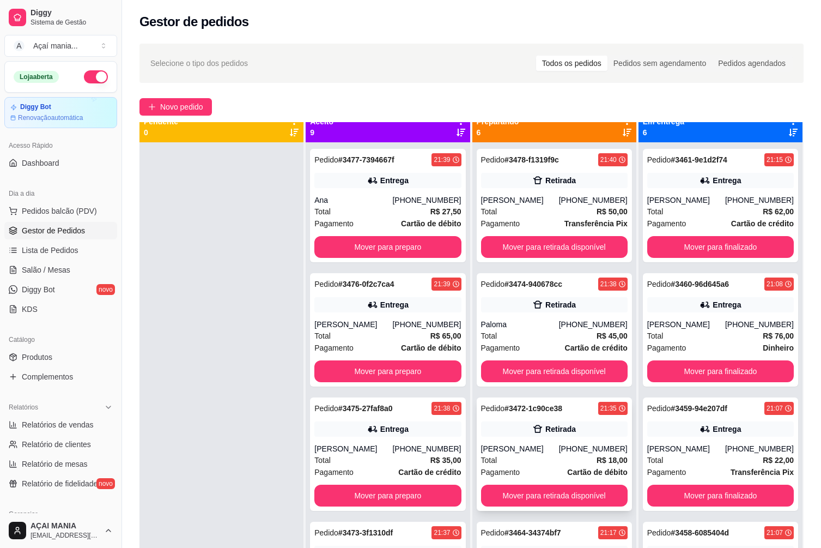
scroll to position [0, 0]
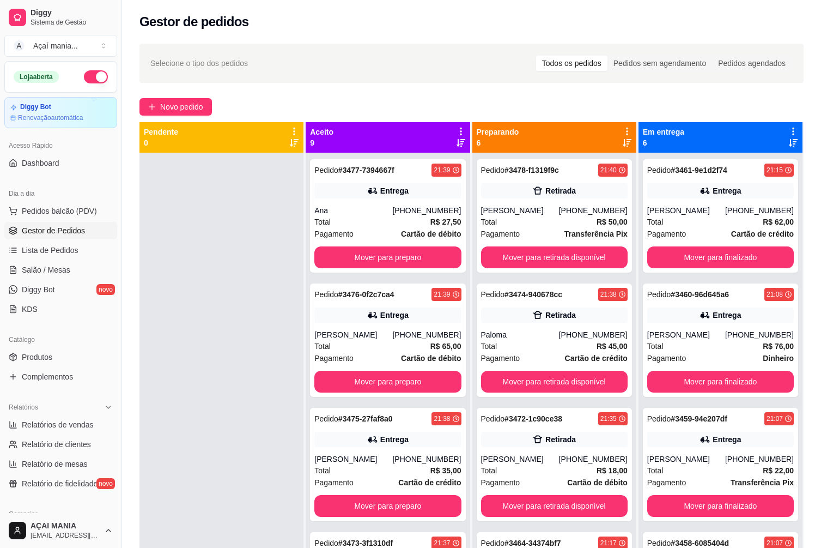
click at [247, 397] on div at bounding box center [221, 427] width 164 height 548
click at [252, 346] on div at bounding box center [221, 427] width 164 height 548
drag, startPoint x: 252, startPoint y: 346, endPoint x: 208, endPoint y: 368, distance: 49.5
click at [208, 368] on div at bounding box center [221, 427] width 164 height 548
drag, startPoint x: 208, startPoint y: 368, endPoint x: 200, endPoint y: 390, distance: 22.8
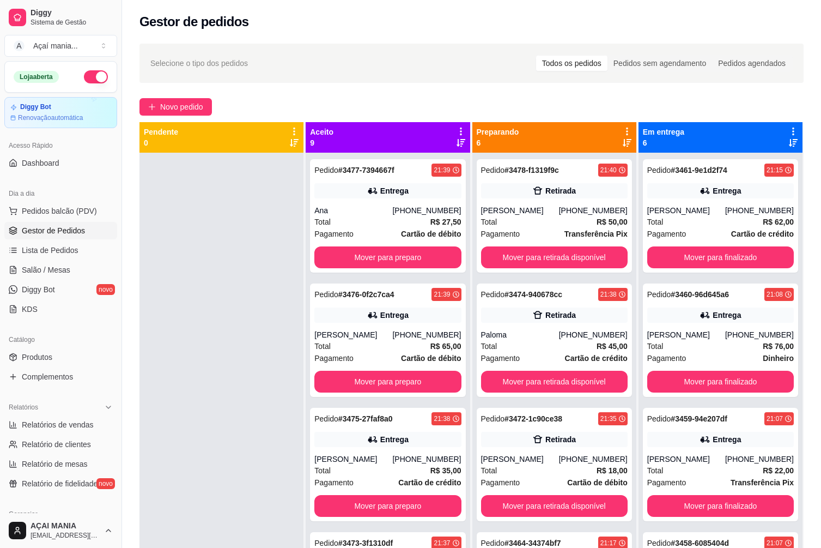
click at [200, 390] on div at bounding box center [221, 427] width 164 height 548
click at [192, 253] on div at bounding box center [221, 427] width 164 height 548
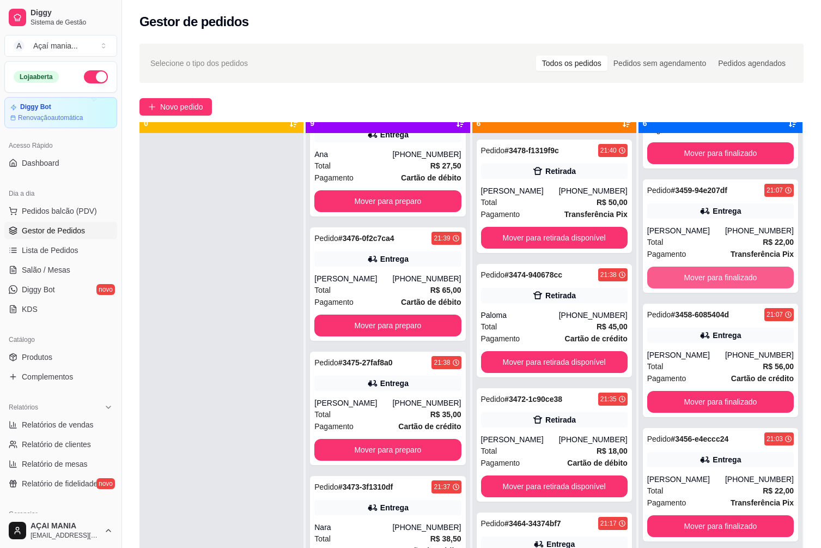
scroll to position [31, 0]
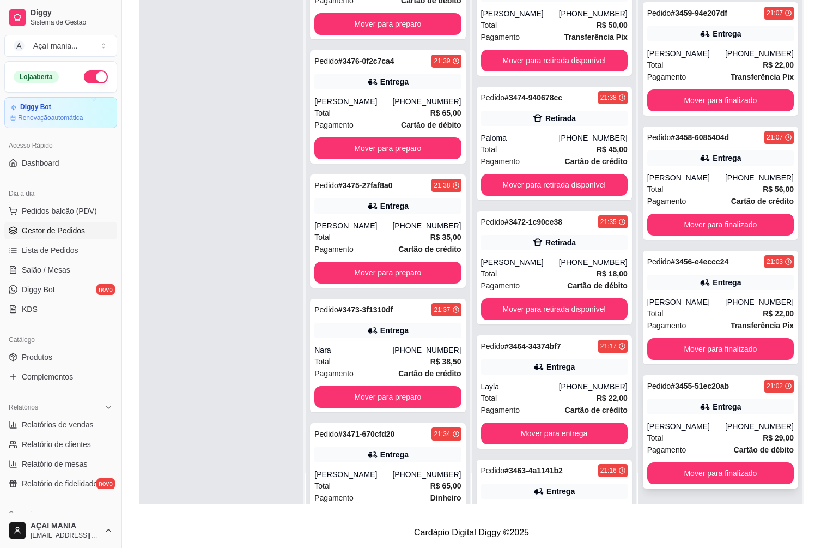
click at [689, 426] on div "[PERSON_NAME]" at bounding box center [686, 426] width 78 height 11
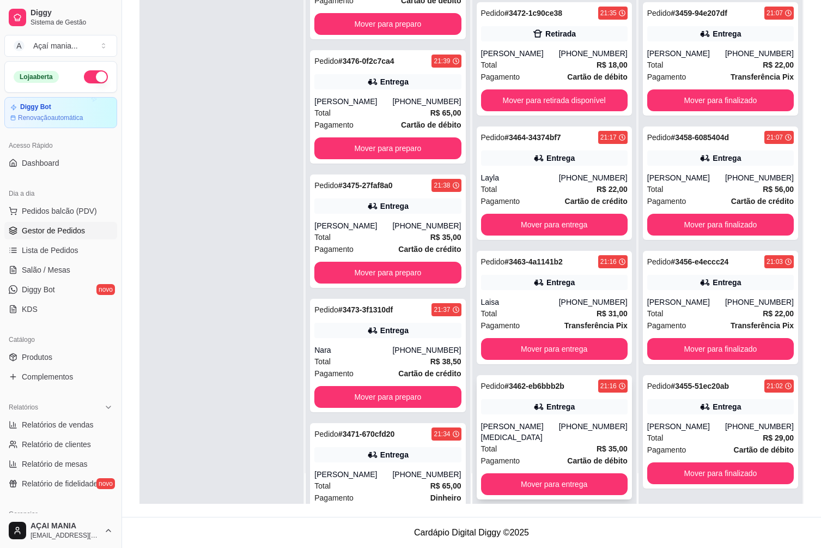
click at [497, 442] on div "Total R$ 35,00" at bounding box center [554, 448] width 147 height 12
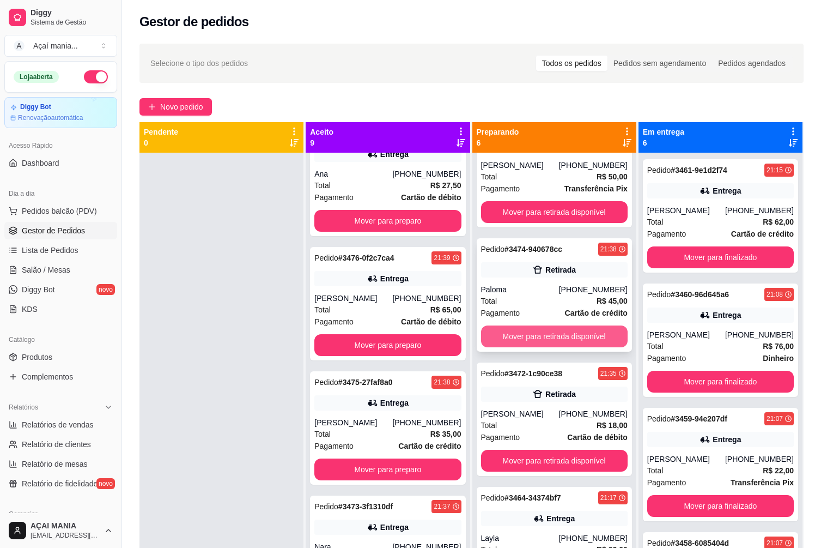
scroll to position [10, 0]
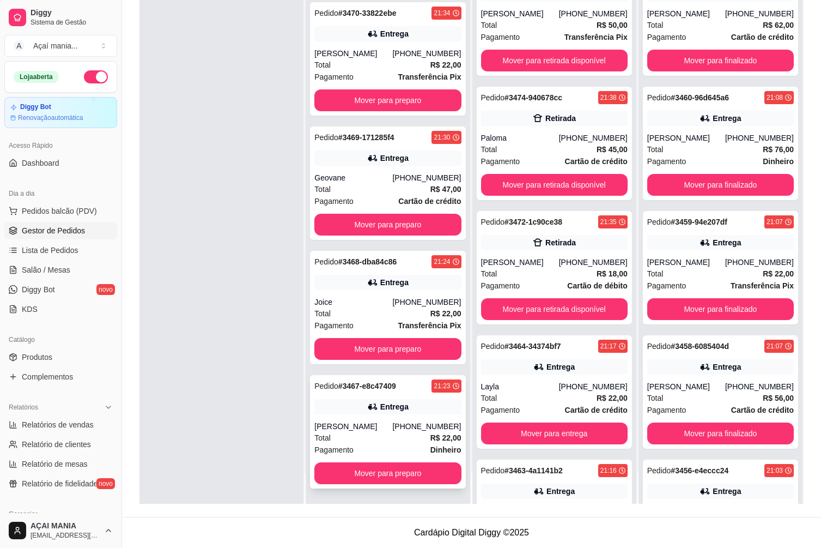
click at [415, 418] on div "Pedido # 3467-e8c47409 21:23 Entrega [PERSON_NAME] [PHONE_NUMBER] Total R$ 22,0…" at bounding box center [387, 431] width 155 height 113
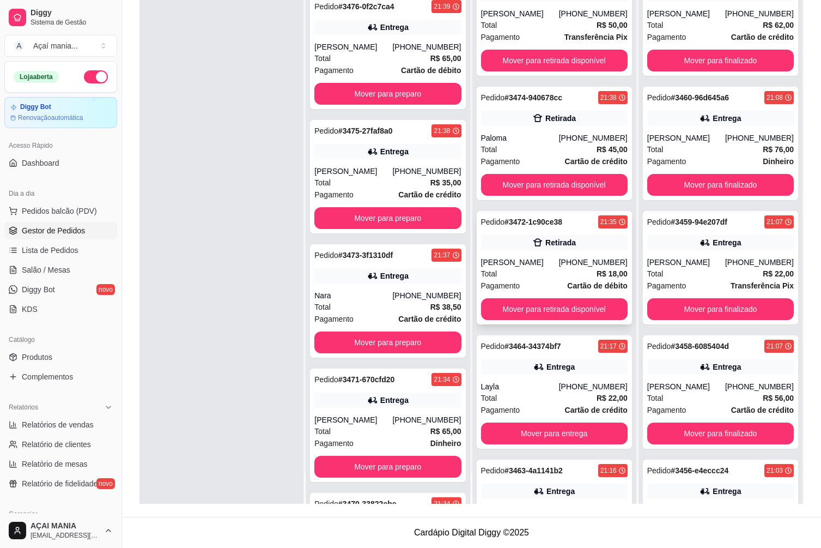
scroll to position [0, 0]
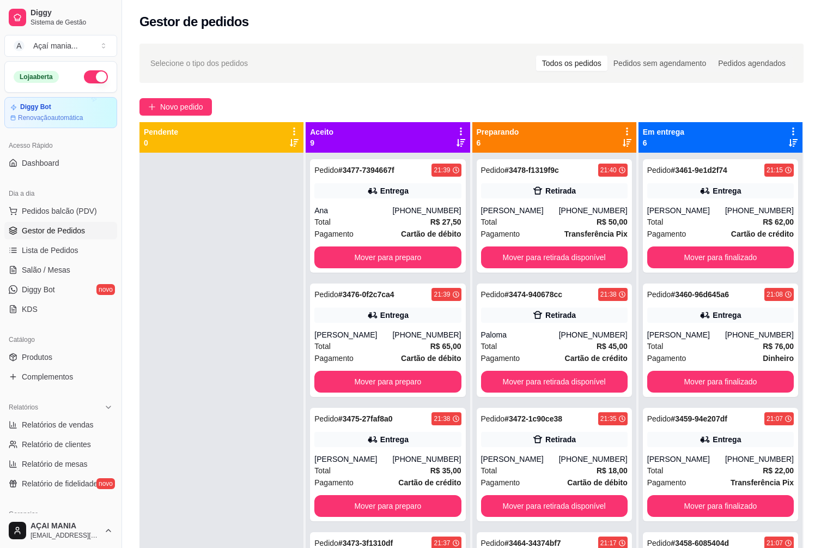
click at [218, 400] on div at bounding box center [221, 427] width 164 height 548
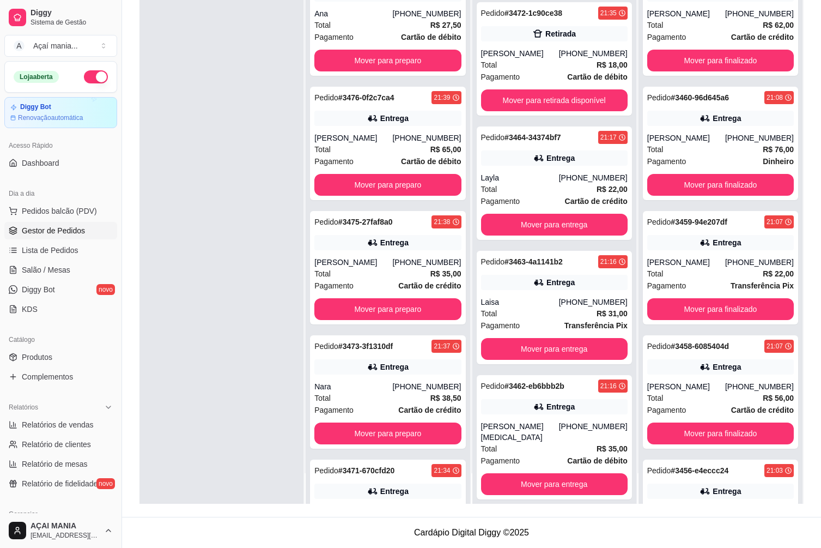
click at [256, 359] on div at bounding box center [221, 230] width 164 height 548
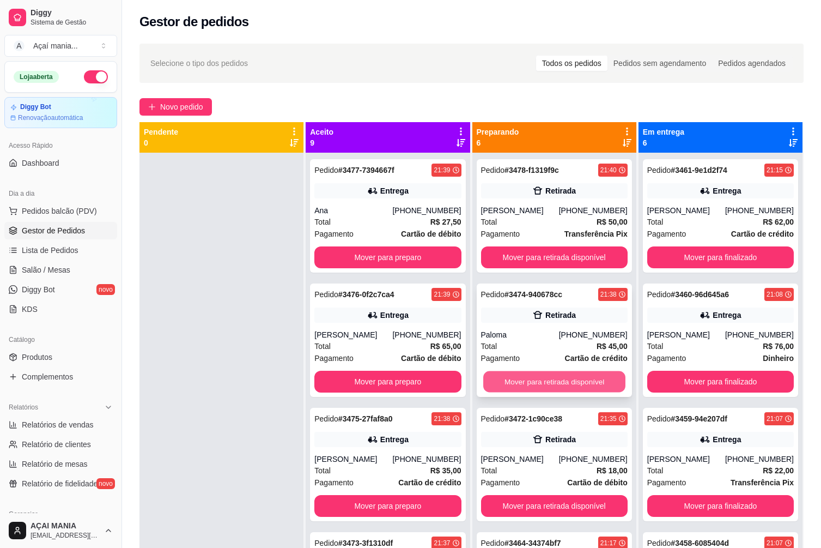
click at [497, 382] on button "Mover para retirada disponível" at bounding box center [554, 381] width 142 height 21
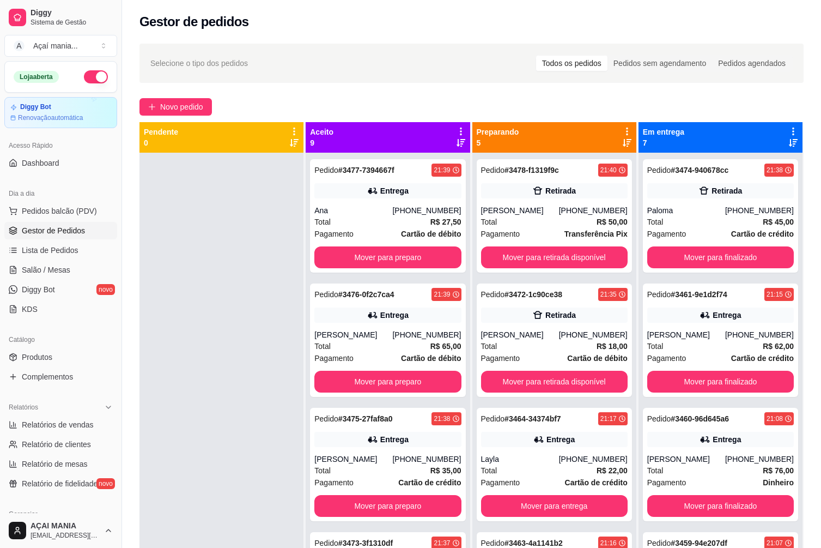
drag, startPoint x: 183, startPoint y: 284, endPoint x: 182, endPoint y: 296, distance: 12.0
click at [184, 284] on div at bounding box center [221, 427] width 164 height 548
click at [199, 374] on div at bounding box center [221, 427] width 164 height 548
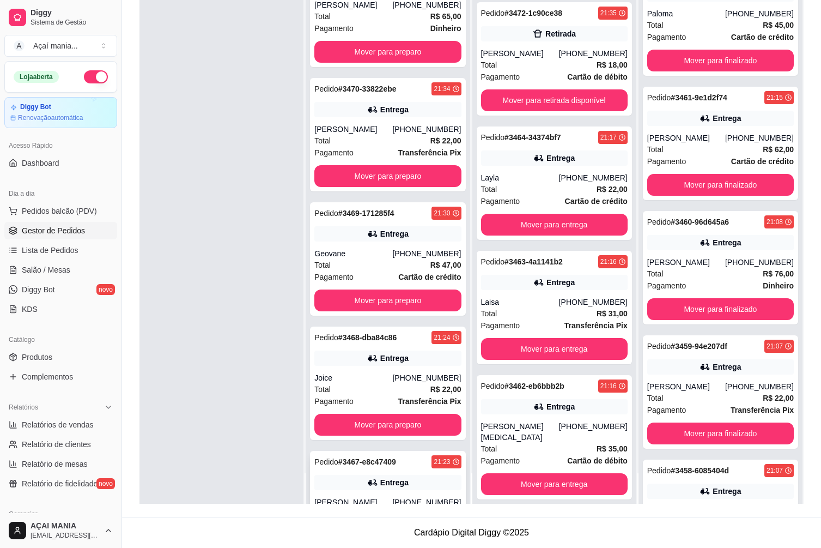
scroll to position [581, 0]
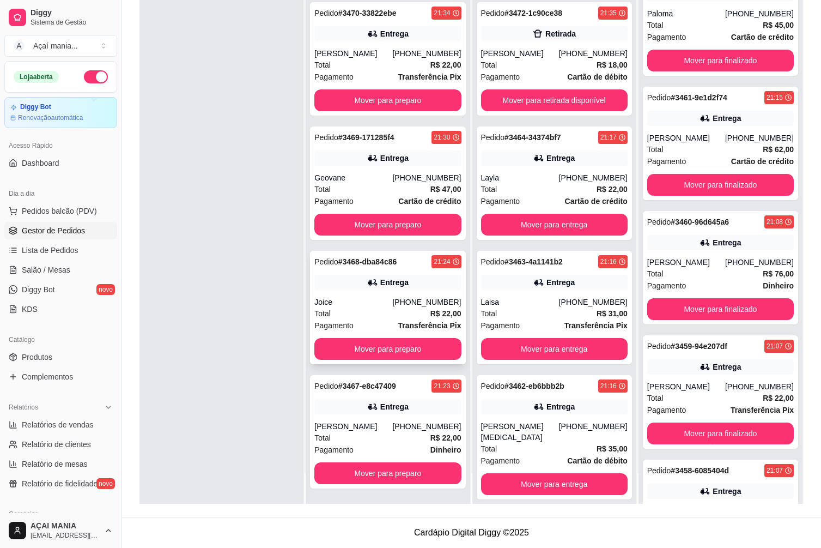
click at [367, 309] on div "Total R$ 22,00" at bounding box center [387, 313] width 147 height 12
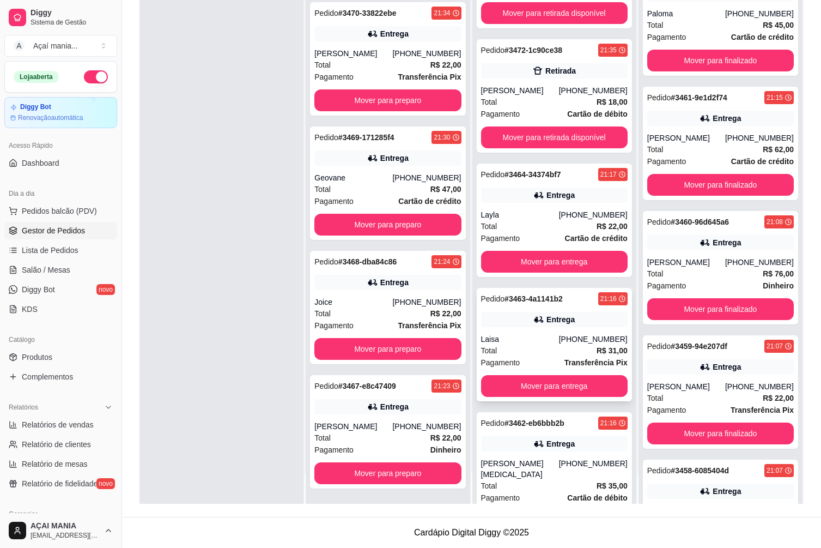
scroll to position [30, 0]
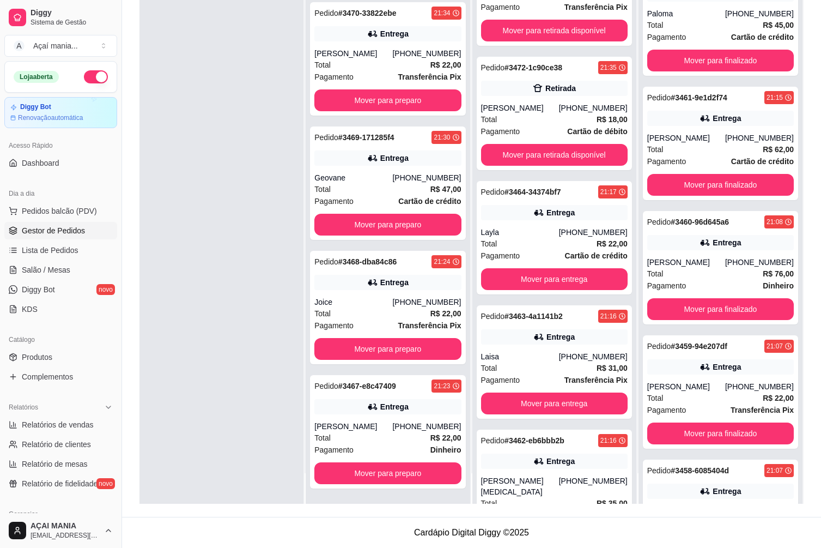
click at [216, 398] on div at bounding box center [221, 230] width 164 height 548
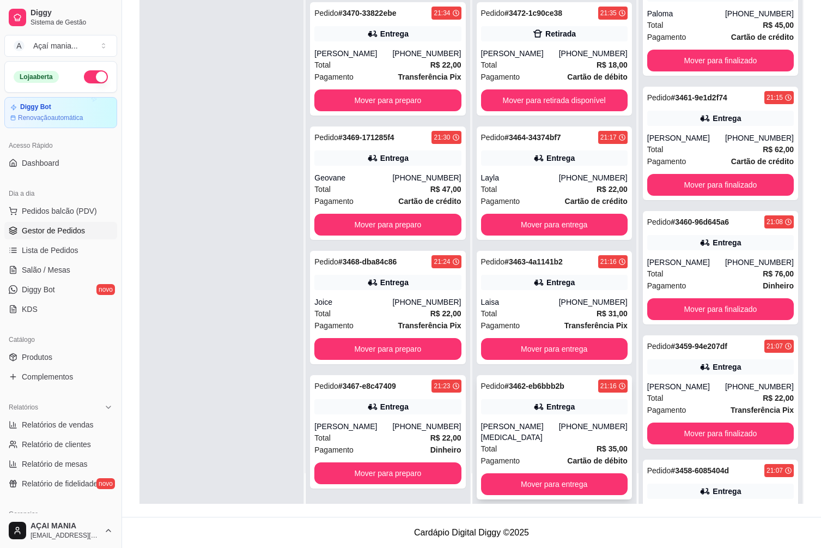
click at [529, 442] on div "Total R$ 35,00" at bounding box center [554, 448] width 147 height 12
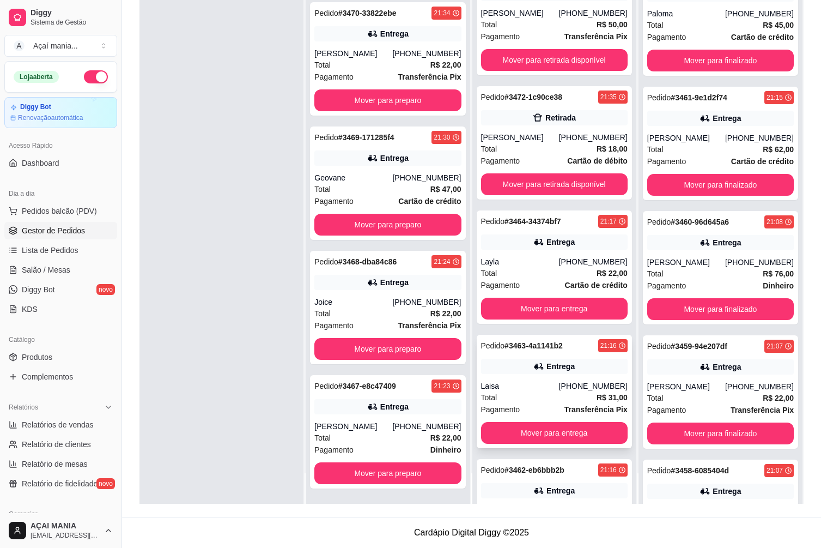
scroll to position [0, 0]
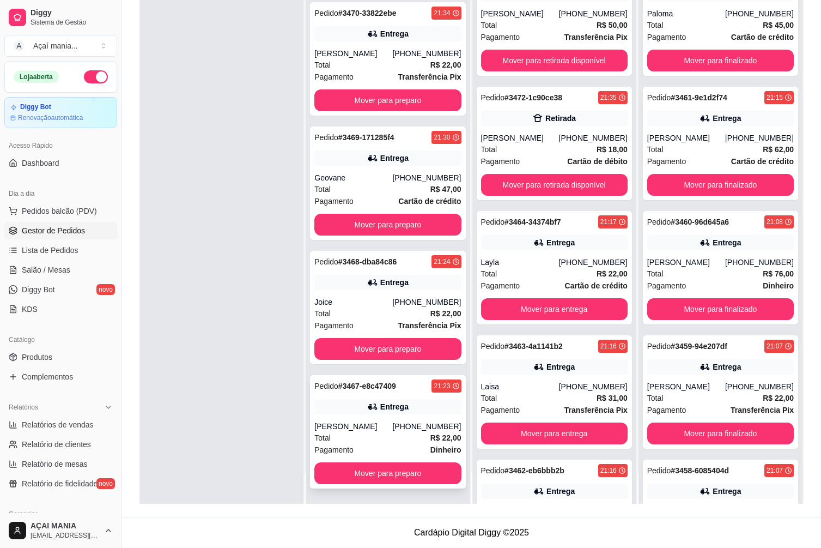
click at [392, 421] on div "[PERSON_NAME]" at bounding box center [353, 426] width 78 height 11
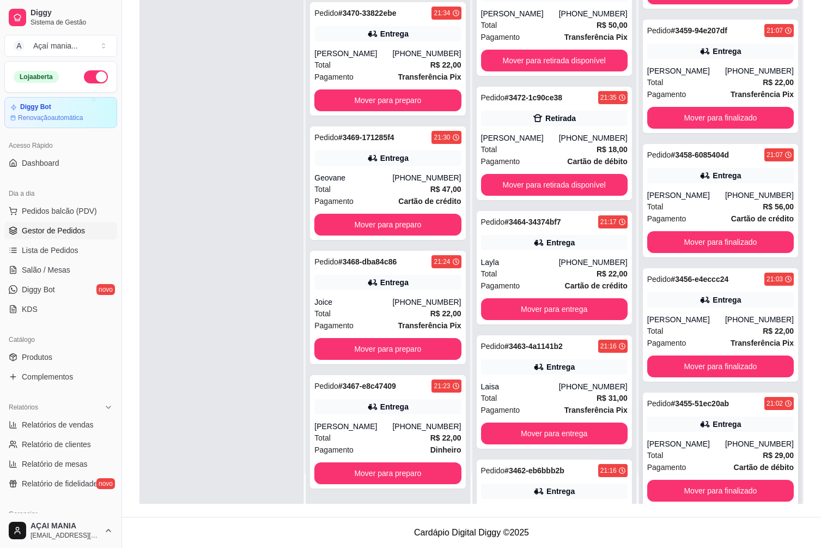
scroll to position [344, 0]
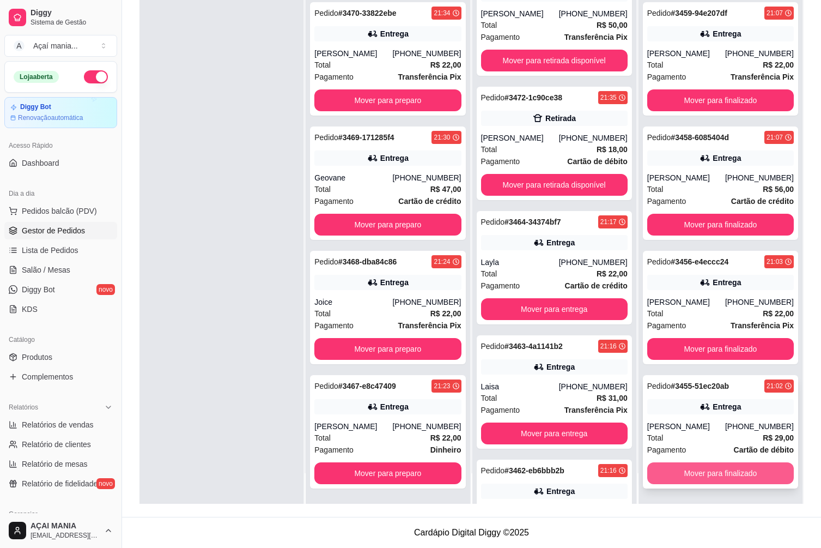
click at [688, 472] on button "Mover para finalizado" at bounding box center [720, 473] width 147 height 22
click at [687, 472] on button "Mover para finalizado" at bounding box center [720, 473] width 147 height 22
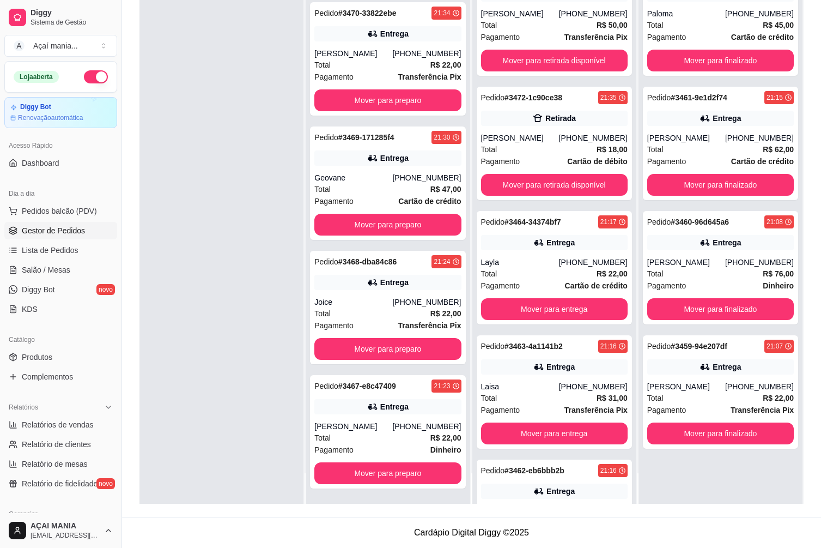
click at [269, 431] on div at bounding box center [221, 230] width 164 height 548
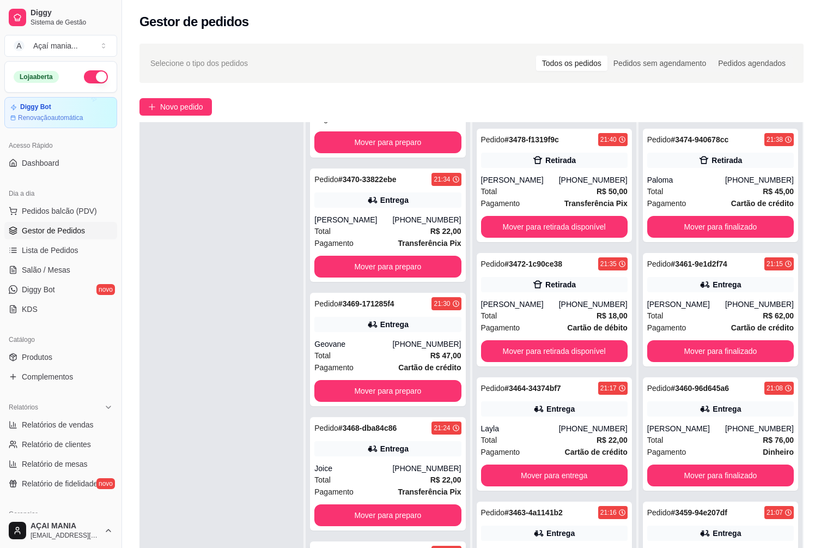
scroll to position [166, 0]
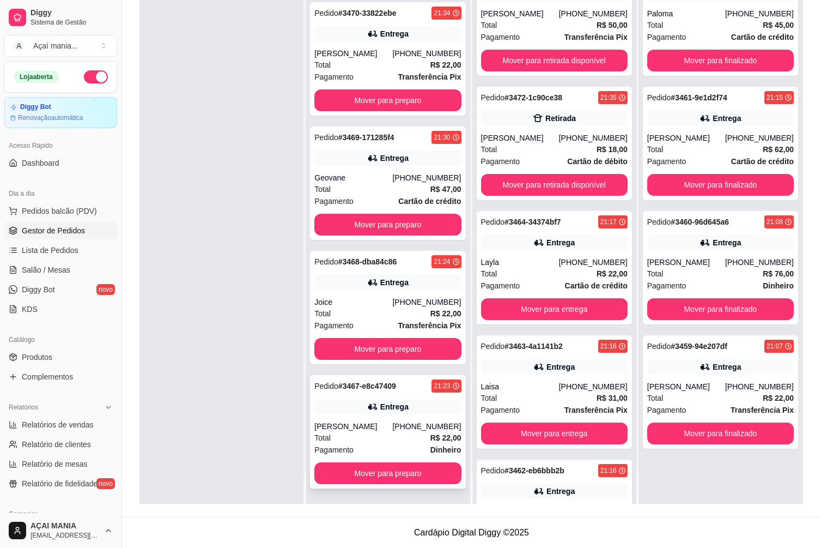
click at [369, 447] on div "Pagamento Dinheiro" at bounding box center [387, 450] width 147 height 12
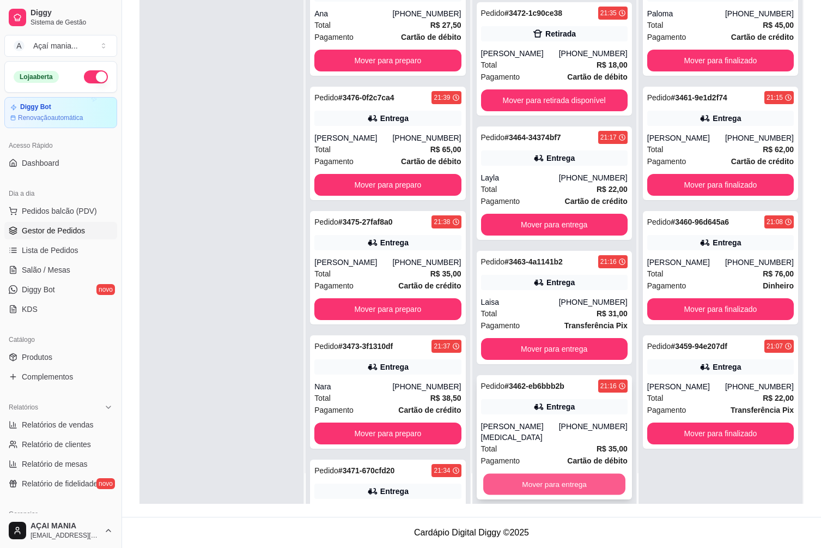
click at [512, 475] on button "Mover para entrega" at bounding box center [554, 483] width 142 height 21
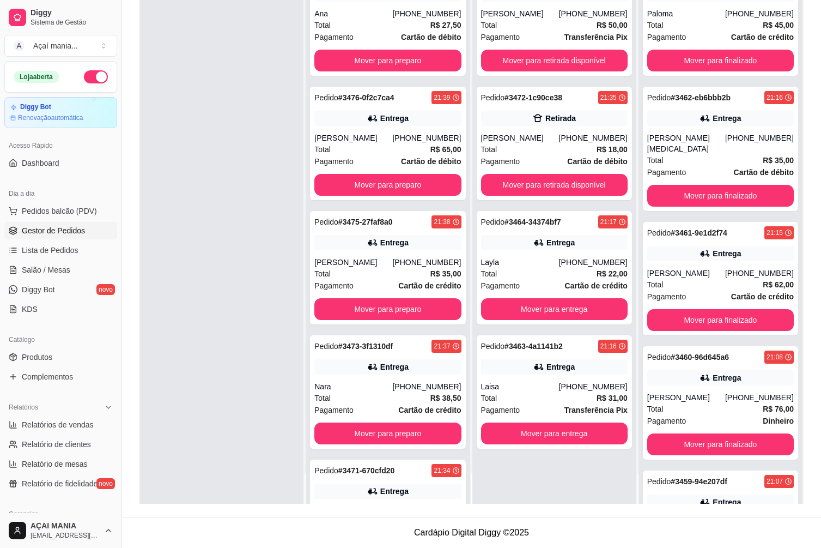
scroll to position [0, 0]
click at [520, 307] on button "Mover para entrega" at bounding box center [554, 309] width 147 height 22
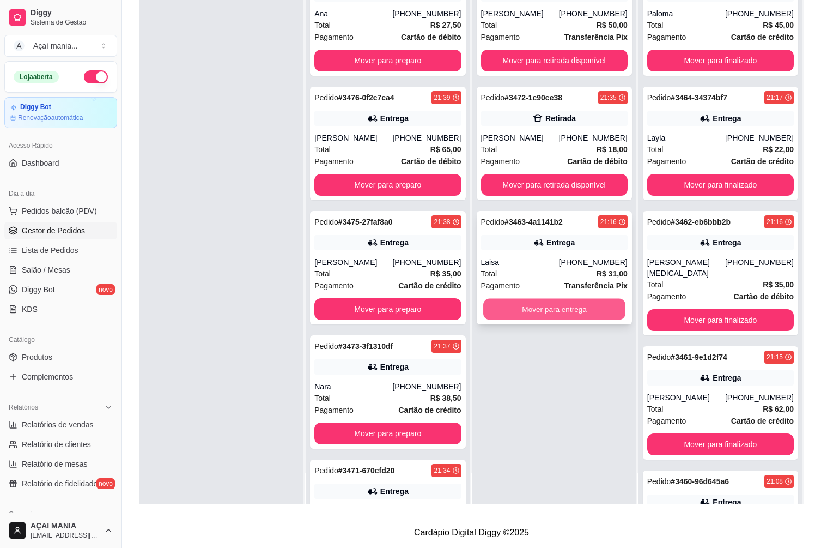
click at [545, 310] on button "Mover para entrega" at bounding box center [554, 309] width 142 height 21
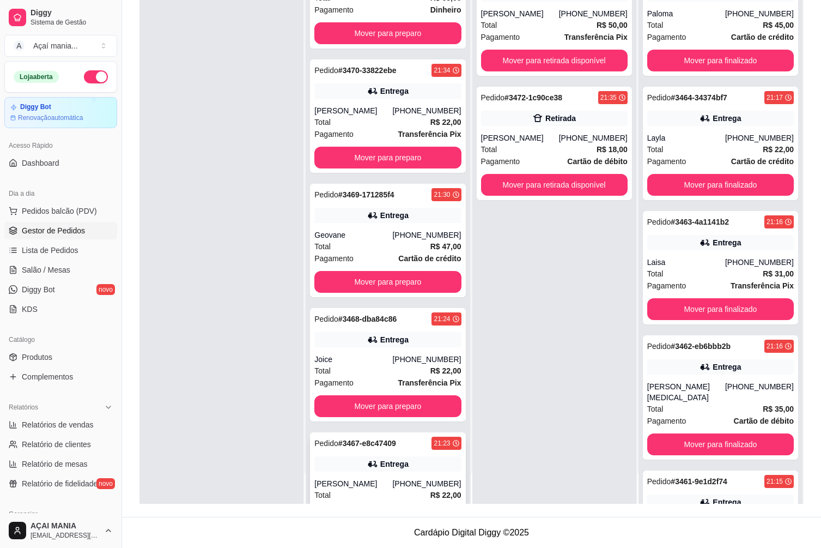
scroll to position [581, 0]
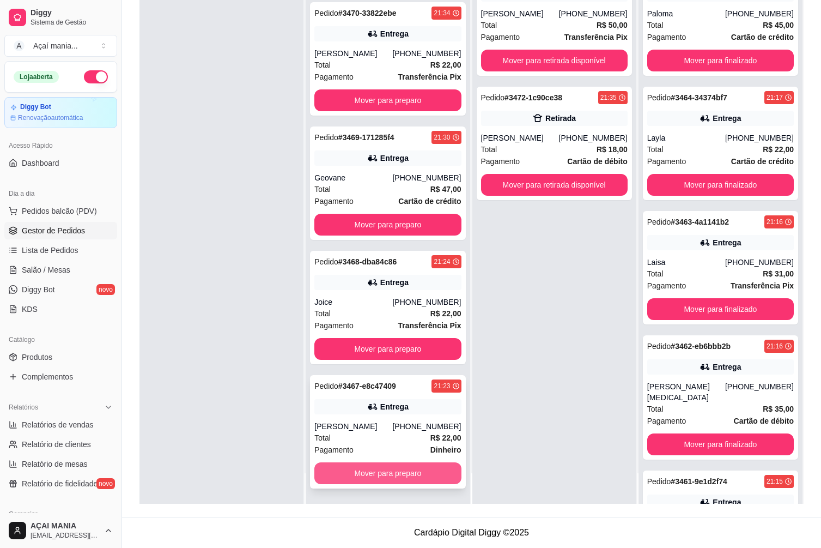
click at [374, 475] on button "Mover para preparo" at bounding box center [387, 473] width 147 height 22
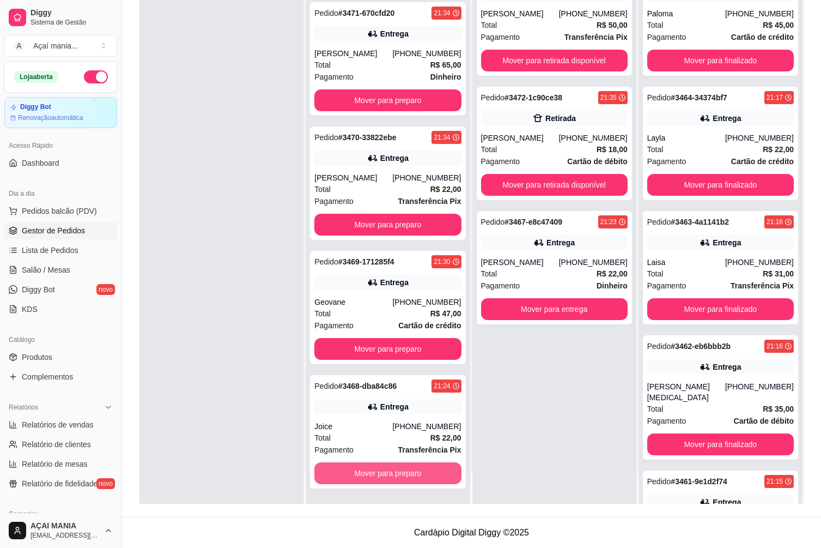
scroll to position [457, 0]
click at [386, 475] on button "Mover para preparo" at bounding box center [387, 473] width 147 height 22
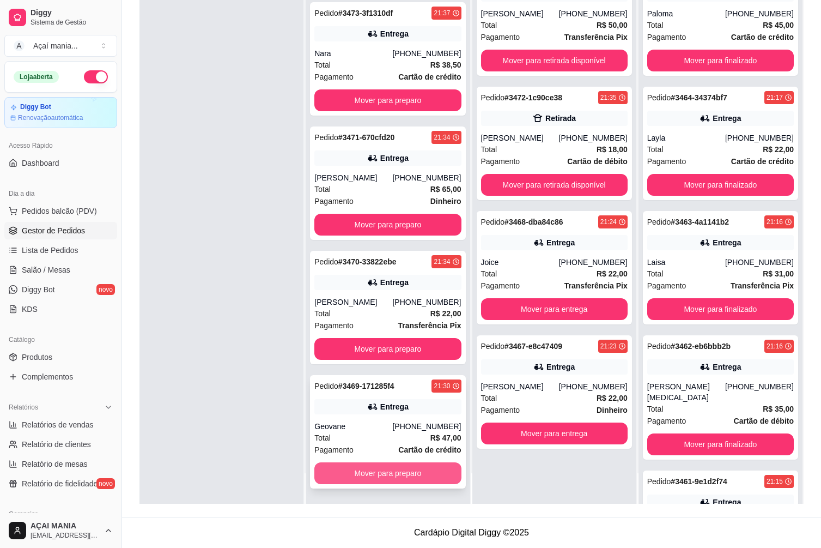
scroll to position [333, 0]
click at [387, 474] on button "Mover para preparo" at bounding box center [387, 473] width 147 height 22
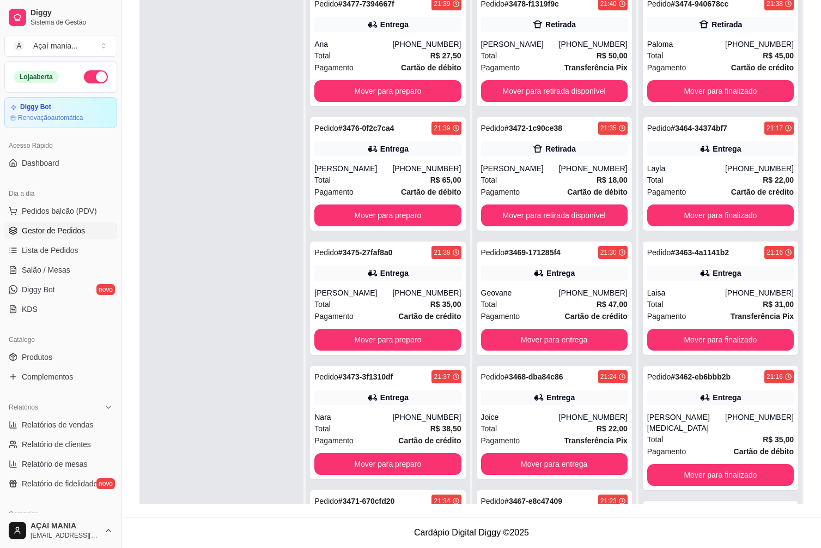
scroll to position [0, 0]
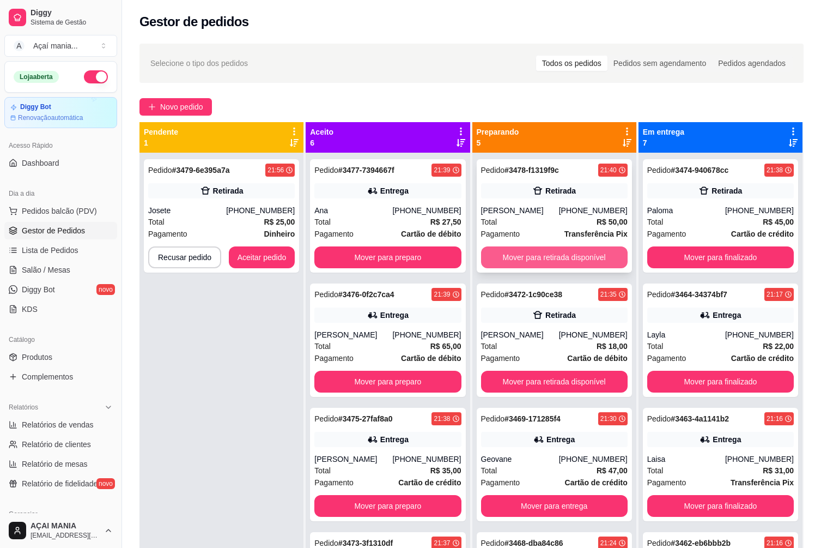
click at [568, 252] on button "Mover para retirada disponível" at bounding box center [554, 257] width 147 height 22
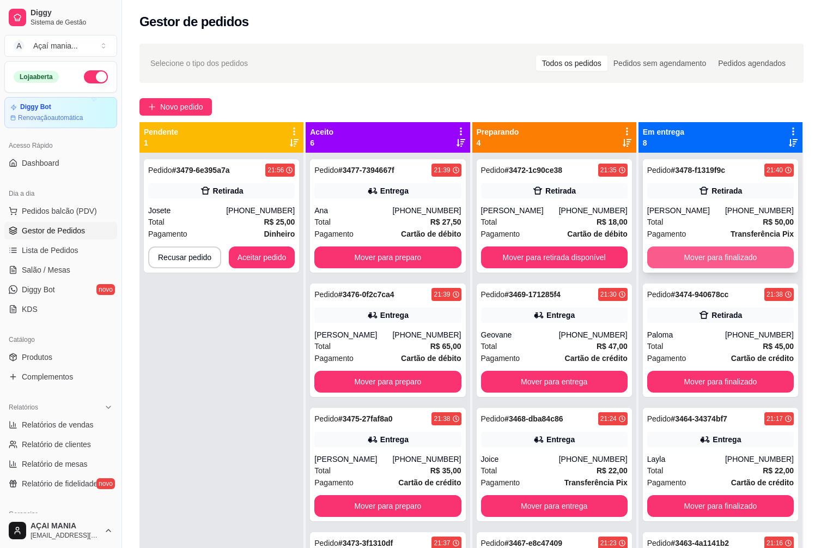
click at [734, 258] on button "Mover para finalizado" at bounding box center [720, 257] width 147 height 22
click at [490, 199] on div "Pedido # 3472-1c90ce38 21:35 Retirada [PERSON_NAME] [PHONE_NUMBER] Total R$ 18,…" at bounding box center [554, 215] width 155 height 113
click at [214, 458] on div "Pedido # 3479-6e395a7a 21:56 Retirada Josete [PHONE_NUMBER] Total R$ 25,00 Paga…" at bounding box center [221, 427] width 164 height 548
click at [237, 337] on div "Pedido # 3479-6e395a7a 21:56 Retirada Josete [PHONE_NUMBER] Total R$ 25,00 Paga…" at bounding box center [221, 427] width 164 height 548
click at [200, 462] on div "Pedido # 3479-6e395a7a 21:56 Retirada Josete [PHONE_NUMBER] Total R$ 25,00 Paga…" at bounding box center [221, 427] width 164 height 548
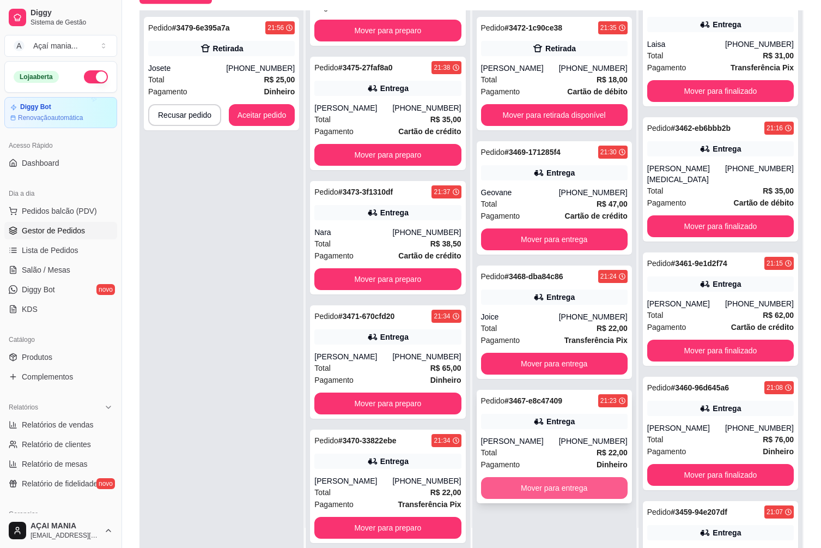
scroll to position [166, 0]
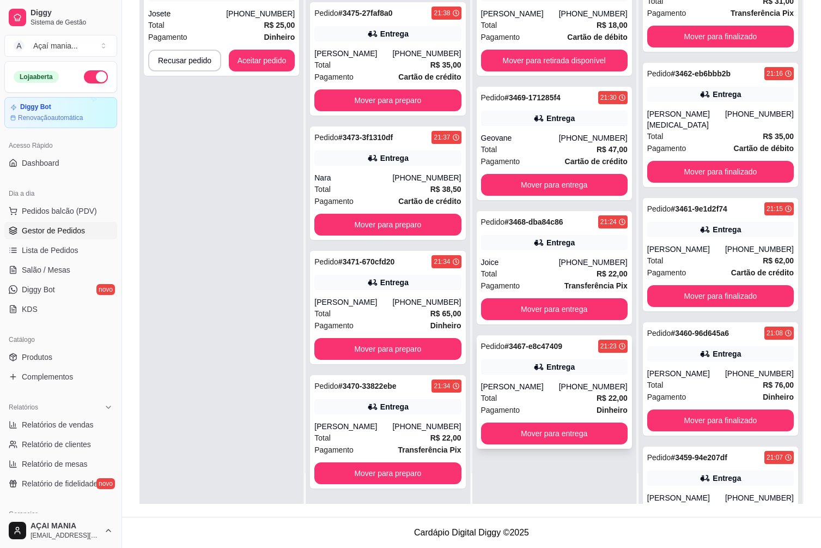
click at [509, 394] on div "Total R$ 22,00" at bounding box center [554, 398] width 147 height 12
click at [531, 264] on div "Joice" at bounding box center [520, 262] width 78 height 11
click at [506, 143] on div "Total R$ 47,00" at bounding box center [554, 149] width 147 height 12
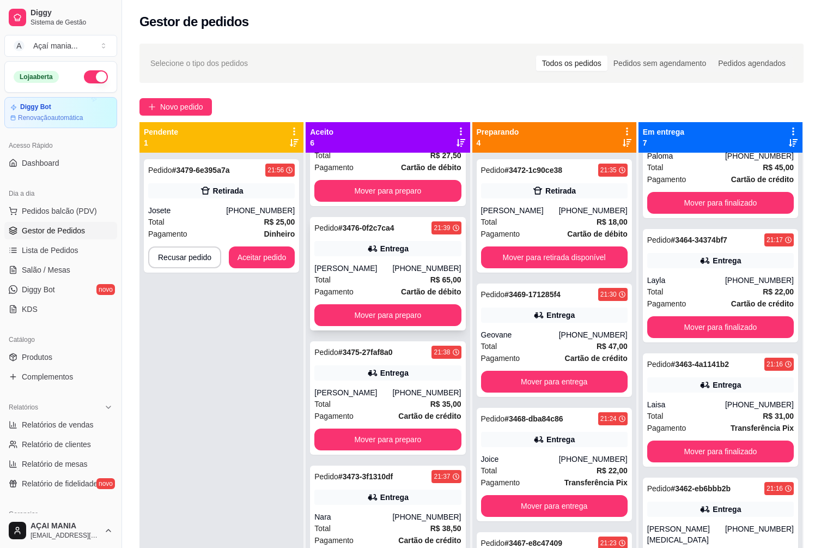
scroll to position [0, 0]
